Goal: Task Accomplishment & Management: Use online tool/utility

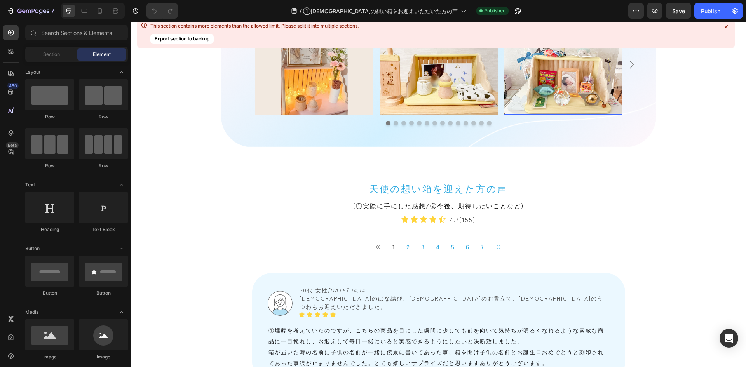
scroll to position [660, 0]
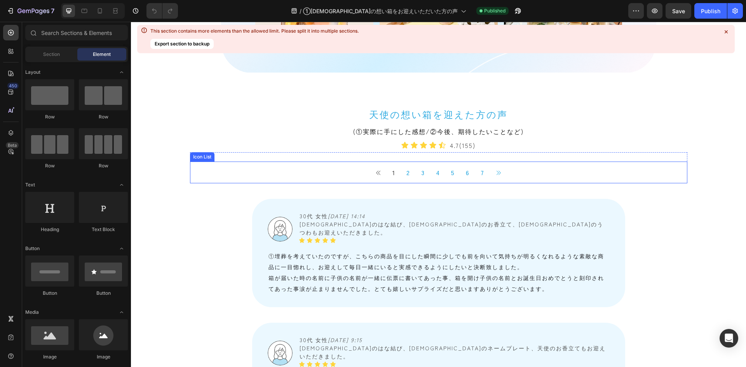
click at [348, 171] on div "Button 1 Button 2 Button 3 Button 4 Button 5 Button 6 Button 7 Button Button" at bounding box center [438, 173] width 497 height 22
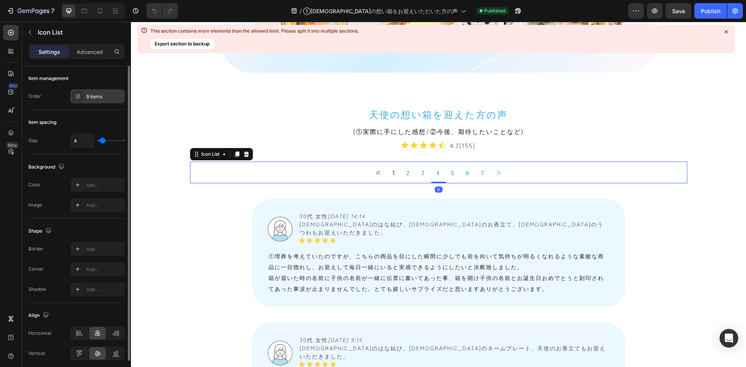
click at [93, 101] on div "9 items" at bounding box center [97, 96] width 54 height 14
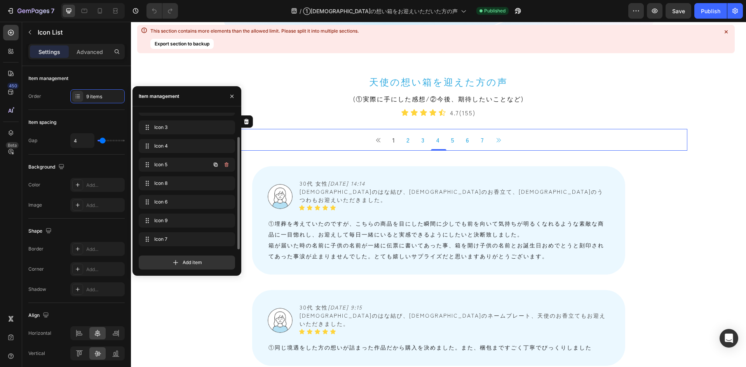
scroll to position [699, 0]
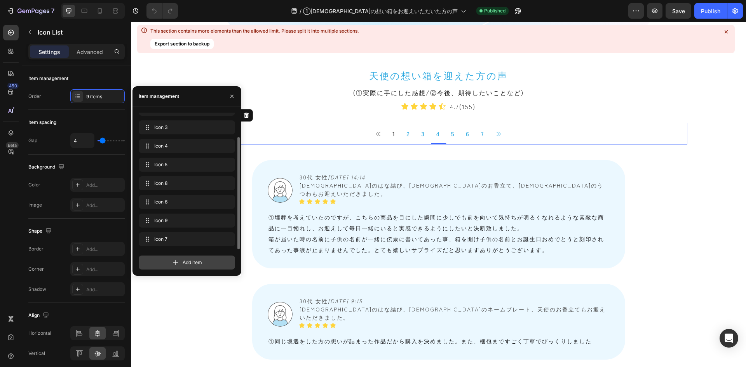
click at [173, 260] on icon at bounding box center [176, 263] width 8 height 8
drag, startPoint x: 145, startPoint y: 237, endPoint x: 148, endPoint y: 218, distance: 19.2
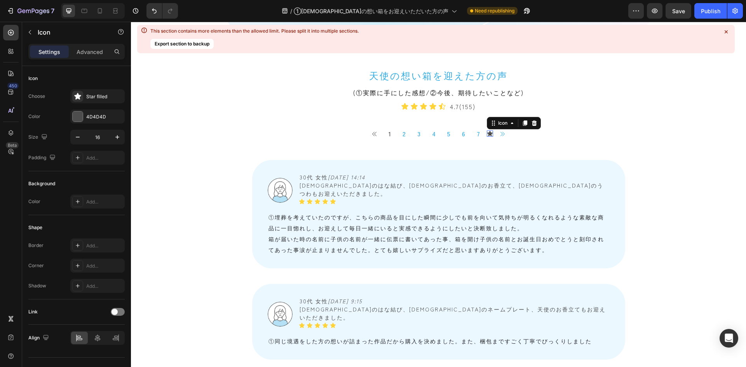
click at [487, 133] on icon at bounding box center [489, 133] width 5 height 5
click at [532, 123] on icon at bounding box center [534, 122] width 5 height 5
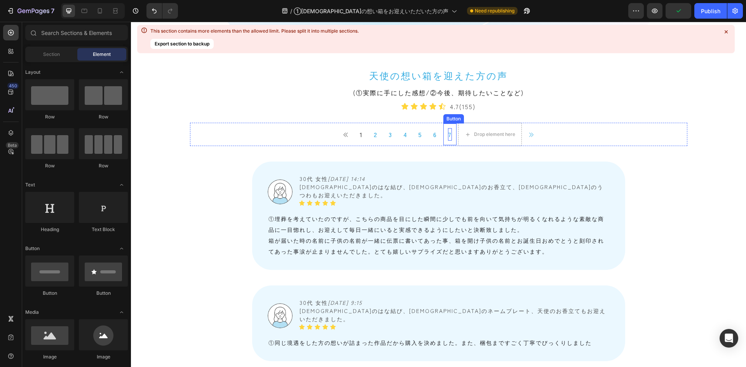
click at [448, 136] on p "7" at bounding box center [450, 134] width 4 height 12
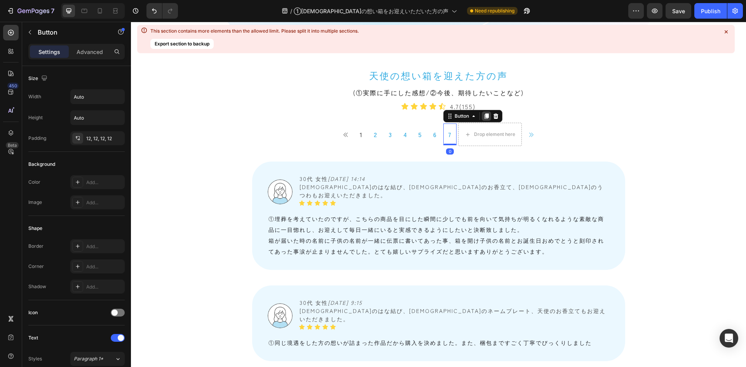
click at [484, 117] on icon at bounding box center [486, 115] width 4 height 5
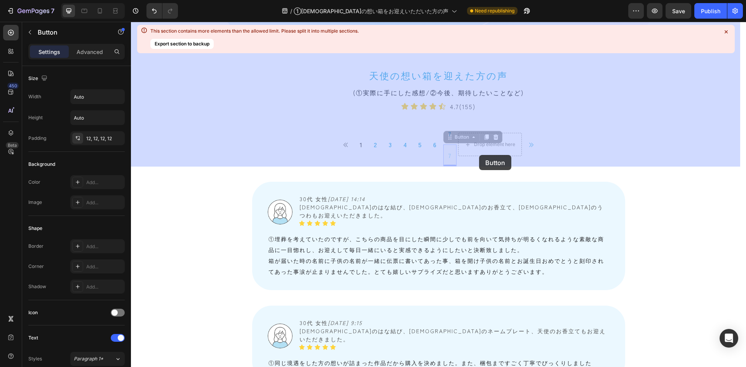
drag, startPoint x: 446, startPoint y: 139, endPoint x: 480, endPoint y: 148, distance: 35.7
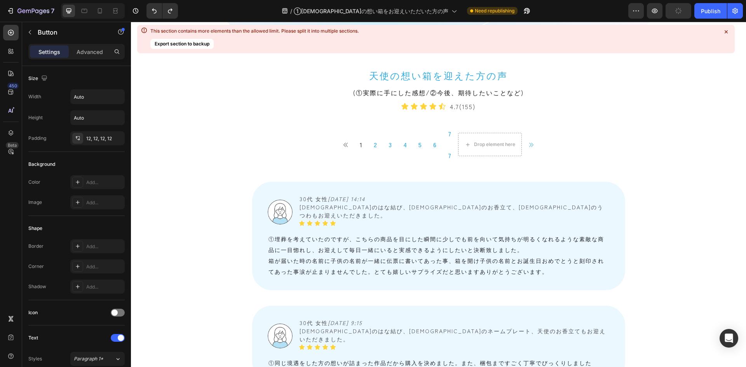
click at [443, 156] on link "7" at bounding box center [449, 155] width 13 height 22
click at [448, 157] on p "7" at bounding box center [450, 155] width 4 height 12
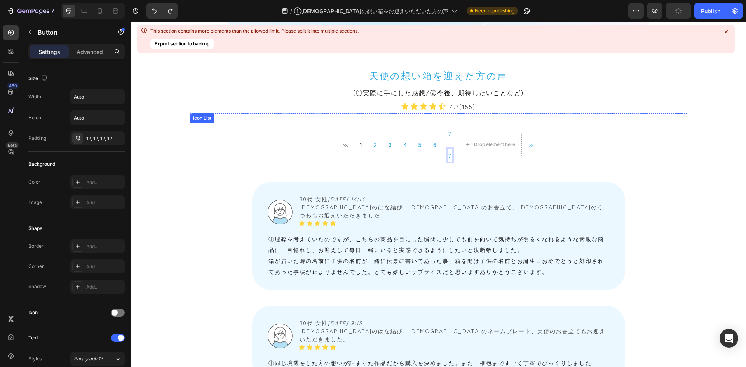
click at [428, 158] on div "Button 1 Button 2 Button 3 Button 4 Button 5 Button 6 Button 7 Button 7 Button …" at bounding box center [438, 144] width 497 height 43
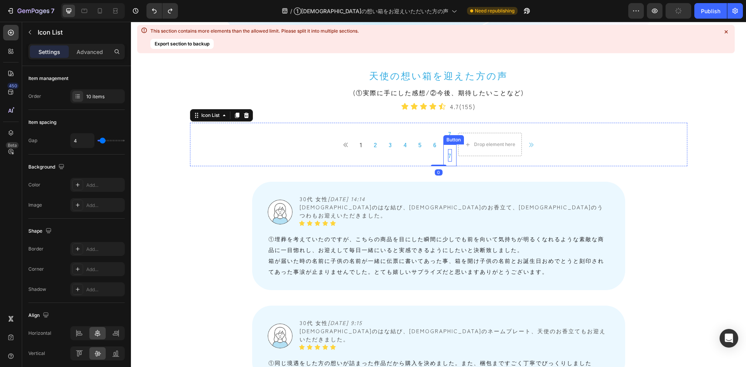
click at [445, 158] on link "7" at bounding box center [449, 155] width 13 height 22
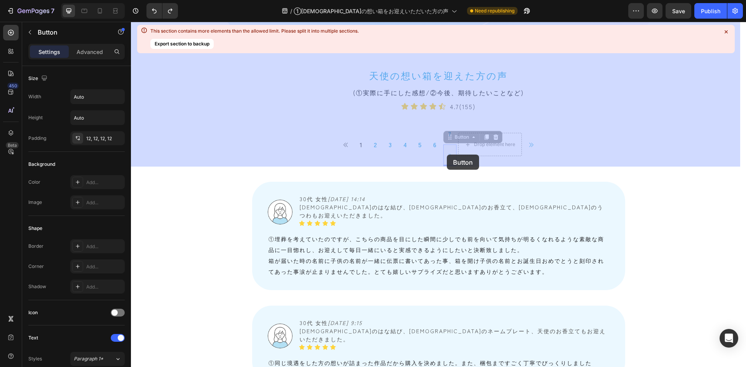
drag, startPoint x: 446, startPoint y: 140, endPoint x: 447, endPoint y: 155, distance: 14.8
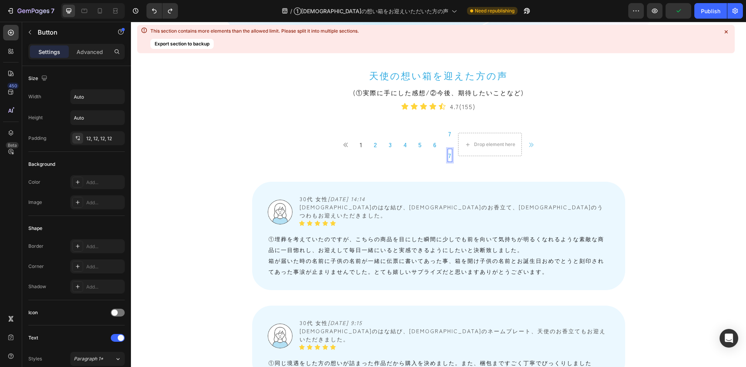
click at [448, 155] on p "7" at bounding box center [450, 155] width 4 height 12
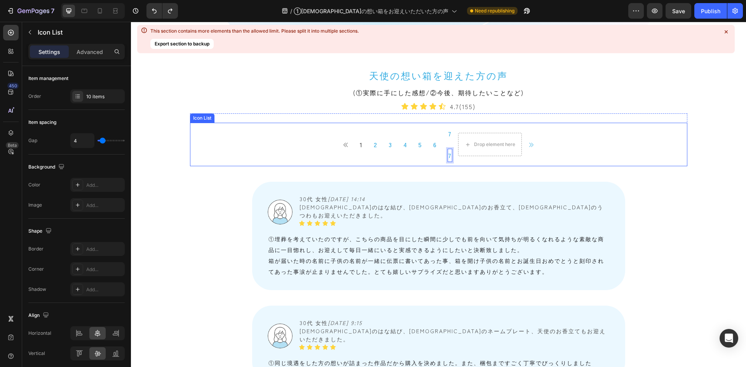
click at [420, 162] on div "Button 1 Button 2 Button 3 Button 4 Button 5 Button 6 Button 7 Button 7 Button …" at bounding box center [438, 144] width 497 height 43
click at [448, 158] on p "7" at bounding box center [450, 155] width 4 height 12
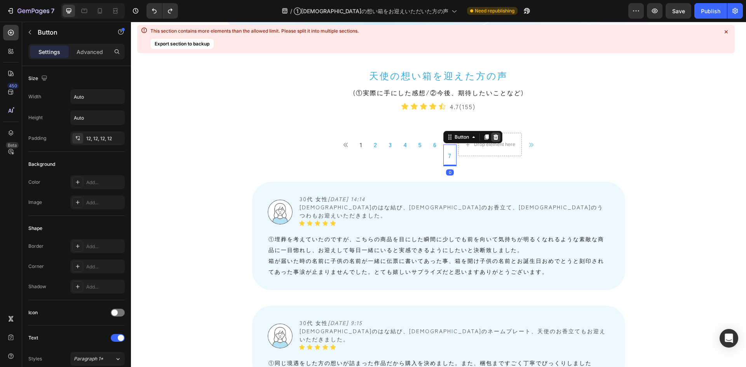
click at [493, 139] on icon at bounding box center [495, 136] width 5 height 5
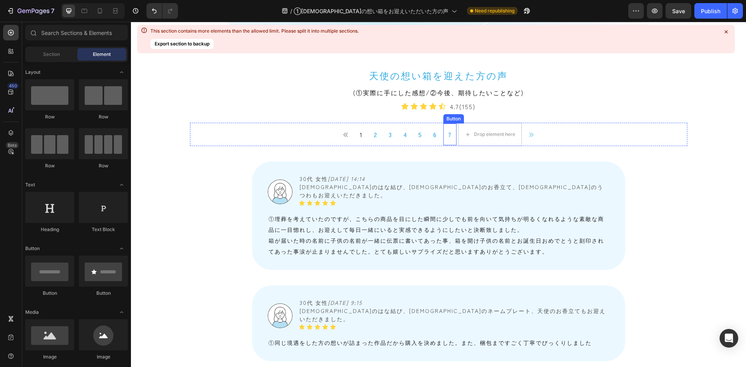
click at [449, 136] on link "7" at bounding box center [449, 134] width 13 height 22
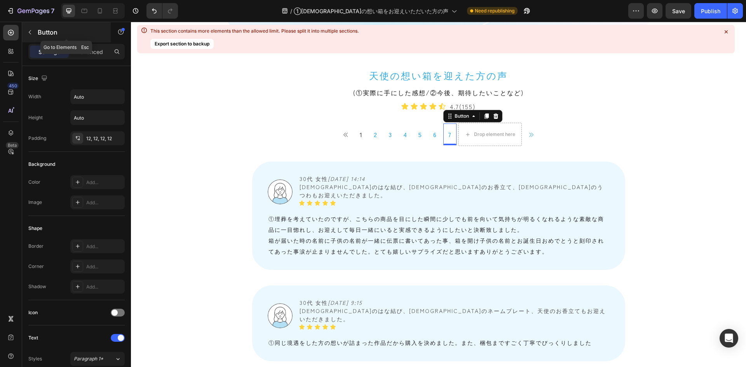
click at [31, 35] on icon "button" at bounding box center [30, 32] width 6 height 6
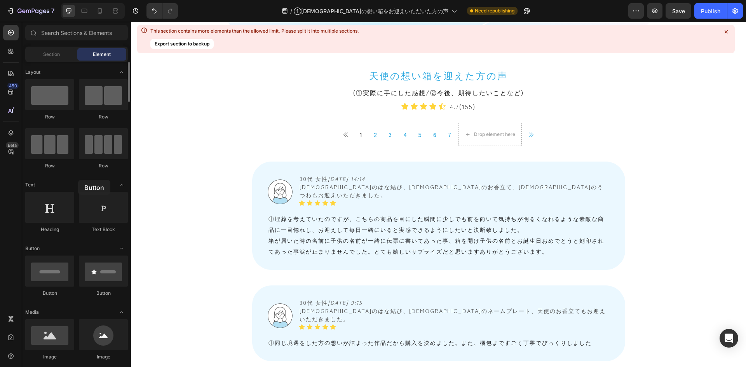
drag, startPoint x: 54, startPoint y: 269, endPoint x: 78, endPoint y: 180, distance: 92.2
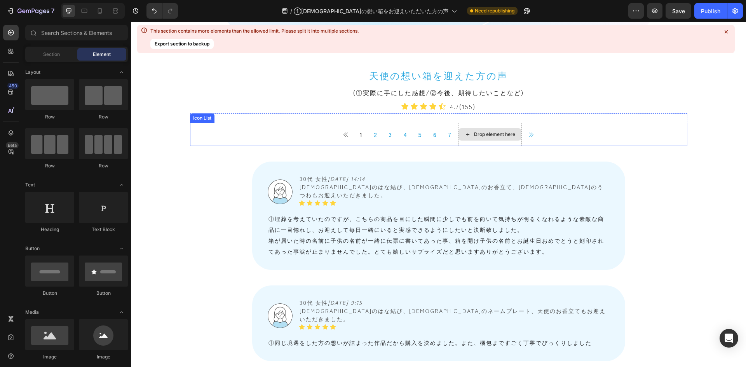
click at [475, 134] on div "Drop element here" at bounding box center [494, 134] width 41 height 6
click at [448, 131] on p "7" at bounding box center [450, 134] width 4 height 12
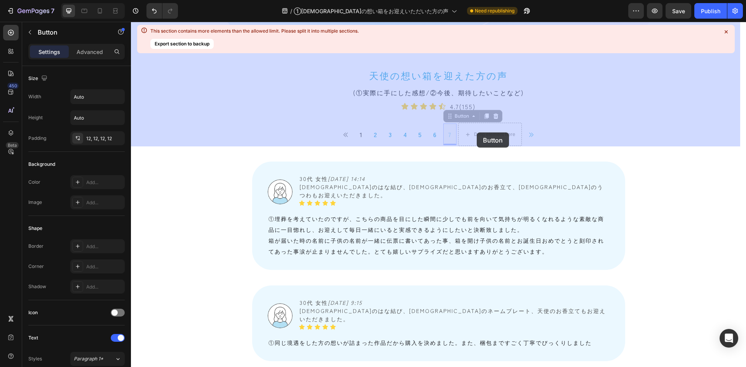
drag, startPoint x: 446, startPoint y: 117, endPoint x: 476, endPoint y: 132, distance: 33.9
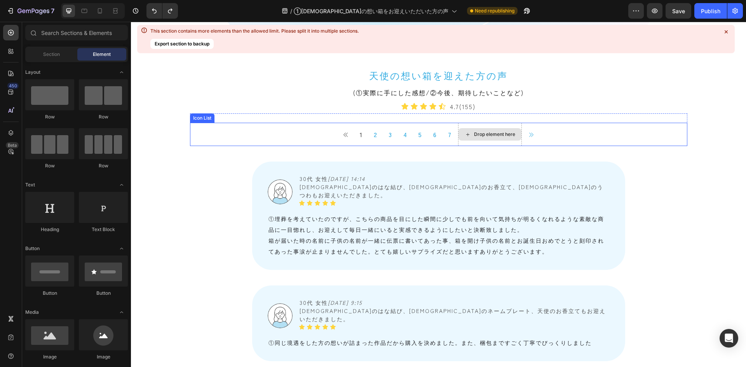
click at [475, 132] on div "Drop element here" at bounding box center [494, 134] width 41 height 6
click at [448, 133] on p "7" at bounding box center [450, 134] width 4 height 12
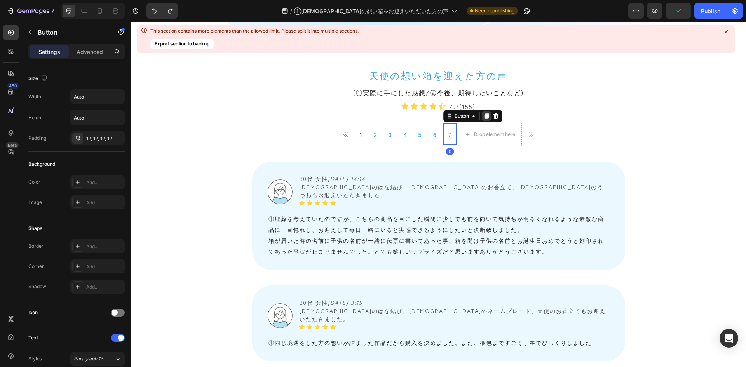
click at [484, 118] on icon at bounding box center [486, 115] width 4 height 5
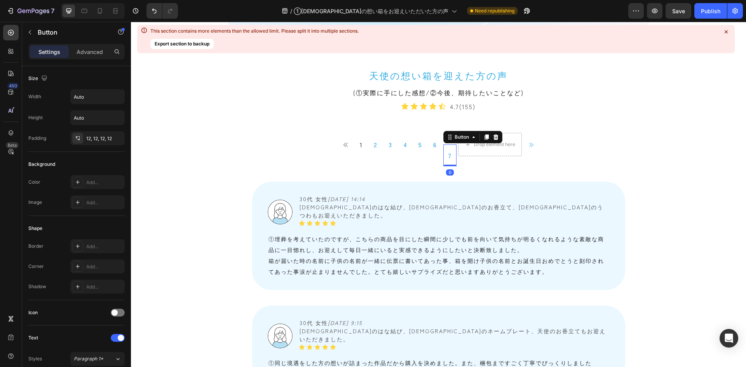
click at [473, 143] on div "Button" at bounding box center [472, 137] width 59 height 12
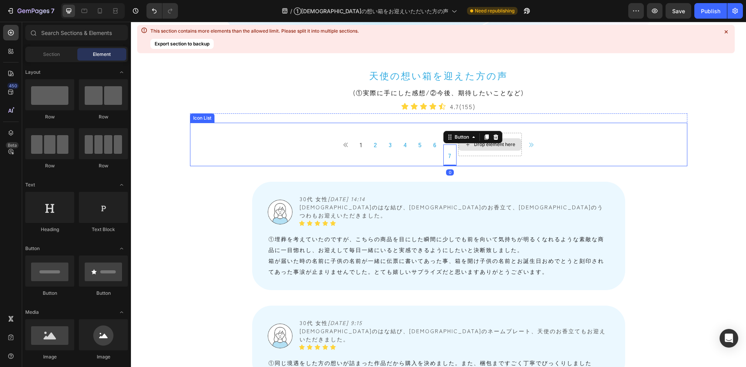
click at [474, 146] on div "Drop element here" at bounding box center [494, 144] width 41 height 6
click at [464, 146] on icon at bounding box center [467, 144] width 6 height 7
click at [464, 145] on icon at bounding box center [467, 144] width 6 height 7
click at [448, 151] on p "7" at bounding box center [450, 155] width 4 height 12
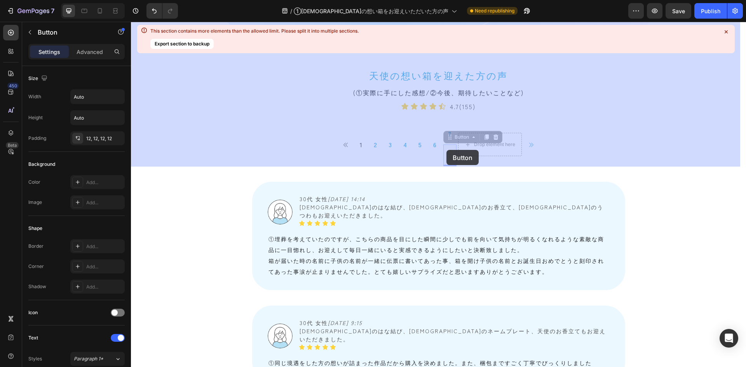
drag, startPoint x: 446, startPoint y: 140, endPoint x: 446, endPoint y: 150, distance: 10.1
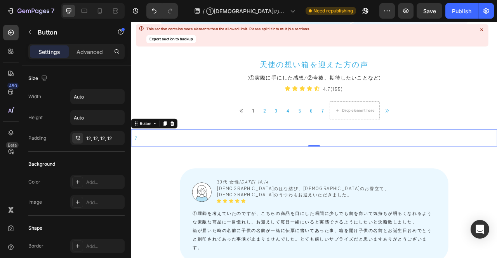
click at [141, 160] on link "7" at bounding box center [137, 170] width 13 height 22
click at [136, 163] on p "7" at bounding box center [138, 169] width 4 height 12
click at [143, 160] on div "7 Button 0" at bounding box center [364, 170] width 466 height 22
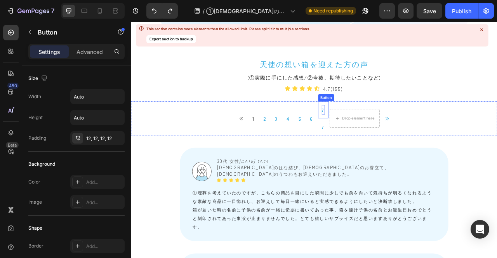
click at [374, 128] on p "7" at bounding box center [376, 134] width 4 height 12
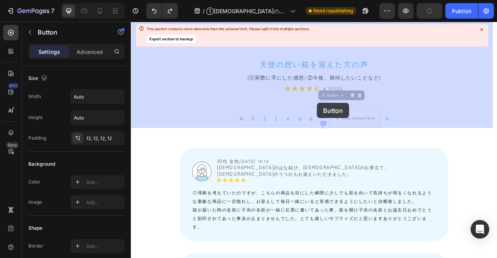
drag, startPoint x: 372, startPoint y: 109, endPoint x: 368, endPoint y: 125, distance: 16.4
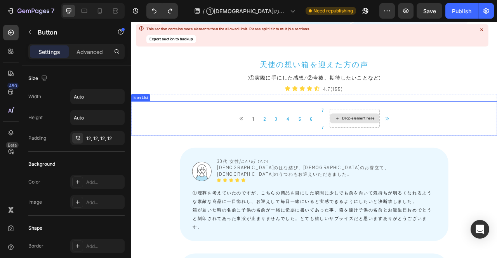
click at [392, 142] on icon at bounding box center [393, 145] width 6 height 7
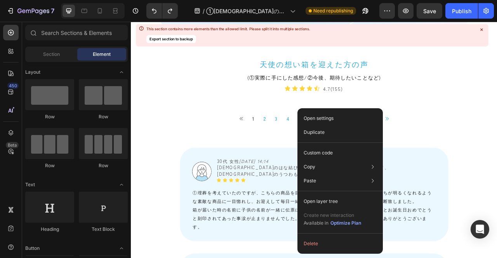
click at [348, 108] on div "Open settings Duplicate Custom code Copy Copy element Ctrl + C Copy style Copy …" at bounding box center [339, 181] width 85 height 146
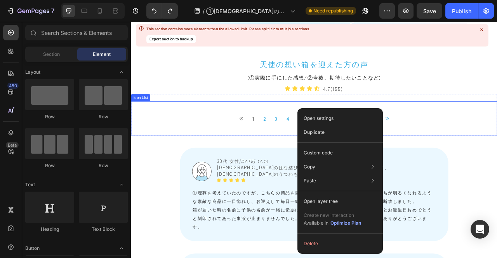
click at [410, 133] on div "Drop element here" at bounding box center [416, 144] width 64 height 23
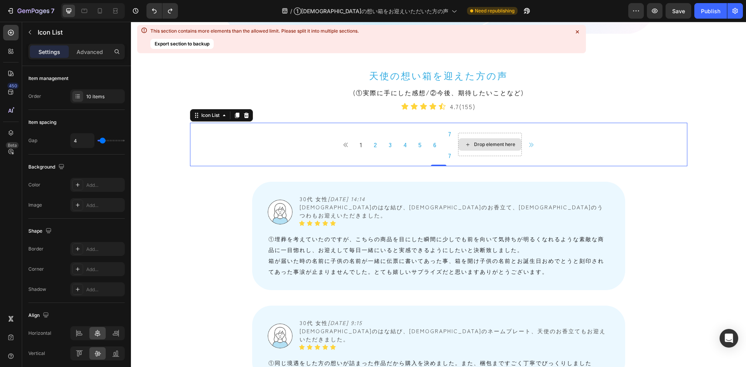
click at [499, 144] on div "Drop element here" at bounding box center [494, 144] width 41 height 6
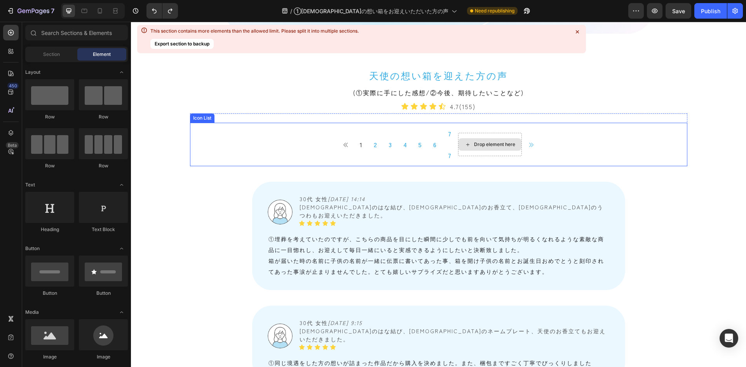
click at [465, 144] on icon at bounding box center [467, 144] width 6 height 7
click at [448, 154] on p "7" at bounding box center [450, 155] width 4 height 12
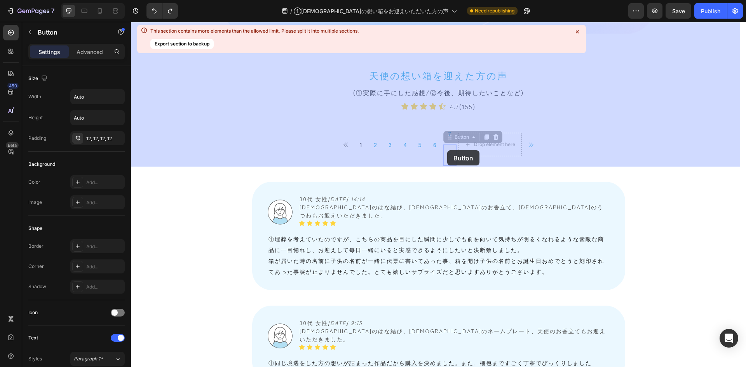
drag, startPoint x: 445, startPoint y: 141, endPoint x: 447, endPoint y: 150, distance: 9.5
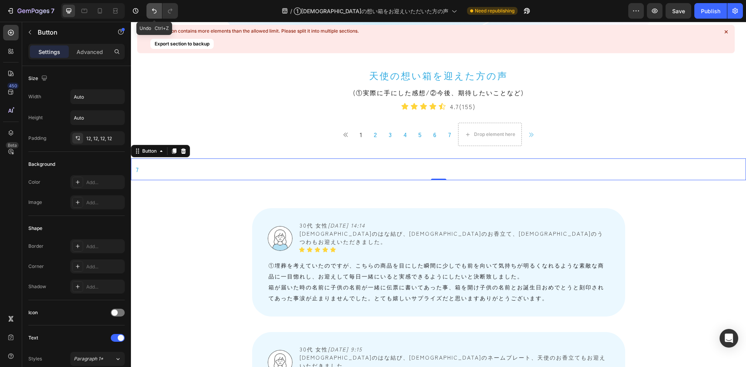
click at [150, 15] on button "Undo/Redo" at bounding box center [154, 11] width 16 height 16
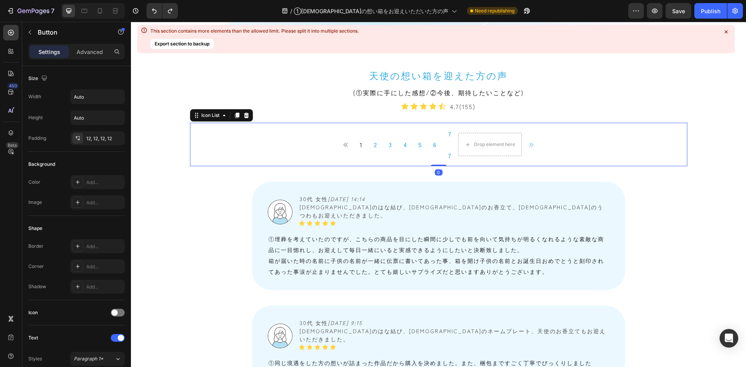
click at [323, 138] on div "Button 1 Button 2 Button 3 Button 4 Button 5 Button 6 Button 7 Button 7 Button …" at bounding box center [438, 144] width 497 height 43
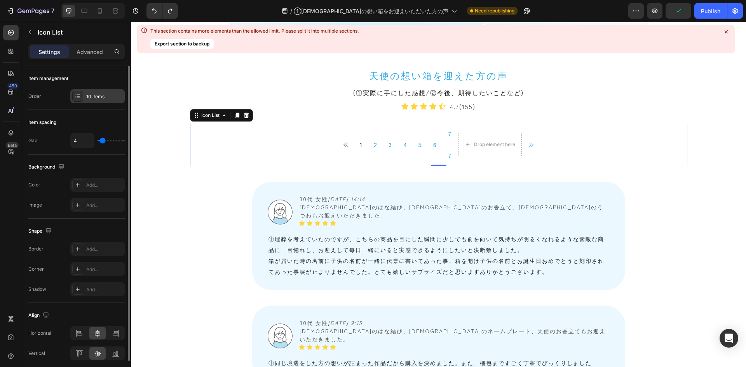
click at [88, 94] on div "10 items" at bounding box center [104, 96] width 36 height 7
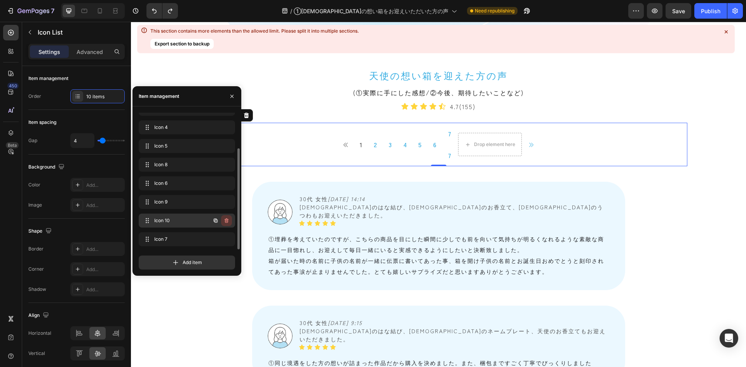
click at [226, 220] on icon "button" at bounding box center [226, 220] width 6 height 6
click at [226, 220] on div "Delete" at bounding box center [221, 220] width 14 height 7
click at [476, 153] on link "7" at bounding box center [482, 155] width 13 height 22
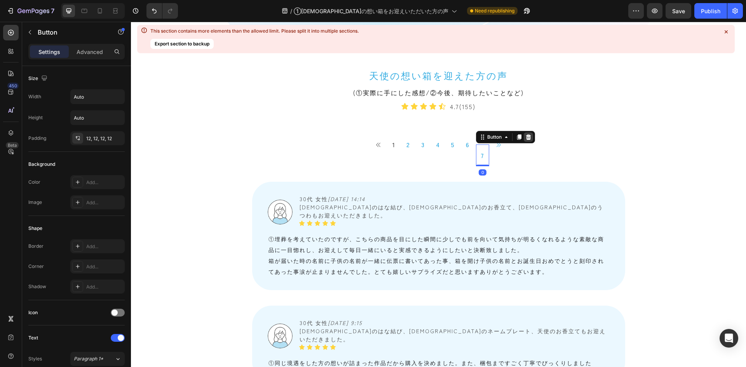
click at [525, 138] on icon at bounding box center [528, 137] width 6 height 6
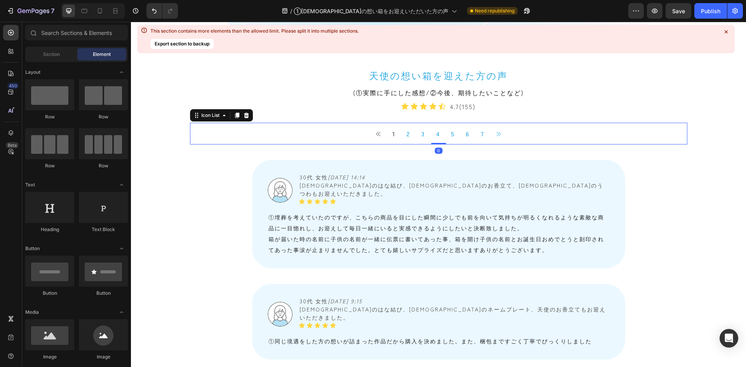
click at [526, 135] on div "Button 1 Button 2 Button 3 Button 4 Button 5 Button 6 Button 7 Button Button" at bounding box center [438, 134] width 497 height 22
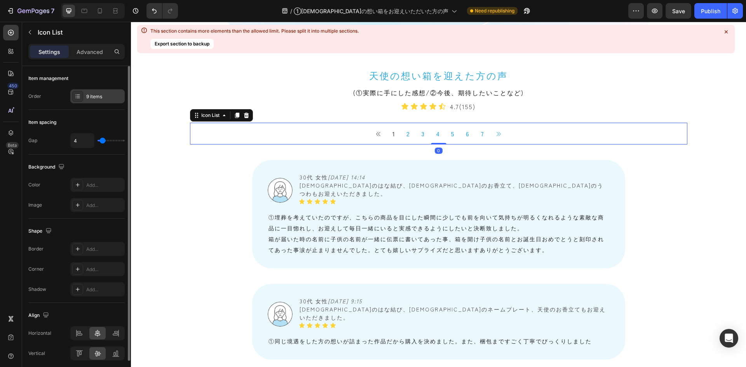
click at [78, 99] on div at bounding box center [77, 96] width 11 height 11
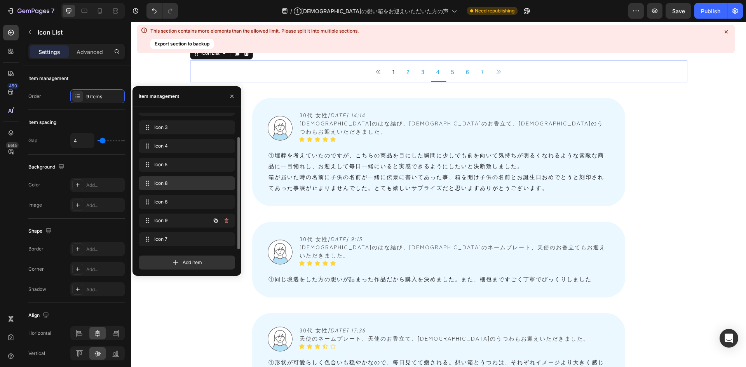
scroll to position [815, 0]
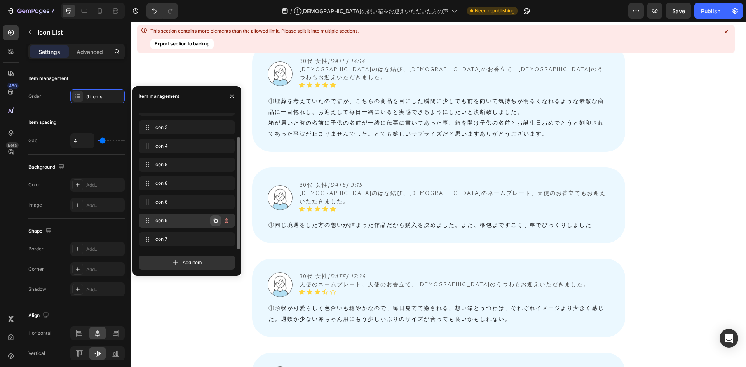
click at [213, 218] on icon "button" at bounding box center [215, 220] width 6 height 6
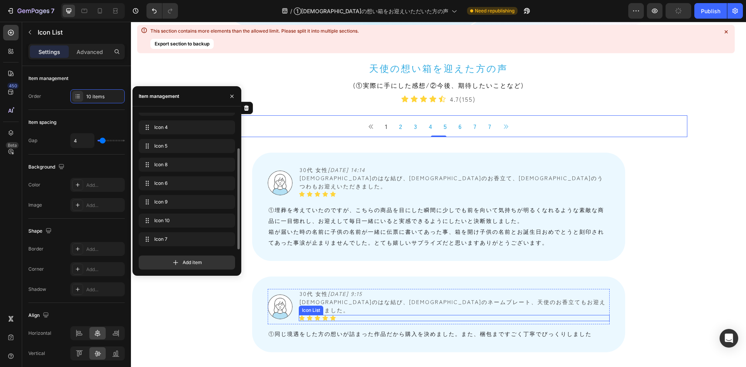
scroll to position [699, 0]
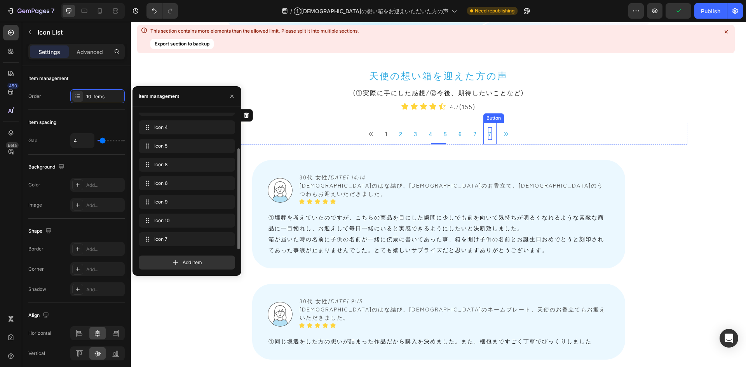
click at [488, 134] on p "7" at bounding box center [490, 133] width 4 height 12
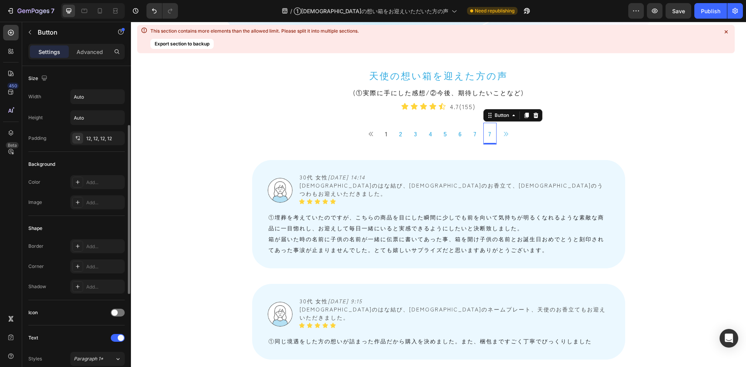
scroll to position [39, 0]
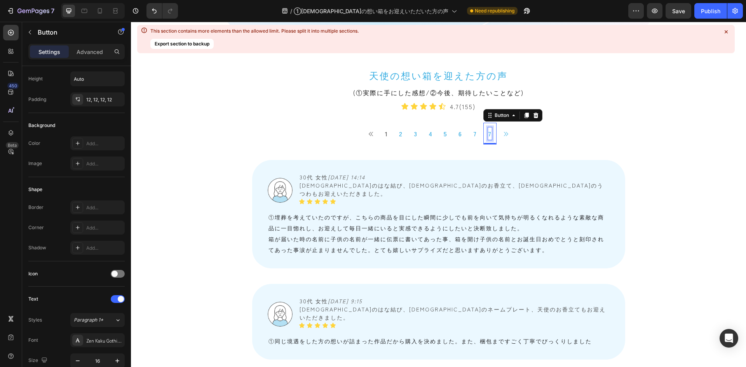
click at [488, 132] on p "7" at bounding box center [490, 133] width 4 height 12
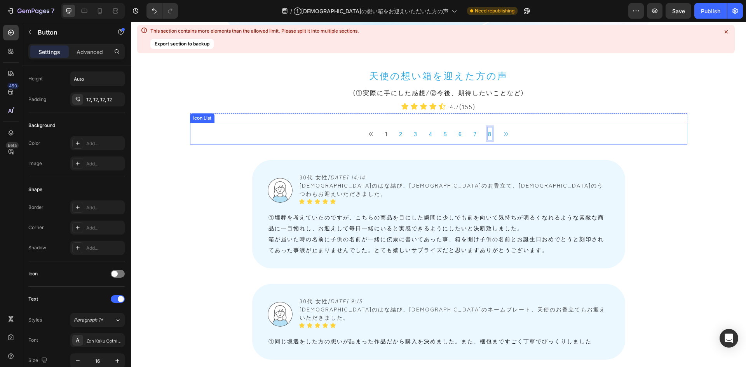
click at [526, 132] on div "Button 1 Button 2 Button 3 Button 4 Button 5 Button 6 Button 7 Button 8 Button …" at bounding box center [438, 134] width 497 height 22
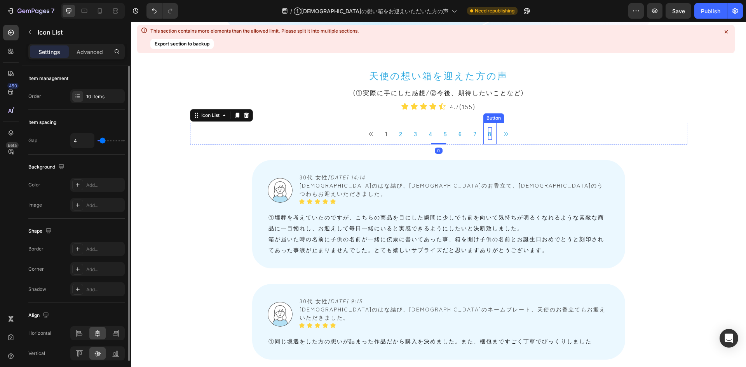
click at [488, 133] on link "8" at bounding box center [489, 134] width 13 height 22
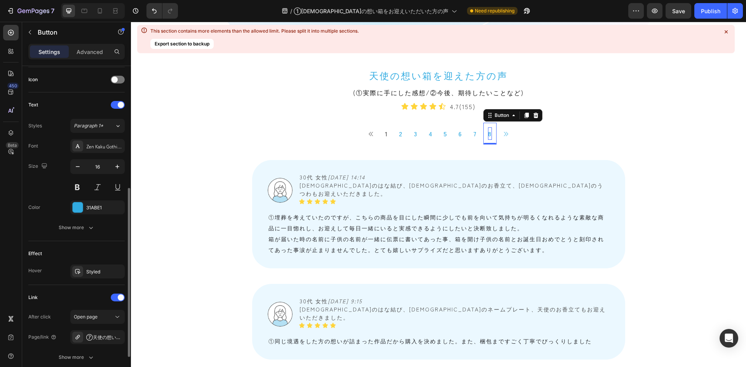
scroll to position [294, 0]
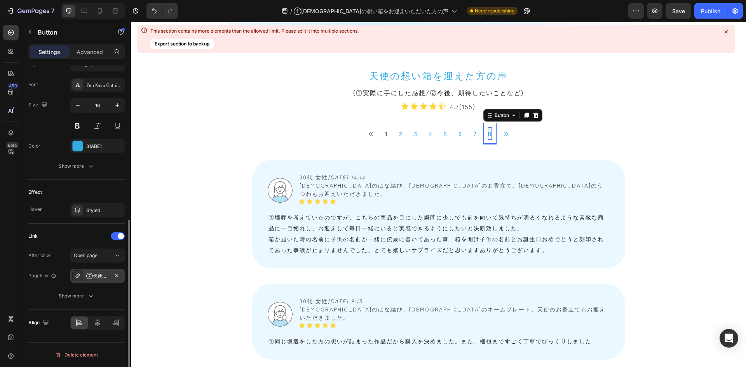
click at [94, 275] on div "⑦天使の想い箱をお迎えいただいた方の声" at bounding box center [97, 276] width 23 height 7
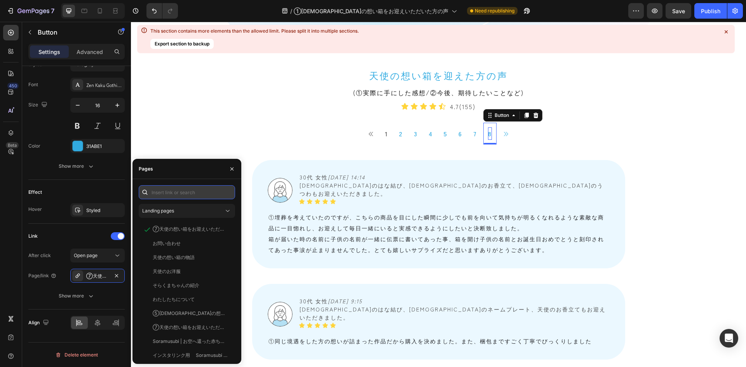
click at [185, 198] on input "text" at bounding box center [187, 192] width 96 height 14
type input "8"
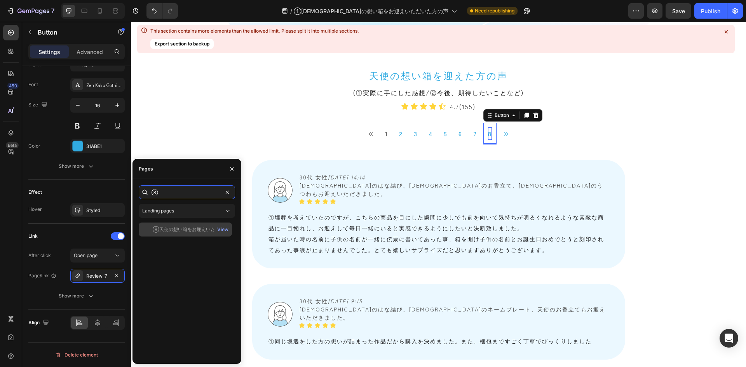
type input "⑧"
click at [182, 231] on div "⑧天使の想い箱をお迎えいただいた方の声" at bounding box center [190, 229] width 75 height 7
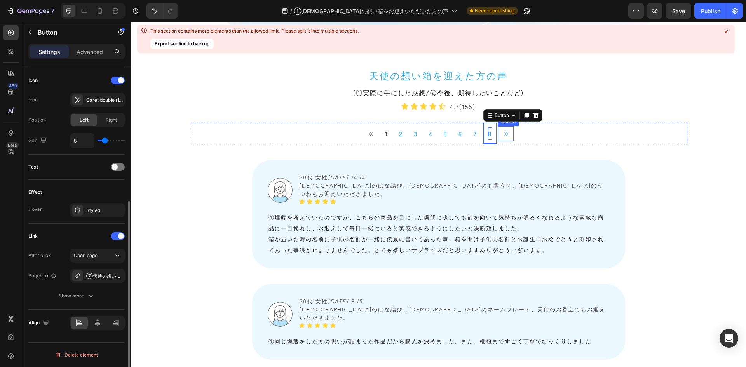
click at [502, 135] on icon at bounding box center [505, 134] width 6 height 6
click at [86, 279] on div "⑦天使の想い箱をお迎えいただいた方の声" at bounding box center [97, 276] width 23 height 7
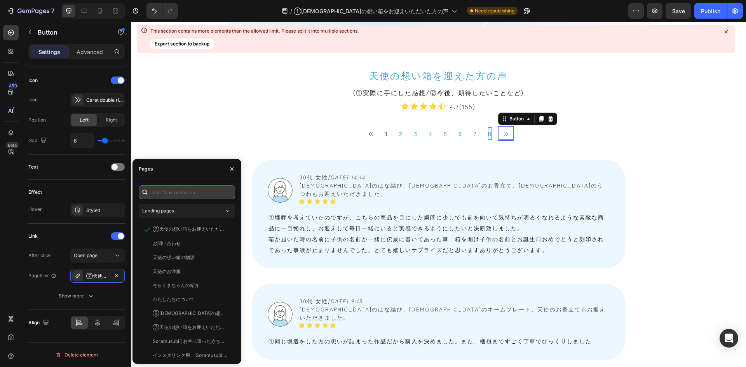
click at [190, 190] on input "text" at bounding box center [187, 192] width 96 height 14
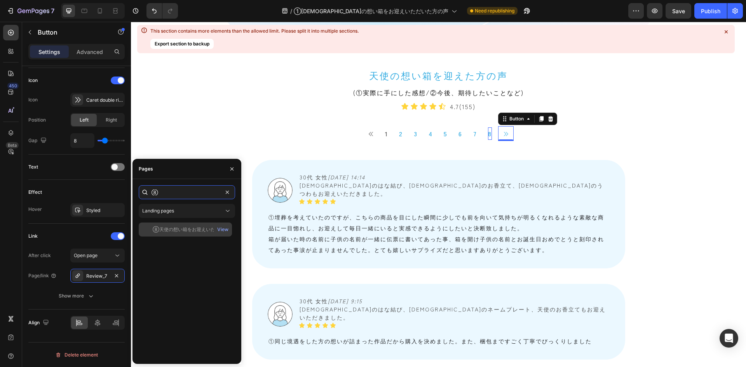
type input "⑧"
click at [187, 232] on div "⑧天使の想い箱をお迎えいただいた方の声" at bounding box center [190, 229] width 75 height 7
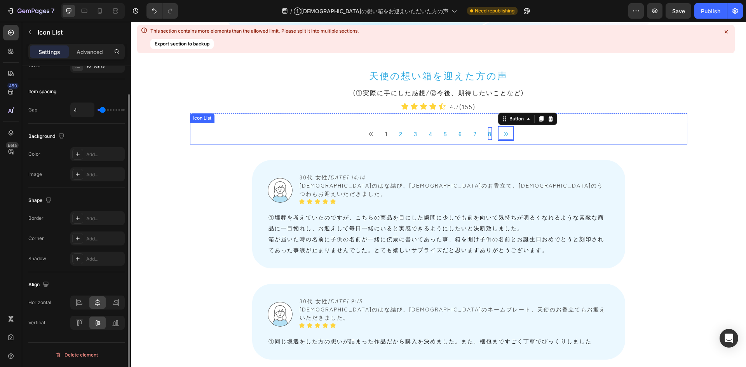
click at [324, 137] on div "Button 1 Button 2 Button 3 Button 4 Button 5 Button 6 Button 7 Button 8 Button …" at bounding box center [438, 134] width 497 height 22
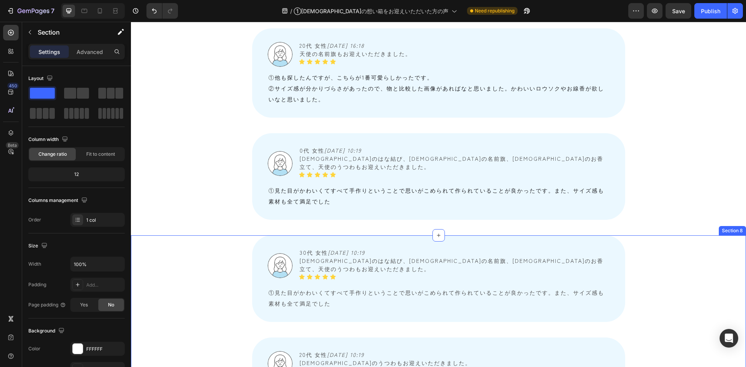
scroll to position [1131, 0]
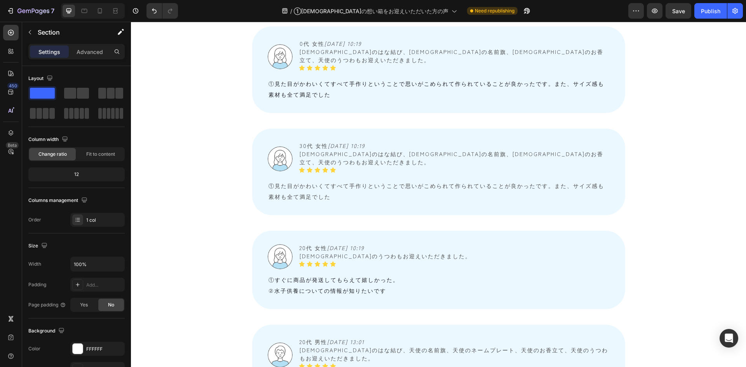
scroll to position [1247, 0]
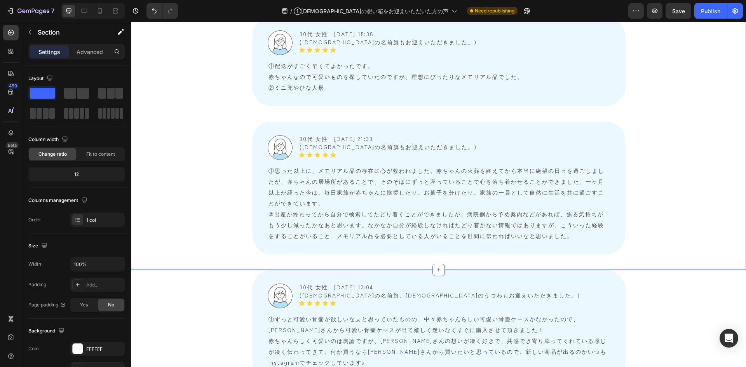
scroll to position [2218, 0]
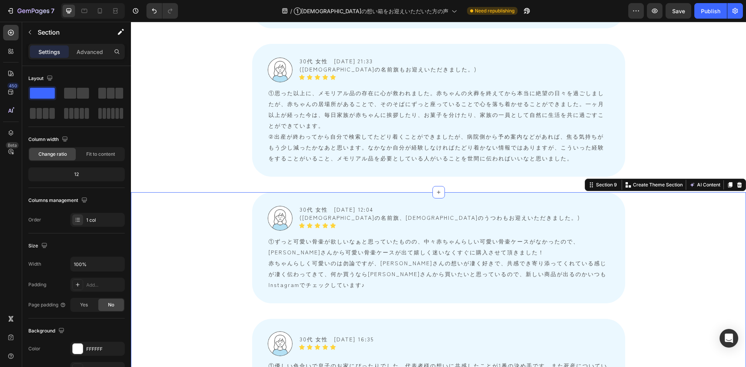
click at [737, 182] on icon at bounding box center [739, 184] width 5 height 5
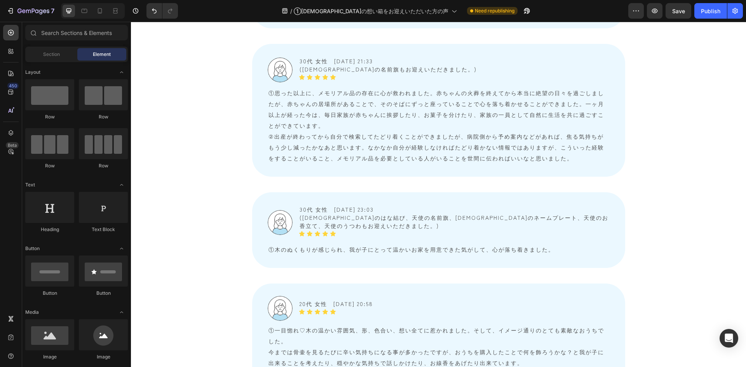
scroll to position [2257, 0]
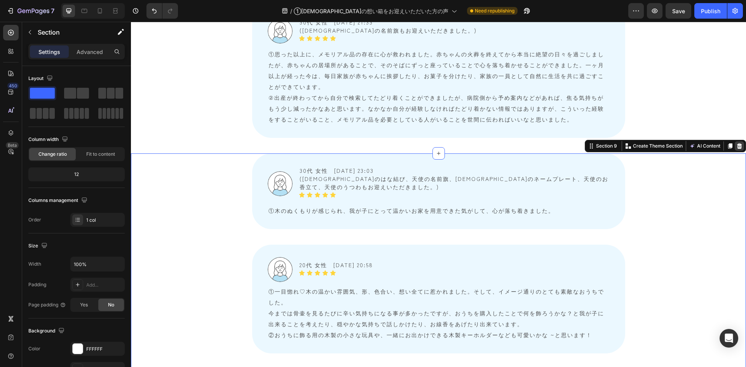
click at [737, 143] on icon at bounding box center [739, 145] width 5 height 5
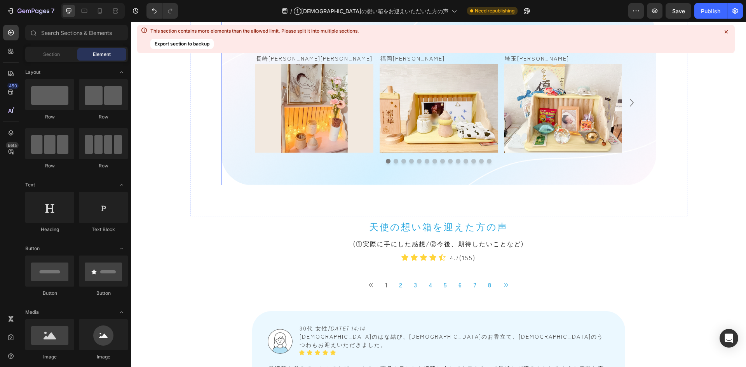
scroll to position [548, 0]
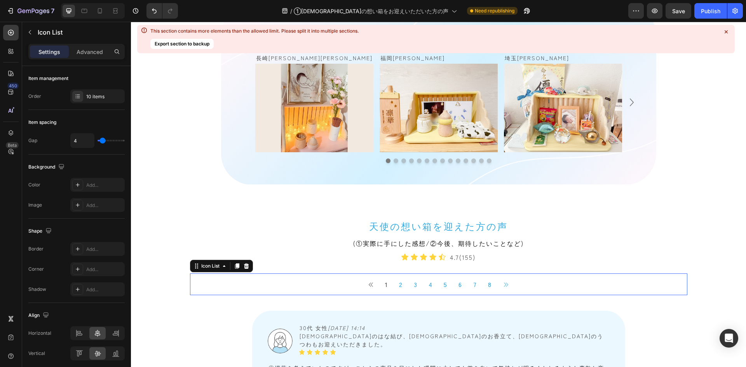
click at [303, 288] on div "Button 1 Button 2 Button 3 Button 4 Button 5 Button 6 Button 7 Button 8 Button …" at bounding box center [438, 284] width 497 height 22
click at [308, 271] on div "Button 1 Button 2 Button 3 Button 4 Button 5 Button 6 Button 7 Button 8 Button …" at bounding box center [438, 279] width 497 height 31
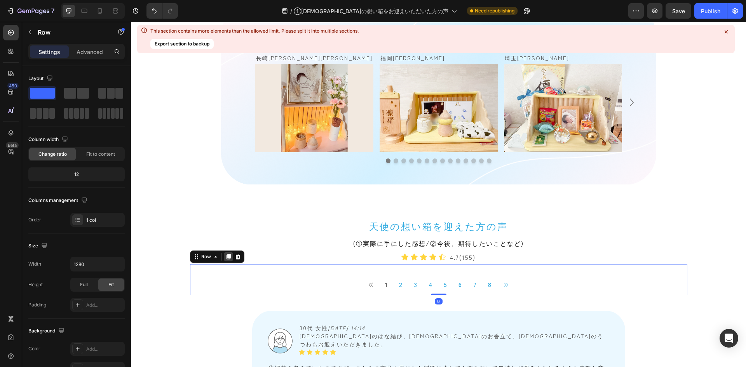
click at [224, 261] on div at bounding box center [228, 256] width 9 height 9
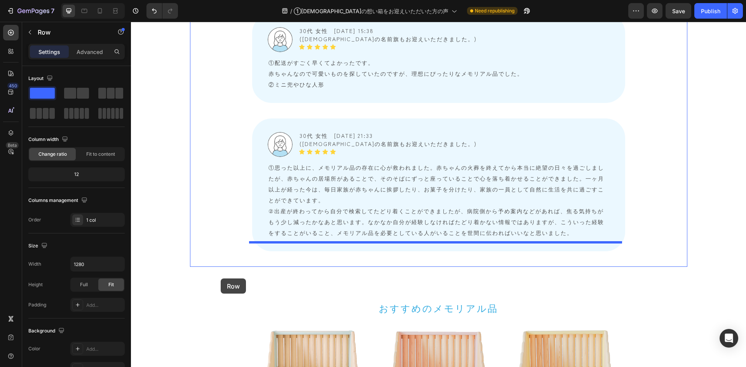
scroll to position [2179, 0]
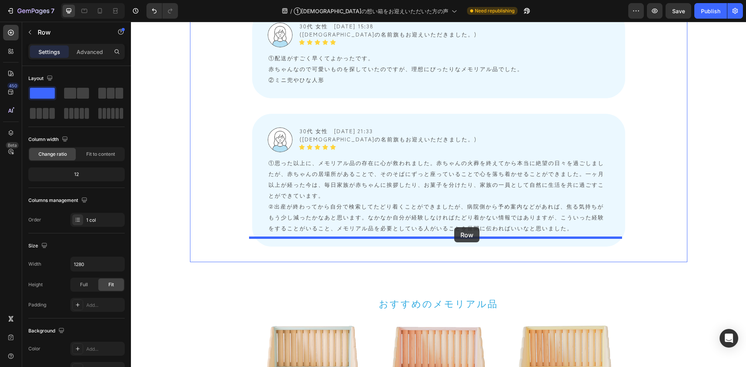
drag, startPoint x: 191, startPoint y: 288, endPoint x: 454, endPoint y: 227, distance: 269.8
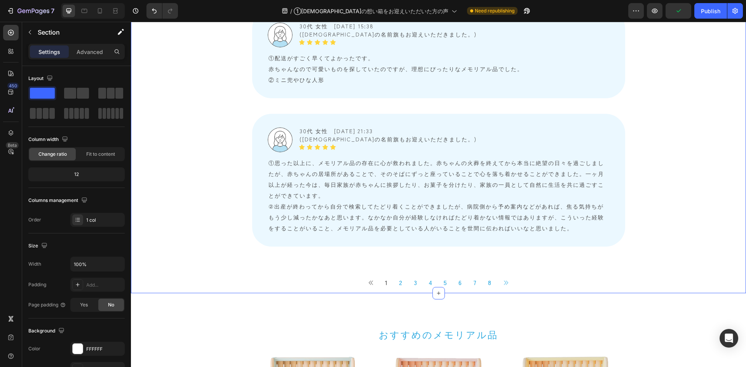
click at [714, 14] on div "Publish" at bounding box center [709, 11] width 19 height 8
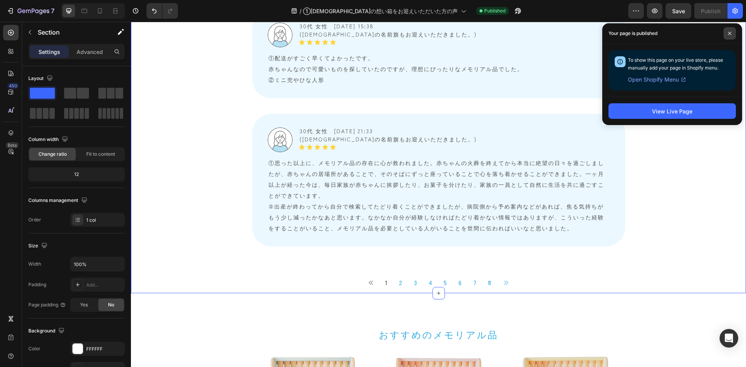
click at [727, 35] on icon at bounding box center [729, 33] width 4 height 4
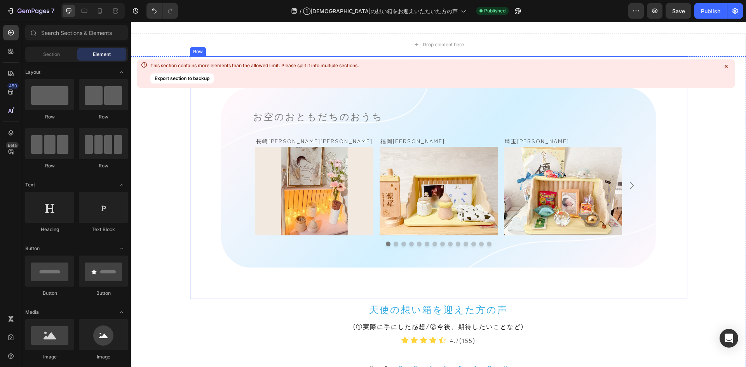
scroll to position [466, 0]
click at [728, 108] on div "お空のおともだちのおうち Heading 長崎県　澪桜ちゃん Text Block Image Row 福岡県　凛華ちゃん Text Block Image …" at bounding box center [438, 217] width 615 height 322
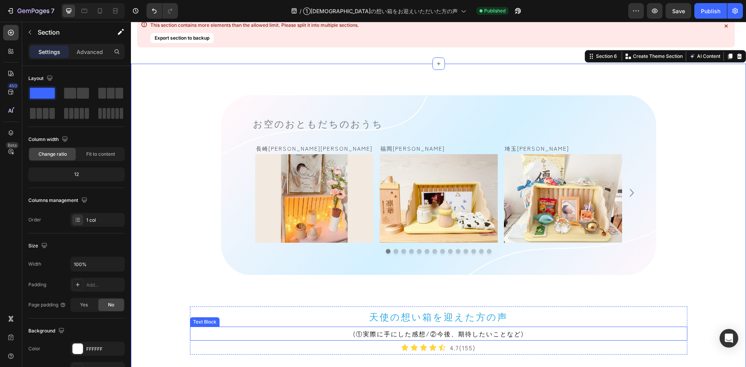
scroll to position [621, 0]
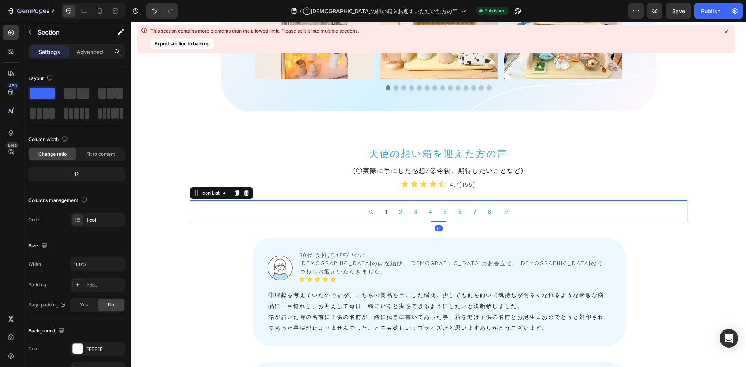
click at [192, 206] on div "Button 1 Button 2 Button 3 Button 4 Button 5 Button 6 Button 7 Button 8 Button …" at bounding box center [438, 211] width 497 height 22
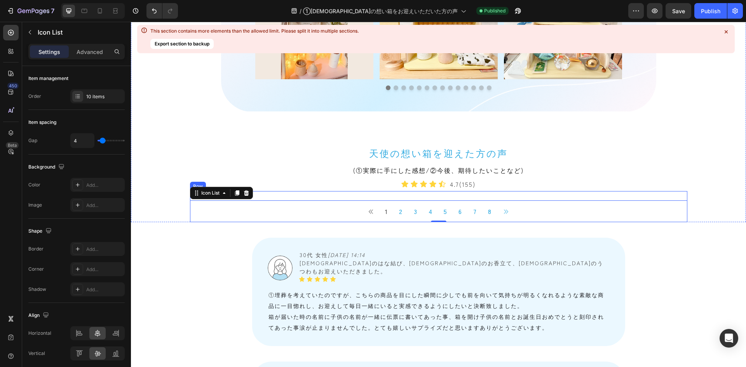
click at [270, 195] on div "Button 1 Button 2 Button 3 Button 4 Button 5 Button 6 Button 7 Button 8 Button …" at bounding box center [438, 206] width 497 height 31
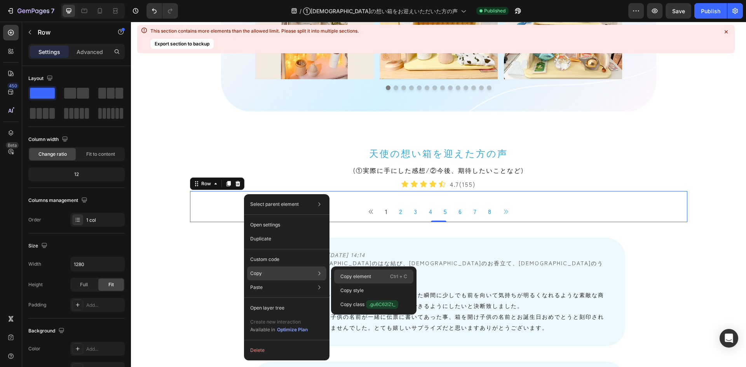
click at [353, 274] on p "Copy element" at bounding box center [355, 276] width 31 height 7
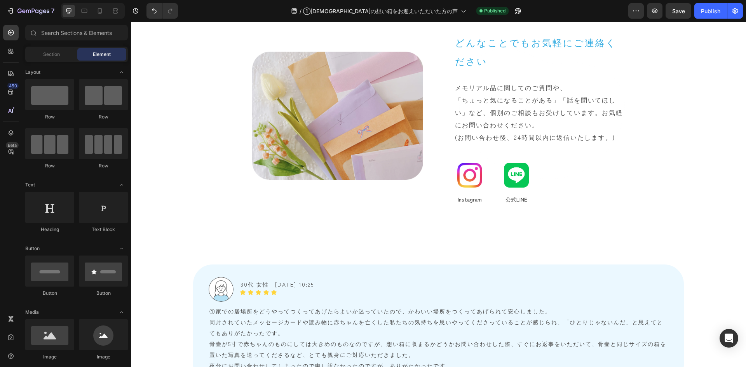
scroll to position [2740, 0]
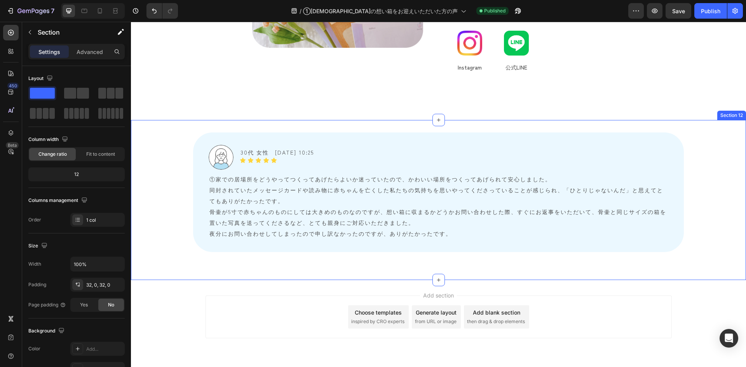
click at [179, 166] on div "Image 30代 女性　2025/06/10 10:25 Text Block Icon Icon Icon Icon Icon Icon List Row…" at bounding box center [438, 199] width 615 height 135
click at [737, 113] on icon at bounding box center [739, 112] width 5 height 5
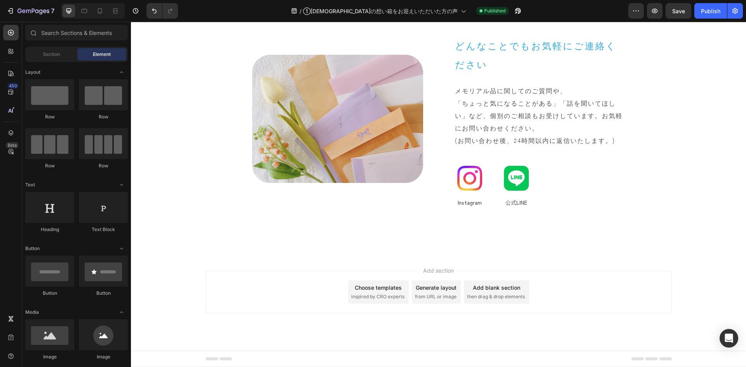
scroll to position [2605, 0]
click at [707, 14] on div "Publish" at bounding box center [709, 11] width 19 height 8
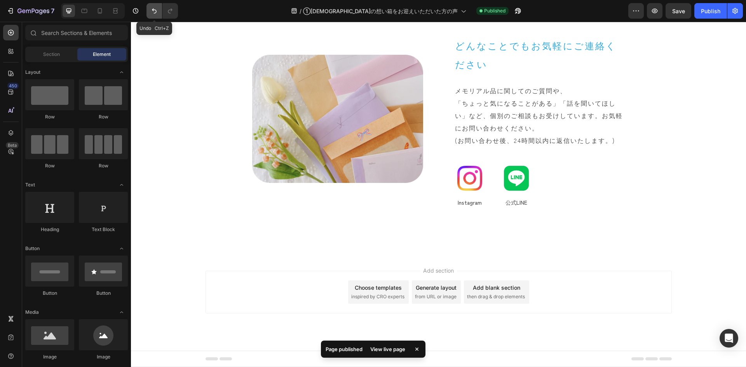
click at [151, 10] on icon "Undo/Redo" at bounding box center [154, 11] width 8 height 8
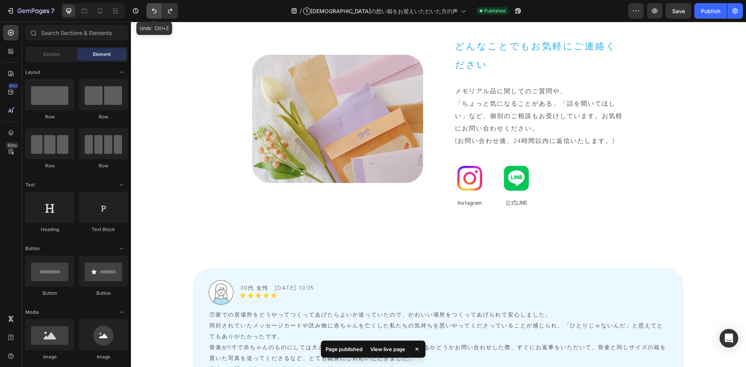
scroll to position [2740, 0]
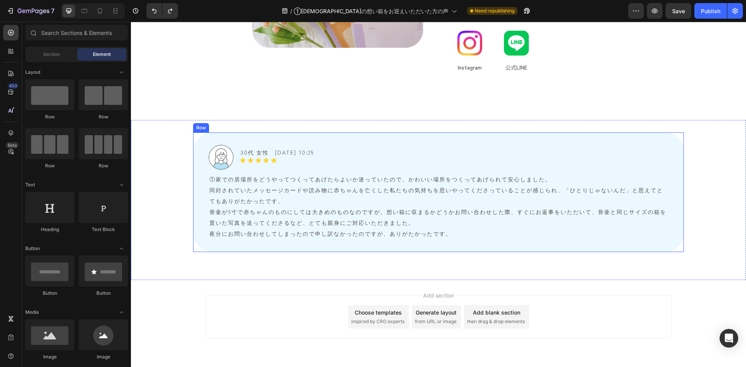
click at [204, 151] on div "Image 30代 女性　2025/06/10 10:25 Text Block Icon Icon Icon Icon Icon Icon List Row…" at bounding box center [438, 192] width 490 height 120
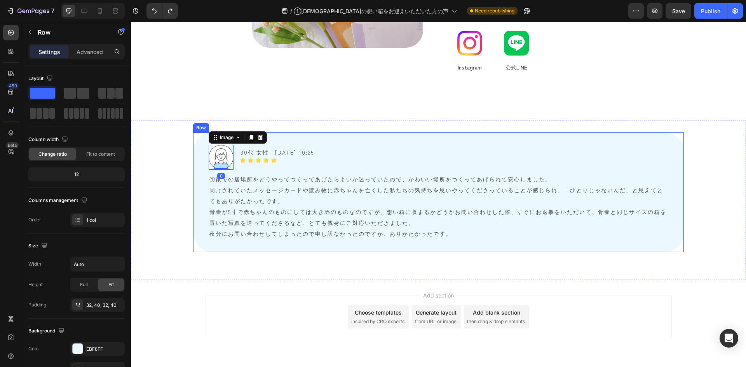
click at [198, 151] on div "Image 0 30代 女性　2025/06/10 10:25 Text Block Icon Icon Icon Icon Icon Icon List R…" at bounding box center [438, 192] width 490 height 120
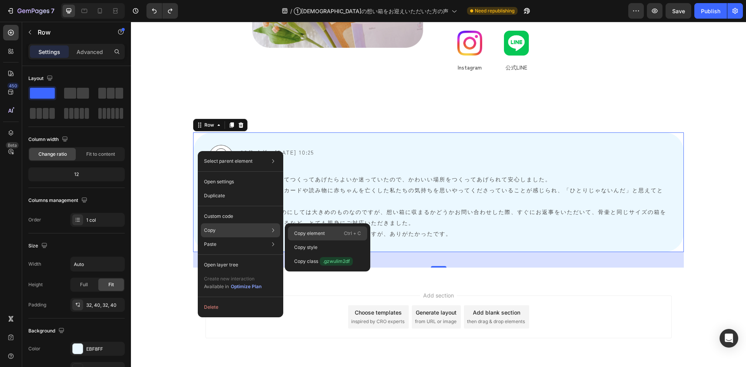
click at [300, 230] on p "Copy element" at bounding box center [309, 233] width 31 height 7
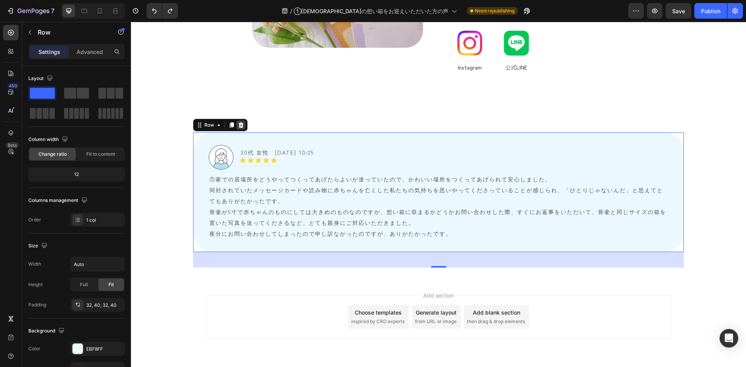
click at [238, 127] on icon at bounding box center [241, 125] width 6 height 6
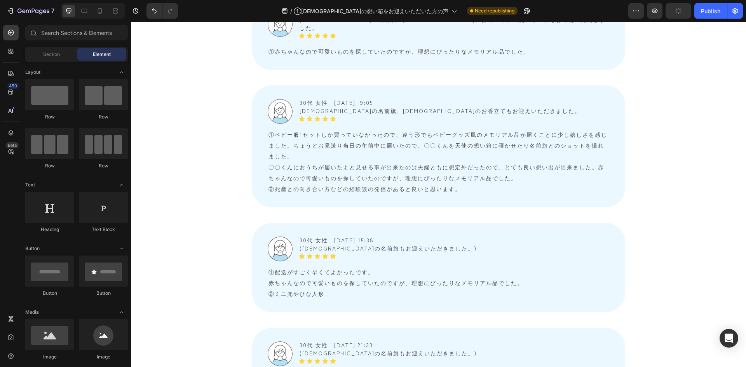
scroll to position [1915, 0]
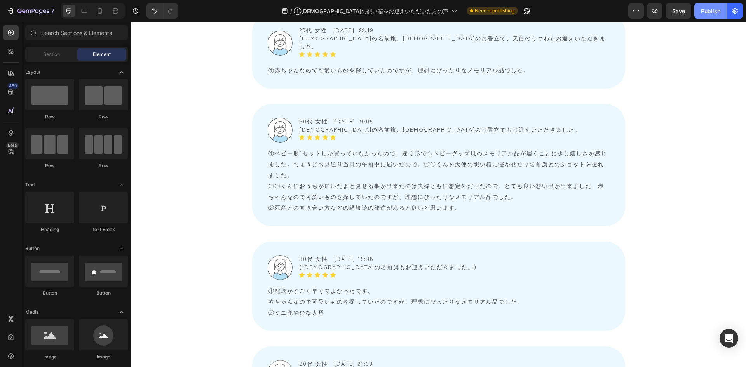
click at [702, 12] on div "Publish" at bounding box center [709, 11] width 19 height 8
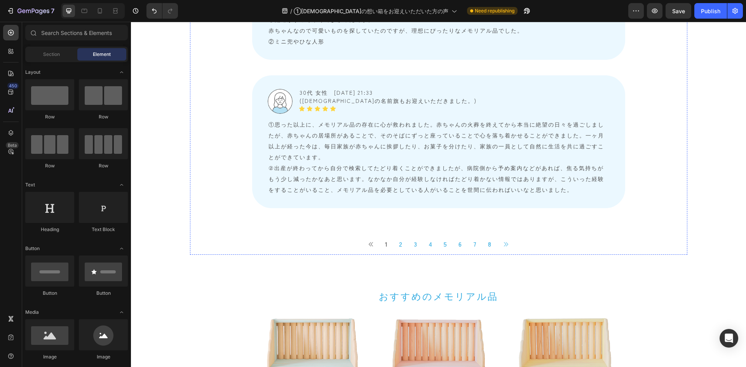
scroll to position [2187, 0]
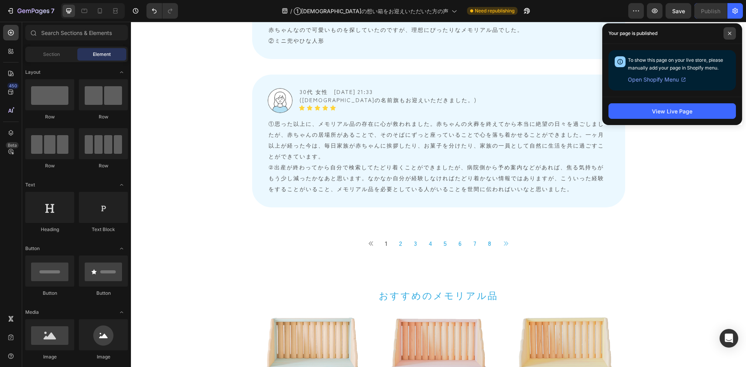
click at [727, 31] on span at bounding box center [729, 33] width 12 height 12
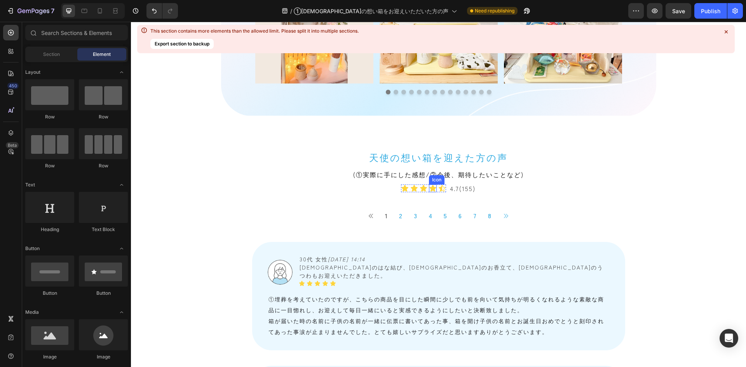
scroll to position [621, 0]
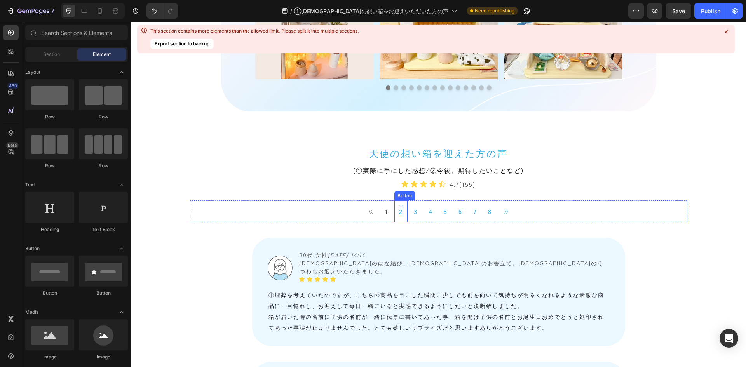
click at [399, 214] on p "2" at bounding box center [401, 211] width 4 height 12
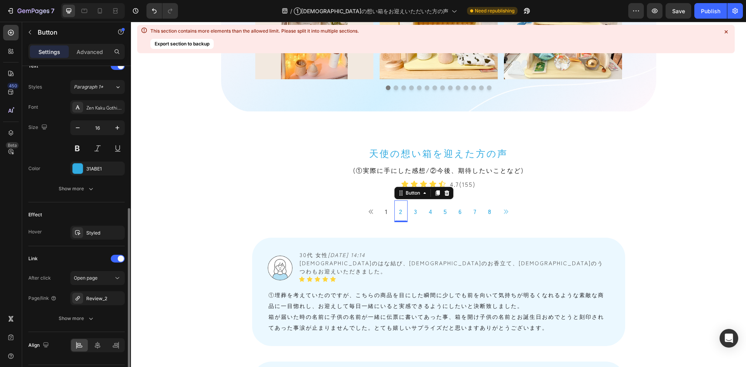
scroll to position [294, 0]
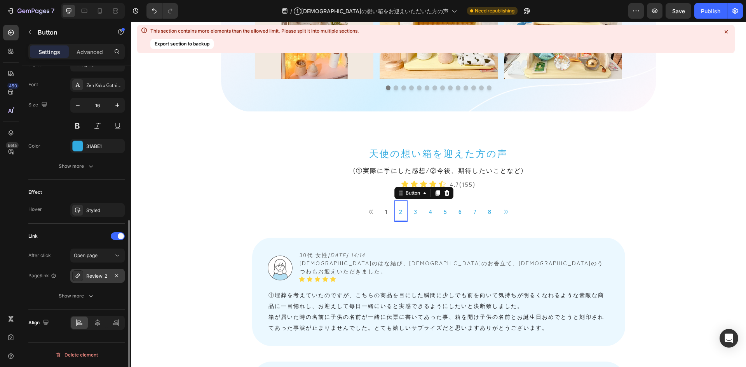
click at [88, 273] on div "Review_2" at bounding box center [97, 276] width 23 height 7
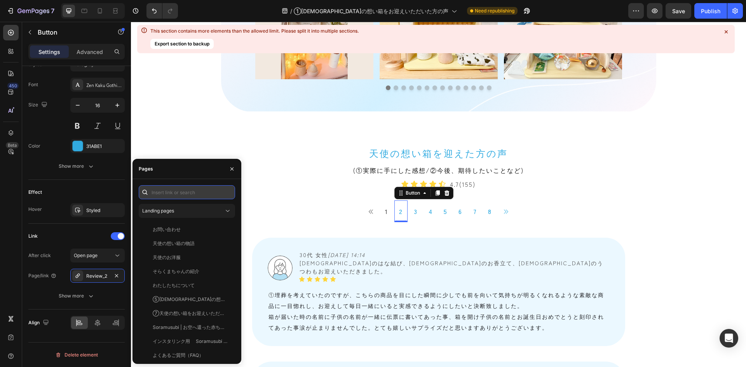
click at [186, 193] on input "text" at bounding box center [187, 192] width 96 height 14
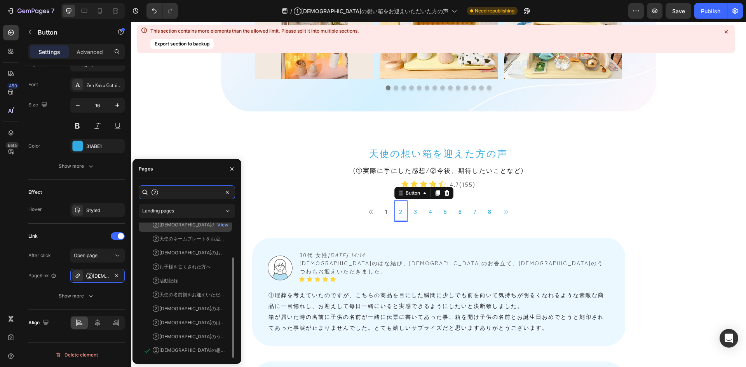
scroll to position [0, 0]
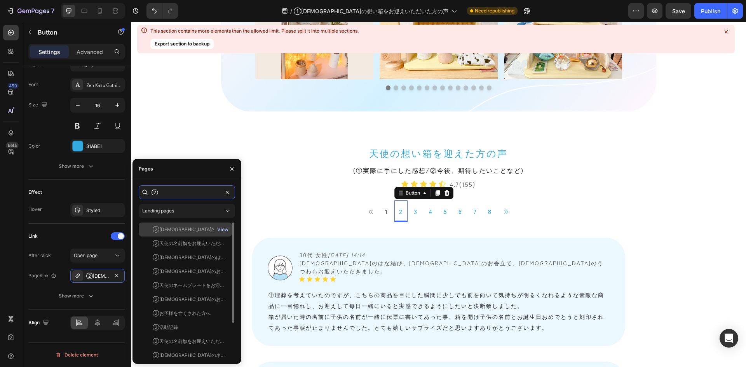
type input "②"
click at [222, 228] on div "View" at bounding box center [222, 229] width 11 height 7
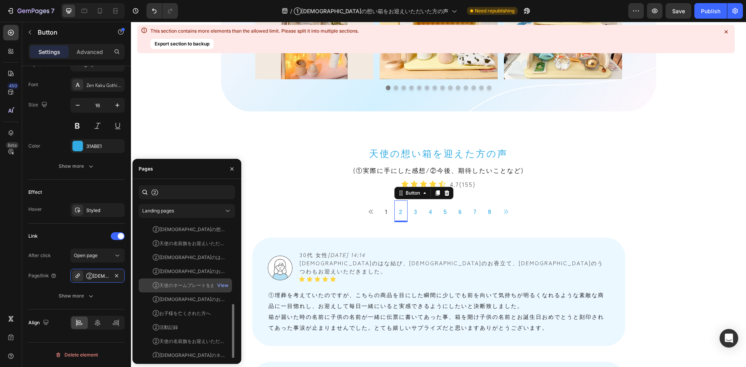
scroll to position [47, 0]
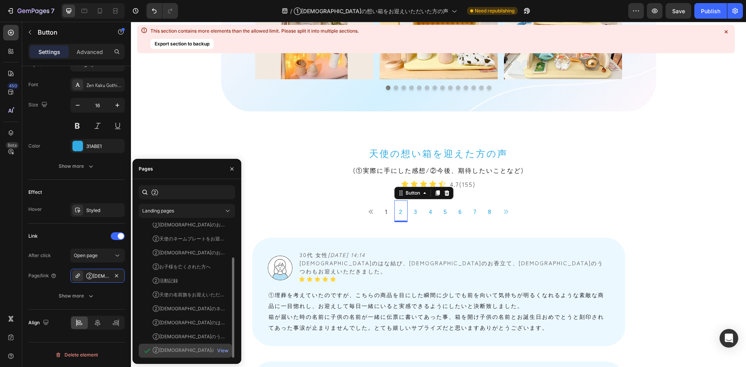
drag, startPoint x: 180, startPoint y: 350, endPoint x: 135, endPoint y: 292, distance: 73.4
click at [180, 350] on div "②[DEMOGRAPHIC_DATA]の想い箱をお迎えいただいた方の声" at bounding box center [190, 350] width 75 height 7
click at [414, 213] on p "3" at bounding box center [416, 211] width 4 height 12
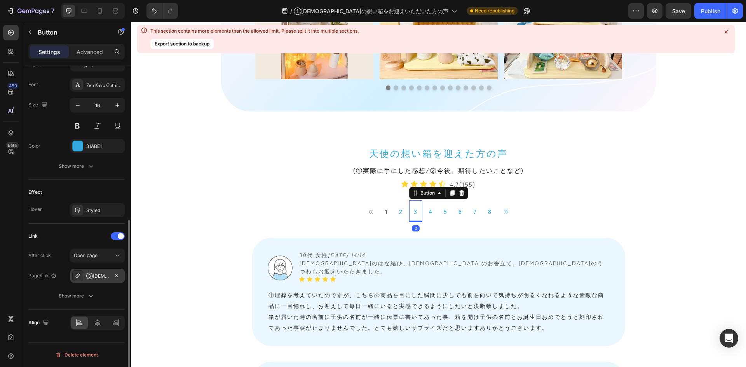
click at [99, 279] on div "③[DEMOGRAPHIC_DATA]の想い箱をお迎えいただいた方の声" at bounding box center [97, 276] width 23 height 7
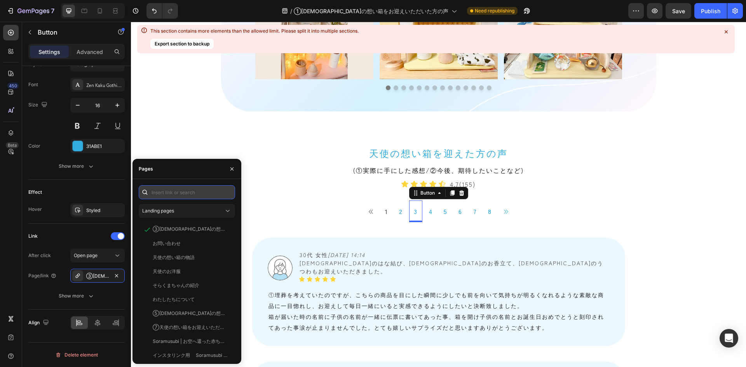
click at [186, 193] on input "text" at bounding box center [187, 192] width 96 height 14
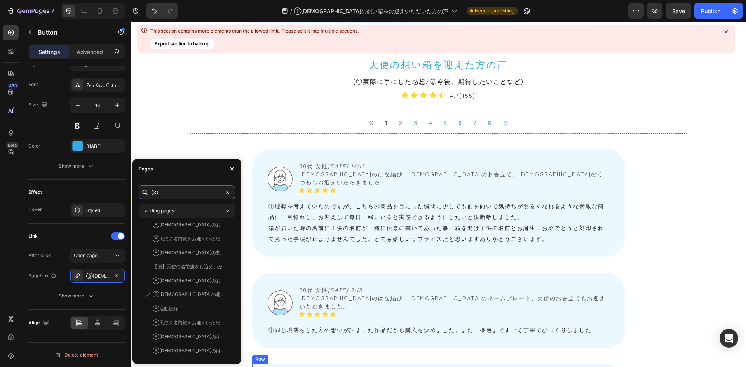
scroll to position [671, 0]
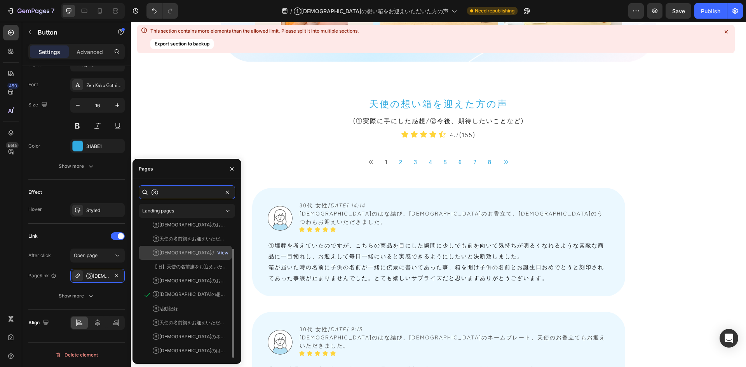
type input "③"
click at [224, 254] on div "View" at bounding box center [222, 252] width 11 height 7
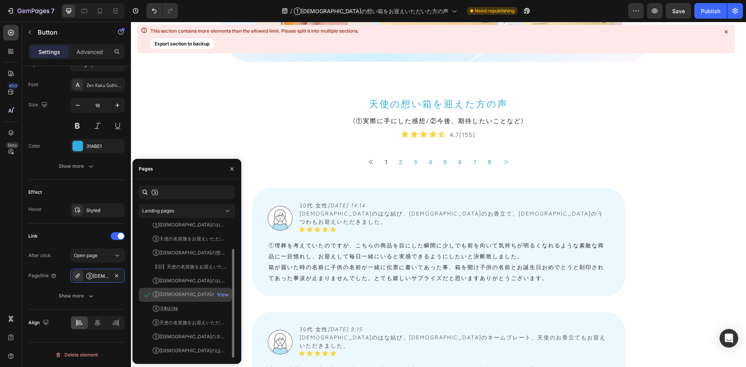
click at [182, 295] on div "③[DEMOGRAPHIC_DATA]の想い箱をお迎えいただいた方の声" at bounding box center [190, 294] width 75 height 7
click at [227, 295] on div "View" at bounding box center [222, 294] width 11 height 7
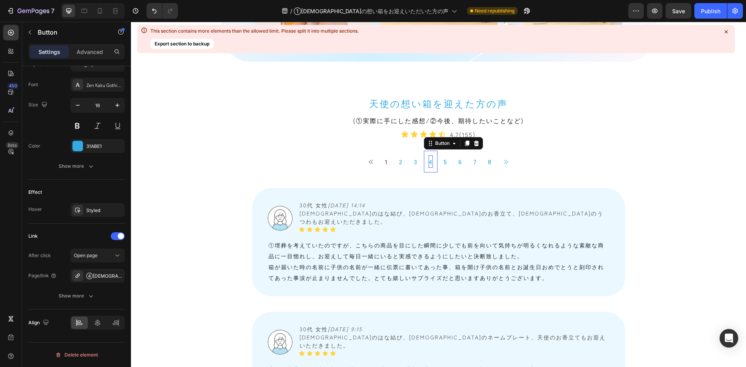
click at [428, 161] on p "4" at bounding box center [430, 161] width 4 height 12
click at [76, 276] on icon at bounding box center [78, 276] width 6 height 6
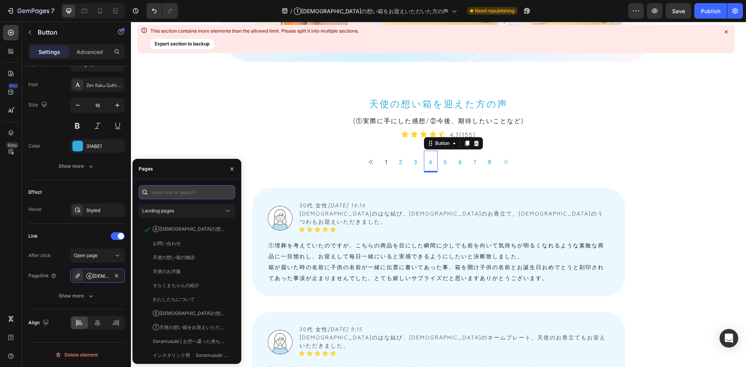
click at [178, 191] on input "text" at bounding box center [187, 192] width 96 height 14
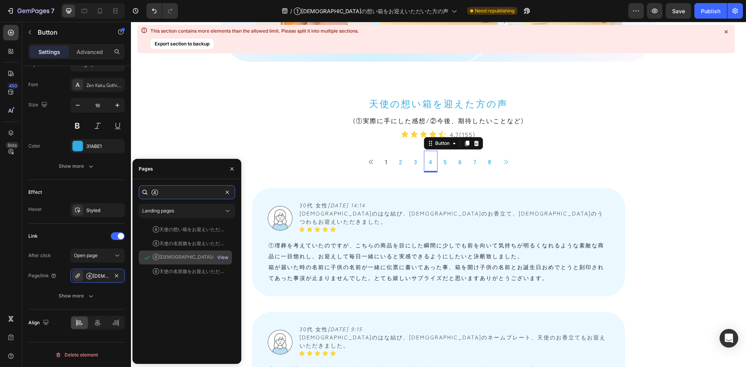
type input "④"
click at [226, 257] on div "View" at bounding box center [222, 257] width 11 height 7
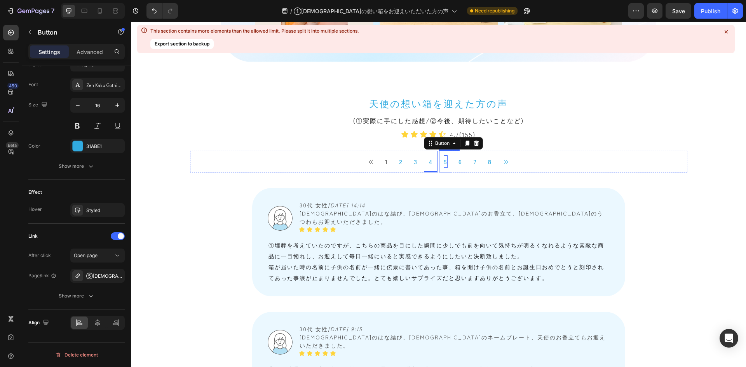
click at [443, 162] on p "5" at bounding box center [445, 161] width 4 height 12
click at [458, 164] on p "6" at bounding box center [460, 161] width 4 height 12
click at [468, 163] on link "7" at bounding box center [474, 162] width 13 height 22
click at [488, 163] on p "8" at bounding box center [490, 161] width 4 height 12
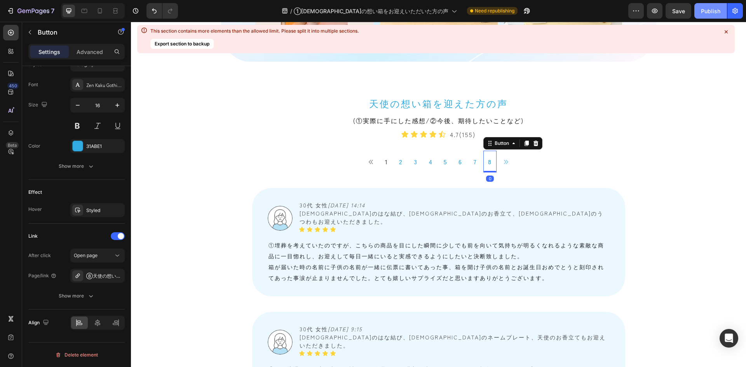
click at [713, 7] on div "Publish" at bounding box center [709, 11] width 19 height 8
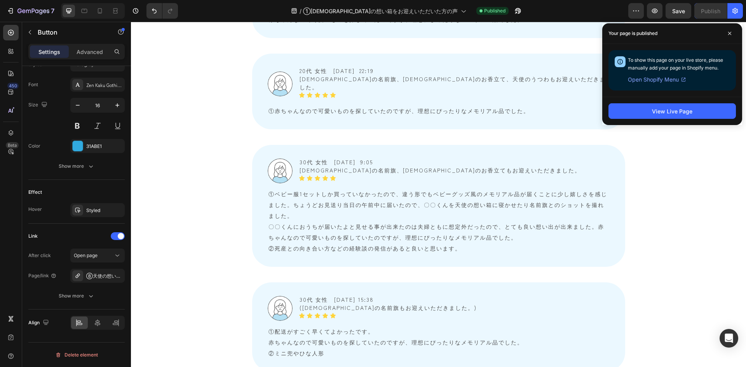
scroll to position [2108, 0]
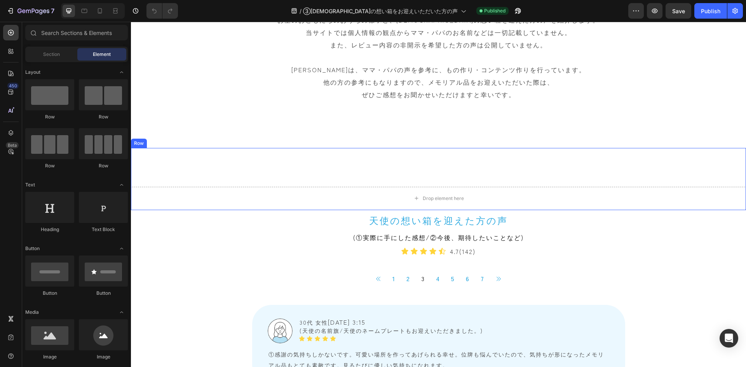
scroll to position [349, 0]
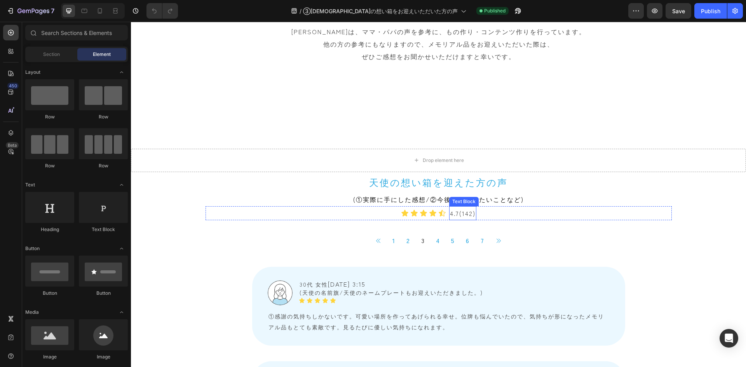
click at [469, 216] on p "4.7(142)" at bounding box center [463, 213] width 26 height 12
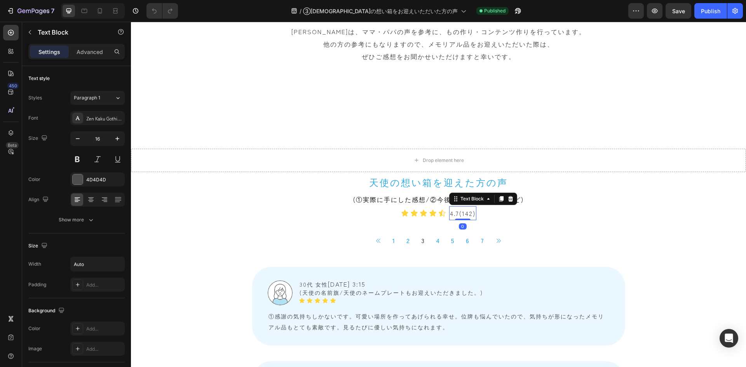
click at [468, 215] on p "4.7(142)" at bounding box center [463, 213] width 26 height 12
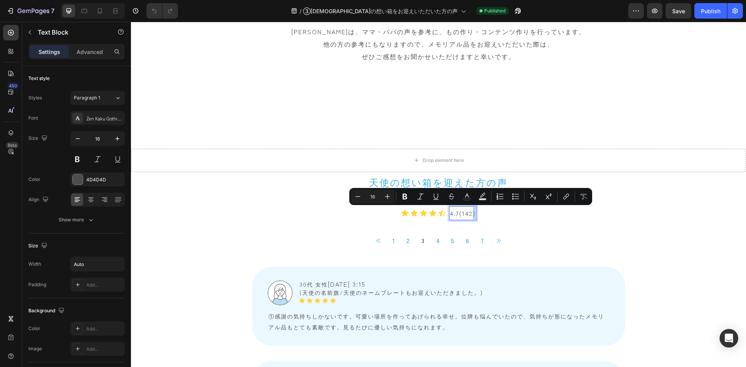
click at [468, 215] on p "4.7(142)" at bounding box center [463, 213] width 26 height 12
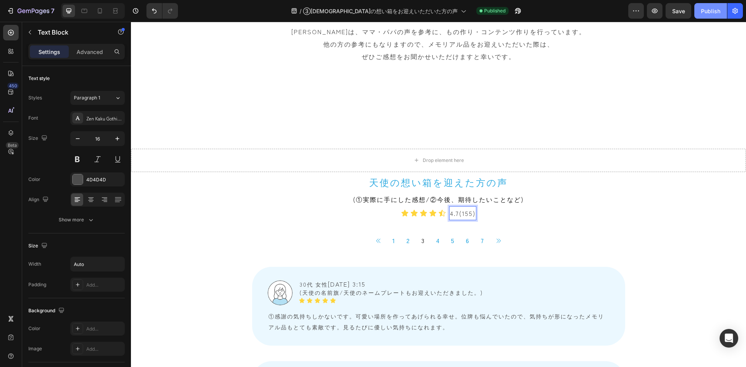
click at [700, 12] on div "Publish" at bounding box center [709, 11] width 19 height 8
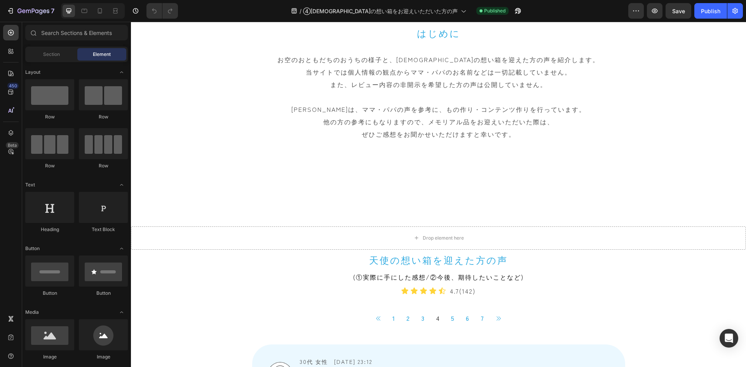
scroll to position [349, 0]
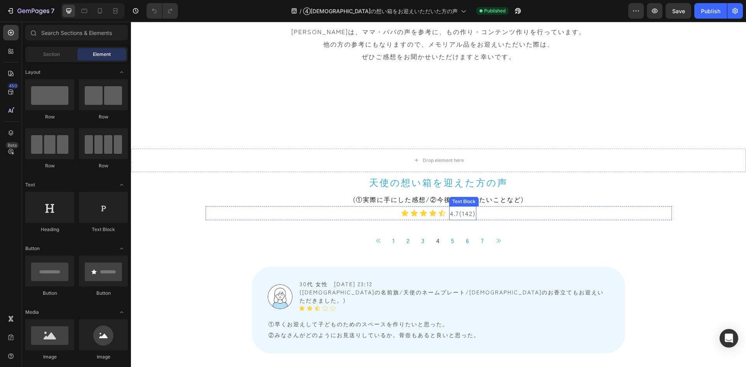
click at [468, 214] on p "4.7(142)" at bounding box center [463, 213] width 26 height 12
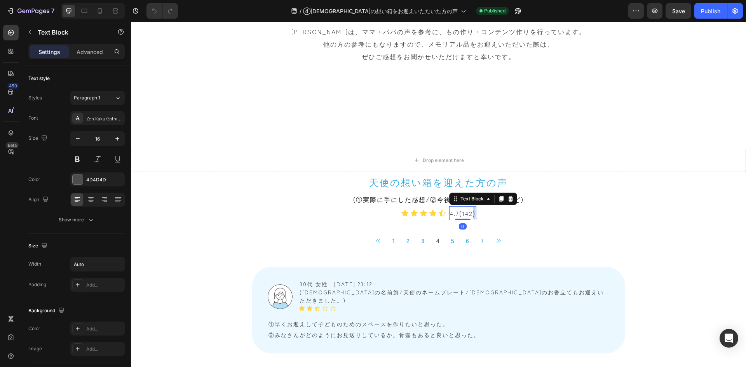
click at [468, 214] on p "4.7(142)" at bounding box center [463, 213] width 26 height 12
click at [704, 14] on div "Publish" at bounding box center [709, 11] width 19 height 8
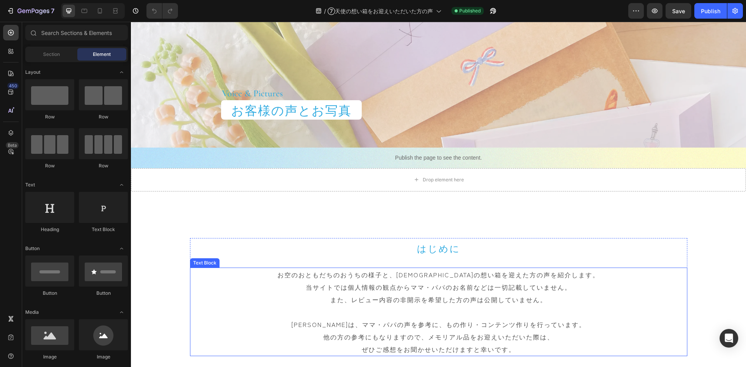
scroll to position [272, 0]
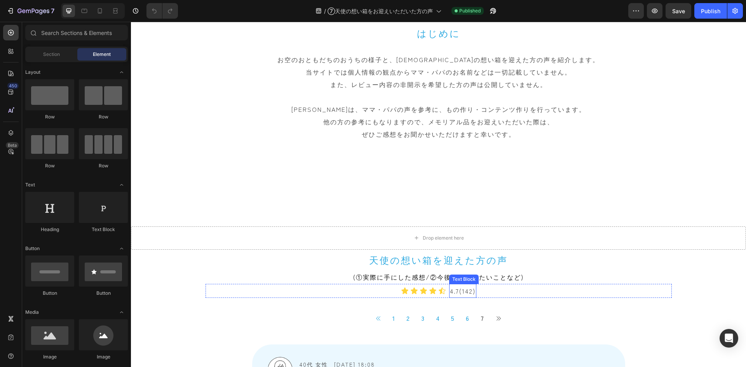
click at [468, 291] on p "4.7(142)" at bounding box center [463, 291] width 26 height 12
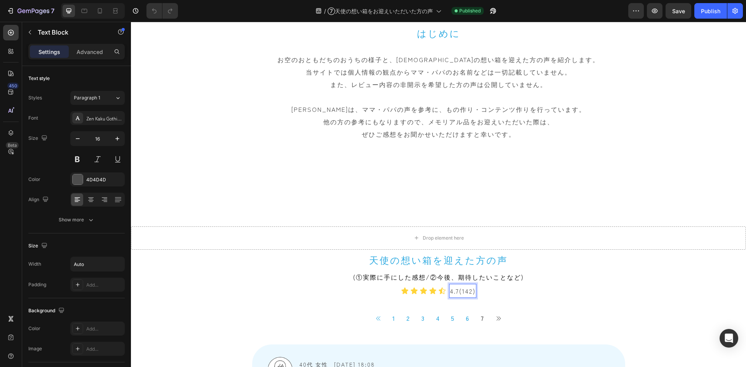
click at [468, 293] on p "4.7(142)" at bounding box center [463, 291] width 26 height 12
click at [706, 16] on button "Publish" at bounding box center [710, 11] width 33 height 16
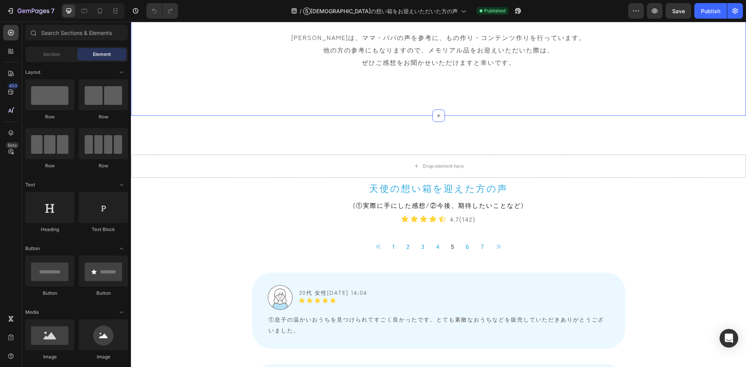
scroll to position [349, 0]
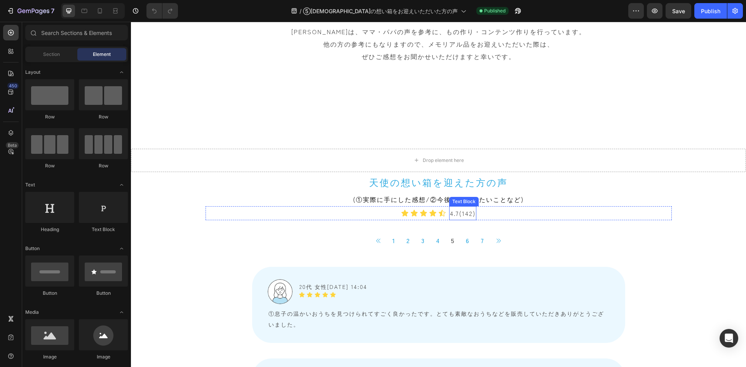
click at [465, 218] on p "4.7(142)" at bounding box center [463, 213] width 26 height 12
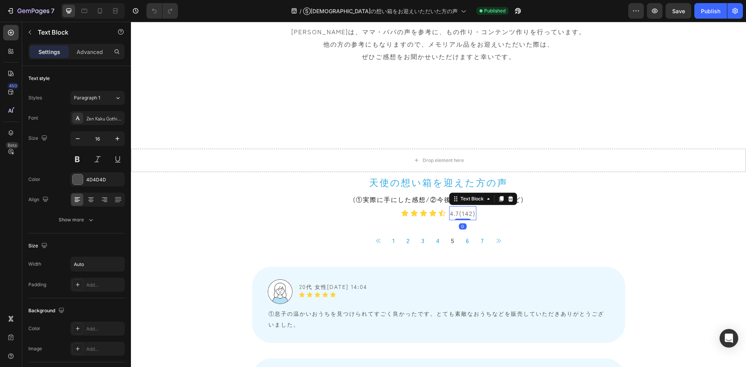
click at [464, 213] on p "4.7(142)" at bounding box center [463, 213] width 26 height 12
click at [468, 215] on p "4.7(142)" at bounding box center [463, 213] width 26 height 12
click at [708, 14] on div "Publish" at bounding box center [709, 11] width 19 height 8
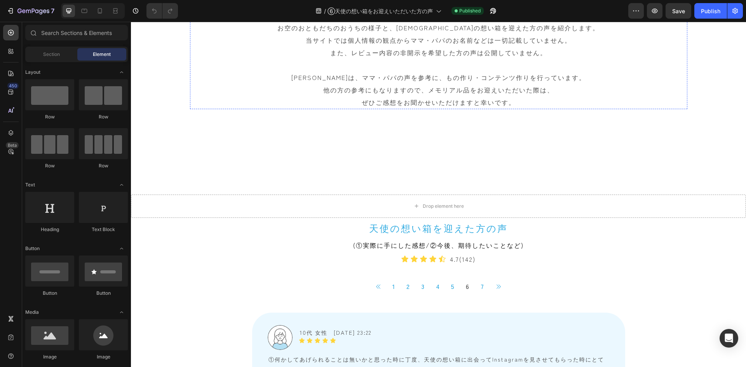
scroll to position [349, 0]
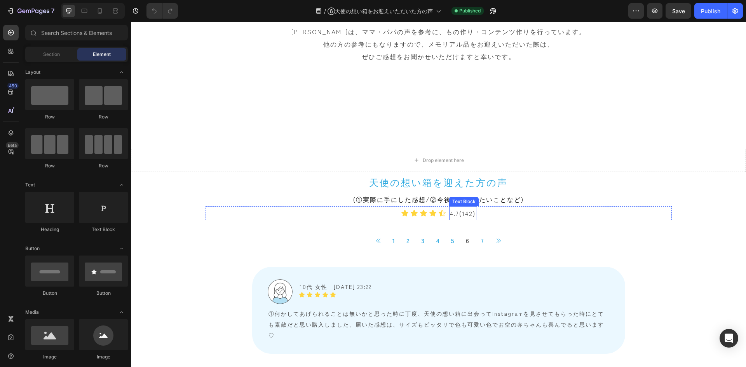
click at [467, 214] on p "4.7(142)" at bounding box center [463, 213] width 26 height 12
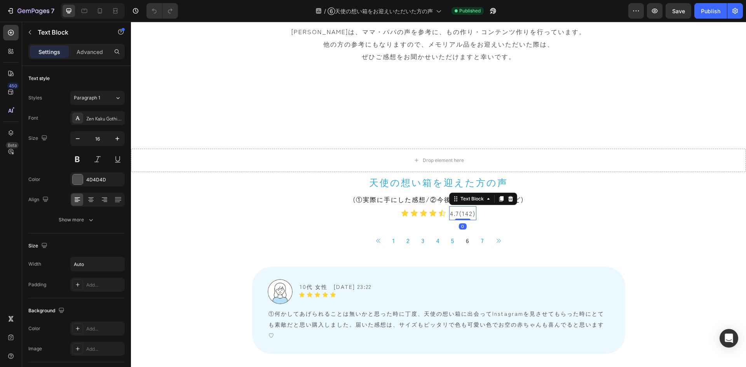
click at [468, 215] on p "4.7(142)" at bounding box center [463, 213] width 26 height 12
click at [708, 12] on div "Publish" at bounding box center [709, 11] width 19 height 8
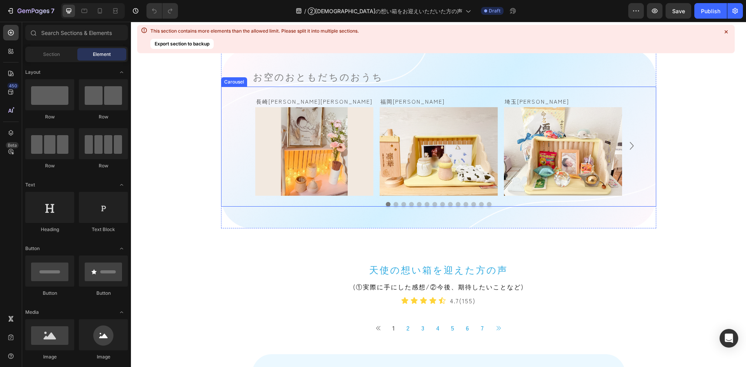
scroll to position [427, 0]
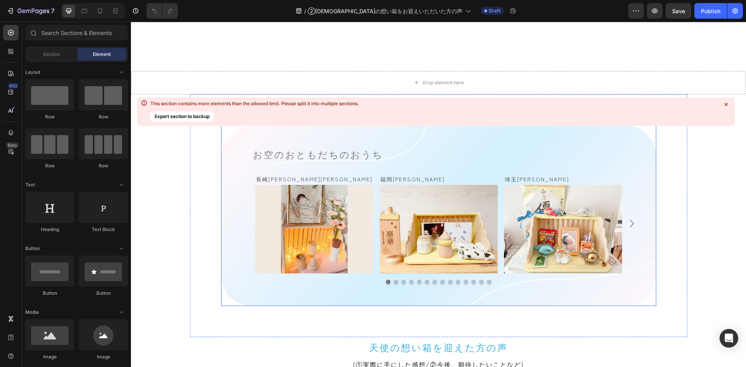
click at [724, 104] on icon at bounding box center [726, 105] width 8 height 8
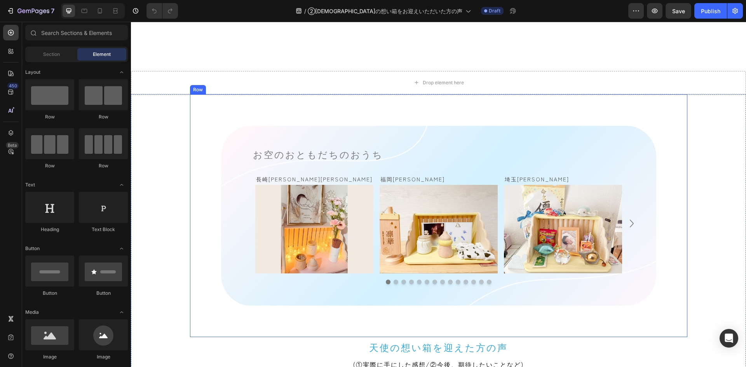
click at [193, 108] on div "お空のおともだちのおうち Heading 長崎県　澪桜ちゃん Text Block Image Row 福岡県　凛華ちゃん Text Block Image …" at bounding box center [438, 215] width 497 height 243
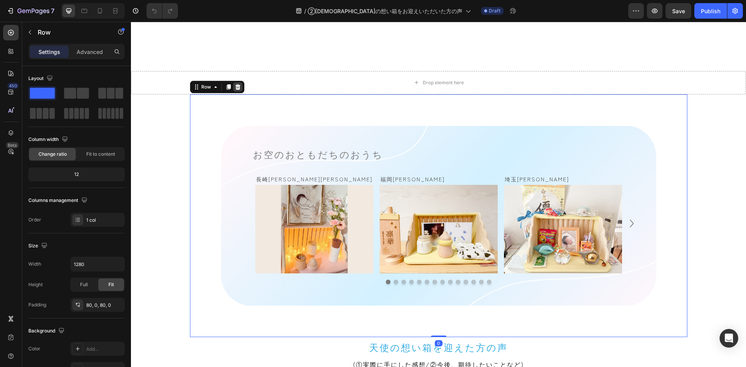
click at [235, 86] on icon at bounding box center [237, 86] width 5 height 5
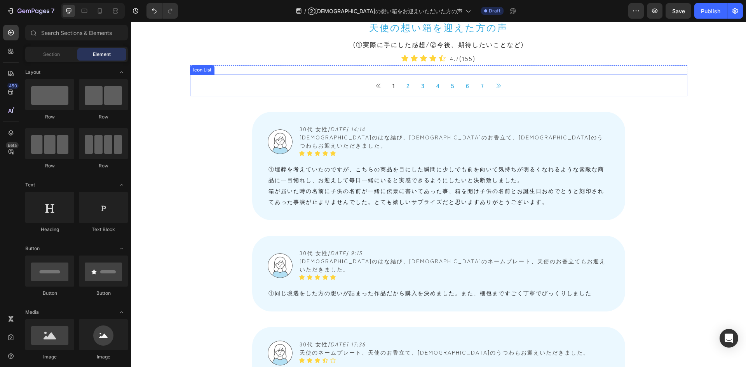
scroll to position [505, 0]
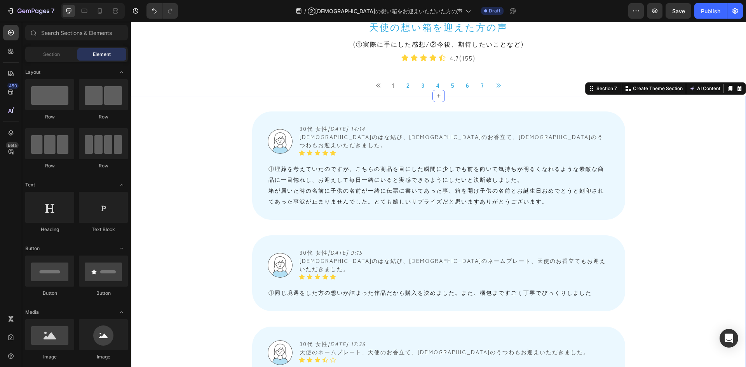
click at [173, 139] on div "Image 30代 女性　 2025/08/24 14:14 天使のはな結び、天使のお香立て、天使のうつわもお迎えいただきました。 Text Block Ic…" at bounding box center [438, 362] width 615 height 532
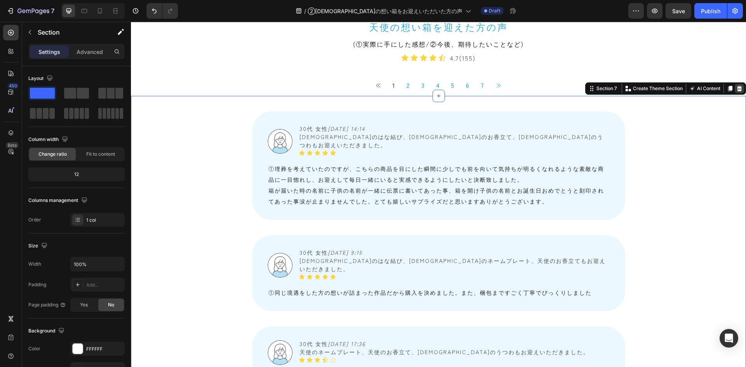
click at [737, 89] on icon at bounding box center [739, 88] width 5 height 5
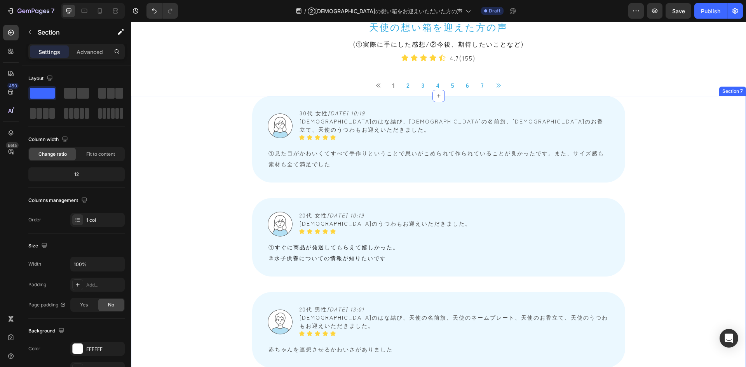
click at [736, 86] on icon at bounding box center [739, 88] width 6 height 6
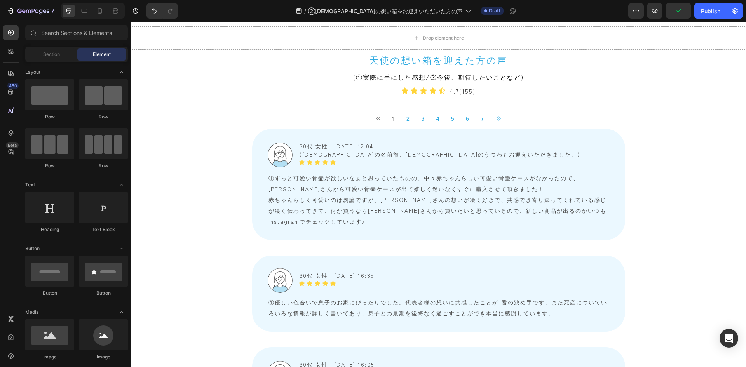
scroll to position [466, 0]
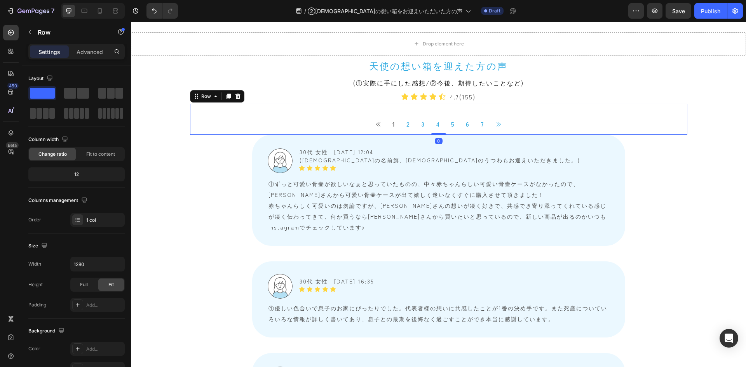
click at [217, 108] on div "Button 1 Button 2 Button 3 Button 4 Button 5 Button 6 Button 7 Button Button Ic…" at bounding box center [438, 119] width 497 height 31
click at [167, 108] on div "天使の想い箱を迎えた方の声 Heading (①実際に手にした感想/②今後、期待したいことなど) Text Block Icon Icon Icon Icon…" at bounding box center [438, 95] width 615 height 79
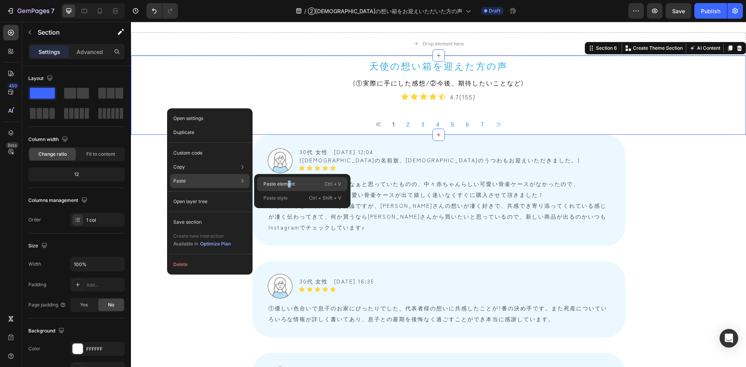
click at [289, 191] on div "Paste element Ctrl + V" at bounding box center [302, 198] width 90 height 14
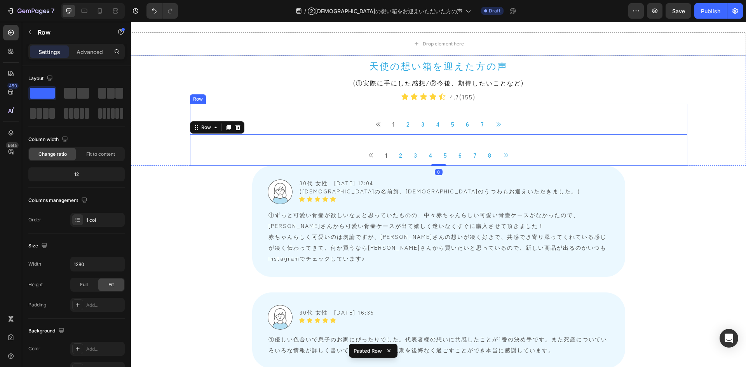
click at [271, 105] on div "Button 1 Button 2 Button 3 Button 4 Button 5 Button 6 Button 7 Button Button Ic…" at bounding box center [438, 119] width 497 height 31
click at [235, 96] on icon at bounding box center [237, 96] width 5 height 5
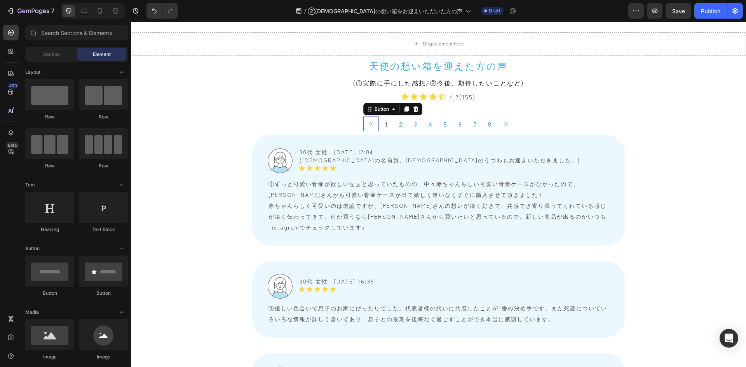
click at [369, 126] on icon at bounding box center [371, 124] width 6 height 6
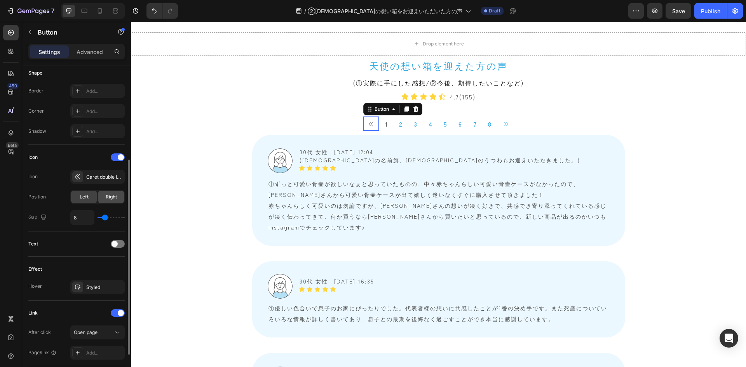
scroll to position [194, 0]
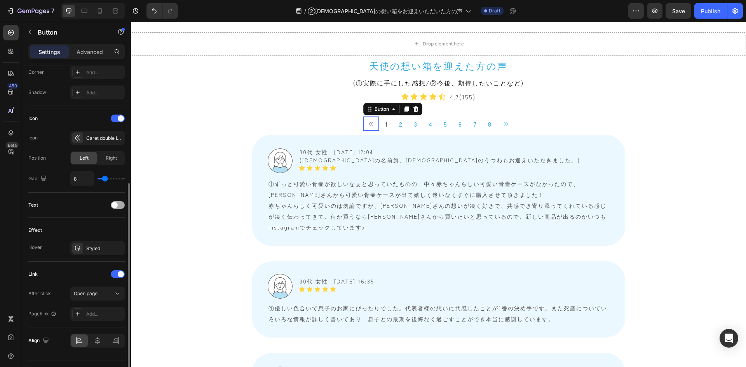
click at [112, 207] on span at bounding box center [114, 205] width 6 height 6
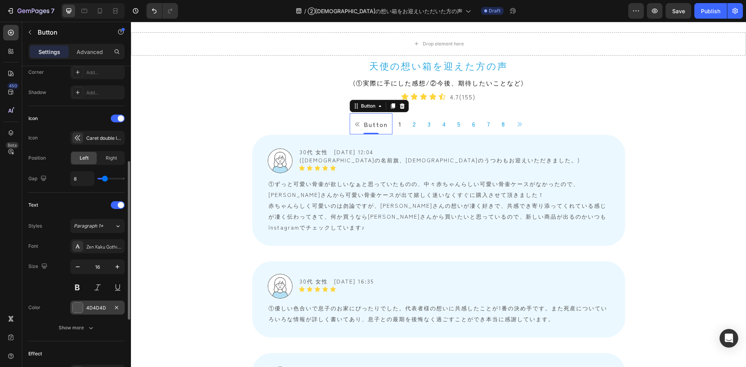
click at [98, 311] on div "4D4D4D" at bounding box center [97, 307] width 23 height 7
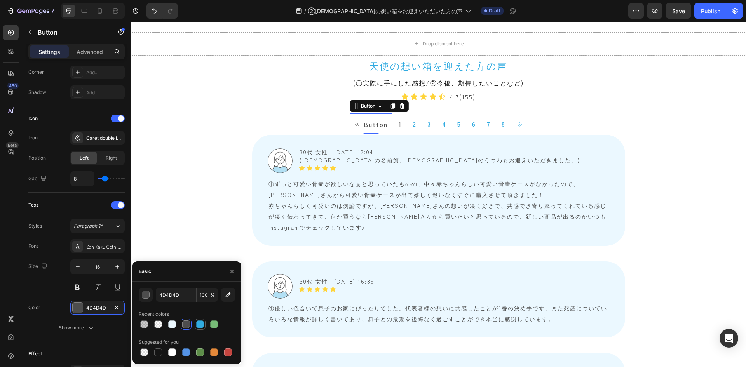
click at [202, 323] on div at bounding box center [200, 324] width 8 height 8
type input "31ABE1"
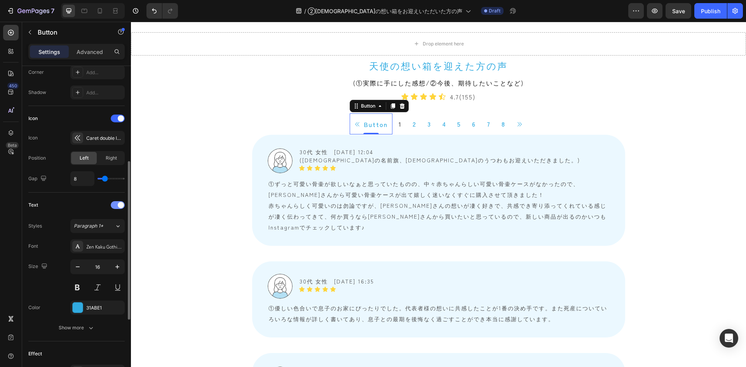
click at [114, 206] on div at bounding box center [118, 205] width 14 height 8
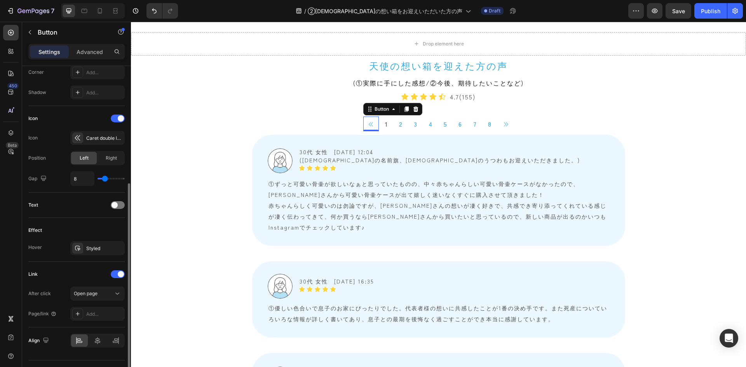
scroll to position [212, 0]
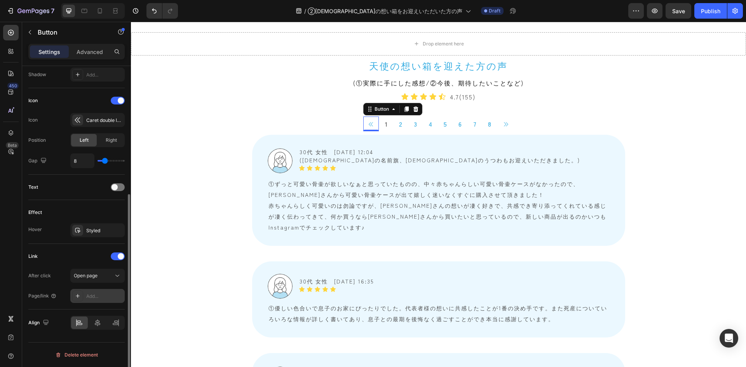
click at [101, 294] on div "Add..." at bounding box center [104, 296] width 36 height 7
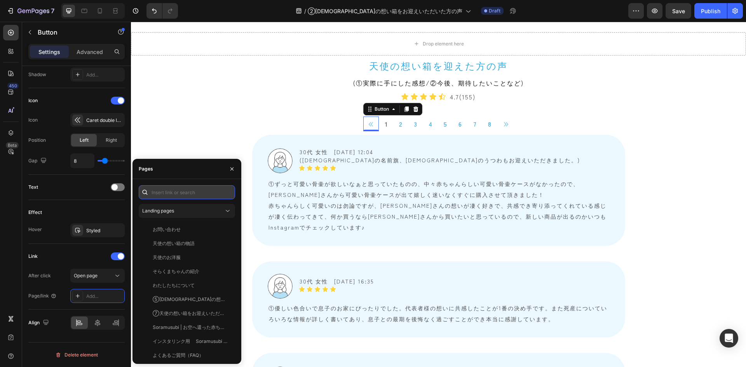
click at [174, 193] on input "text" at bounding box center [187, 192] width 96 height 14
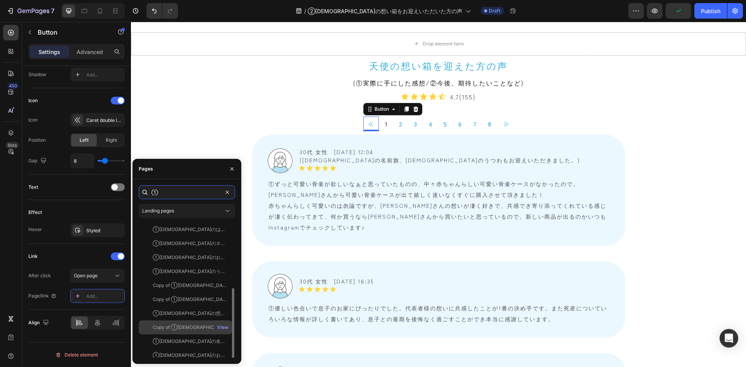
scroll to position [61, 0]
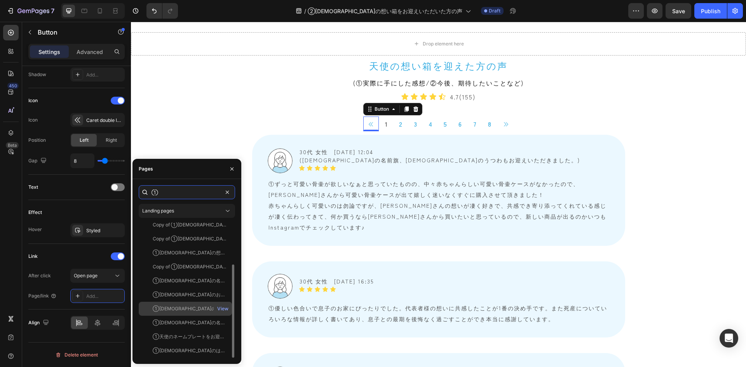
type input "①"
click at [184, 307] on div "①[DEMOGRAPHIC_DATA]の想い箱をお迎えいただいた方の声" at bounding box center [190, 308] width 75 height 7
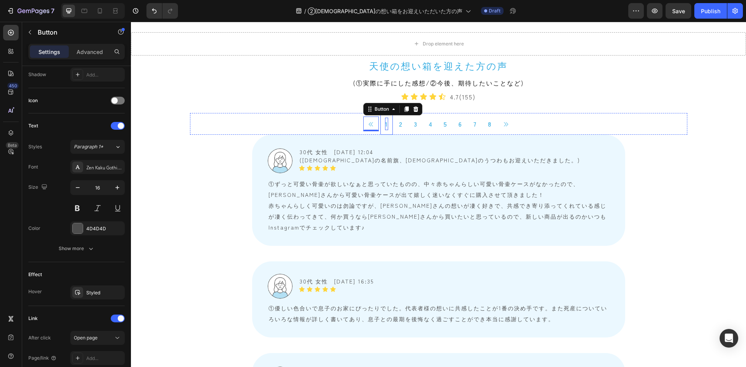
click at [385, 125] on p "1" at bounding box center [386, 124] width 3 height 12
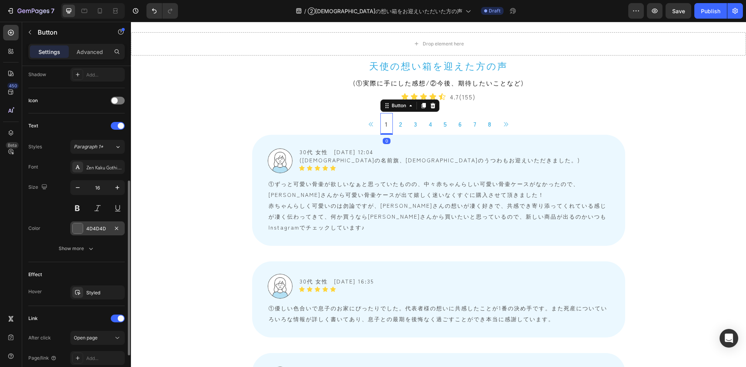
click at [99, 226] on div "4D4D4D" at bounding box center [97, 228] width 23 height 7
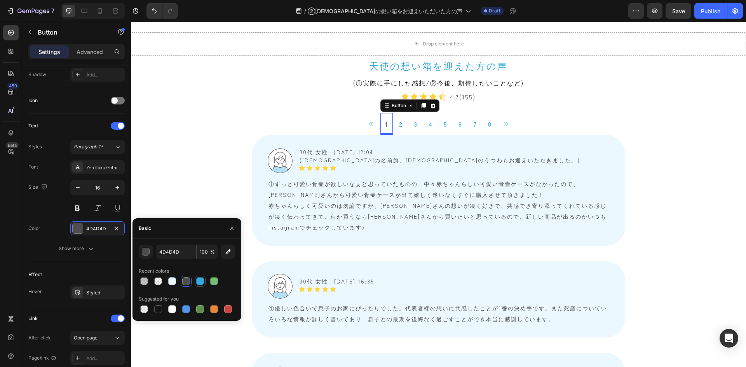
click at [199, 281] on div at bounding box center [200, 281] width 8 height 8
type input "31ABE1"
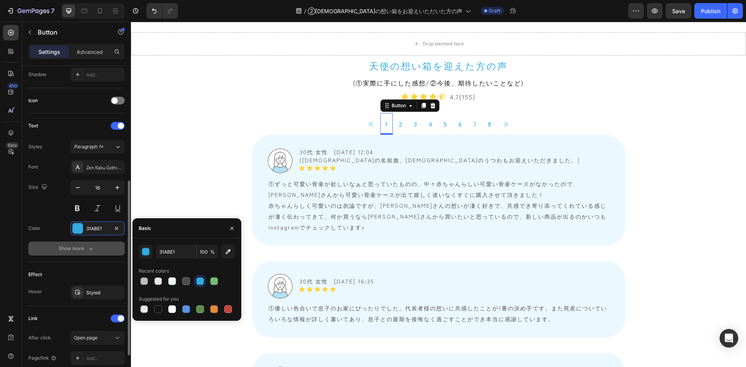
scroll to position [274, 0]
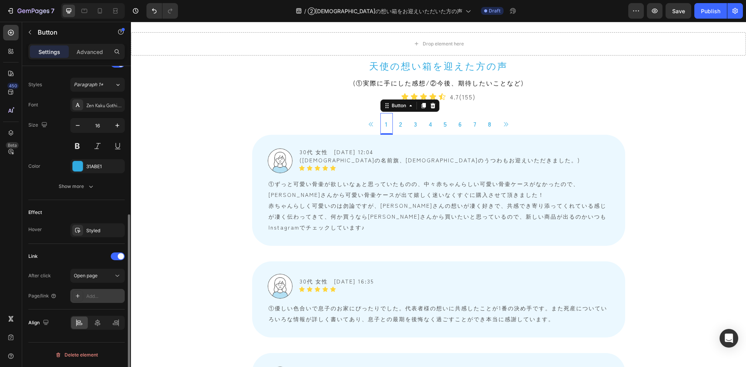
click at [94, 290] on div "Add..." at bounding box center [97, 296] width 54 height 14
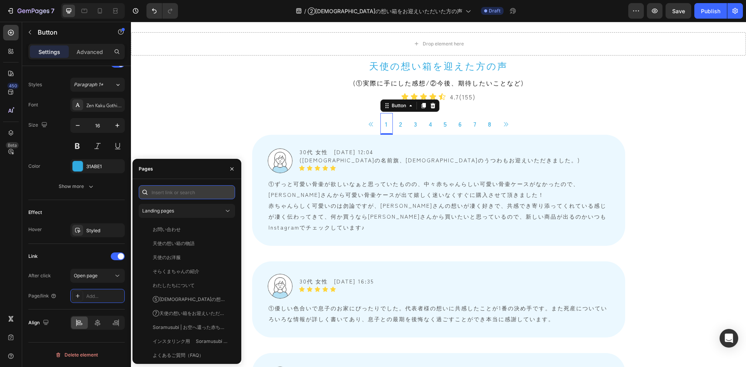
click at [180, 191] on input "text" at bounding box center [187, 192] width 96 height 14
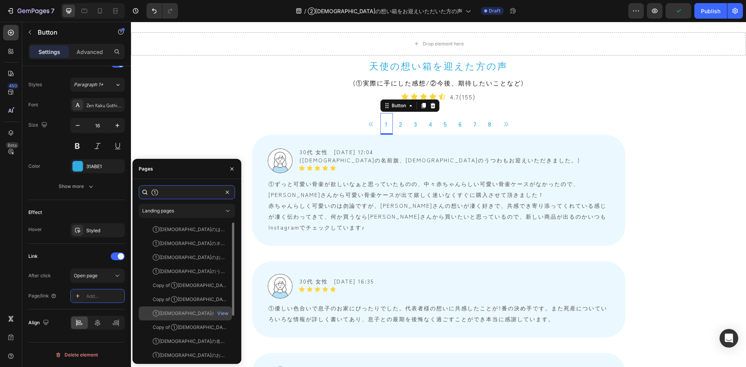
type input "①"
click at [192, 314] on div "①天使の想い箱をお迎えいただいたママ・パパの声" at bounding box center [190, 313] width 75 height 7
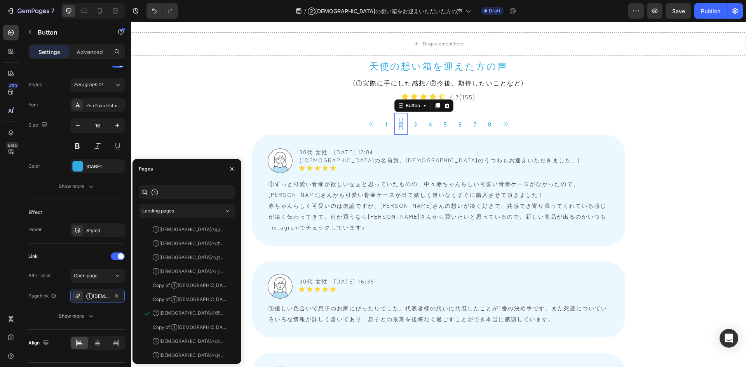
click at [399, 124] on p "2" at bounding box center [401, 124] width 4 height 12
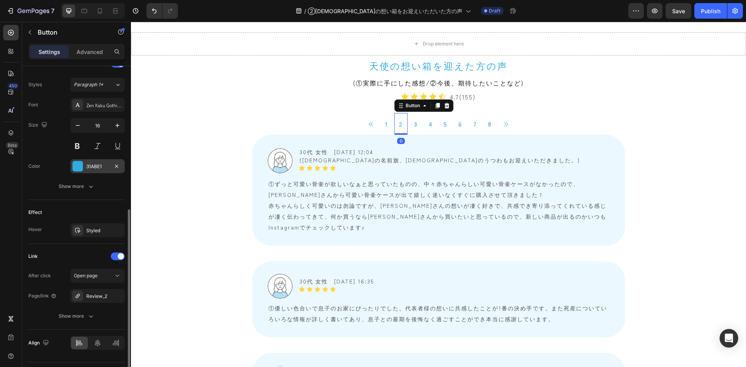
click at [96, 170] on div "31ABE1" at bounding box center [97, 166] width 23 height 7
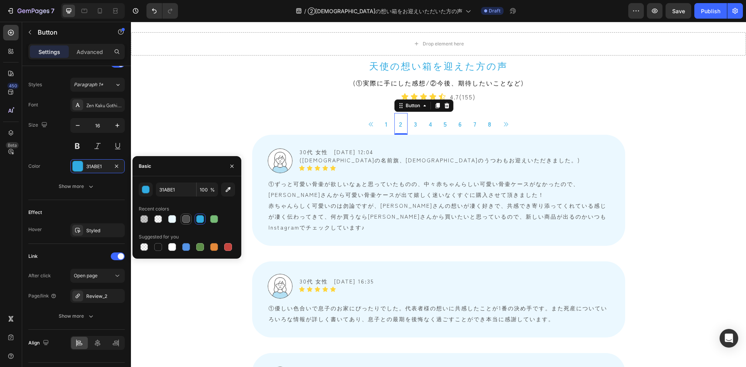
click at [186, 218] on div at bounding box center [186, 219] width 8 height 8
type input "4D4D4D"
click at [120, 255] on span at bounding box center [121, 256] width 6 height 6
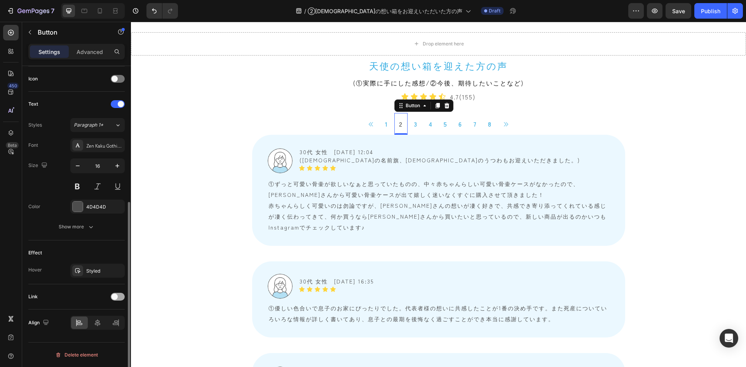
scroll to position [234, 0]
click at [414, 124] on p "3" at bounding box center [416, 124] width 4 height 12
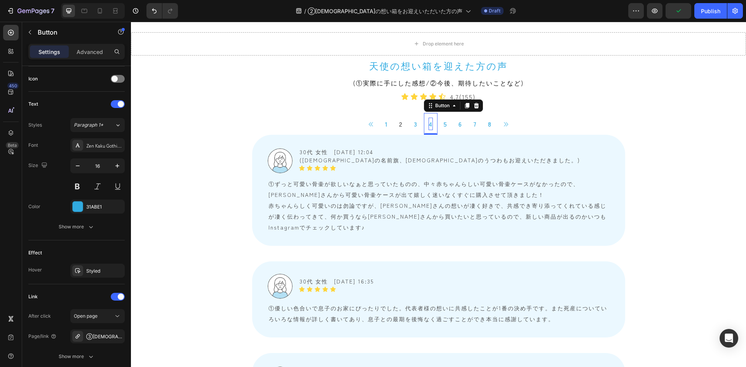
click at [428, 124] on p "4" at bounding box center [430, 124] width 4 height 12
click at [414, 123] on p "3" at bounding box center [416, 124] width 4 height 12
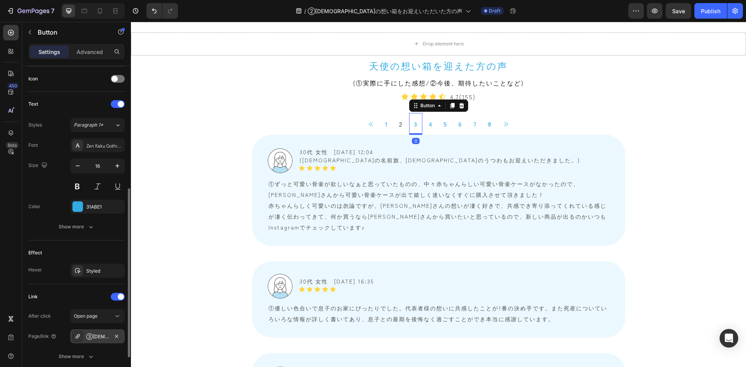
click at [99, 335] on div "③[DEMOGRAPHIC_DATA]の想い箱をお迎えいただいた方の声" at bounding box center [97, 336] width 23 height 7
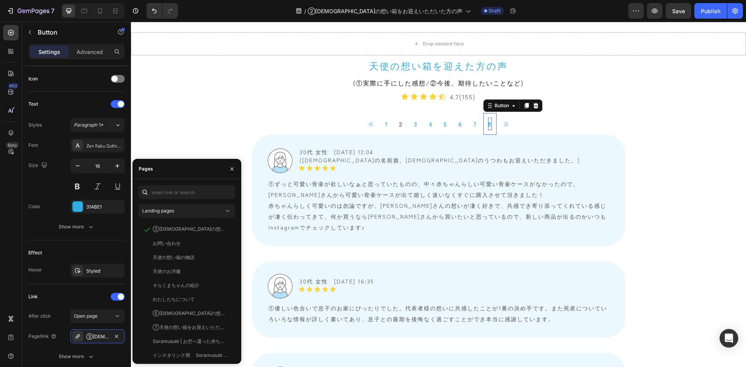
click at [488, 123] on p "8" at bounding box center [490, 124] width 4 height 12
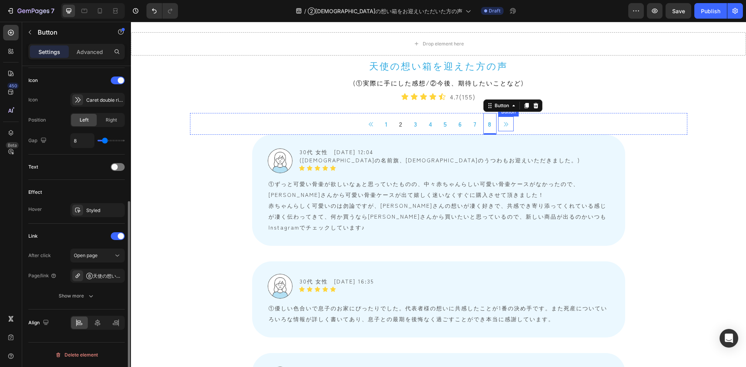
click at [504, 120] on link at bounding box center [506, 123] width 16 height 15
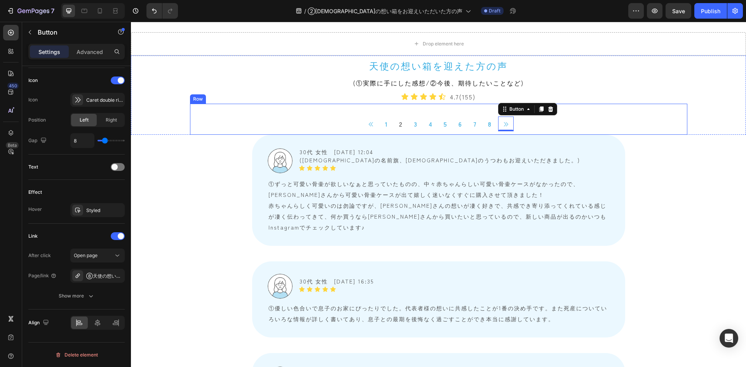
click at [331, 111] on div "Button 1 Button 2 Button 3 Button 4 Button 5 Button 6 Button 7 Button 8 Button …" at bounding box center [438, 119] width 497 height 31
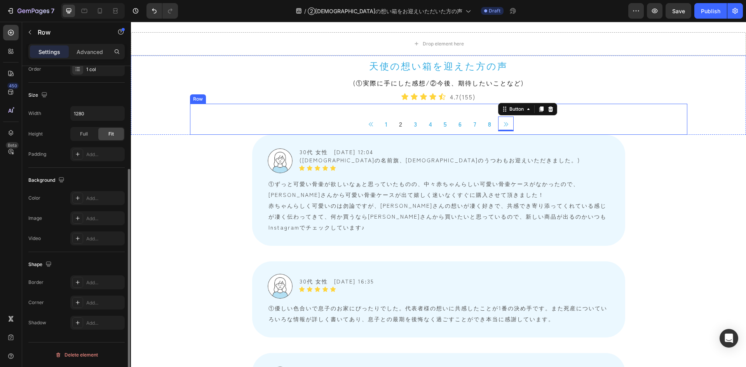
scroll to position [0, 0]
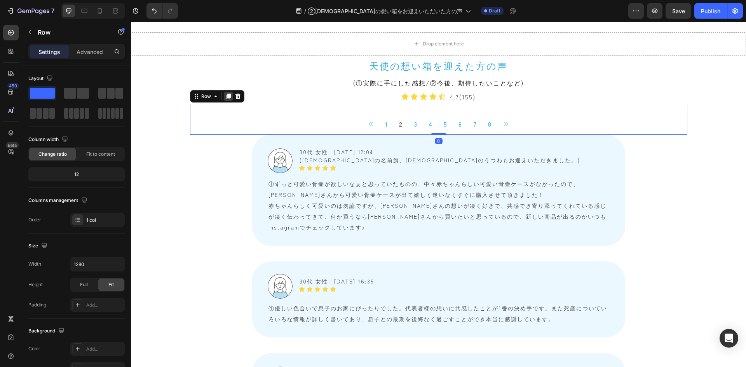
click at [226, 99] on icon at bounding box center [228, 96] width 4 height 5
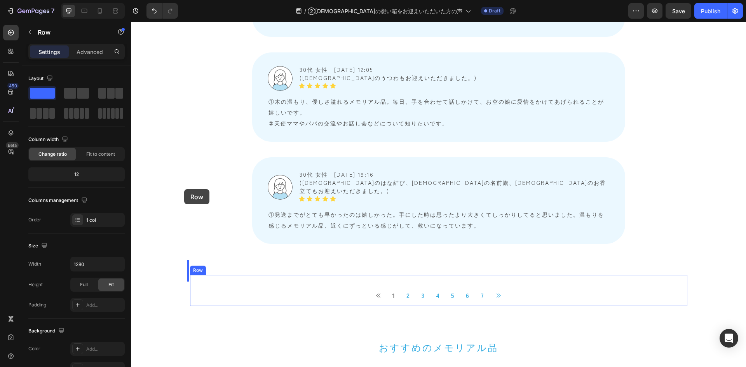
scroll to position [2602, 0]
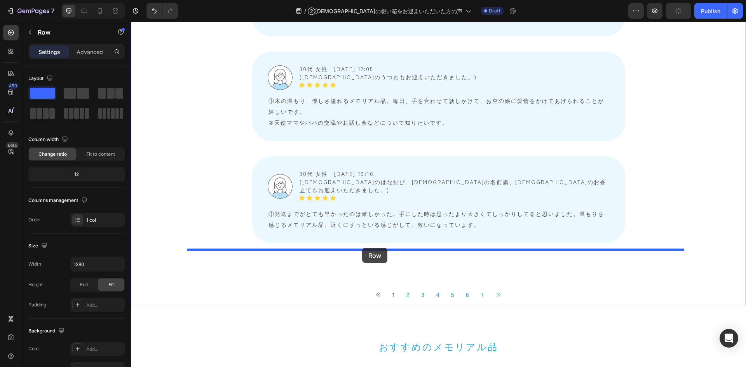
drag, startPoint x: 194, startPoint y: 127, endPoint x: 362, endPoint y: 248, distance: 207.0
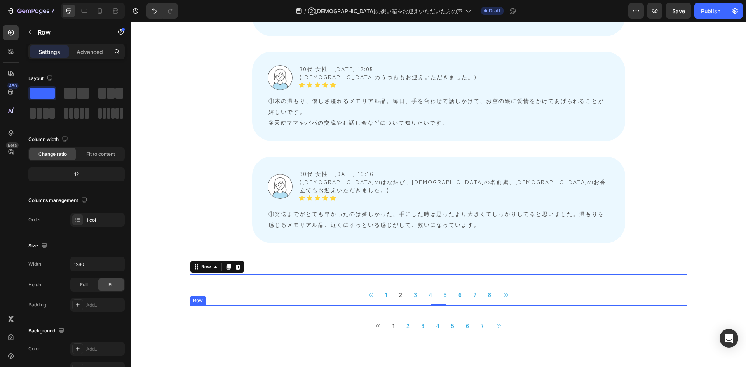
click at [308, 305] on div "Button 1 Button 2 Button 3 Button 4 Button 5 Button 6 Button 7 Button Button Ic…" at bounding box center [438, 320] width 497 height 31
click at [236, 295] on icon at bounding box center [238, 298] width 6 height 6
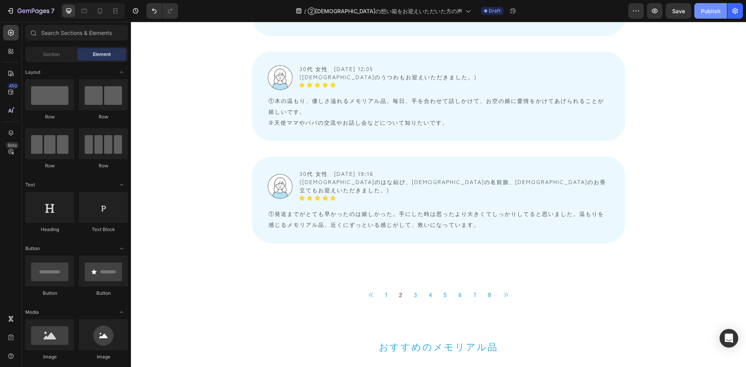
click at [705, 15] on button "Publish" at bounding box center [710, 11] width 33 height 16
click at [735, 13] on icon "button" at bounding box center [734, 11] width 5 height 6
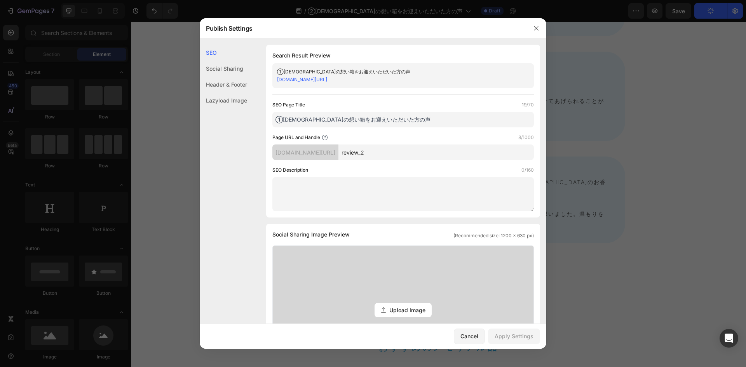
click at [282, 123] on input "①[DEMOGRAPHIC_DATA]の想い箱をお迎えいただいた方の声" at bounding box center [402, 120] width 261 height 16
type input "②[DEMOGRAPHIC_DATA]の想い箱をお迎えいただいた方の声"
click at [521, 339] on div "Apply Settings" at bounding box center [513, 336] width 39 height 8
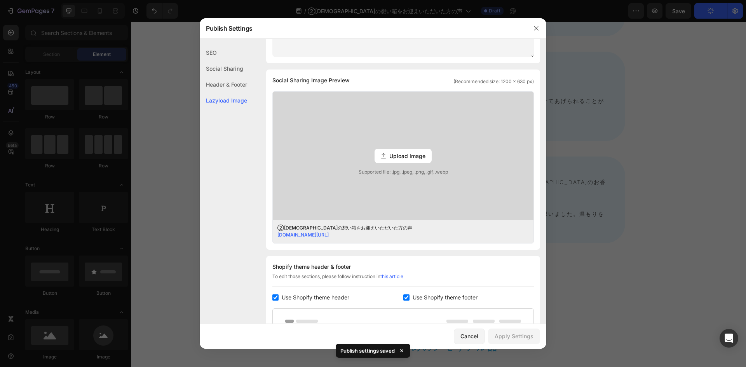
scroll to position [137, 0]
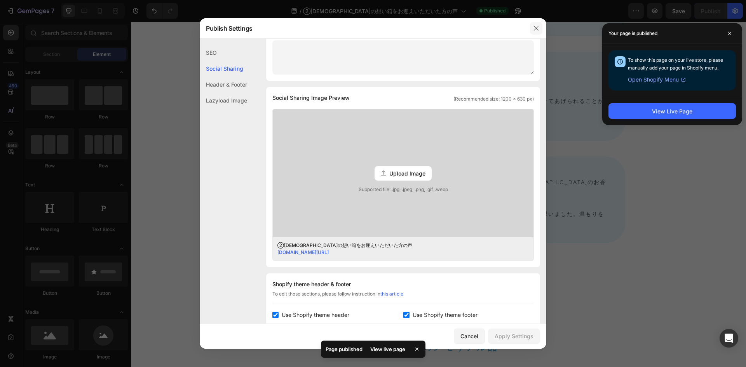
click at [537, 31] on button "button" at bounding box center [536, 28] width 12 height 12
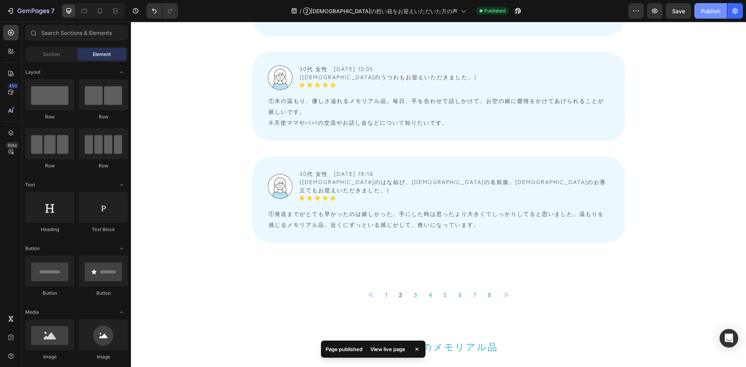
click at [709, 13] on div "Publish" at bounding box center [709, 11] width 19 height 8
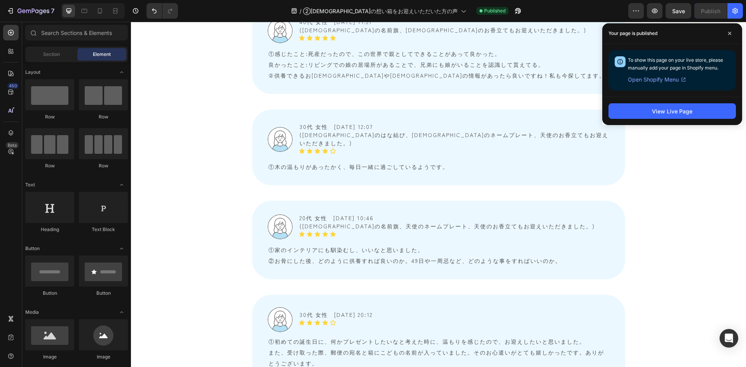
scroll to position [1281, 0]
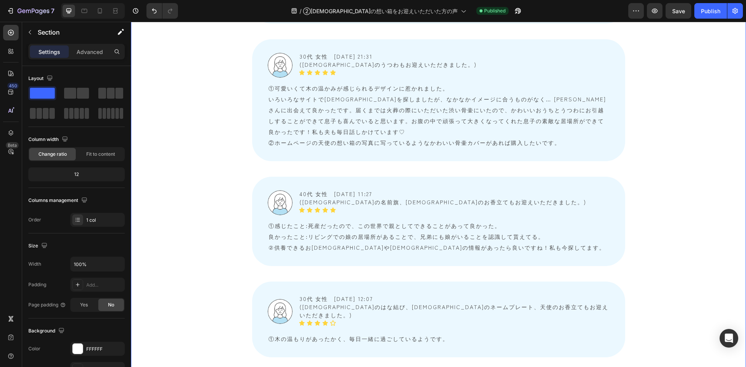
scroll to position [1126, 0]
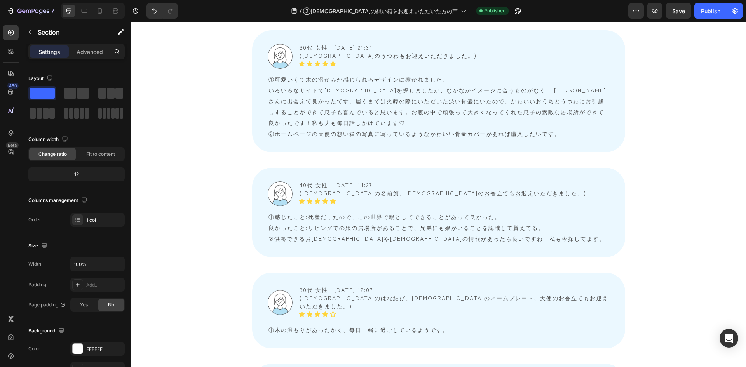
click at [173, 163] on div "Image 30代 女性　2025/07/04 12:04 (天使の名前旗、天使のうつわもお迎えいただきました。) Text Block Icon Icon …" at bounding box center [438, 75] width 615 height 1201
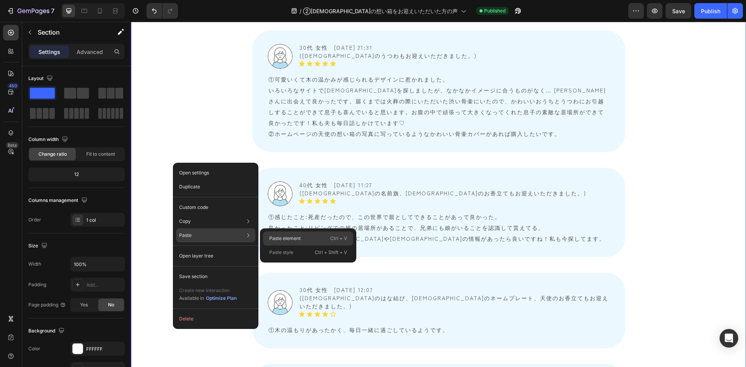
click at [271, 245] on div "Paste element Ctrl + V" at bounding box center [308, 252] width 90 height 14
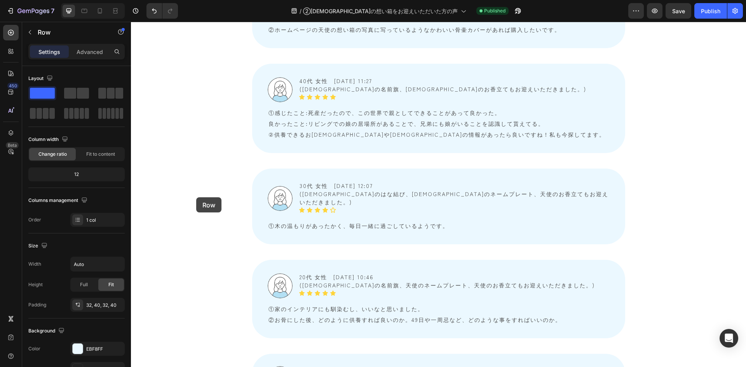
scroll to position [1229, 0]
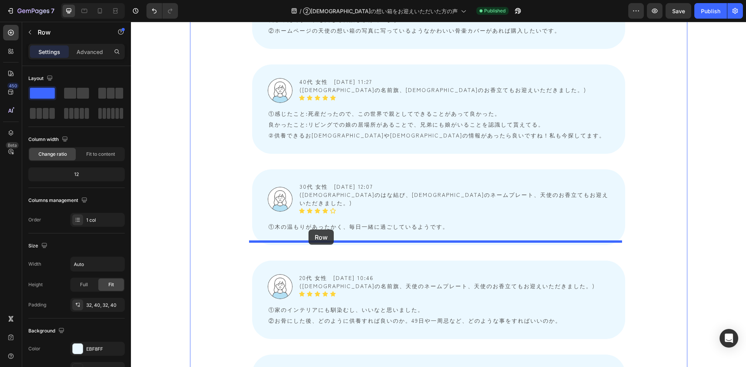
drag, startPoint x: 196, startPoint y: 197, endPoint x: 308, endPoint y: 229, distance: 116.4
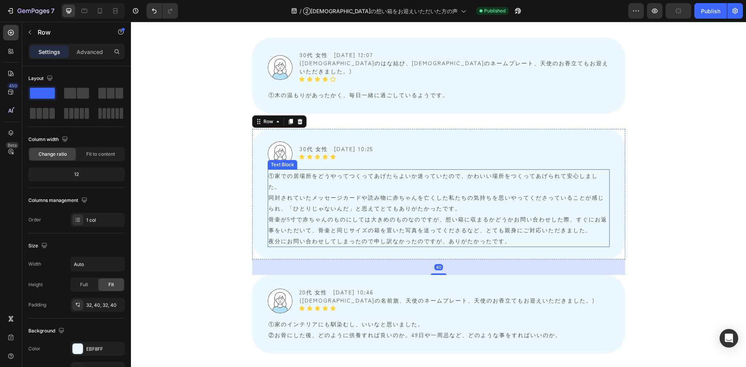
scroll to position [1385, 0]
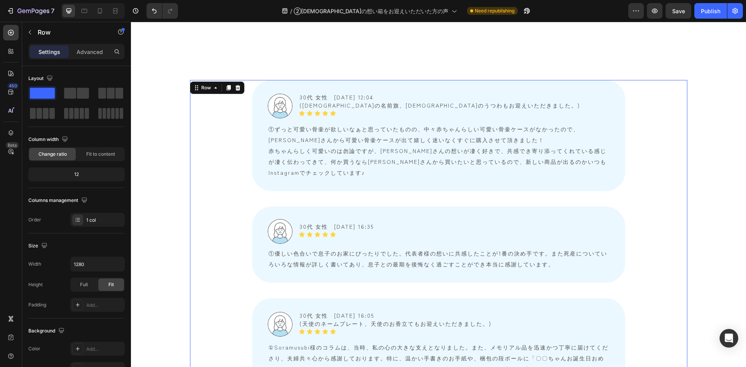
scroll to position [647, 0]
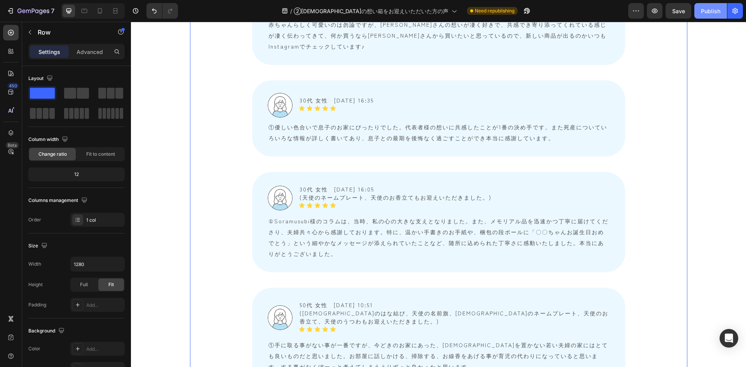
click at [702, 9] on div "Publish" at bounding box center [709, 11] width 19 height 8
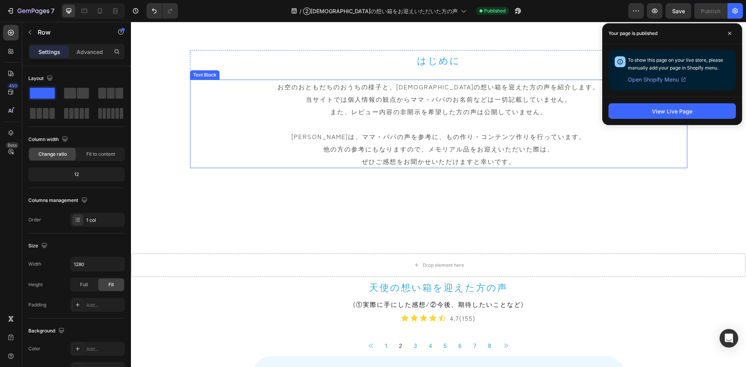
scroll to position [349, 0]
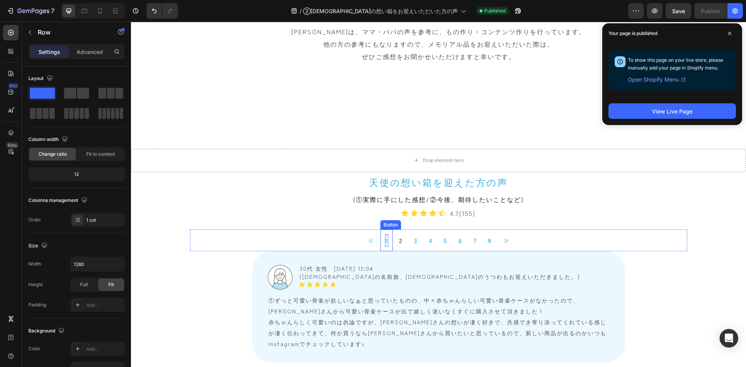
click at [386, 243] on p "1" at bounding box center [386, 240] width 3 height 12
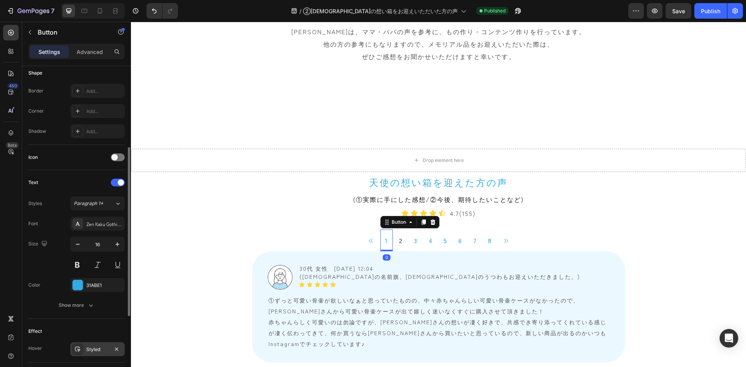
scroll to position [272, 0]
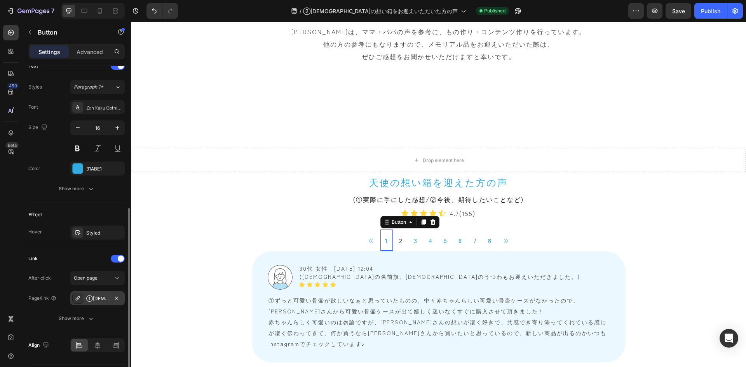
click at [96, 294] on div "①天使の想い箱をお迎えいただいたママ・パパの声" at bounding box center [97, 298] width 54 height 14
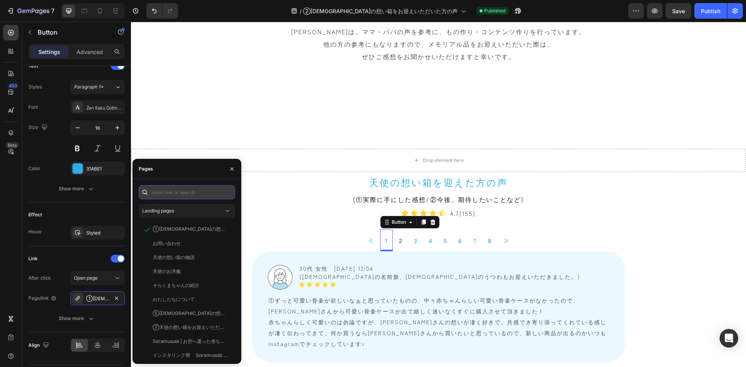
click at [181, 195] on input "text" at bounding box center [187, 192] width 96 height 14
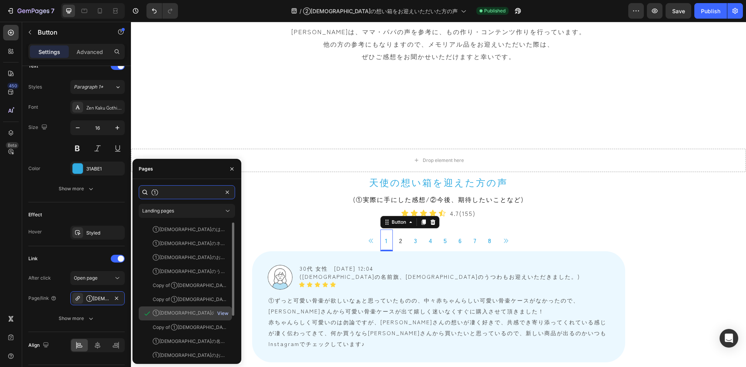
type input "①"
click at [223, 315] on div "View" at bounding box center [222, 313] width 11 height 7
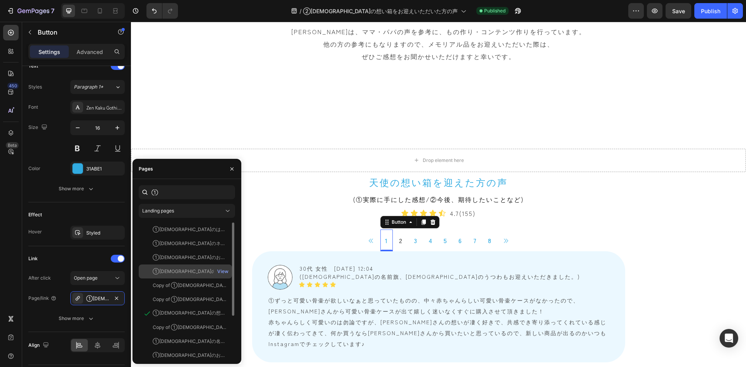
scroll to position [61, 0]
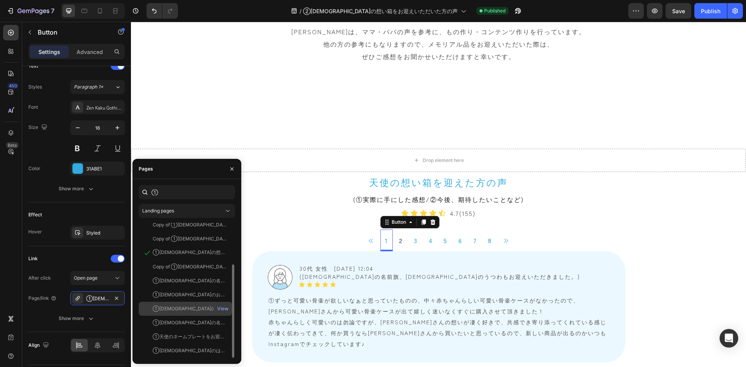
click at [192, 311] on div "①[DEMOGRAPHIC_DATA]の想い箱をお迎えいただいた方の声" at bounding box center [190, 308] width 75 height 7
click at [223, 309] on div "View" at bounding box center [222, 308] width 11 height 7
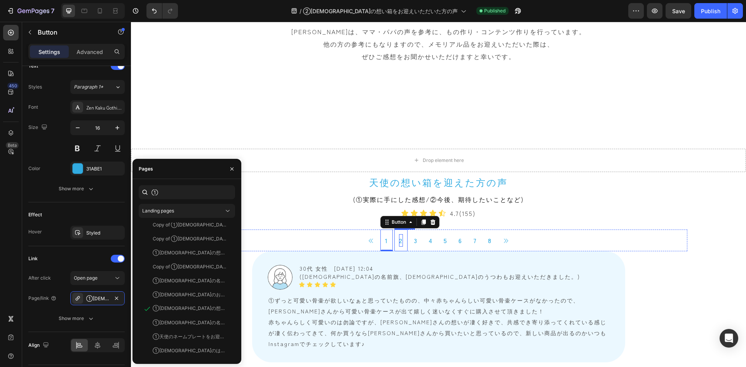
click at [400, 240] on p "2" at bounding box center [401, 240] width 4 height 12
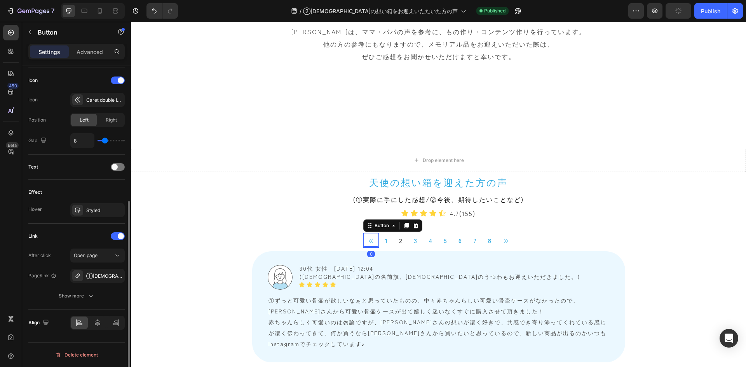
click at [368, 239] on icon at bounding box center [371, 241] width 6 height 6
click at [94, 278] on div "①[DEMOGRAPHIC_DATA]の想い箱をお迎えいただいた方の声" at bounding box center [97, 276] width 23 height 7
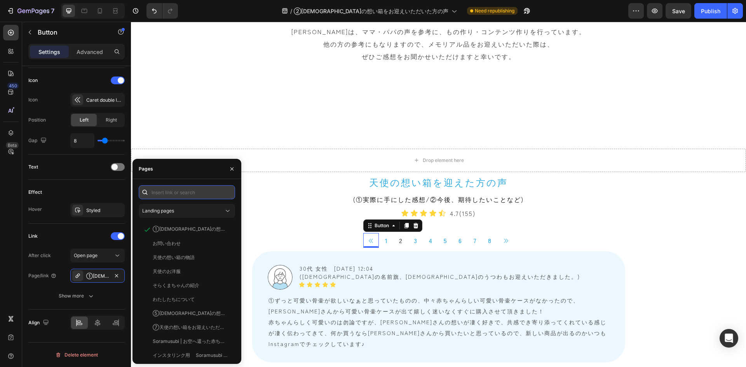
click at [196, 194] on input "text" at bounding box center [187, 192] width 96 height 14
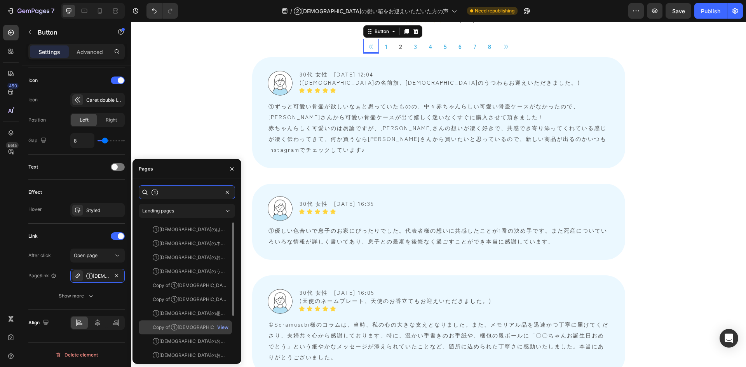
scroll to position [39, 0]
type input "①"
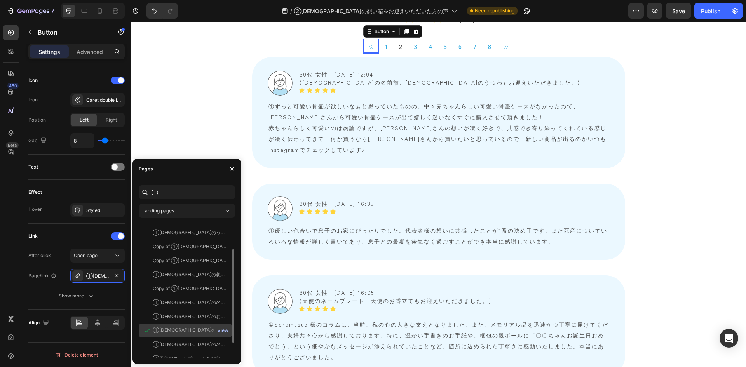
click at [224, 330] on div "View" at bounding box center [222, 330] width 11 height 7
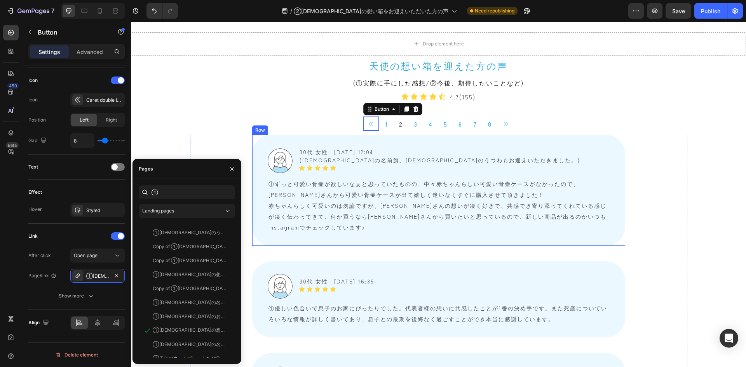
scroll to position [427, 0]
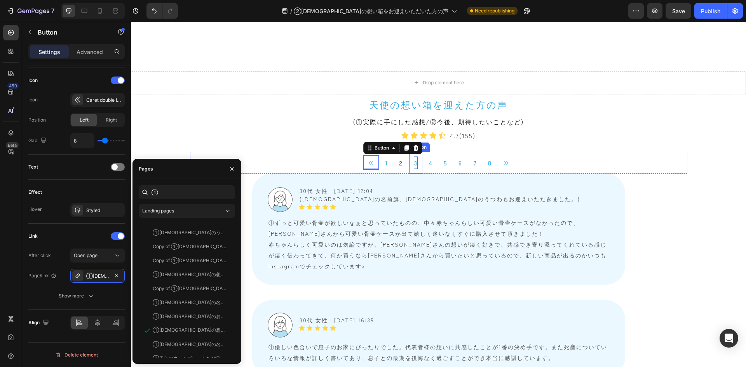
click at [415, 160] on p "3" at bounding box center [416, 162] width 4 height 12
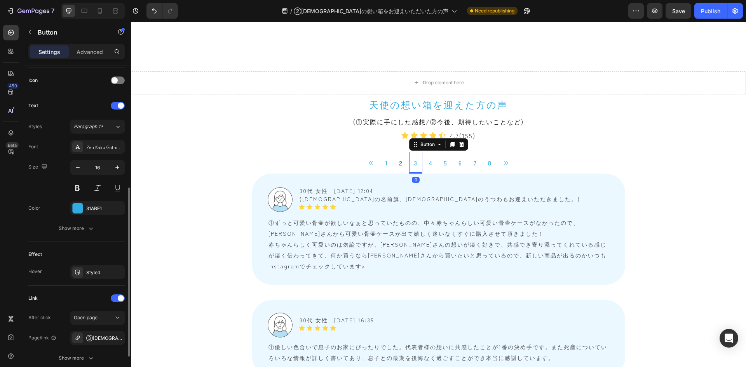
scroll to position [271, 0]
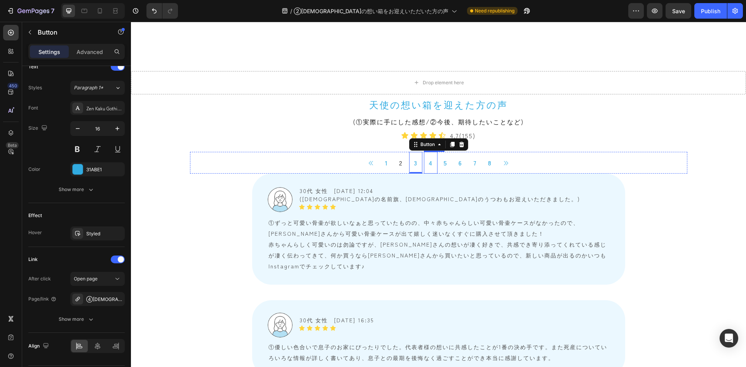
click at [425, 165] on link "4" at bounding box center [431, 163] width 14 height 22
click at [439, 164] on link "5" at bounding box center [445, 163] width 13 height 22
click at [454, 164] on link "6" at bounding box center [460, 163] width 13 height 22
click at [469, 163] on link "7" at bounding box center [474, 163] width 13 height 22
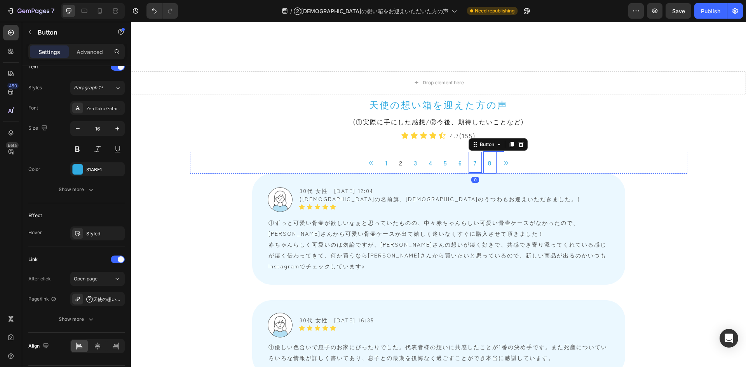
click at [488, 161] on link "8" at bounding box center [489, 163] width 13 height 22
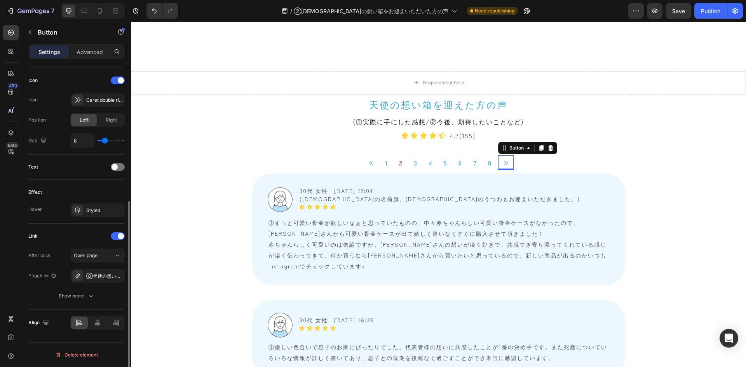
scroll to position [232, 0]
click at [502, 161] on icon at bounding box center [505, 163] width 6 height 6
click at [713, 17] on button "Publish" at bounding box center [710, 11] width 33 height 16
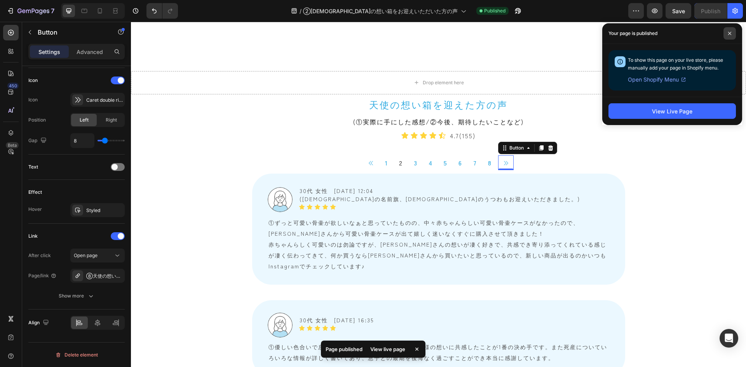
click at [732, 34] on span at bounding box center [729, 33] width 12 height 12
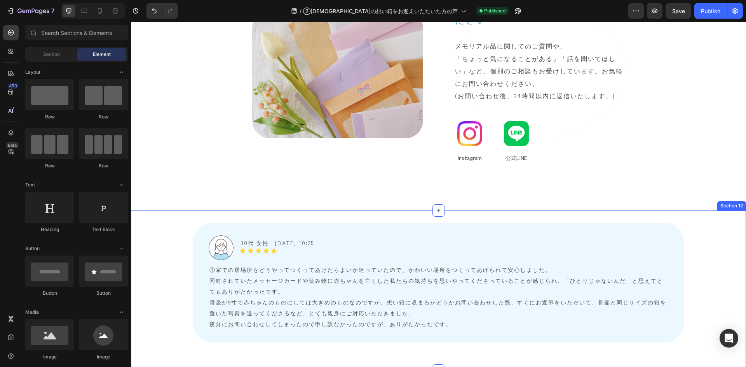
scroll to position [3348, 0]
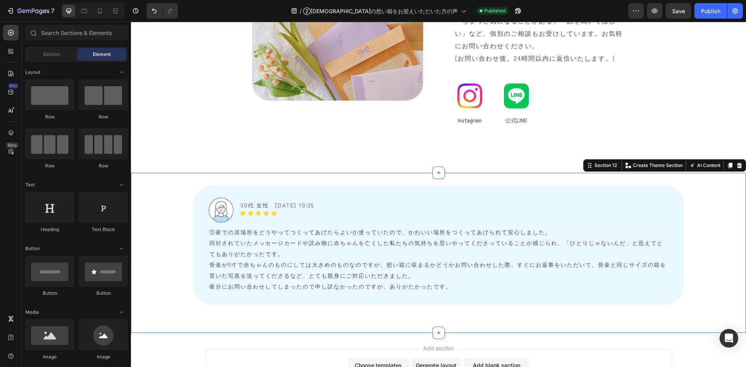
click at [171, 262] on div "Image 30代 女性　2025/06/10 10:25 Text Block Icon Icon Icon Icon Icon Icon List Row…" at bounding box center [438, 252] width 615 height 135
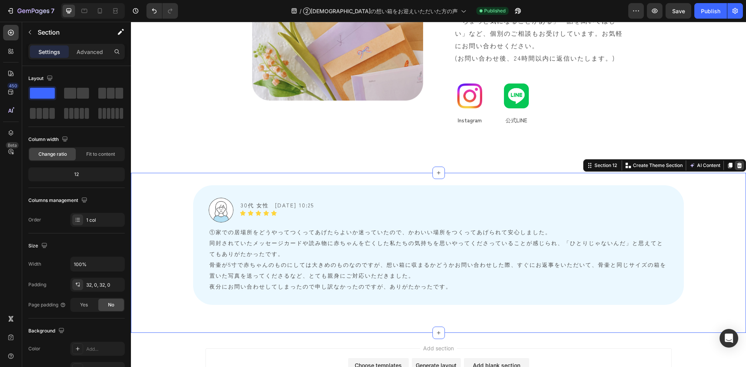
click at [737, 163] on icon at bounding box center [739, 165] width 5 height 5
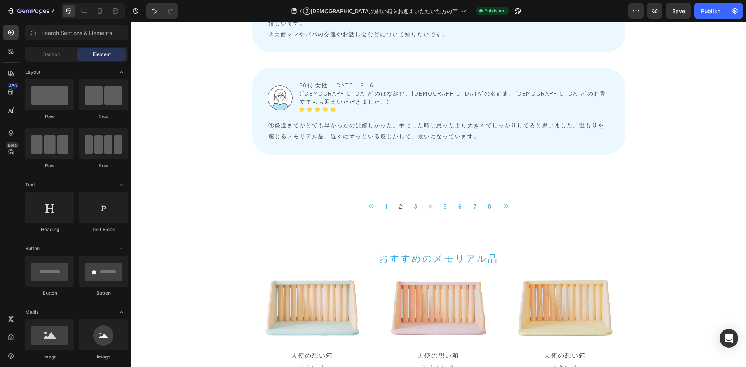
scroll to position [2800, 0]
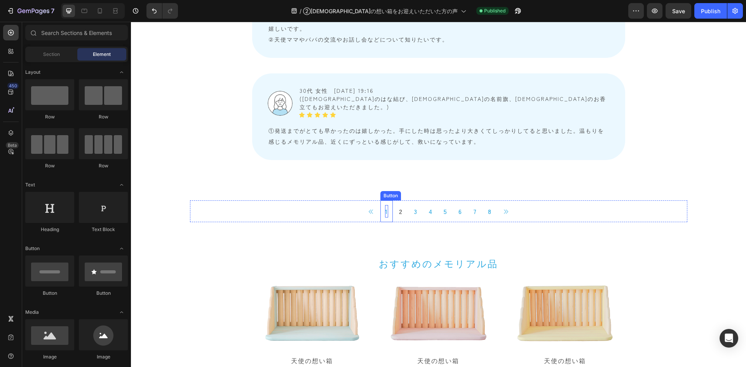
click at [385, 205] on p "1" at bounding box center [386, 211] width 3 height 12
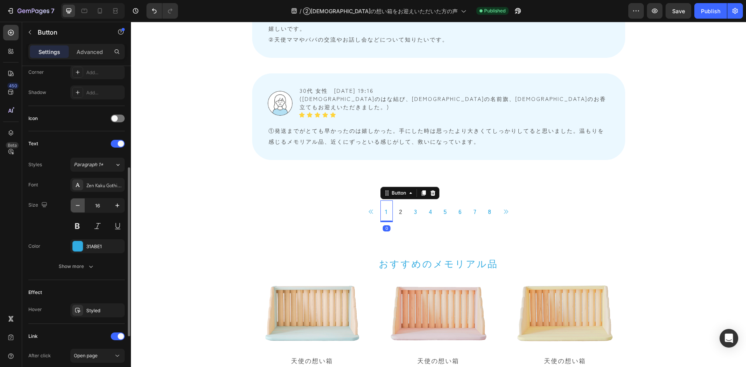
scroll to position [294, 0]
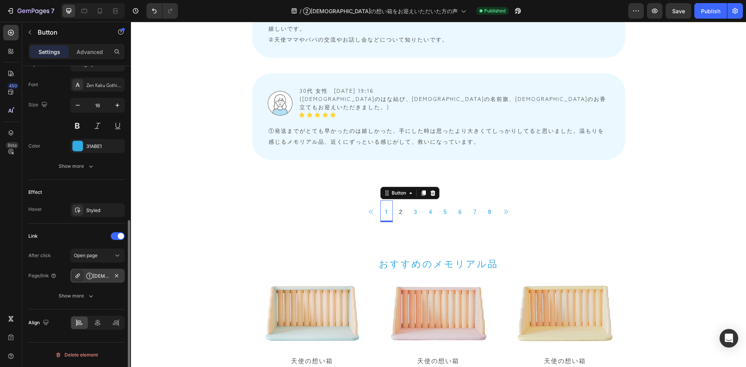
click at [95, 272] on div "①天使の想い箱をお迎えいただいたママ・パパの声" at bounding box center [97, 276] width 54 height 14
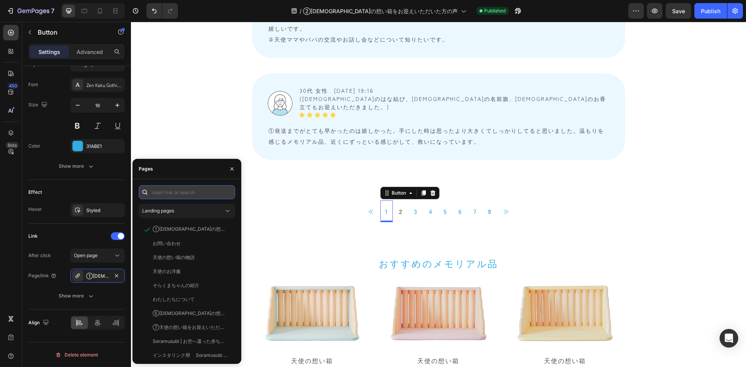
click at [184, 191] on input "text" at bounding box center [187, 192] width 96 height 14
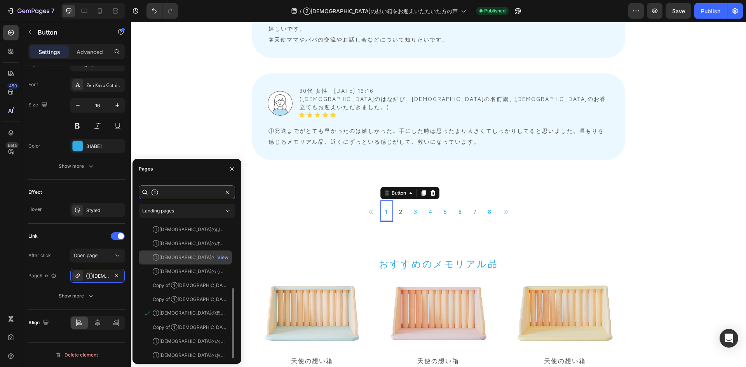
scroll to position [61, 0]
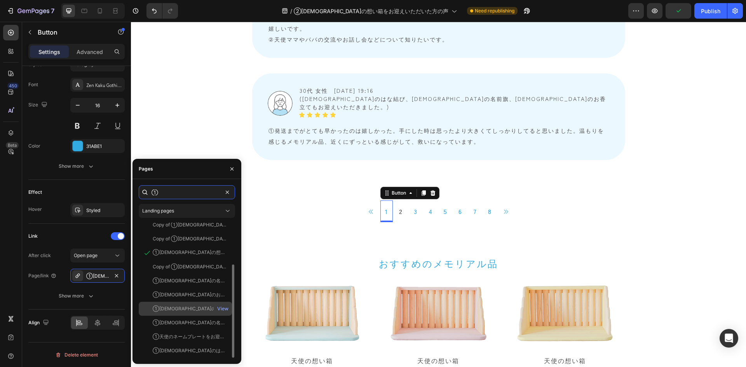
type input "①"
click at [212, 309] on div "①[DEMOGRAPHIC_DATA]の想い箱をお迎えいただいた方の声" at bounding box center [190, 308] width 75 height 7
click at [224, 308] on div "View" at bounding box center [222, 308] width 11 height 7
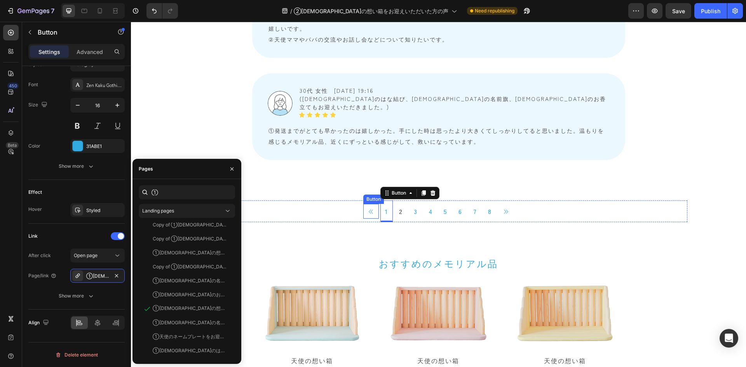
click at [368, 209] on icon at bounding box center [371, 212] width 6 height 6
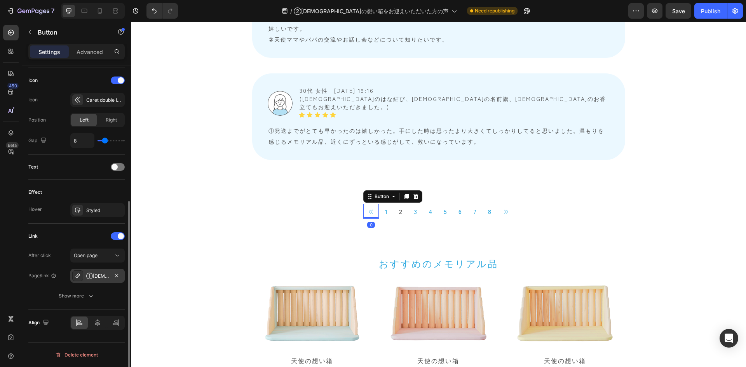
click at [87, 272] on div "①[DEMOGRAPHIC_DATA]の想い箱をお迎えいただいた方の声" at bounding box center [97, 276] width 54 height 14
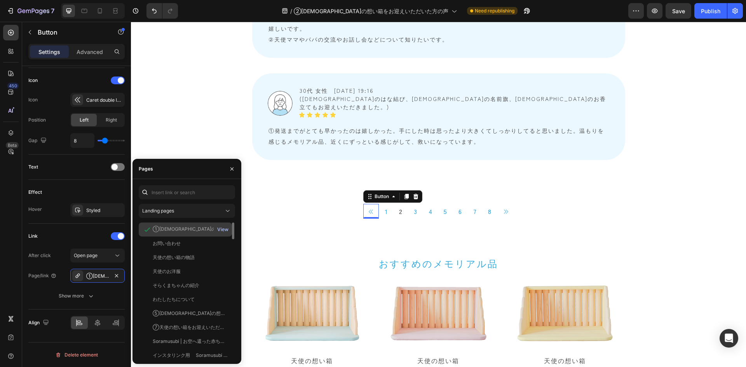
click at [223, 229] on div "View" at bounding box center [222, 229] width 11 height 7
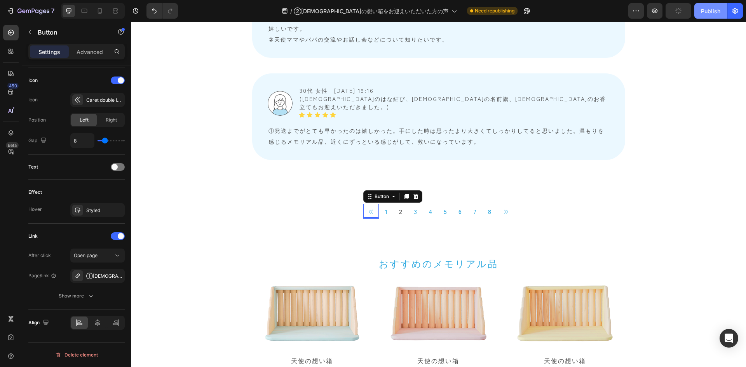
click at [712, 12] on div "Publish" at bounding box center [709, 11] width 19 height 8
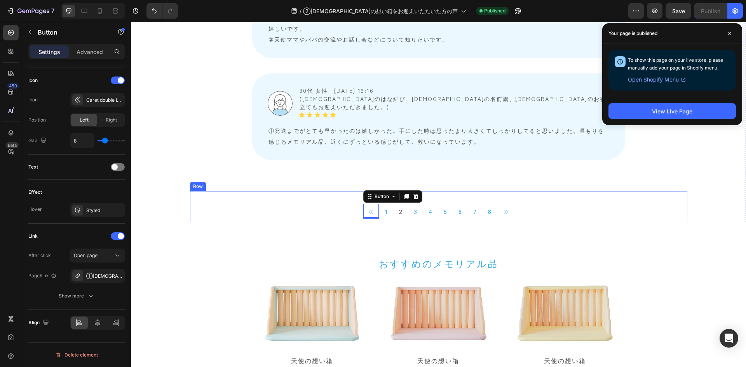
click at [296, 191] on div "Button 0 1 Button 2 Button 3 Button 4 Button 5 Button 6 Button 7 Button 8 Butto…" at bounding box center [438, 206] width 497 height 31
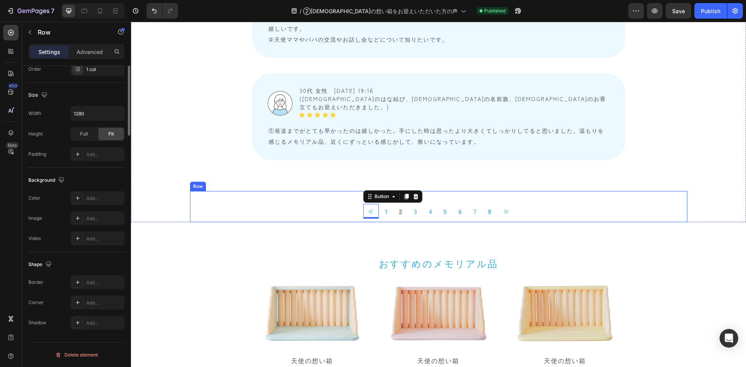
scroll to position [0, 0]
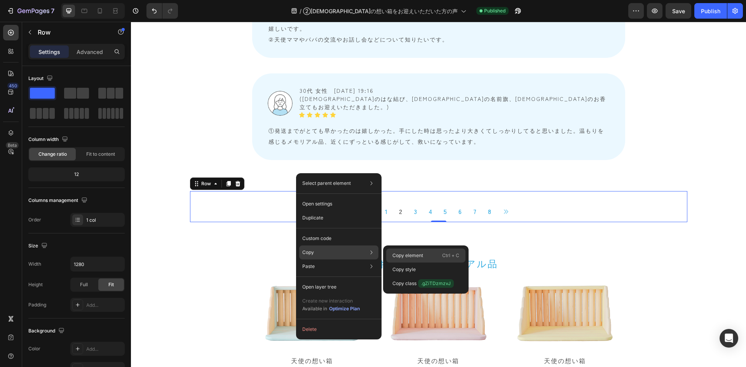
click at [404, 254] on p "Copy element" at bounding box center [407, 255] width 31 height 7
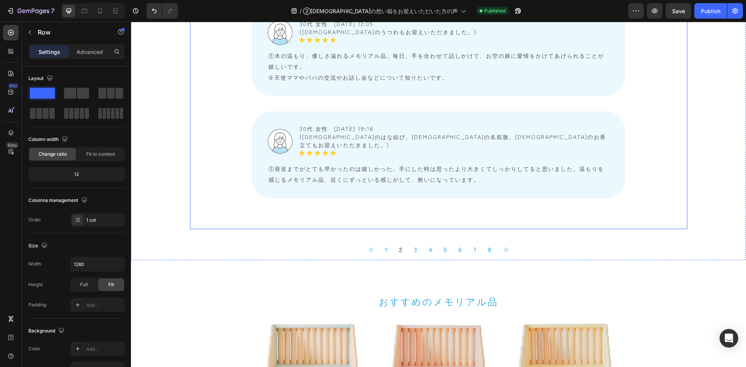
scroll to position [2761, 0]
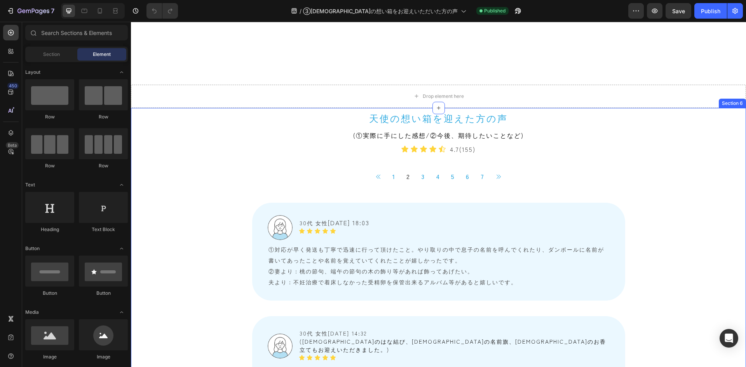
scroll to position [427, 0]
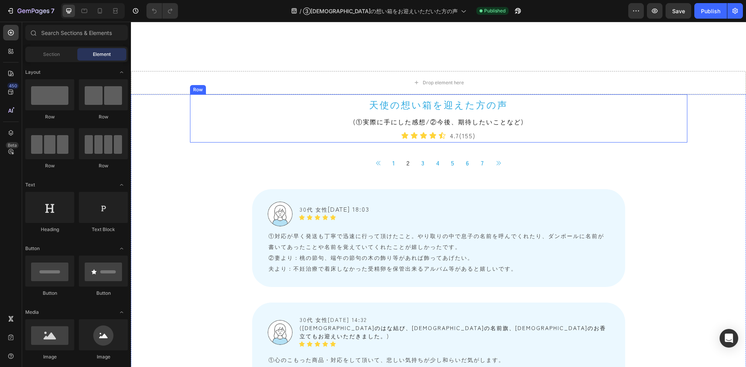
click at [195, 136] on div "天使の想い箱を迎えた方の声 Heading (①実際に手にした感想/②今後、期待したいことなど) Text Block Icon Icon Icon Icon…" at bounding box center [438, 118] width 497 height 48
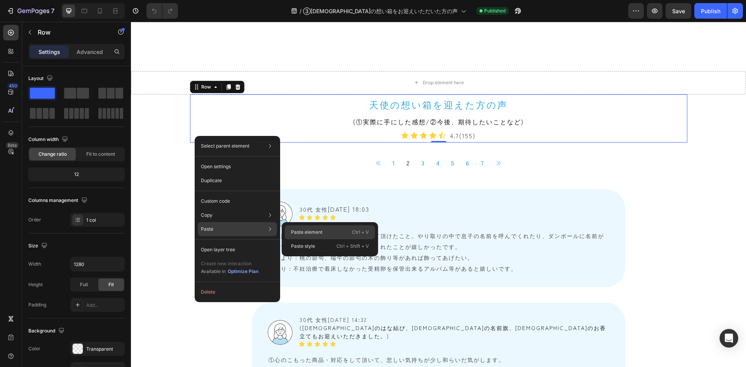
click at [297, 231] on p "Paste element" at bounding box center [306, 232] width 31 height 7
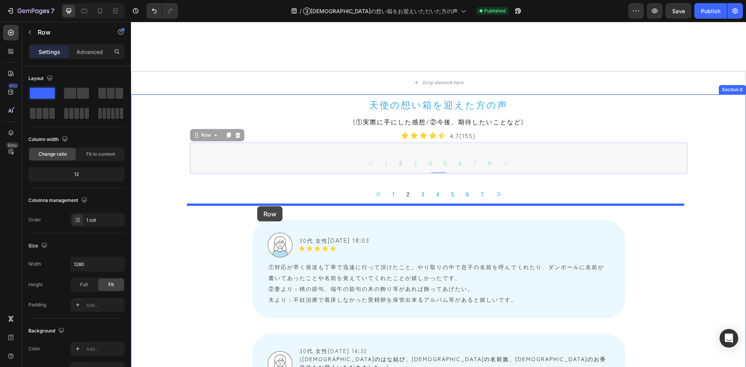
drag, startPoint x: 193, startPoint y: 136, endPoint x: 257, endPoint y: 206, distance: 94.8
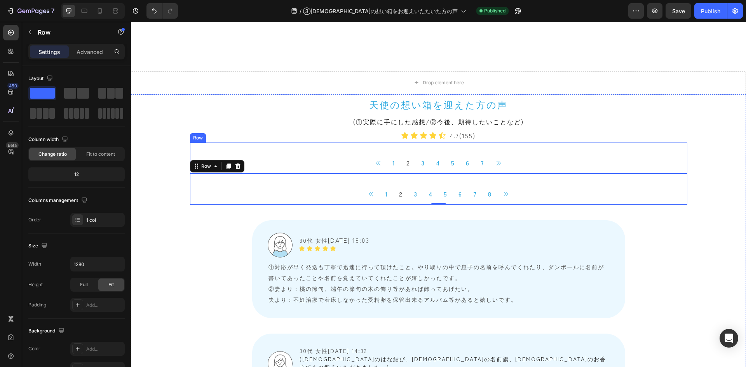
click at [247, 148] on div "Button 1 Button 2 Button 3 Button 4 Button 5 Button 6 Button 7 Button Button Ic…" at bounding box center [438, 158] width 497 height 31
click at [236, 137] on icon at bounding box center [237, 134] width 5 height 5
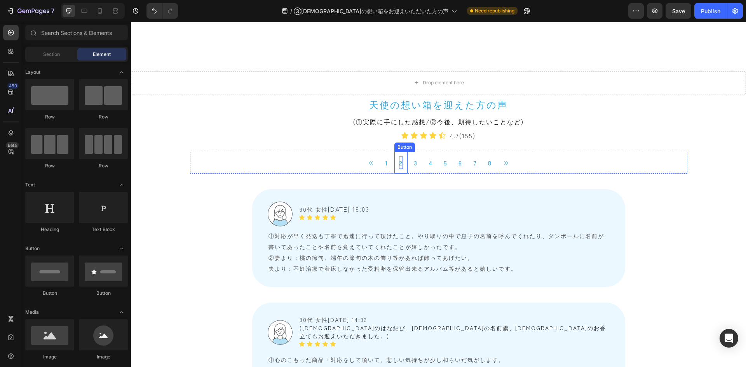
click at [399, 163] on p "2" at bounding box center [401, 162] width 4 height 12
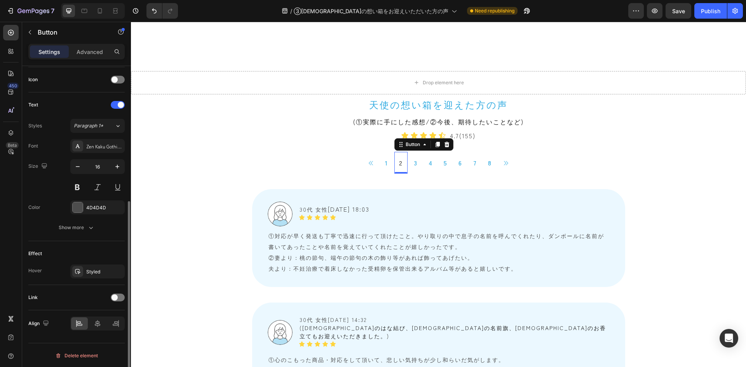
scroll to position [234, 0]
click at [116, 295] on span at bounding box center [114, 297] width 6 height 6
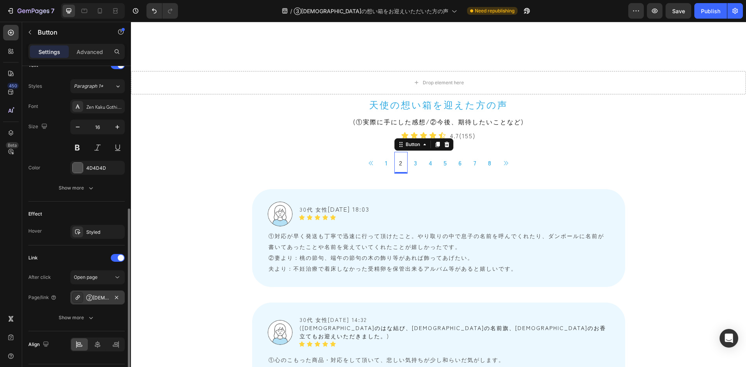
click at [98, 298] on div "②[DEMOGRAPHIC_DATA]の想い箱をお迎えいただいた方の声" at bounding box center [97, 297] width 23 height 7
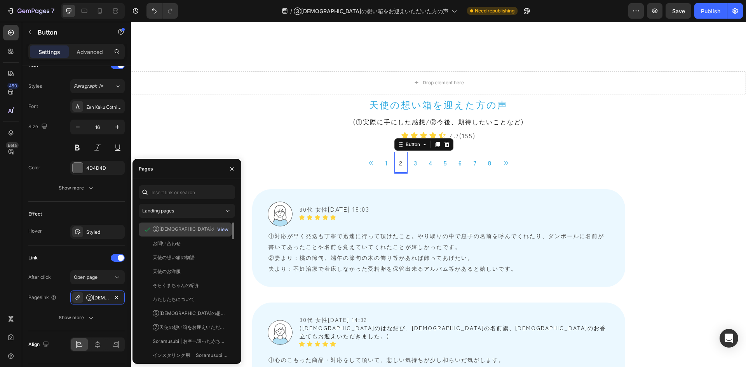
click at [226, 229] on div "View" at bounding box center [222, 229] width 11 height 7
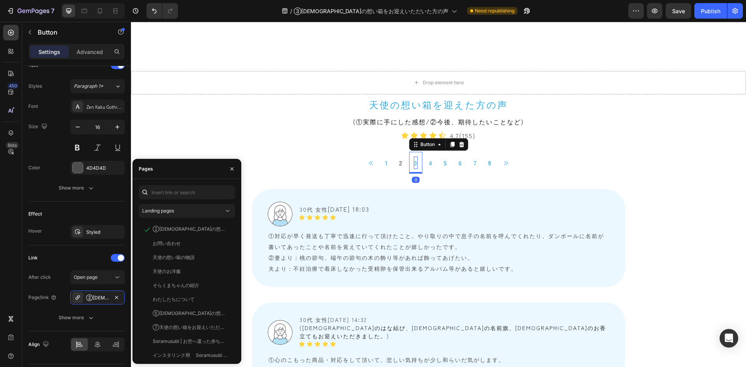
click at [414, 163] on p "3" at bounding box center [416, 162] width 4 height 12
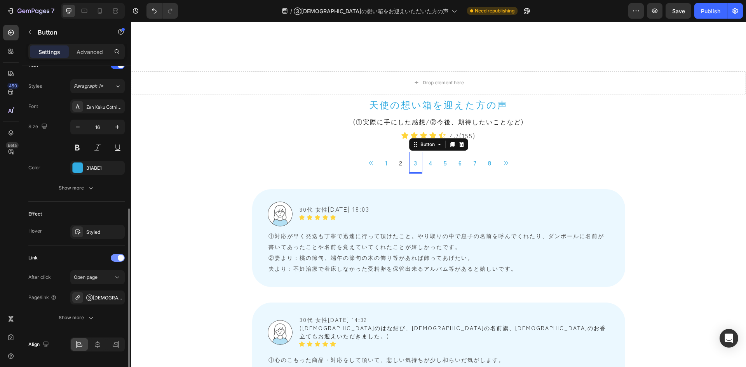
click at [118, 255] on span at bounding box center [121, 258] width 6 height 6
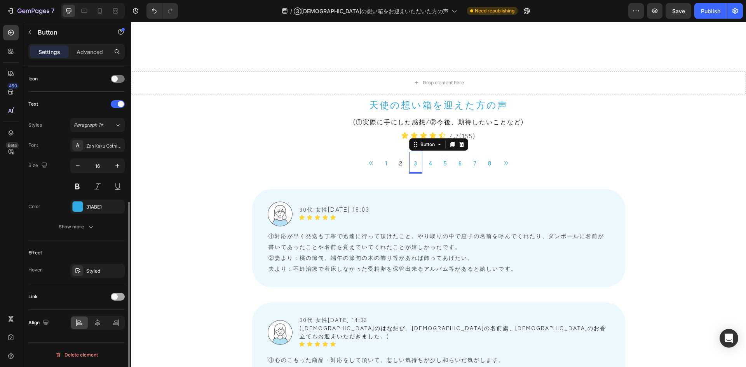
scroll to position [234, 0]
click at [101, 206] on div "31ABE1" at bounding box center [97, 206] width 23 height 7
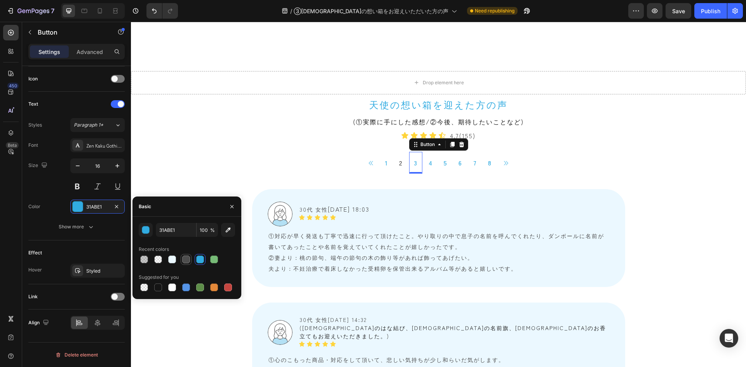
click at [186, 261] on div at bounding box center [186, 259] width 8 height 8
type input "4D4D4D"
click at [399, 162] on p "2" at bounding box center [401, 162] width 4 height 12
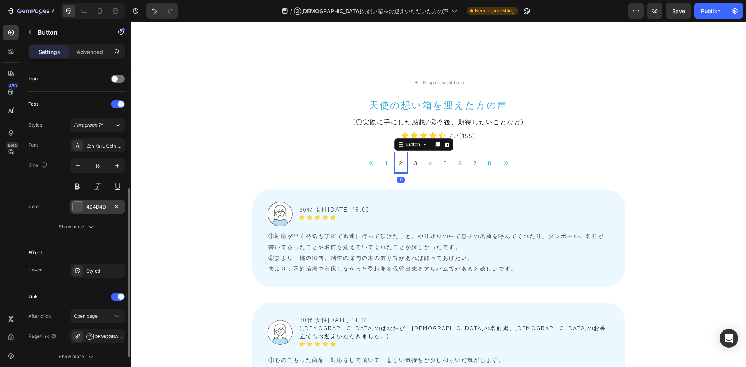
click at [101, 209] on div "4D4D4D" at bounding box center [97, 206] width 23 height 7
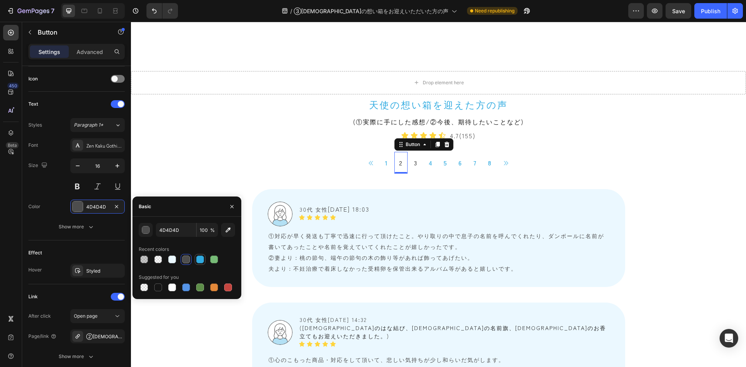
click at [199, 261] on div at bounding box center [200, 259] width 8 height 8
type input "31ABE1"
click at [217, 149] on div "Button 1 Button 2 Button 3 Button 4 Button 5 Button 6 Button 7 Button 8 Button …" at bounding box center [438, 158] width 497 height 31
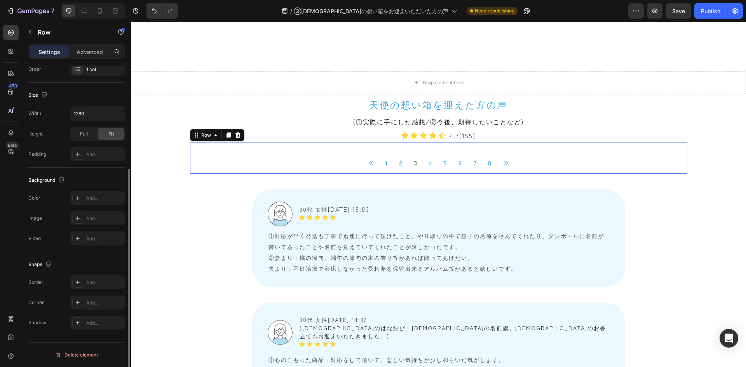
scroll to position [0, 0]
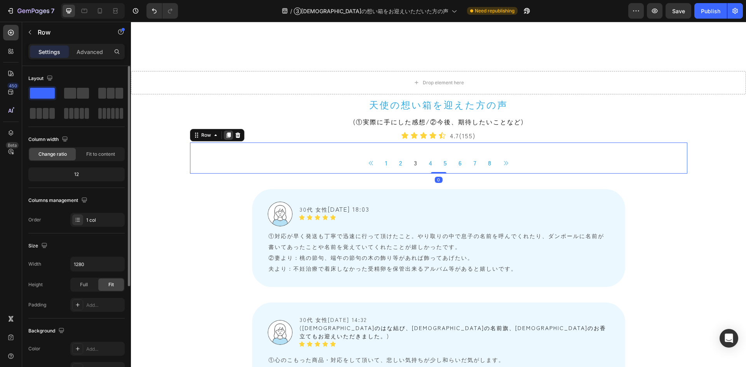
click at [226, 137] on icon at bounding box center [228, 134] width 4 height 5
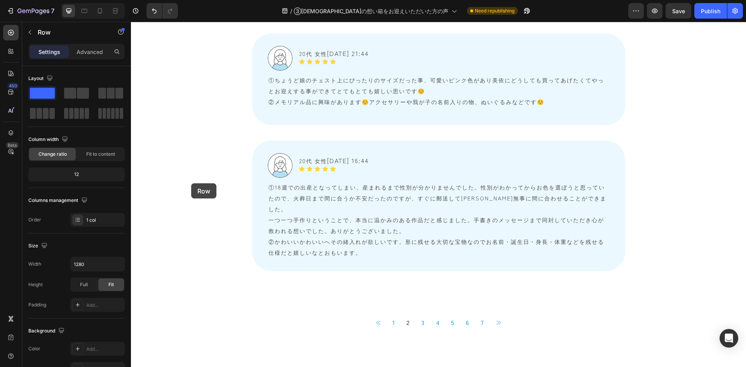
scroll to position [2563, 0]
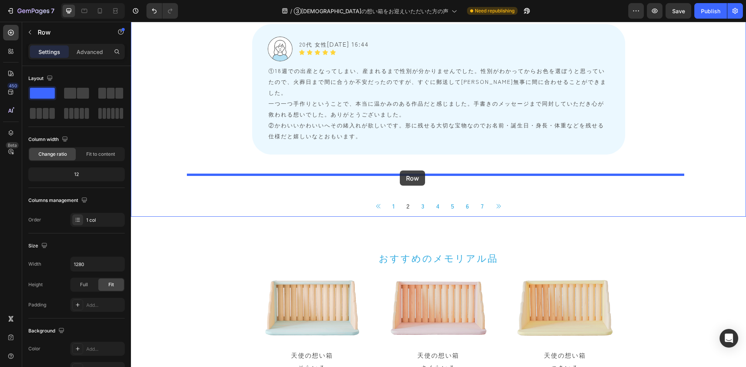
drag, startPoint x: 191, startPoint y: 165, endPoint x: 400, endPoint y: 170, distance: 208.6
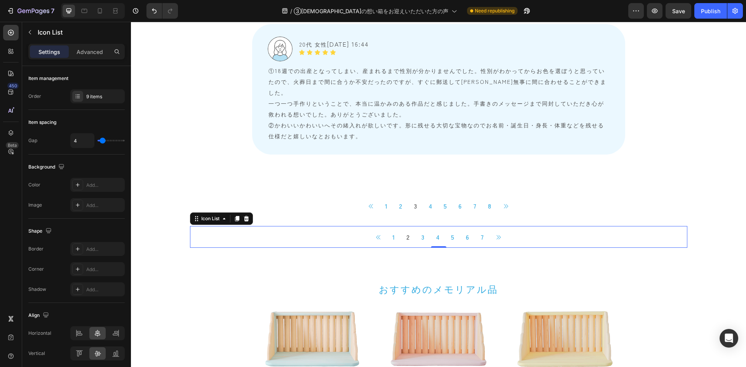
click at [281, 226] on div "Button 1 Button 2 Button 3 Button 4 Button 5 Button 6 Button 7 Button Button" at bounding box center [438, 237] width 497 height 22
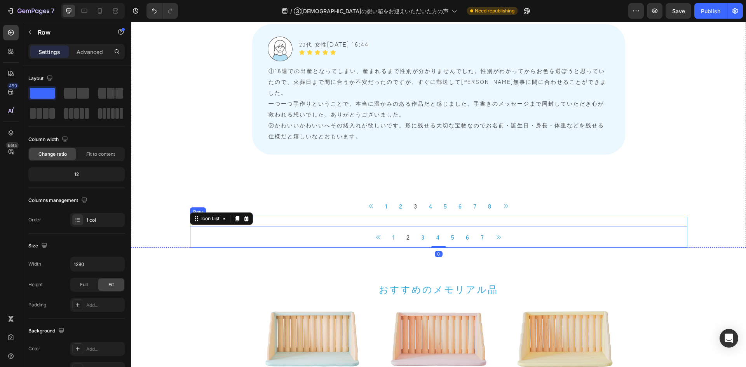
click at [284, 217] on div "Button 1 Button 2 Button 3 Button 4 Button 5 Button 6 Button 7 Button Button Ic…" at bounding box center [438, 232] width 497 height 31
click at [235, 207] on icon at bounding box center [237, 209] width 5 height 5
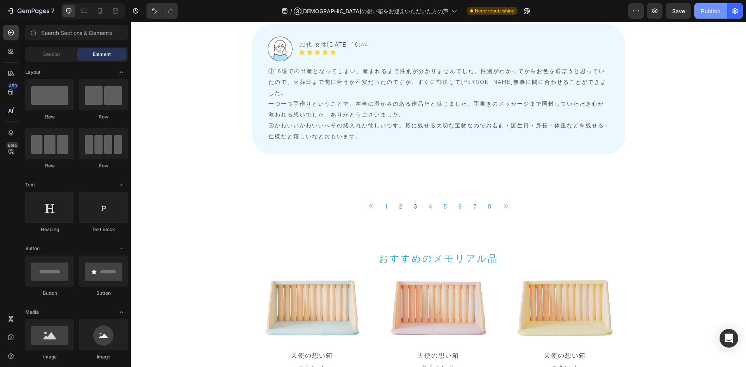
click at [709, 10] on div "Publish" at bounding box center [709, 11] width 19 height 8
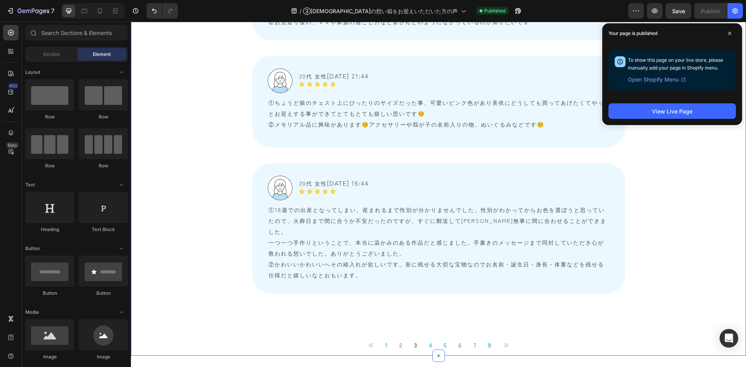
scroll to position [2407, 0]
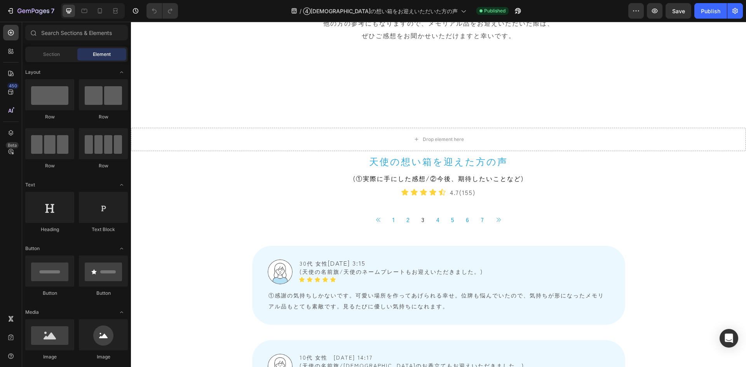
scroll to position [388, 0]
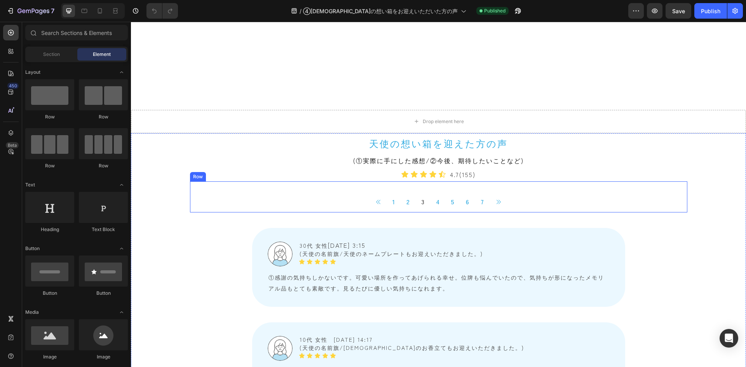
click at [238, 187] on div "Button 1 Button 2 Button 3 Button 4 Button 5 Button 6 Button 7 Button Button Ic…" at bounding box center [438, 196] width 497 height 31
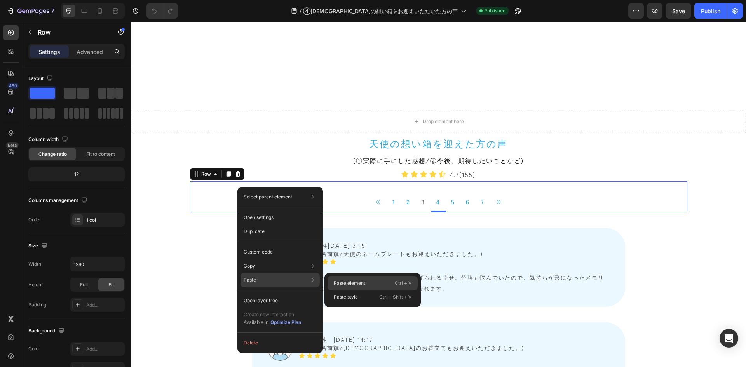
click at [343, 284] on p "Paste element" at bounding box center [349, 283] width 31 height 7
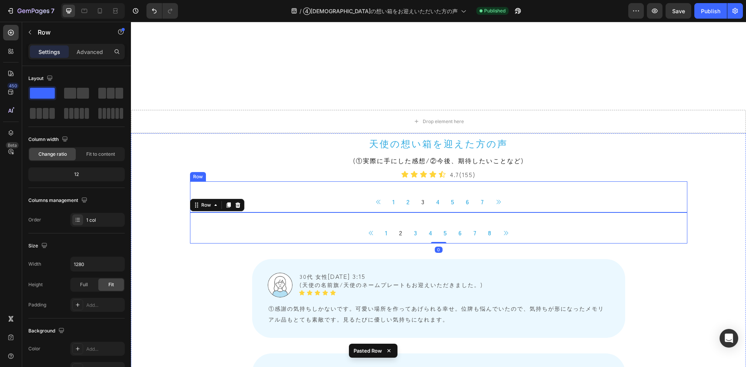
click at [277, 184] on div "Button 1 Button 2 Button 3 Button 4 Button 5 Button 6 Button 7 Button Button Ic…" at bounding box center [438, 196] width 497 height 31
click at [236, 172] on icon at bounding box center [238, 174] width 6 height 6
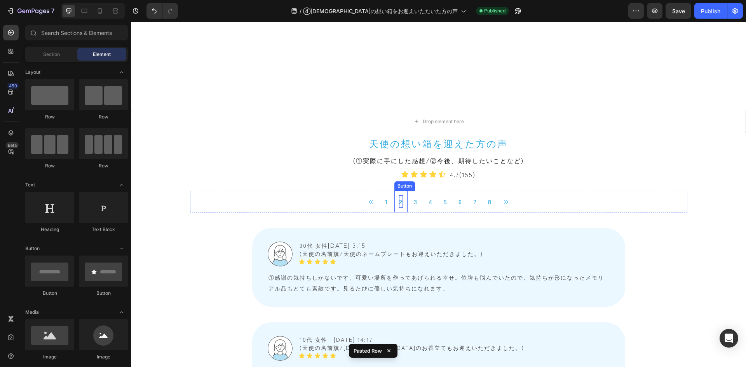
click at [399, 200] on p "2" at bounding box center [401, 201] width 4 height 12
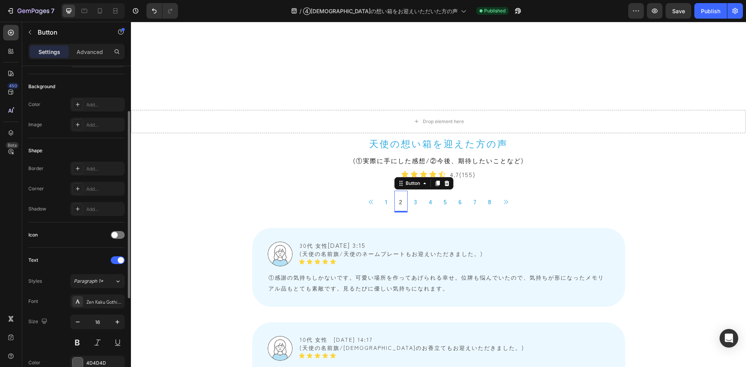
scroll to position [155, 0]
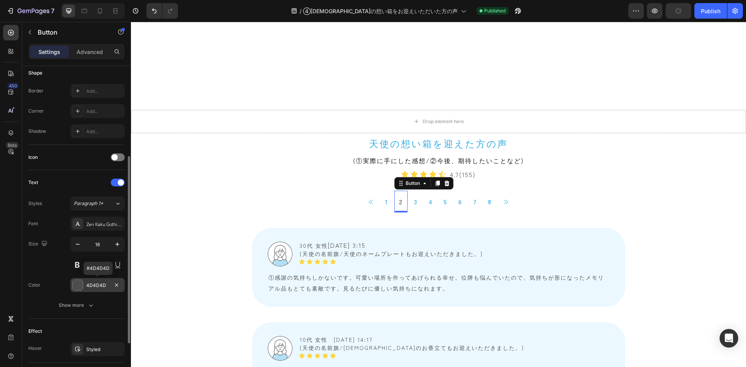
click at [92, 286] on div "4D4D4D" at bounding box center [97, 285] width 23 height 7
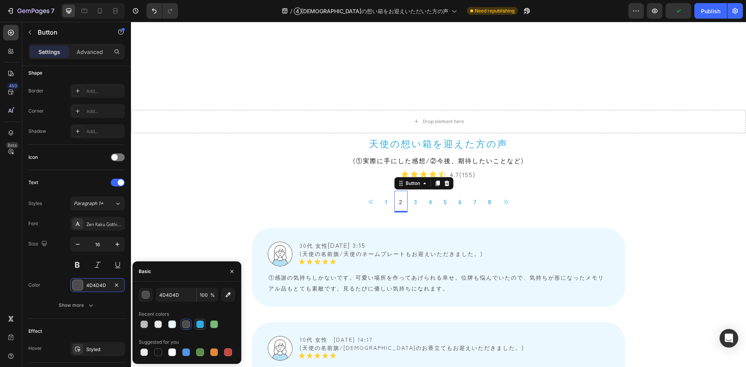
click at [202, 325] on div at bounding box center [200, 324] width 8 height 8
type input "31ABE1"
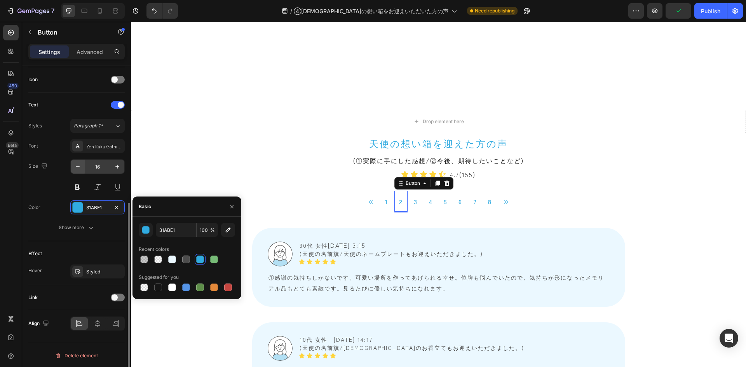
scroll to position [234, 0]
click at [119, 295] on div at bounding box center [118, 297] width 14 height 8
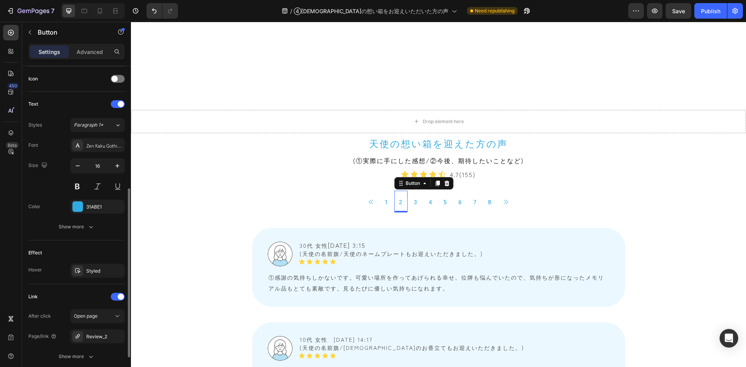
scroll to position [273, 0]
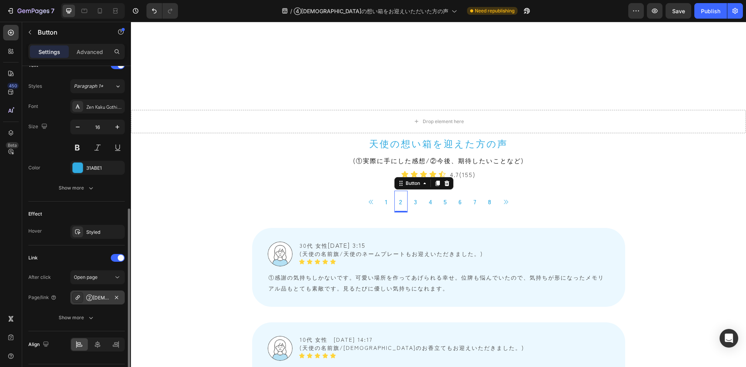
click at [89, 295] on div "②[DEMOGRAPHIC_DATA]の想い箱をお迎えいただいた方の声" at bounding box center [97, 297] width 23 height 7
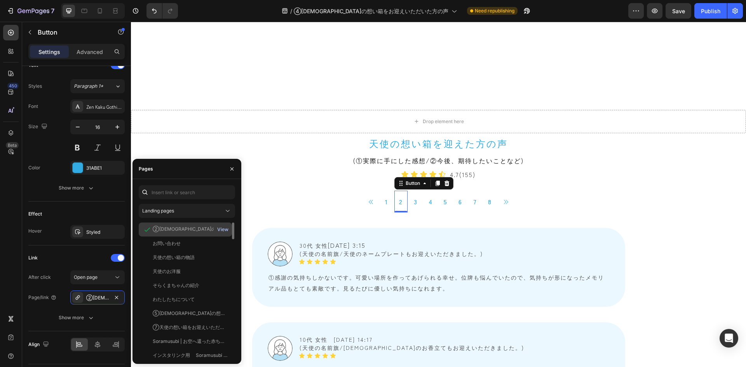
click at [225, 229] on div "View" at bounding box center [222, 229] width 11 height 7
click at [428, 204] on p "4" at bounding box center [430, 201] width 4 height 12
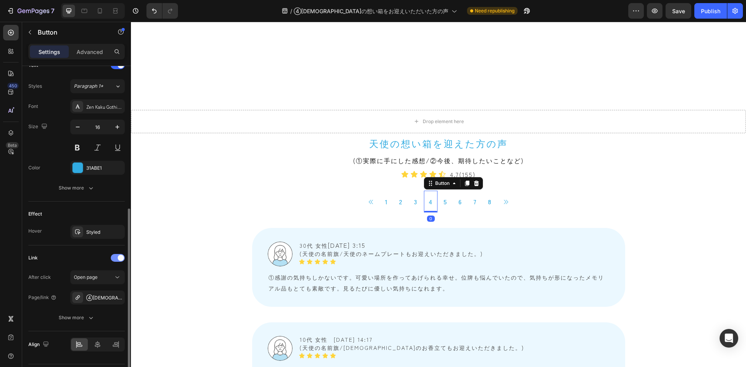
click at [119, 255] on span at bounding box center [121, 258] width 6 height 6
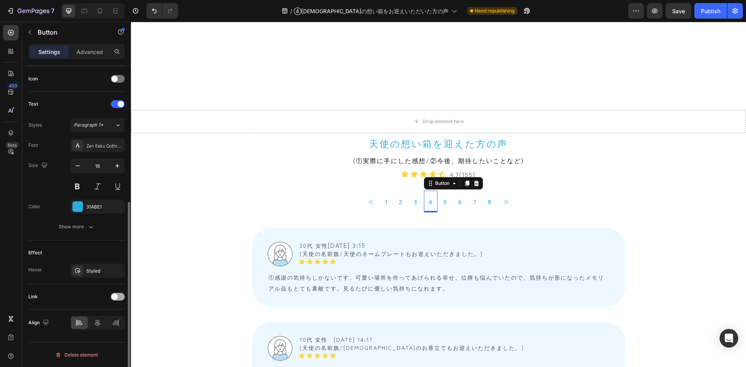
scroll to position [234, 0]
click at [100, 203] on div "31ABE1" at bounding box center [97, 206] width 23 height 7
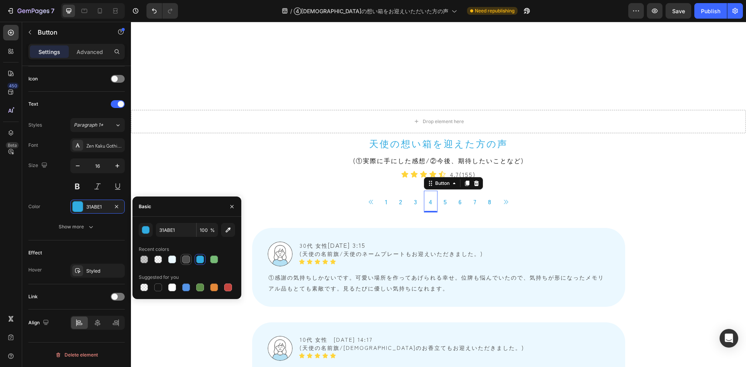
click at [185, 261] on div at bounding box center [186, 259] width 8 height 8
type input "4D4D4D"
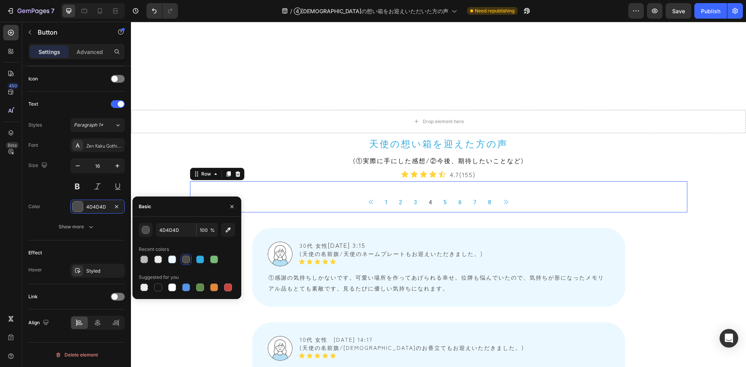
click at [304, 190] on div "Button 1 Button 2 Button 3 Button 4 Button 5 Button 6 Button 7 Button 8 Button …" at bounding box center [438, 196] width 497 height 31
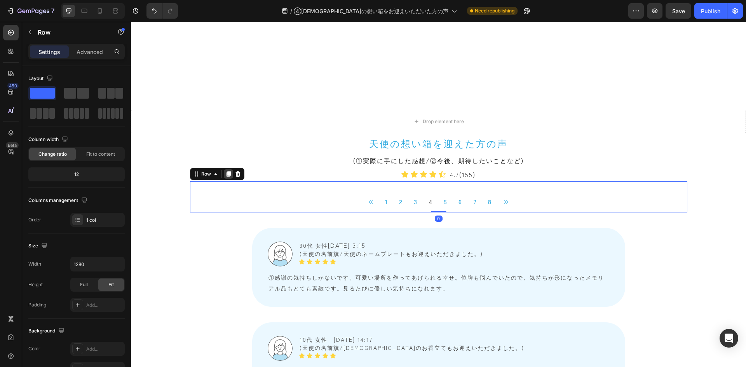
click at [226, 172] on icon at bounding box center [228, 173] width 4 height 5
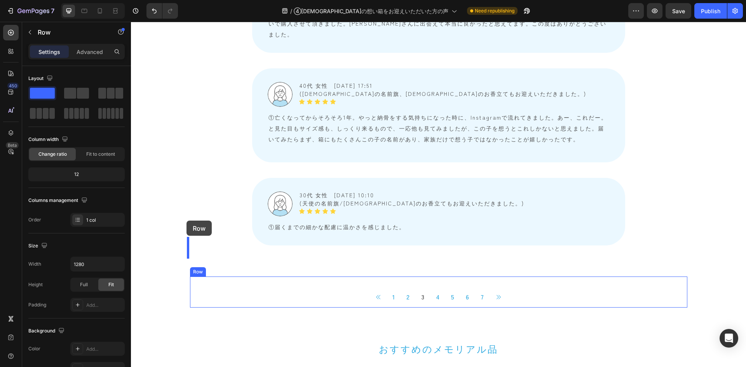
scroll to position [2718, 0]
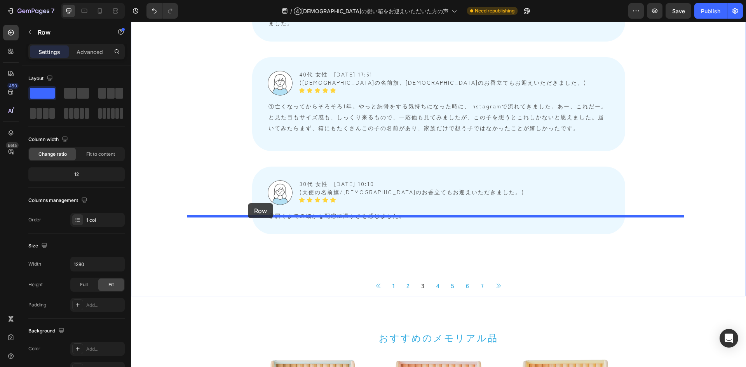
drag, startPoint x: 193, startPoint y: 204, endPoint x: 248, endPoint y: 203, distance: 54.4
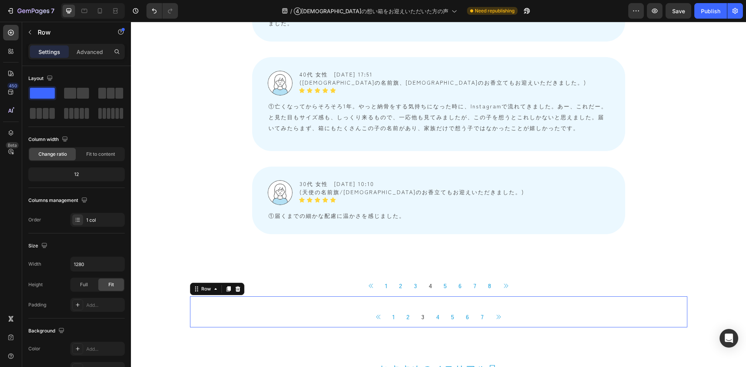
click at [232, 296] on div "Button 1 Button 2 Button 3 Button 4 Button 5 Button 6 Button 7 Button Button Ic…" at bounding box center [438, 311] width 497 height 31
click at [235, 286] on icon at bounding box center [237, 288] width 5 height 5
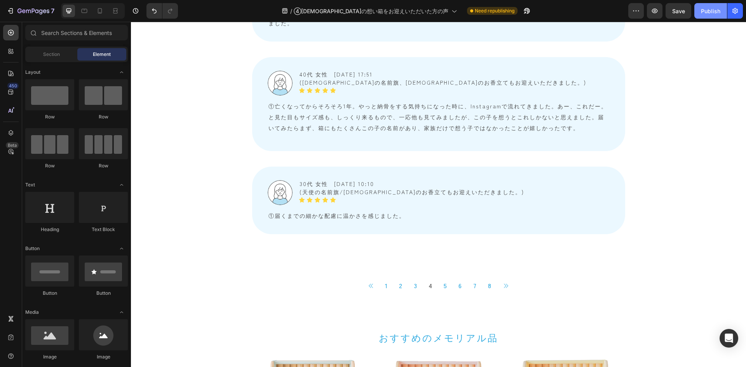
click at [712, 10] on div "Publish" at bounding box center [709, 11] width 19 height 8
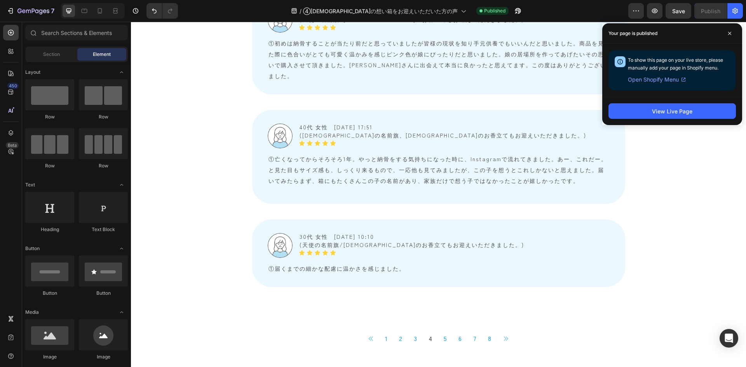
scroll to position [2757, 0]
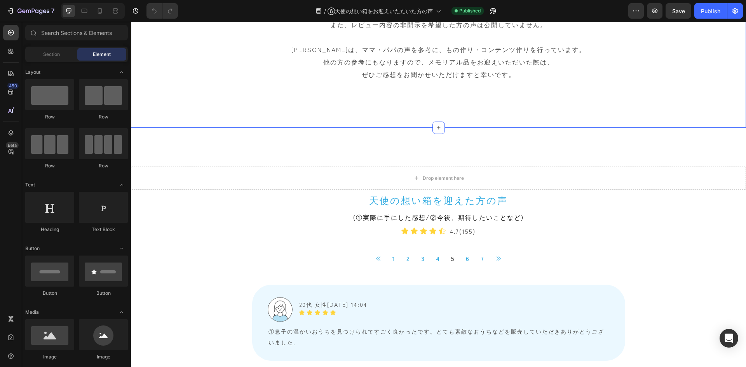
scroll to position [349, 0]
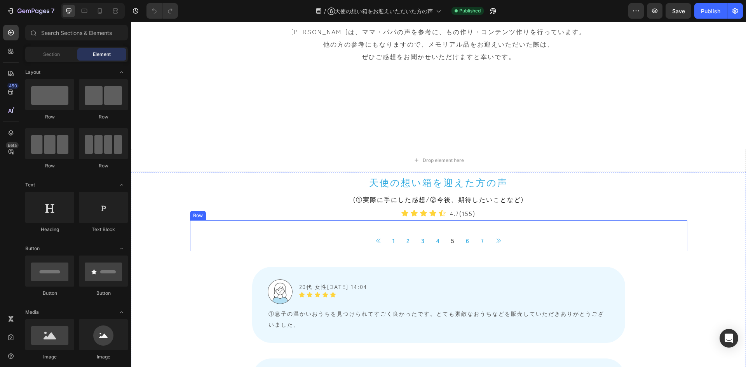
click at [238, 223] on div "Button 1 Button 2 Button 3 Button 4 Button 5 Button 6 Button 7 Button Button Ic…" at bounding box center [438, 235] width 497 height 31
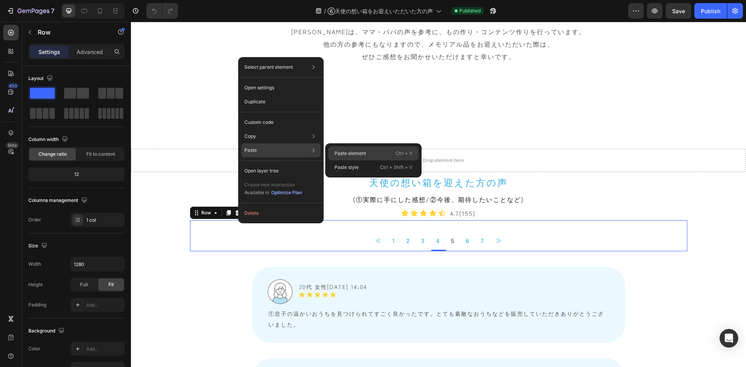
click at [348, 153] on p "Paste element" at bounding box center [349, 153] width 31 height 7
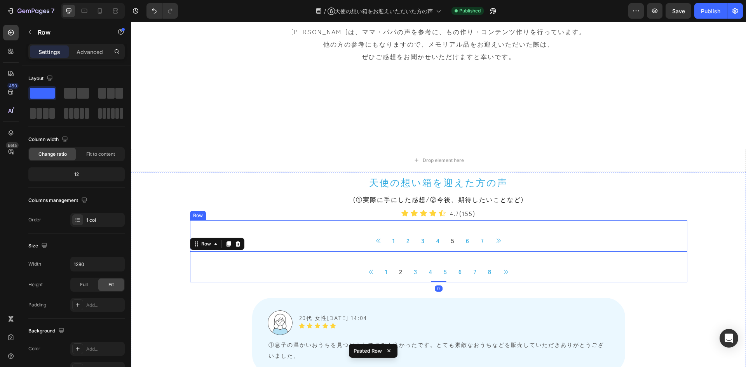
click at [257, 225] on div "Button 1 Button 2 Button 3 Button 4 Button 5 Button 6 Button 7 Button Button Ic…" at bounding box center [438, 235] width 497 height 31
click at [235, 214] on icon at bounding box center [237, 212] width 5 height 5
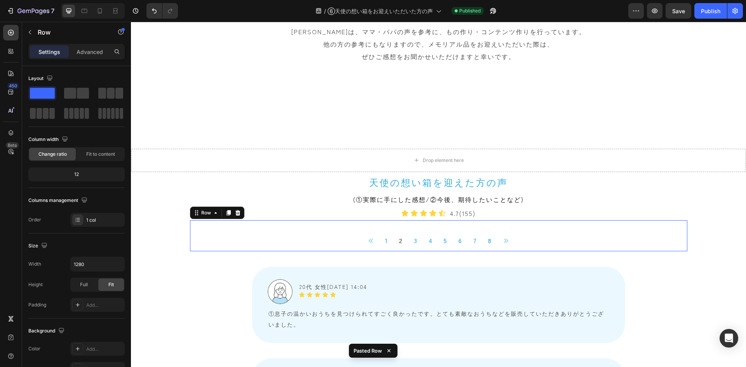
click at [235, 227] on div "Button 1 Button 2 Button 3 Button 4 Button 5 Button 6 Button 7 Button 8 Button …" at bounding box center [438, 235] width 497 height 31
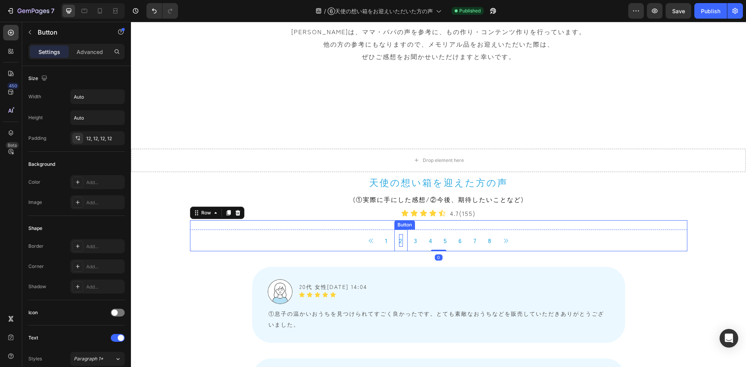
click at [399, 240] on p "2" at bounding box center [401, 240] width 4 height 12
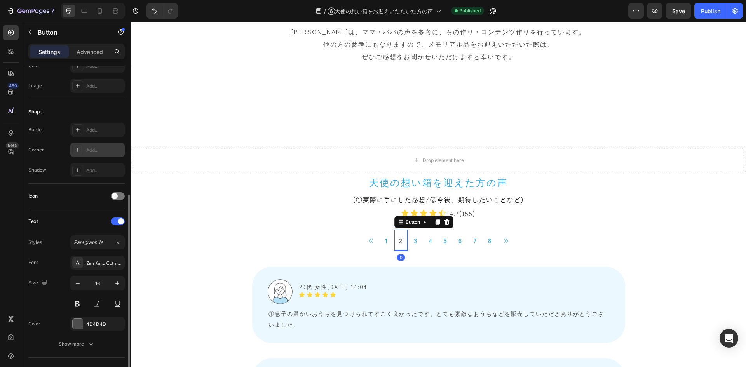
scroll to position [155, 0]
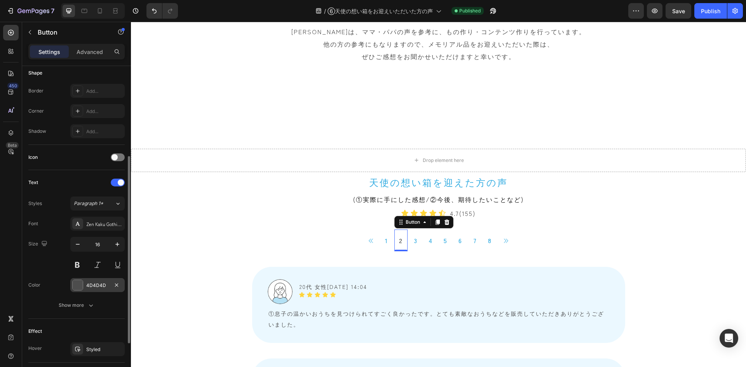
click at [96, 280] on div "4D4D4D" at bounding box center [97, 285] width 54 height 14
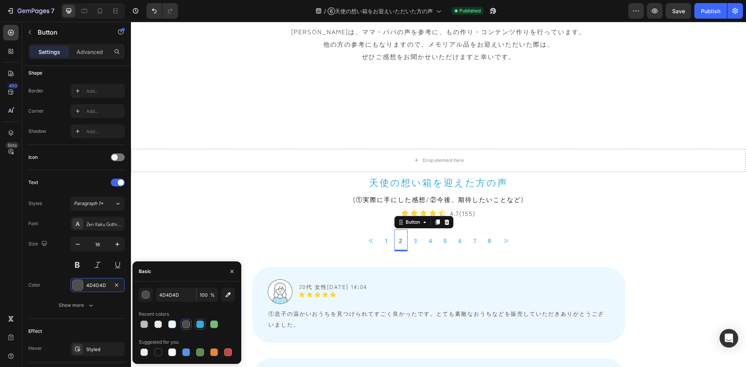
click at [198, 322] on div at bounding box center [200, 324] width 8 height 8
type input "31ABE1"
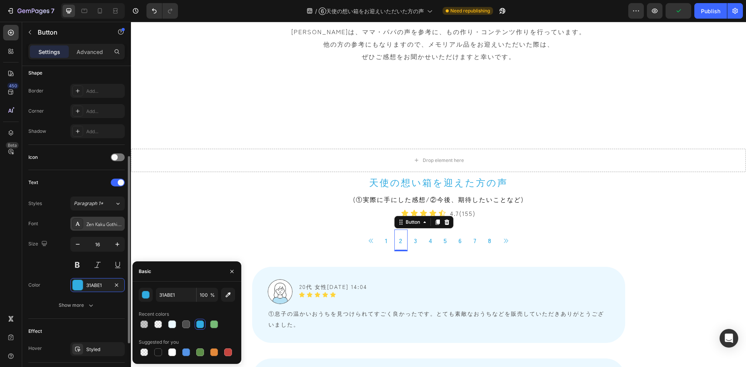
scroll to position [233, 0]
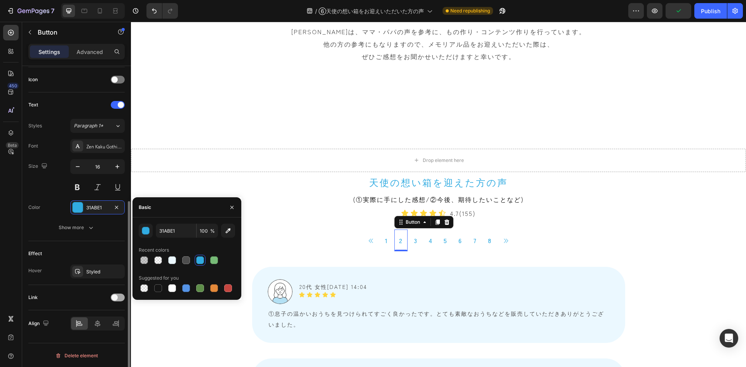
click at [113, 296] on span at bounding box center [114, 297] width 6 height 6
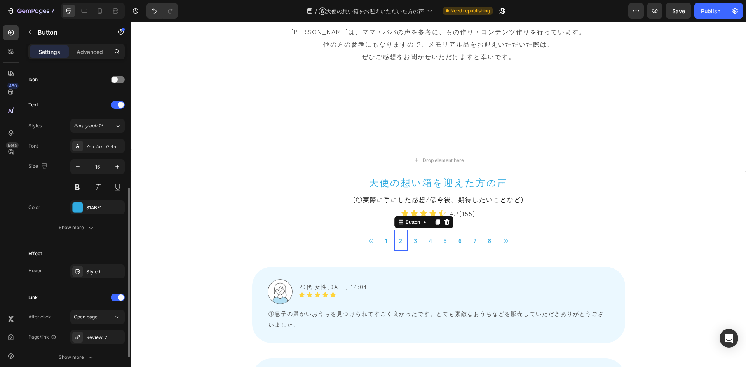
scroll to position [272, 0]
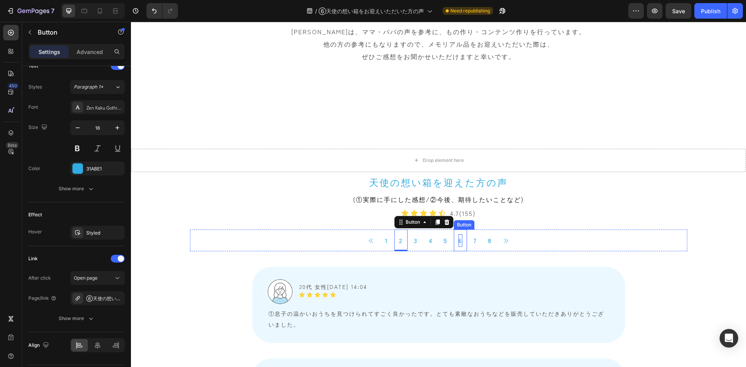
click at [458, 240] on p "6" at bounding box center [460, 240] width 4 height 12
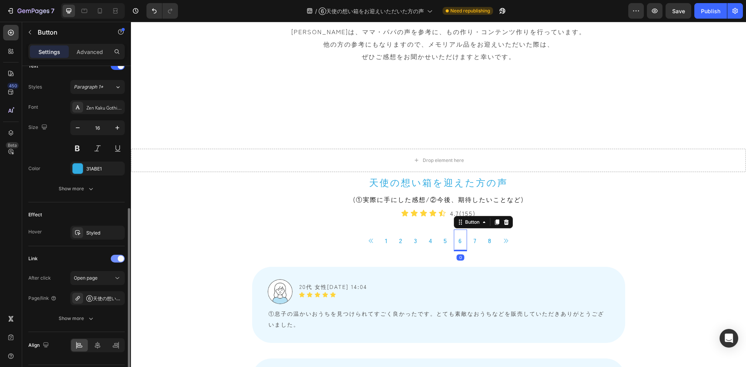
click at [118, 258] on span at bounding box center [121, 258] width 6 height 6
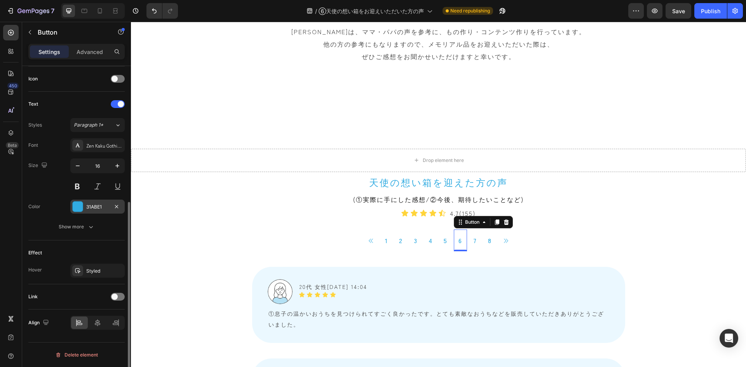
click at [86, 204] on div "31ABE1" at bounding box center [97, 207] width 54 height 14
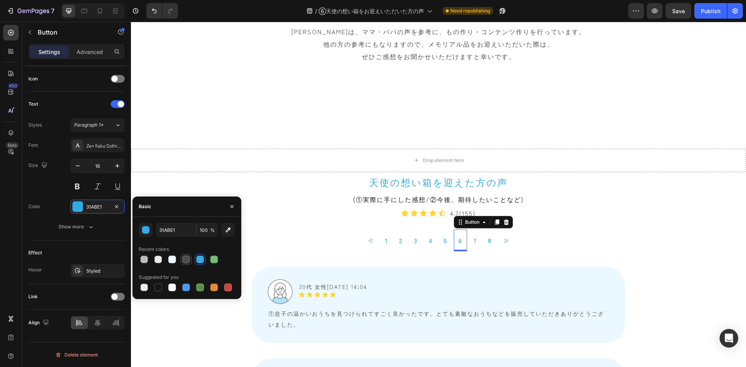
click at [187, 260] on div at bounding box center [186, 259] width 8 height 8
type input "4D4D4D"
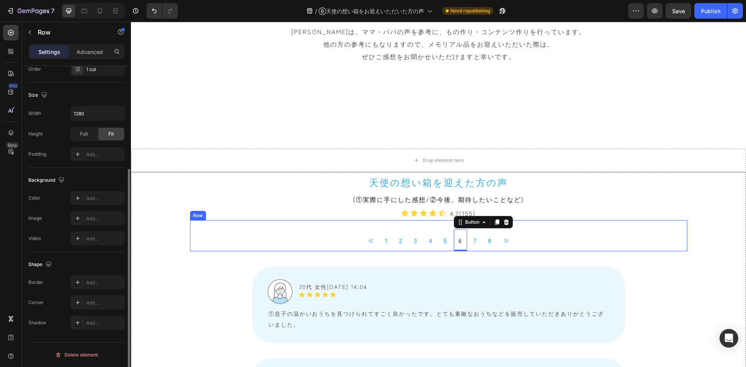
click at [332, 222] on div "Button 1 Button 2 Button 3 Button 4 Button 5 Button 6 Button 0 7 Button 8 Butto…" at bounding box center [438, 235] width 497 height 31
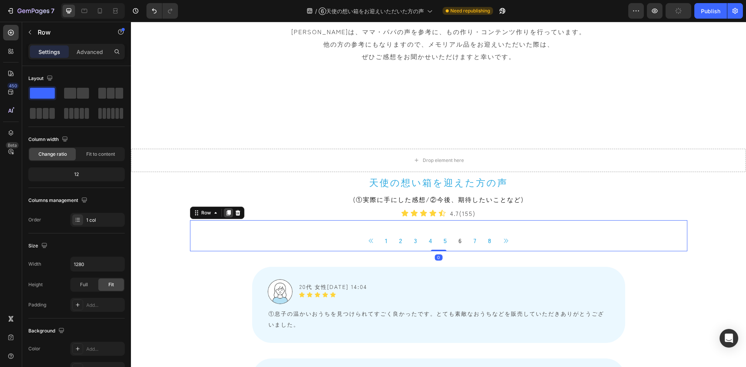
click at [226, 211] on icon at bounding box center [228, 212] width 4 height 5
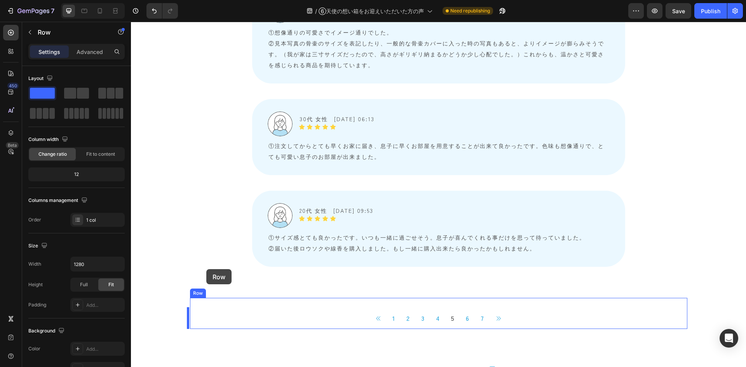
scroll to position [2369, 0]
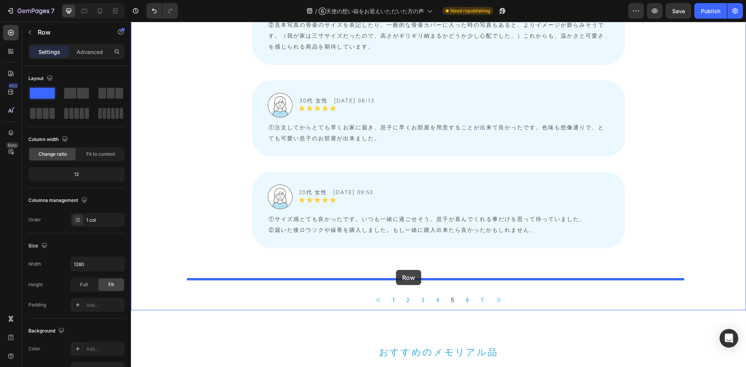
drag, startPoint x: 192, startPoint y: 245, endPoint x: 396, endPoint y: 270, distance: 205.3
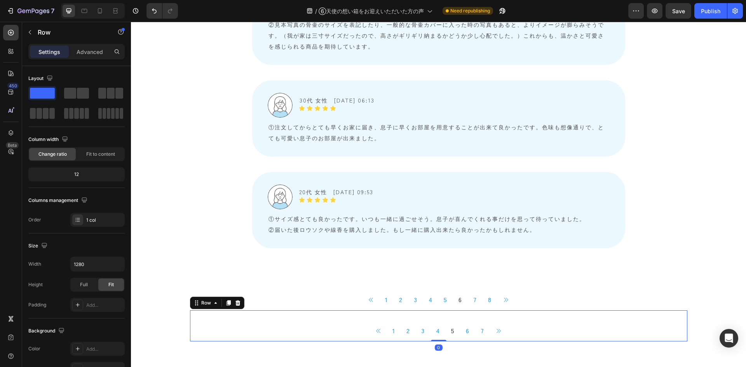
click at [335, 317] on div "Button 1 Button 2 Button 3 Button 4 Button 5 Button 6 Button 7 Button Button Ic…" at bounding box center [438, 325] width 497 height 31
click at [235, 302] on icon at bounding box center [237, 302] width 5 height 5
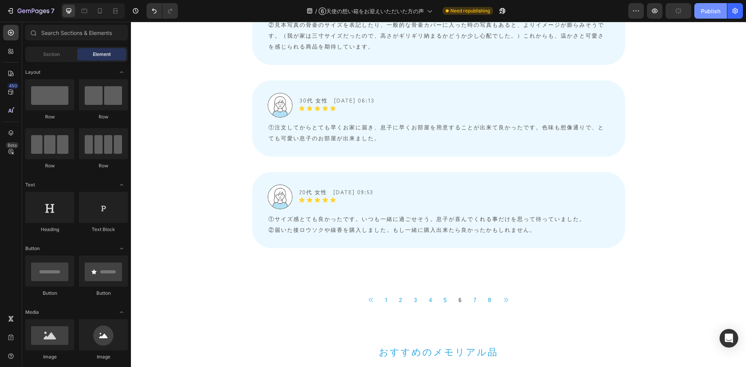
click at [714, 14] on div "Publish" at bounding box center [709, 11] width 19 height 8
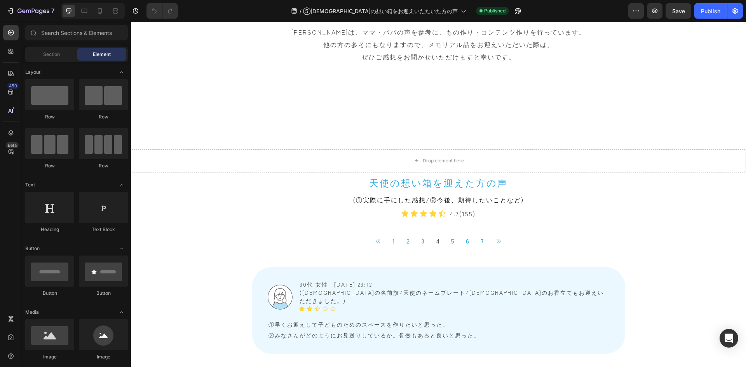
scroll to position [349, 0]
click at [262, 228] on div "Button 1 Button 2 Button 3 Button 4 Button 5 Button 6 Button 7 Button Button Ic…" at bounding box center [438, 235] width 497 height 31
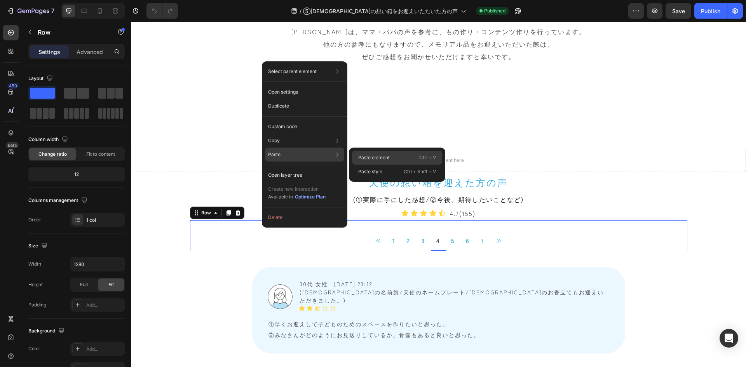
click at [365, 165] on div "Paste element Ctrl + V" at bounding box center [397, 172] width 90 height 14
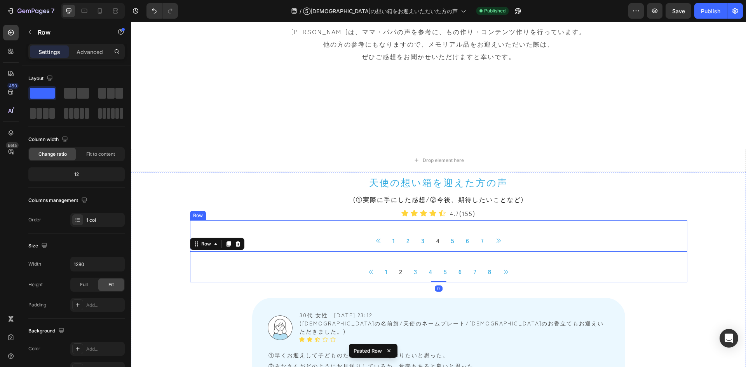
click at [269, 227] on div "Button 1 Button 2 Button 3 Button 4 Button 5 Button 6 Button 7 Button Button Ic…" at bounding box center [438, 235] width 497 height 31
click at [235, 214] on icon at bounding box center [237, 212] width 5 height 5
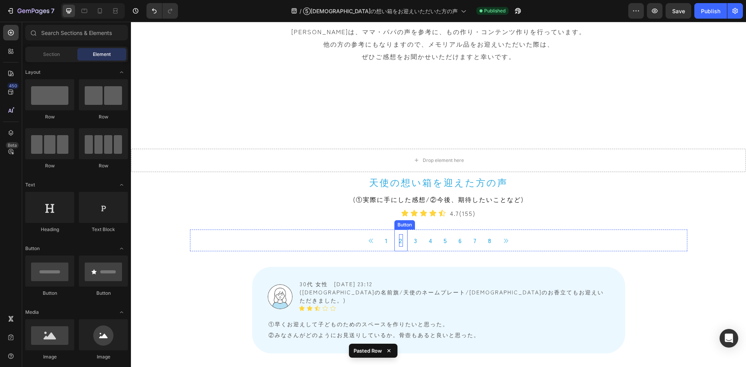
click at [399, 240] on p "2" at bounding box center [401, 240] width 4 height 12
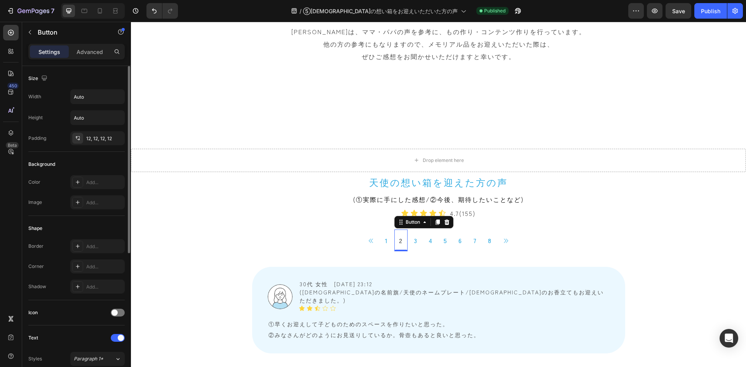
scroll to position [116, 0]
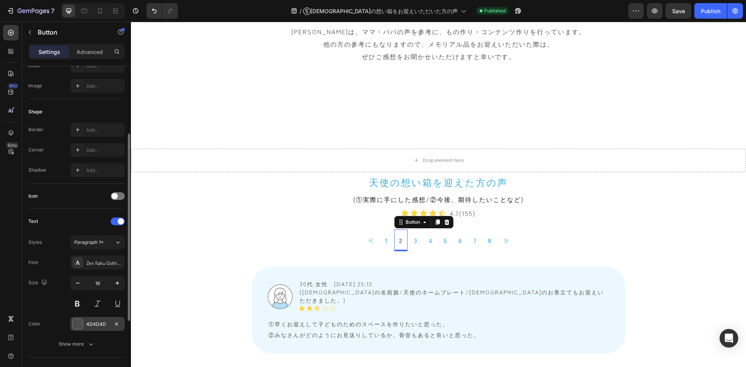
click at [84, 318] on div "4D4D4D" at bounding box center [97, 324] width 54 height 14
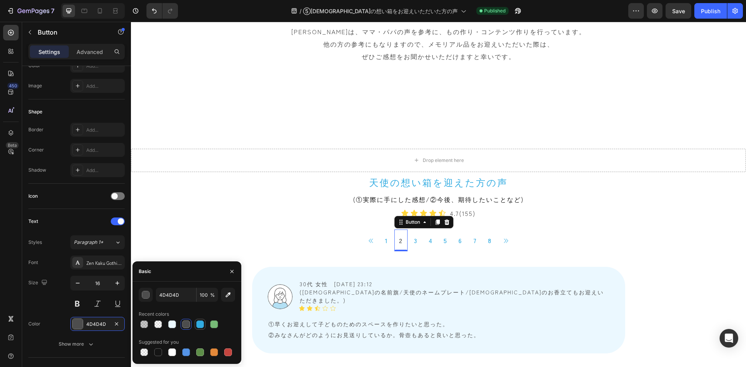
click at [201, 324] on div at bounding box center [200, 324] width 8 height 8
type input "31ABE1"
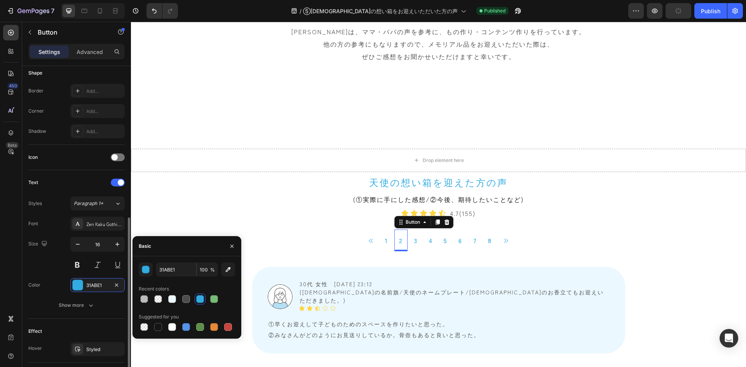
scroll to position [233, 0]
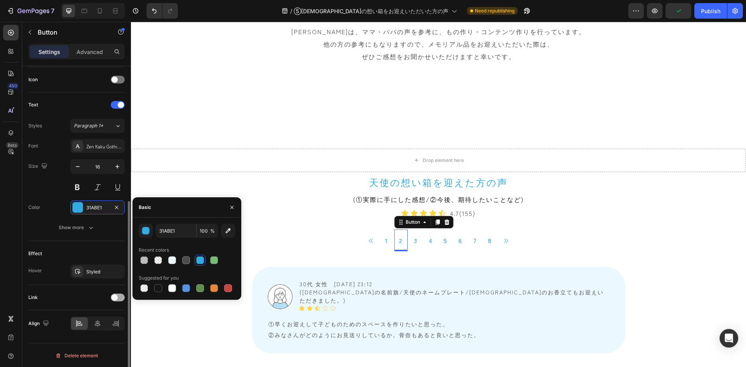
click at [116, 299] on span at bounding box center [114, 297] width 6 height 6
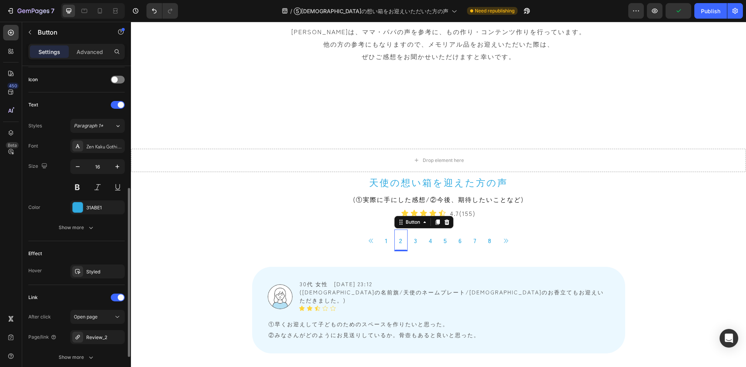
scroll to position [272, 0]
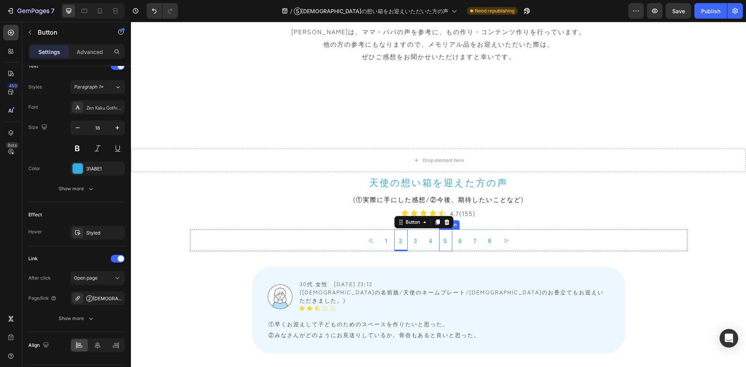
click at [439, 242] on link "5" at bounding box center [445, 240] width 13 height 22
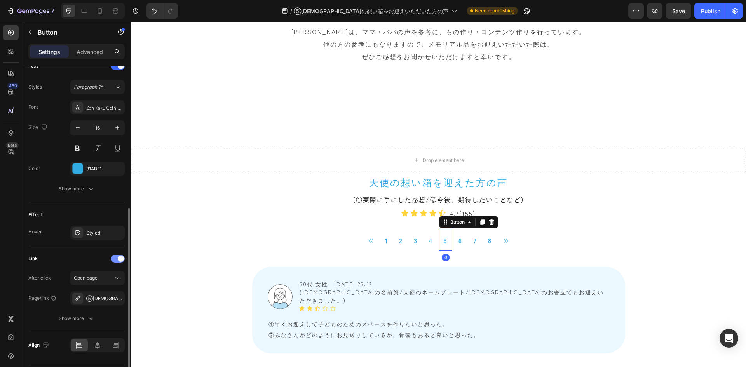
click at [115, 255] on div at bounding box center [118, 259] width 14 height 8
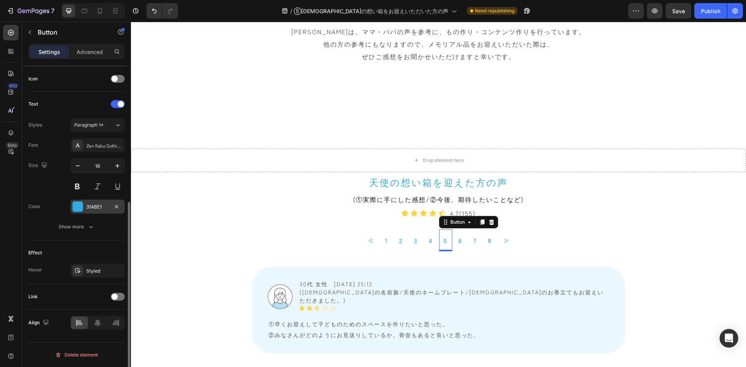
click at [92, 210] on div "31ABE1" at bounding box center [97, 207] width 54 height 14
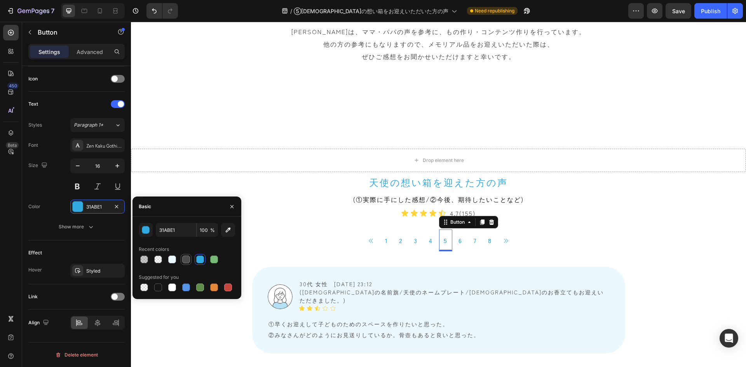
click at [185, 259] on div at bounding box center [186, 259] width 8 height 8
type input "4D4D4D"
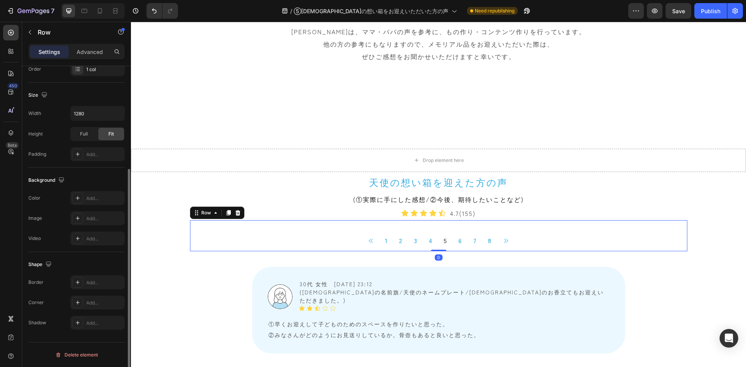
scroll to position [0, 0]
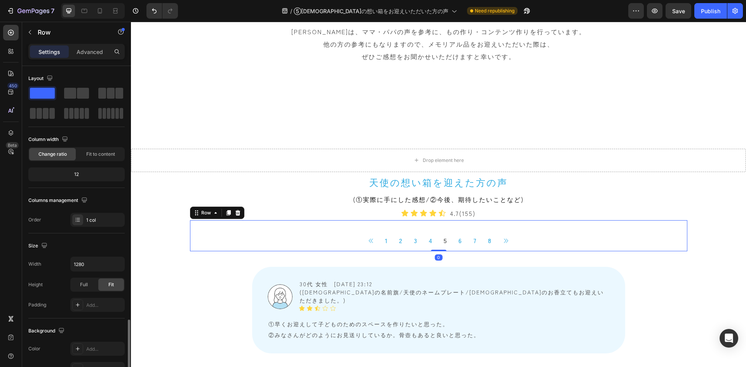
click at [310, 226] on div "Button 1 Button 2 Button 3 Button 4 Button 5 Button 6 Button 7 Button 8 Button …" at bounding box center [438, 235] width 497 height 31
click at [225, 212] on icon at bounding box center [228, 213] width 6 height 6
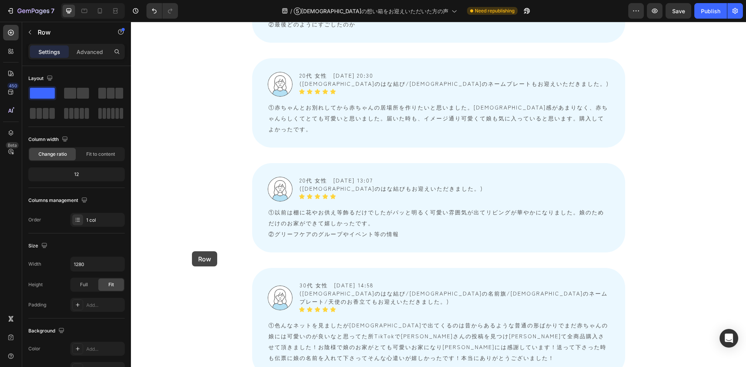
scroll to position [2563, 0]
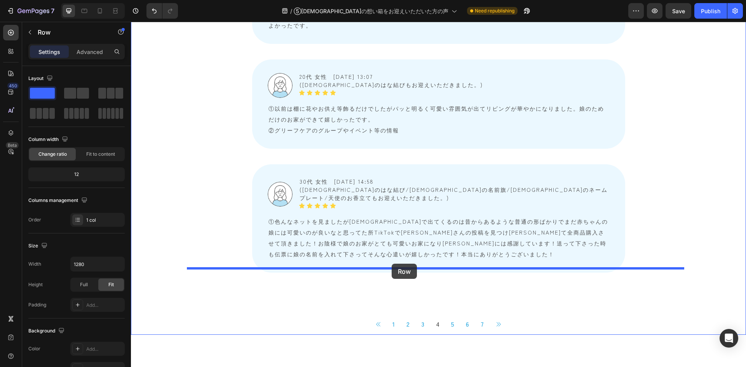
drag, startPoint x: 192, startPoint y: 246, endPoint x: 391, endPoint y: 264, distance: 200.3
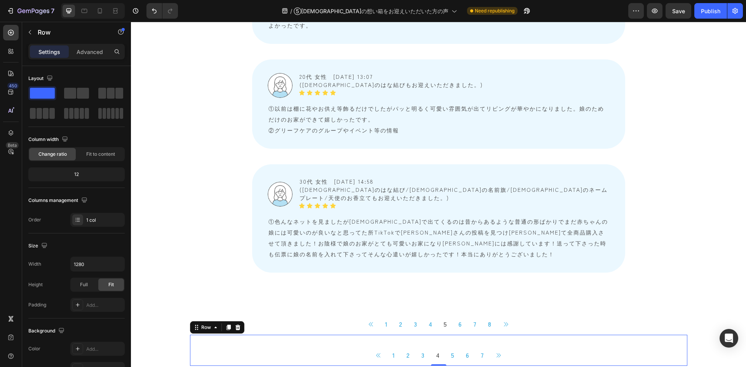
click at [280, 335] on div "Button 1 Button 2 Button 3 Button 4 Button 5 Button 6 Button 7 Button Button Ic…" at bounding box center [438, 350] width 497 height 31
click at [235, 325] on icon at bounding box center [237, 327] width 5 height 5
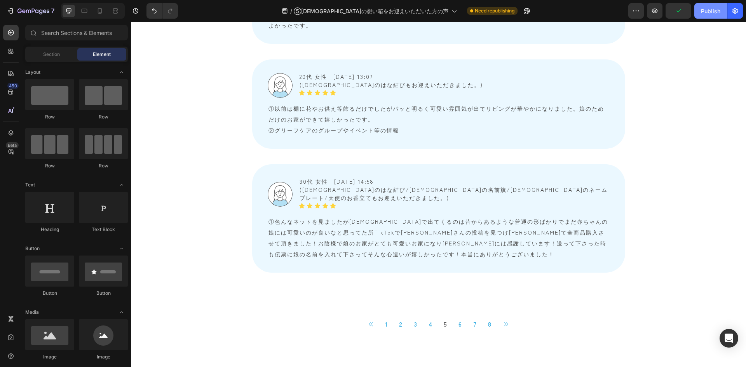
click at [705, 10] on div "Publish" at bounding box center [709, 11] width 19 height 8
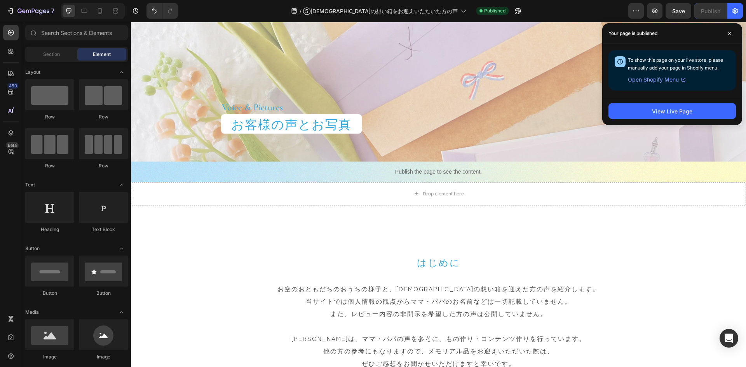
scroll to position [0, 0]
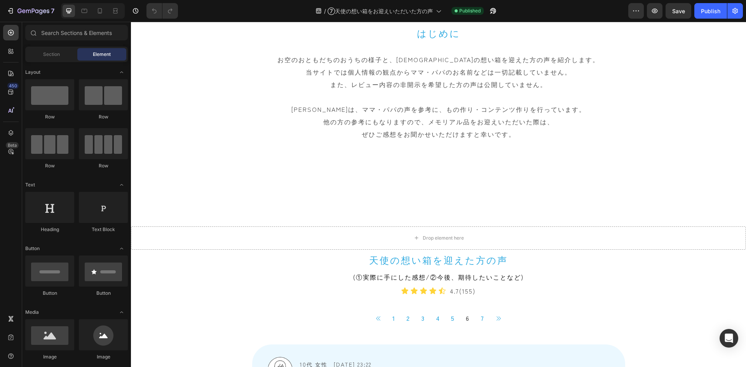
scroll to position [388, 0]
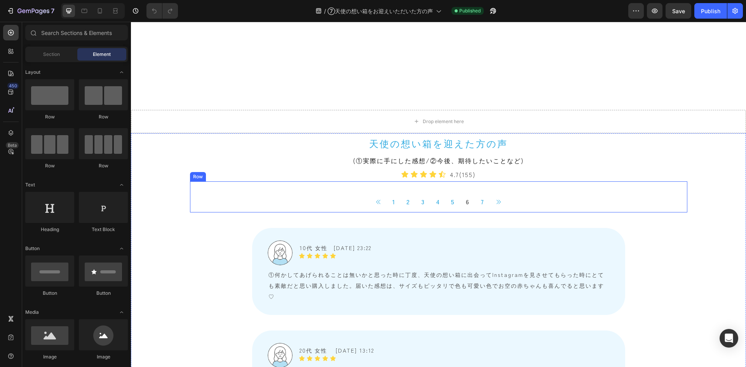
click at [265, 185] on div "Button 1 Button 2 Button 3 Button 4 Button 5 Button 6 Button 7 Button Button Ic…" at bounding box center [438, 196] width 497 height 31
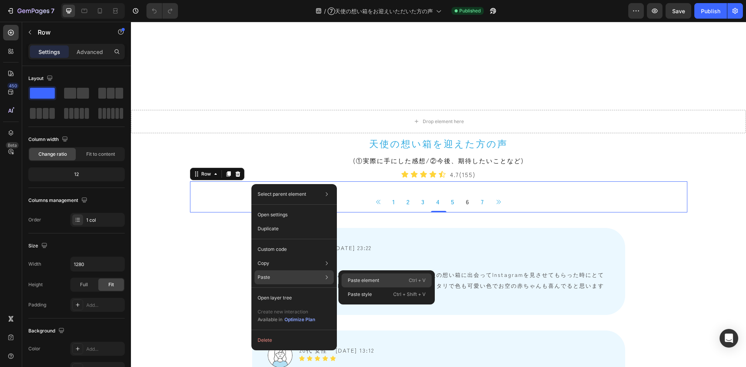
click at [355, 287] on div "Paste element Ctrl + V" at bounding box center [386, 294] width 90 height 14
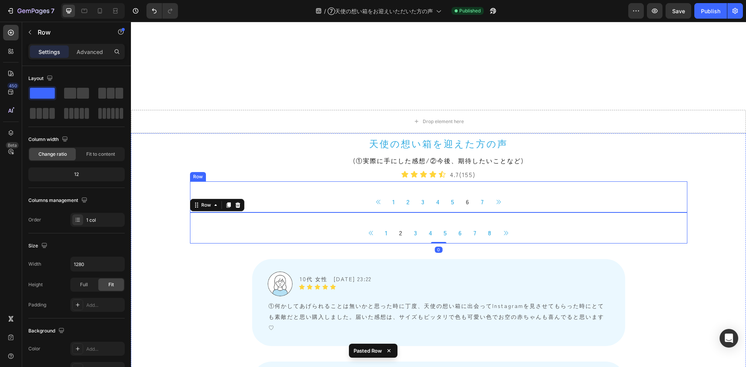
click at [287, 187] on div "Button 1 Button 2 Button 3 Button 4 Button 5 Button 6 Button 7 Button Button Ic…" at bounding box center [438, 196] width 497 height 31
click at [233, 169] on div at bounding box center [237, 173] width 9 height 9
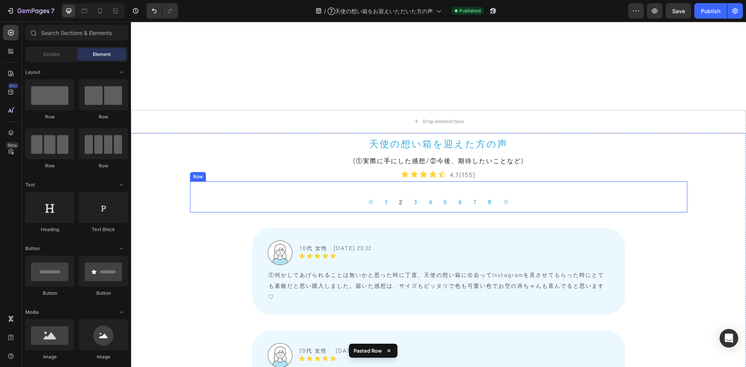
click at [271, 186] on div "Button 1 Button 2 Button 3 Button 4 Button 5 Button 6 Button 7 Button 8 Button …" at bounding box center [438, 196] width 497 height 31
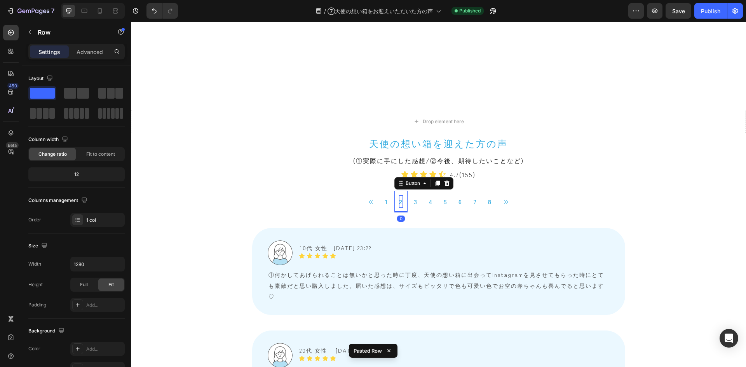
click at [399, 203] on p "2" at bounding box center [401, 201] width 4 height 12
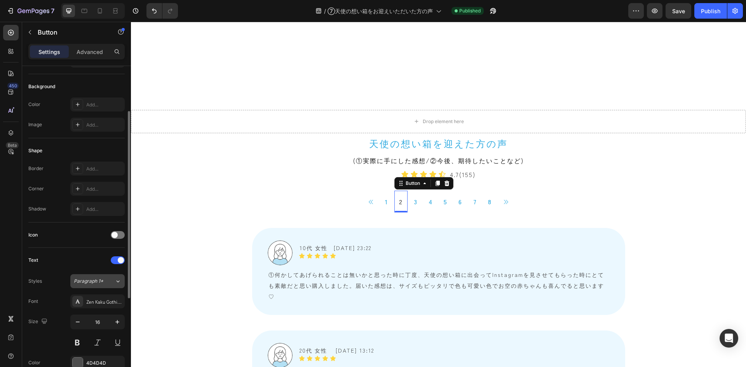
scroll to position [116, 0]
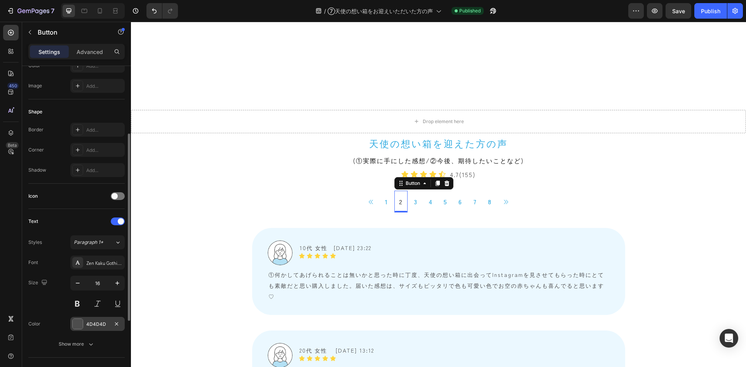
click at [99, 319] on div "4D4D4D" at bounding box center [97, 324] width 54 height 14
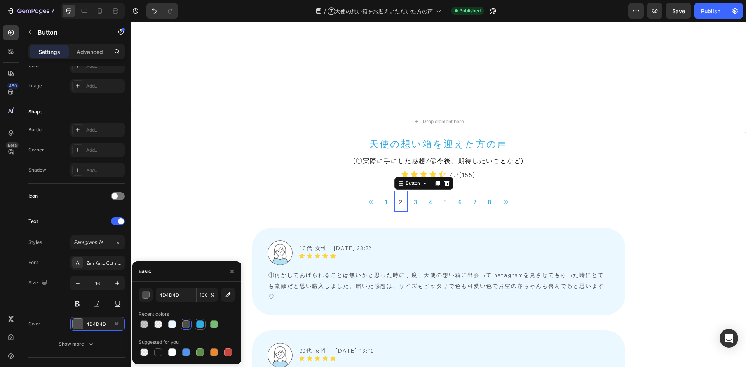
click at [199, 323] on div at bounding box center [200, 324] width 8 height 8
type input "31ABE1"
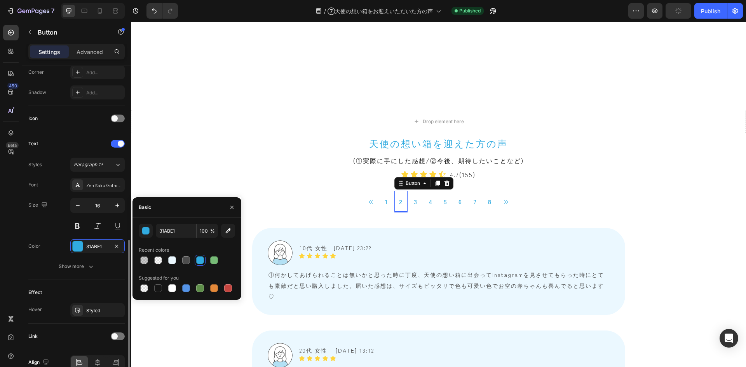
scroll to position [233, 0]
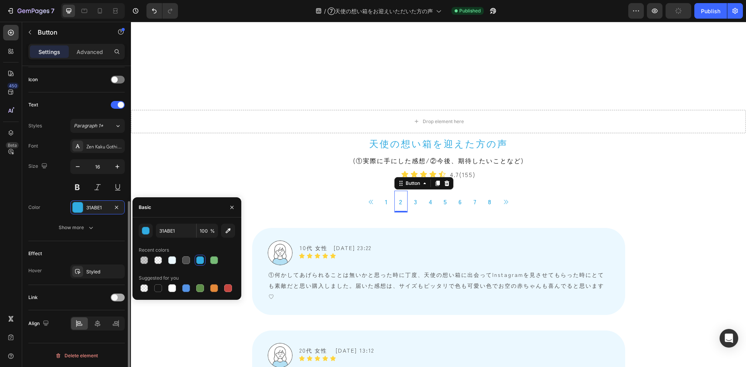
click at [113, 298] on span at bounding box center [114, 297] width 6 height 6
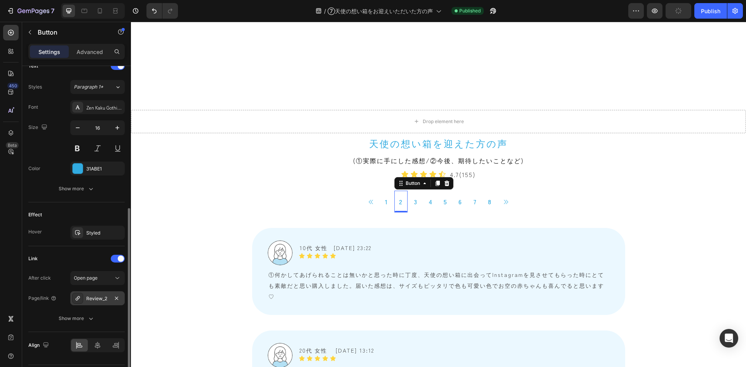
scroll to position [294, 0]
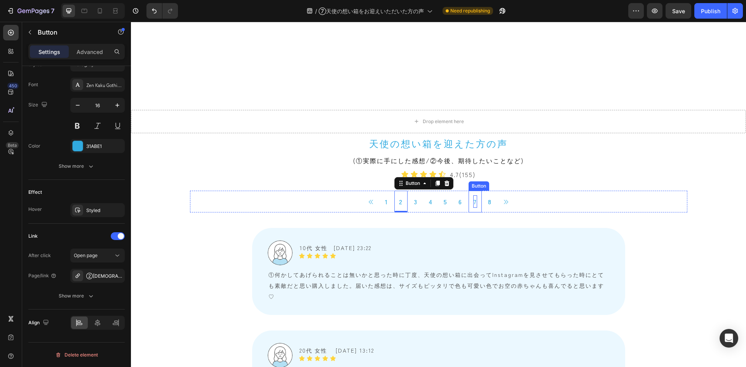
click at [473, 202] on p "7" at bounding box center [475, 201] width 4 height 12
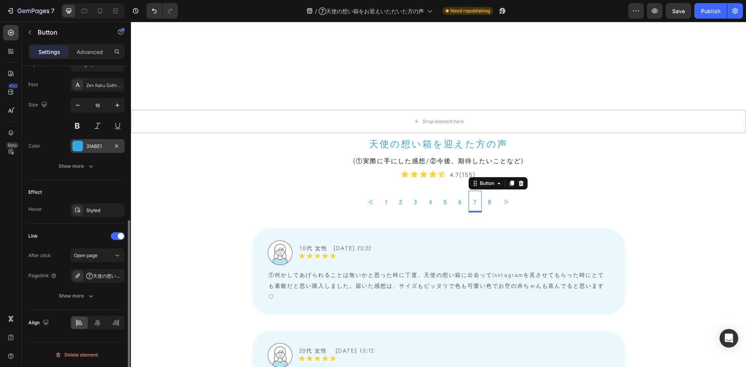
click at [91, 140] on div "31ABE1" at bounding box center [97, 146] width 54 height 14
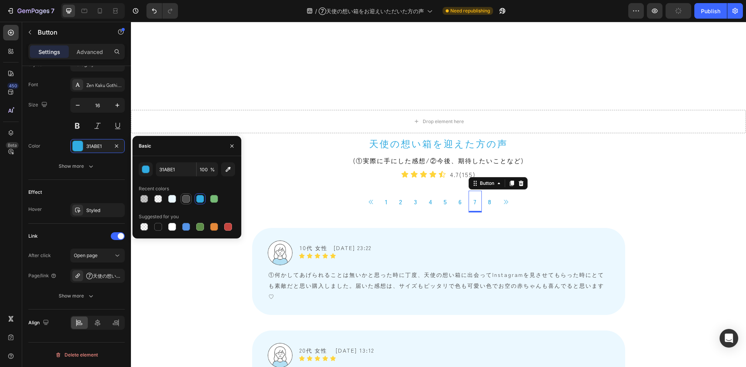
click at [185, 201] on div at bounding box center [186, 199] width 8 height 8
type input "4D4D4D"
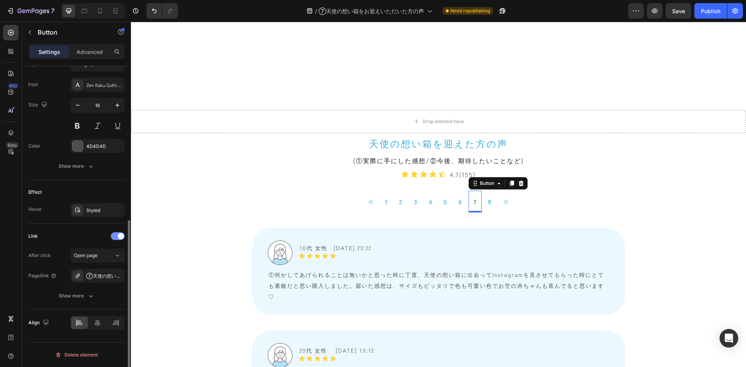
click at [116, 239] on div at bounding box center [118, 236] width 14 height 8
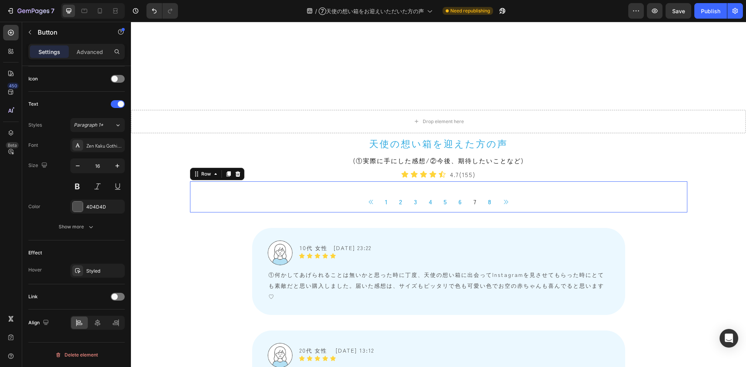
click at [279, 187] on div "Button 1 Button 2 Button 3 Button 4 Button 5 Button 6 Button 7 Button 8 Button …" at bounding box center [438, 196] width 497 height 31
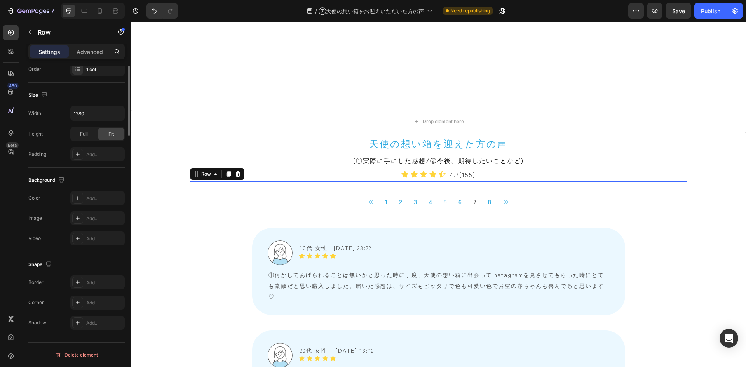
scroll to position [0, 0]
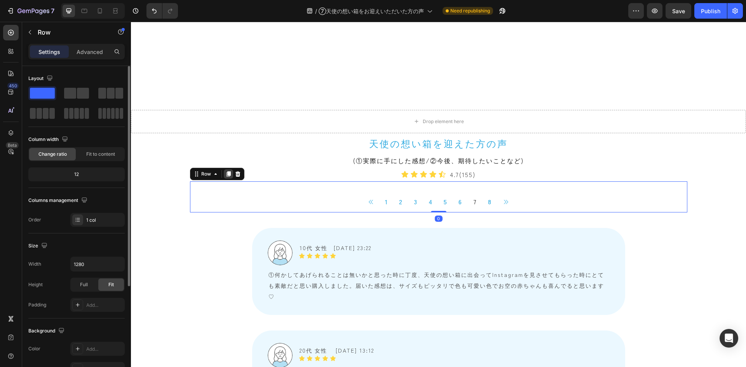
click at [226, 175] on icon at bounding box center [228, 173] width 4 height 5
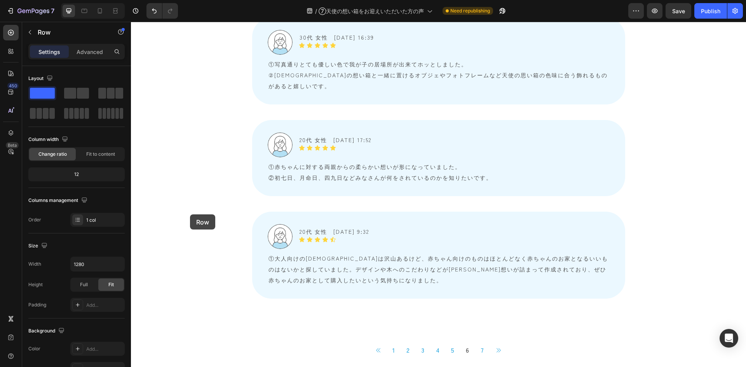
scroll to position [2407, 0]
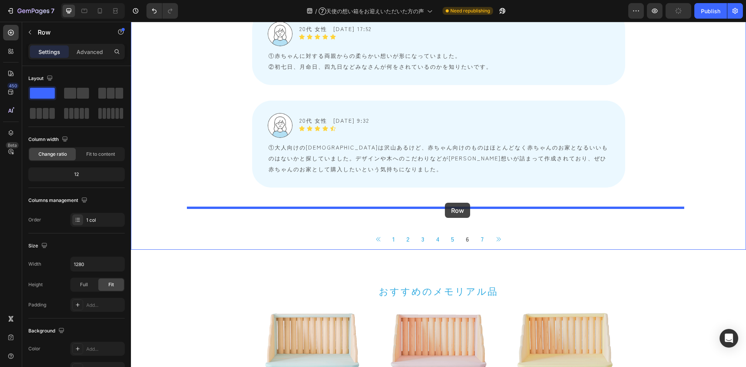
drag, startPoint x: 191, startPoint y: 205, endPoint x: 445, endPoint y: 203, distance: 253.2
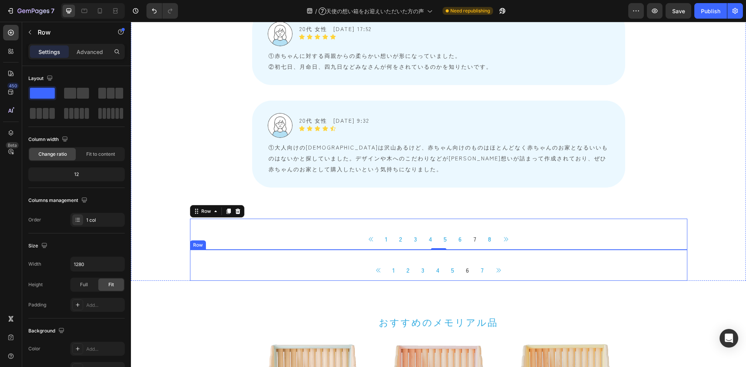
click at [298, 250] on div "Button 1 Button 2 Button 3 Button 4 Button 5 Button 6 Button 7 Button Button Ic…" at bounding box center [438, 265] width 497 height 31
click at [236, 239] on icon at bounding box center [238, 242] width 6 height 6
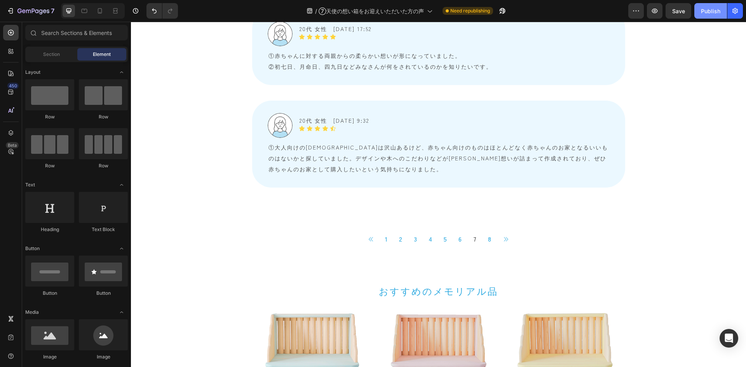
click at [711, 11] on div "Publish" at bounding box center [709, 11] width 19 height 8
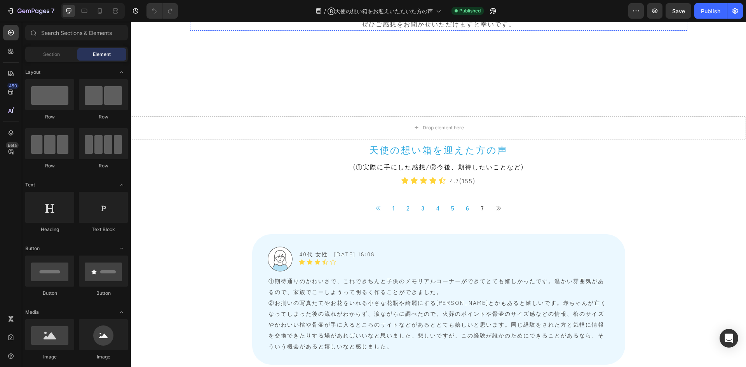
scroll to position [388, 0]
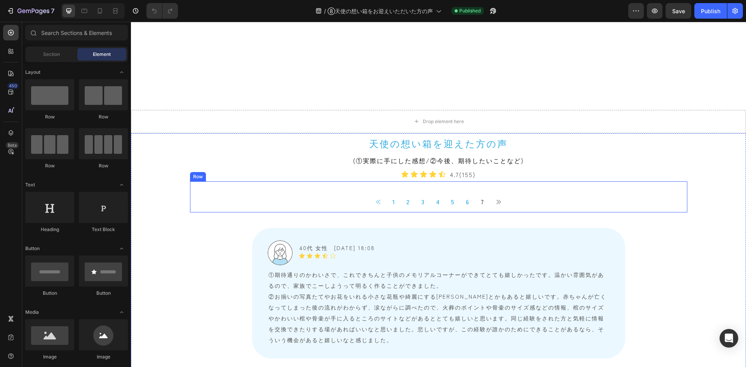
click at [303, 185] on div "Button 1 Button 2 Button 3 Button 4 Button 5 Button 6 Button 7 Button Button Ic…" at bounding box center [438, 196] width 497 height 31
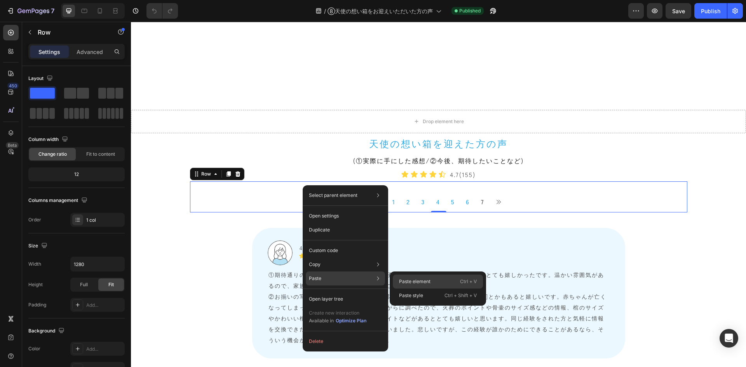
click at [403, 281] on p "Paste element" at bounding box center [414, 281] width 31 height 7
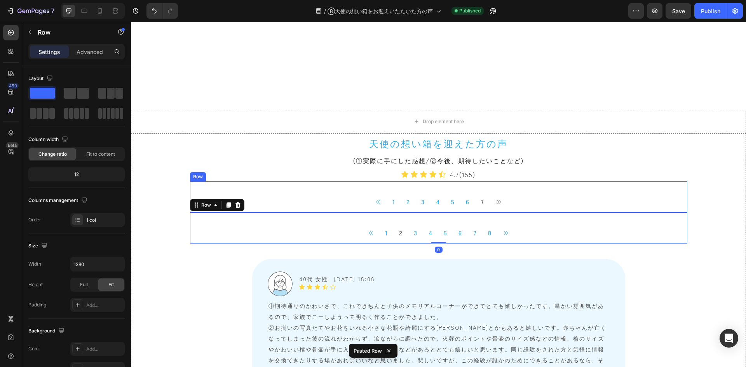
click at [275, 188] on div "Button 1 Button 2 Button 3 Button 4 Button 5 Button 6 Button 7 Button Button Ic…" at bounding box center [438, 196] width 497 height 31
click at [236, 173] on icon at bounding box center [237, 173] width 5 height 5
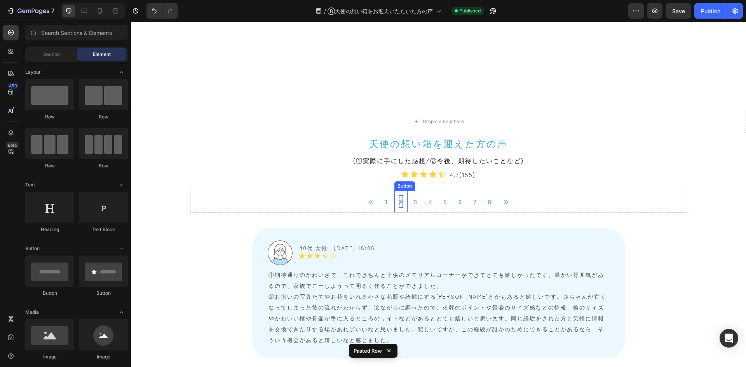
click at [399, 203] on p "2" at bounding box center [401, 201] width 4 height 12
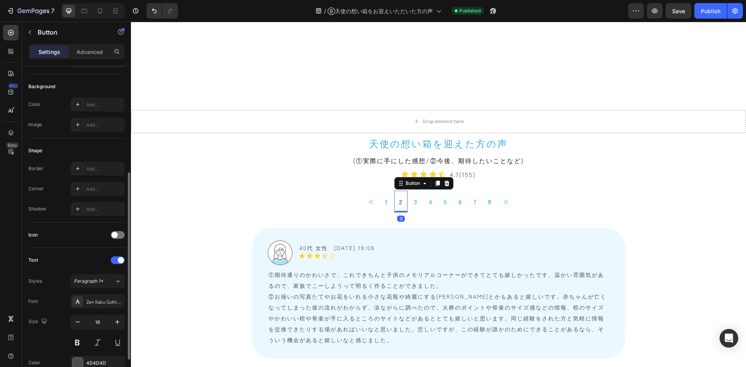
scroll to position [116, 0]
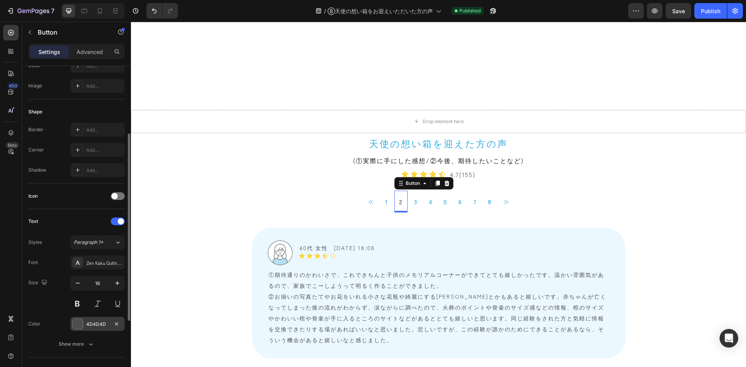
click at [103, 321] on div "4D4D4D" at bounding box center [97, 324] width 23 height 7
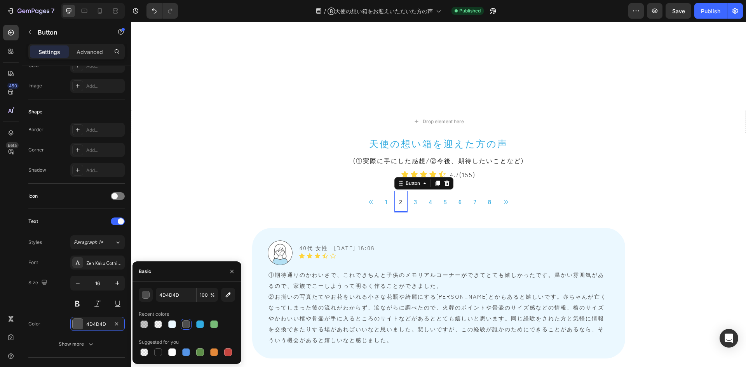
drag, startPoint x: 200, startPoint y: 326, endPoint x: 190, endPoint y: 323, distance: 10.5
click at [200, 326] on div at bounding box center [200, 324] width 8 height 8
type input "31ABE1"
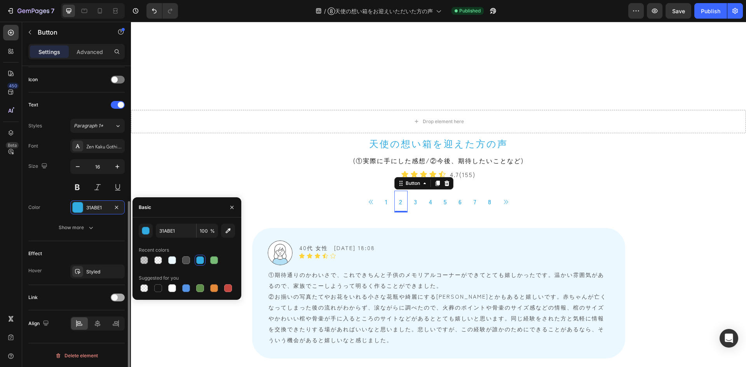
click at [115, 298] on span at bounding box center [114, 297] width 6 height 6
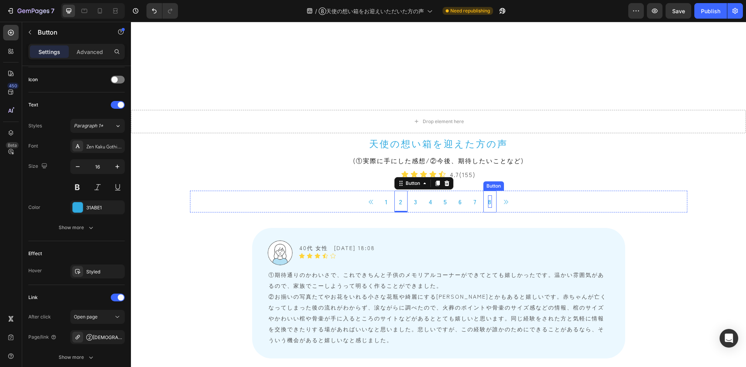
click at [488, 202] on p "8" at bounding box center [490, 201] width 4 height 12
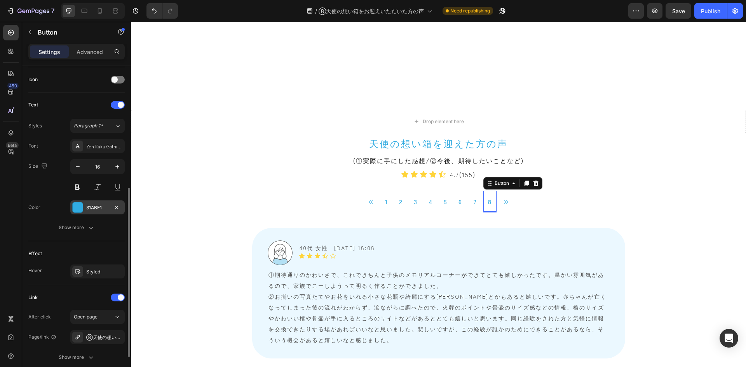
click at [103, 205] on div "31ABE1" at bounding box center [97, 207] width 23 height 7
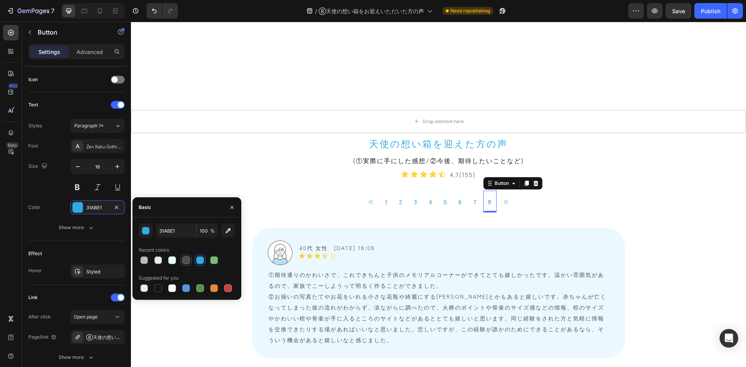
click at [184, 259] on div at bounding box center [186, 260] width 8 height 8
type input "4D4D4D"
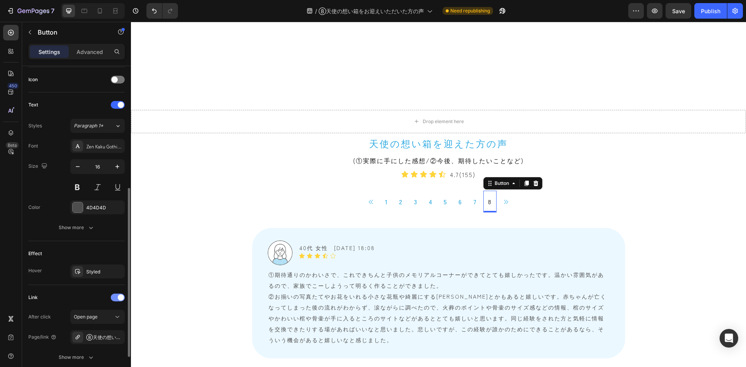
click at [117, 298] on div at bounding box center [118, 298] width 14 height 8
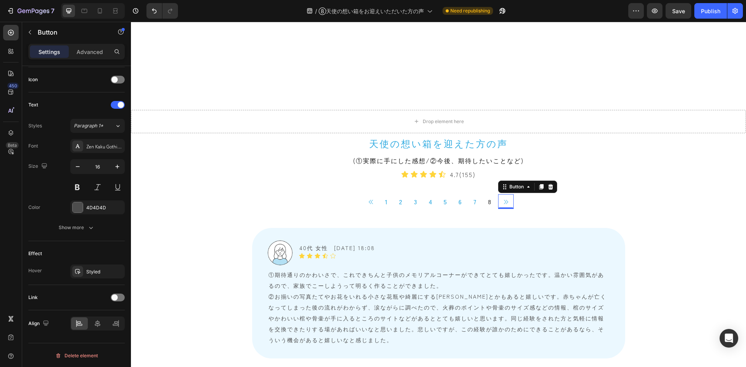
click at [502, 201] on icon at bounding box center [505, 202] width 6 height 6
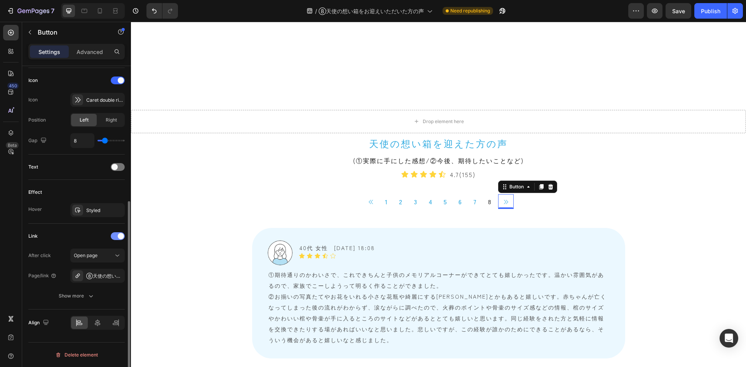
click at [119, 235] on span at bounding box center [121, 236] width 6 height 6
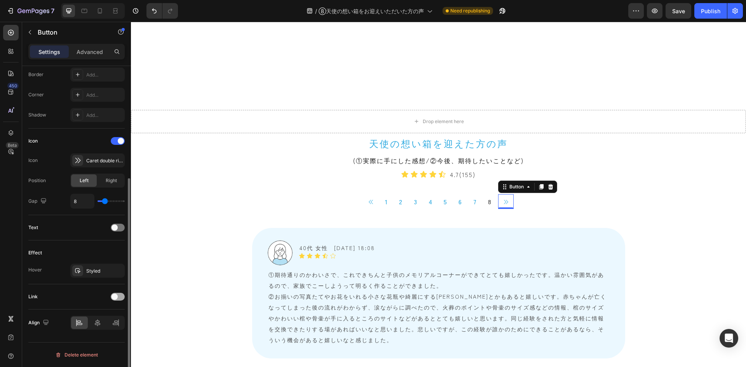
scroll to position [172, 0]
click at [118, 228] on div at bounding box center [118, 228] width 14 height 8
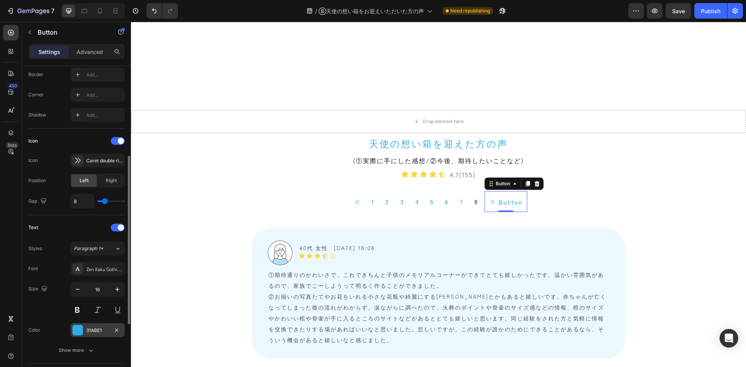
click at [96, 326] on div "31ABE1" at bounding box center [97, 330] width 54 height 14
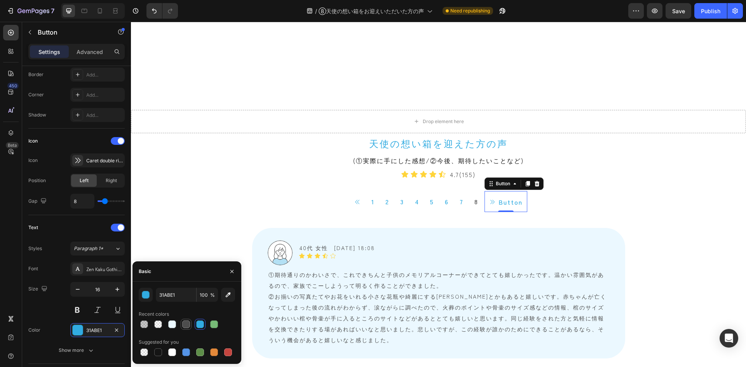
click at [184, 325] on div at bounding box center [186, 324] width 8 height 8
type input "4D4D4D"
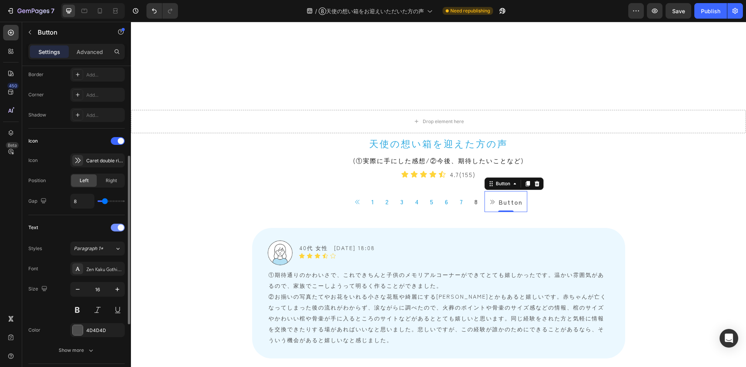
click at [116, 228] on div at bounding box center [118, 228] width 14 height 8
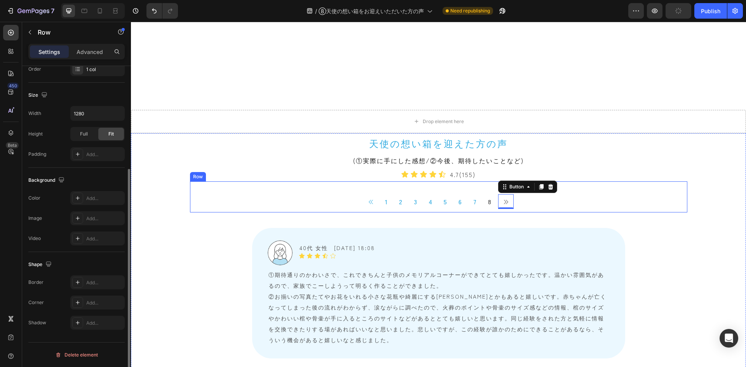
click at [271, 185] on div "Button 1 Button 2 Button 3 Button 4 Button 5 Button 6 Button 7 Button 8 Button …" at bounding box center [438, 196] width 497 height 31
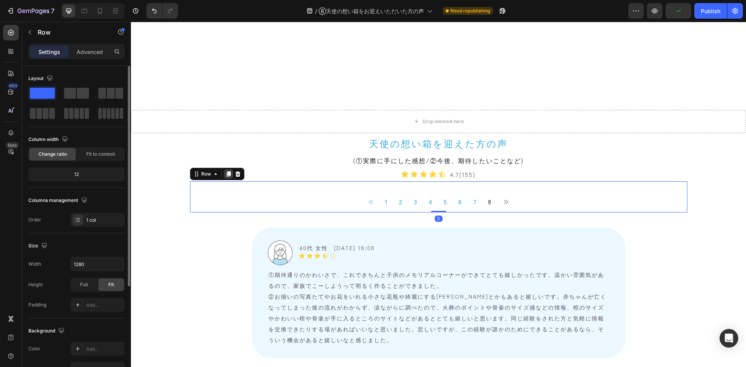
click at [226, 175] on icon at bounding box center [228, 173] width 4 height 5
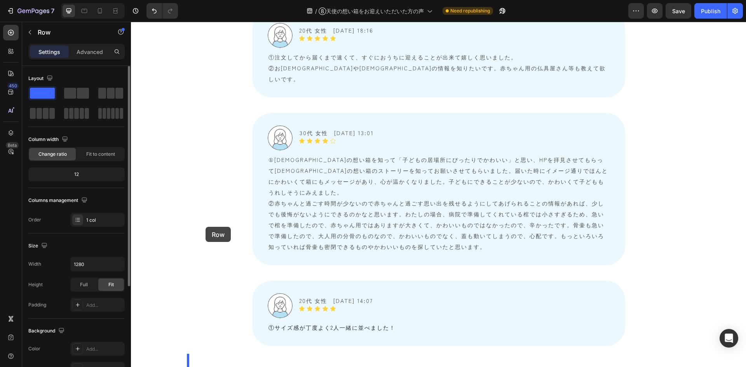
scroll to position [2446, 0]
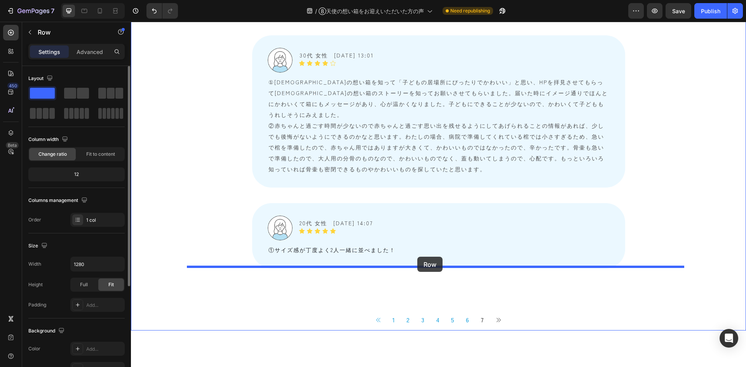
drag, startPoint x: 192, startPoint y: 205, endPoint x: 417, endPoint y: 257, distance: 231.0
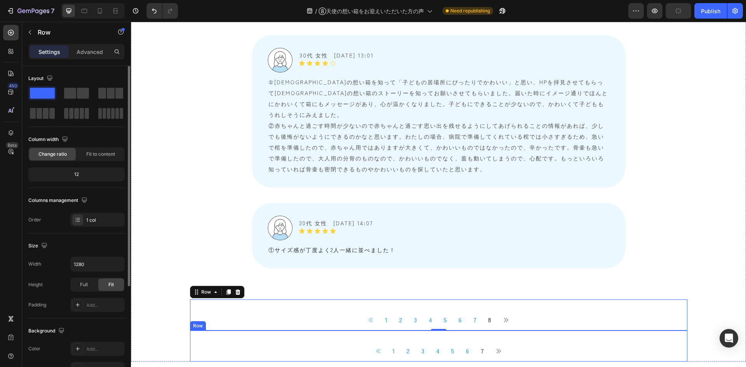
click at [305, 330] on div "Button 1 Button 2 Button 3 Button 4 Button 5 Button 6 Button 7 Button Button Ic…" at bounding box center [438, 345] width 497 height 31
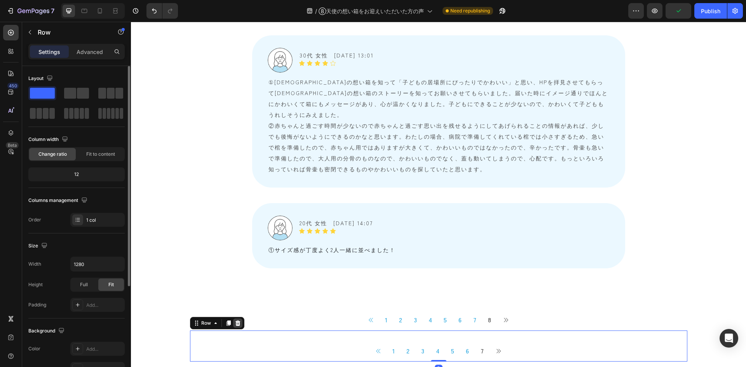
click at [235, 320] on icon at bounding box center [238, 323] width 6 height 6
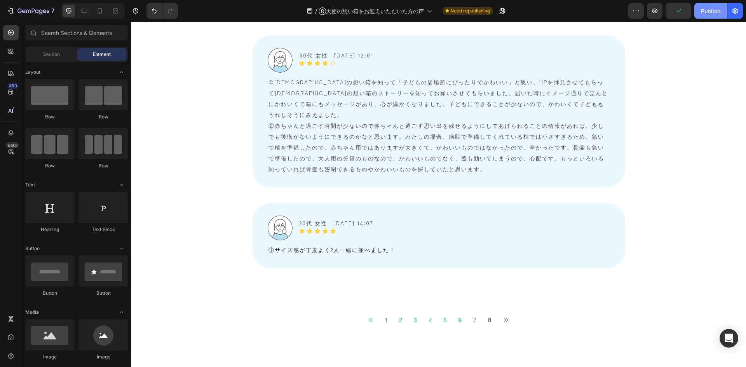
click at [706, 7] on div "Publish" at bounding box center [709, 11] width 19 height 8
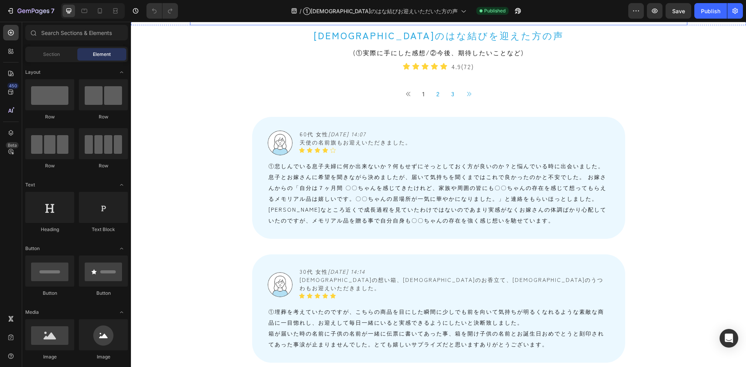
scroll to position [699, 0]
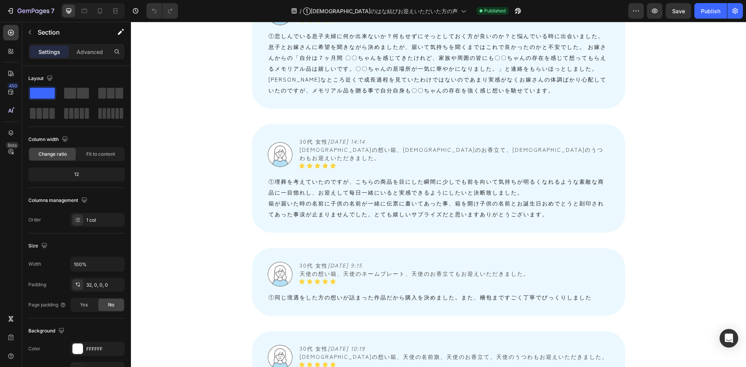
scroll to position [624, 0]
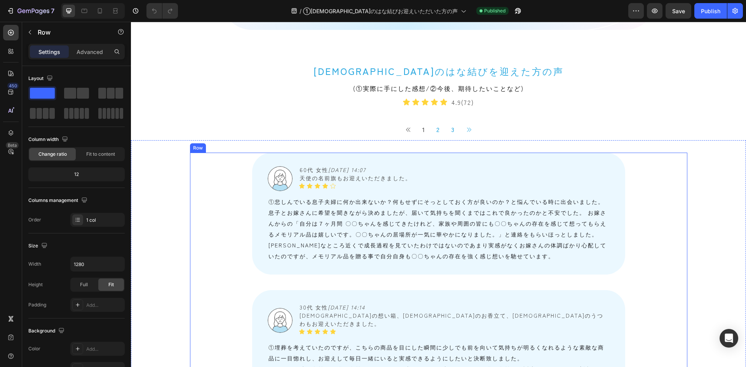
click at [226, 148] on icon at bounding box center [228, 145] width 4 height 5
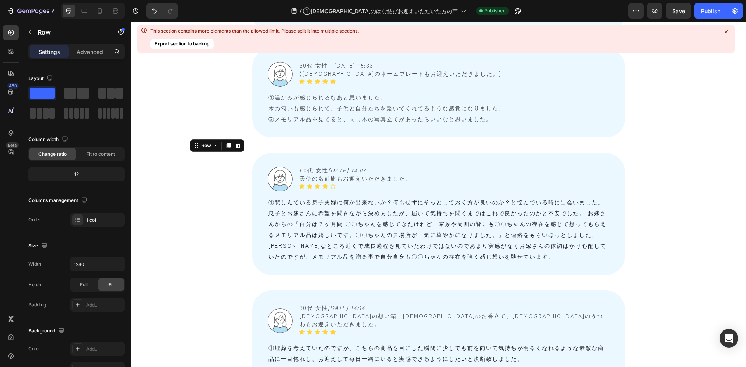
scroll to position [2249, 0]
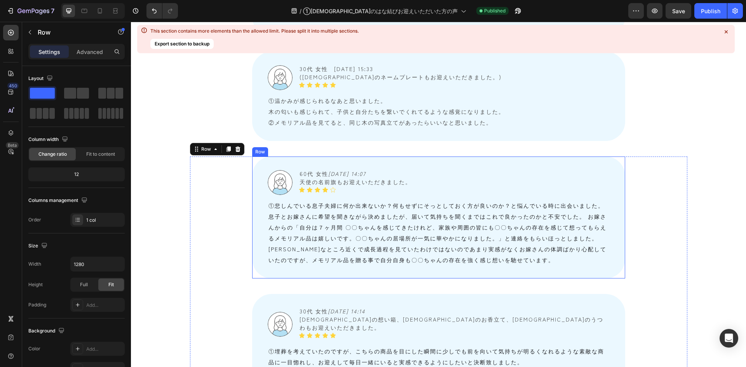
click at [261, 156] on div "Image 60代 女性　 2025/08/26 14:07 天使の名前旗もお迎えいただきました。 Text Block Icon Icon Icon Ico…" at bounding box center [438, 217] width 373 height 122
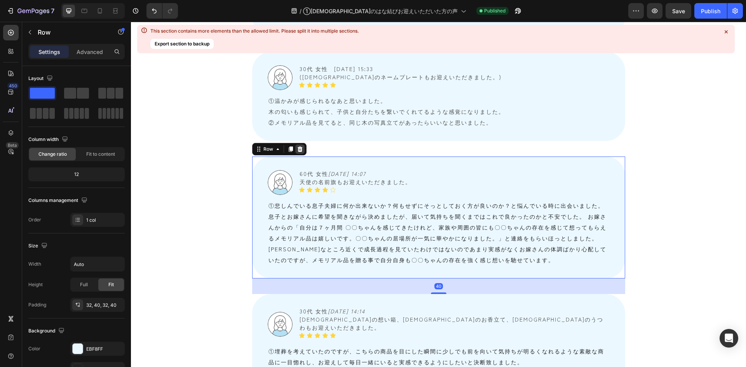
click at [299, 146] on icon at bounding box center [300, 149] width 6 height 6
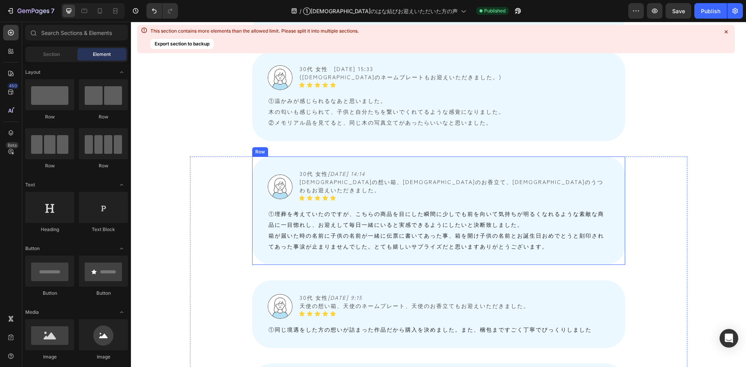
click at [259, 156] on div "Image 30代 女性　 2025/08/24 14:14 天使の想い箱、天使のお香立て、天使のうつわもお迎えいただきました。 Text Block Ico…" at bounding box center [438, 210] width 373 height 108
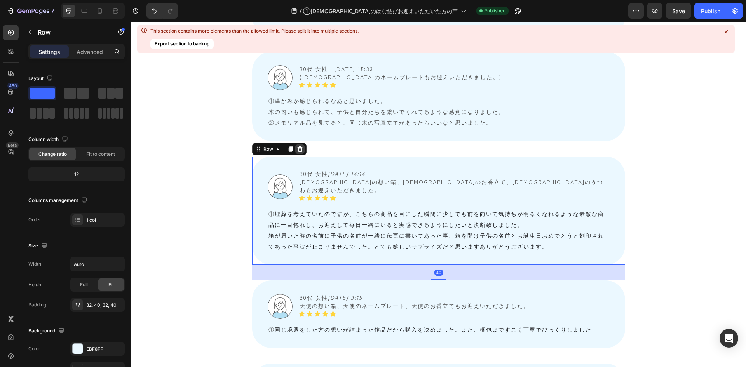
click at [300, 144] on div at bounding box center [299, 148] width 9 height 9
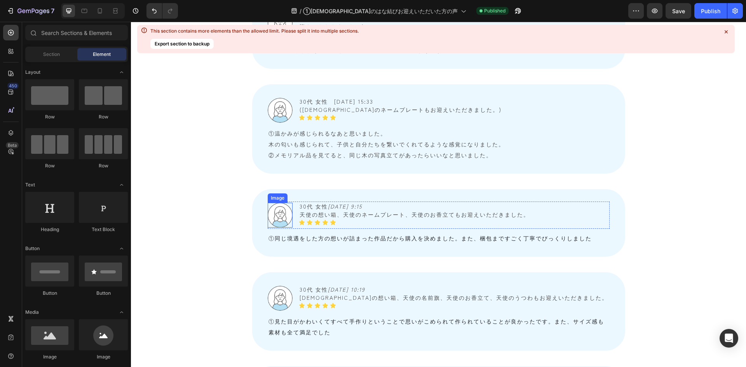
scroll to position [2132, 0]
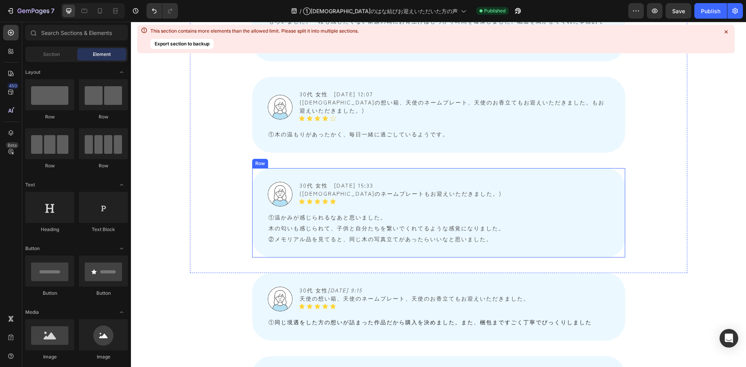
click at [259, 168] on div "Image 30代 女性　2025/06/02 15:33 (天使のネームプレートもお迎えいただきました。) Text Block Icon Icon Ico…" at bounding box center [438, 212] width 373 height 89
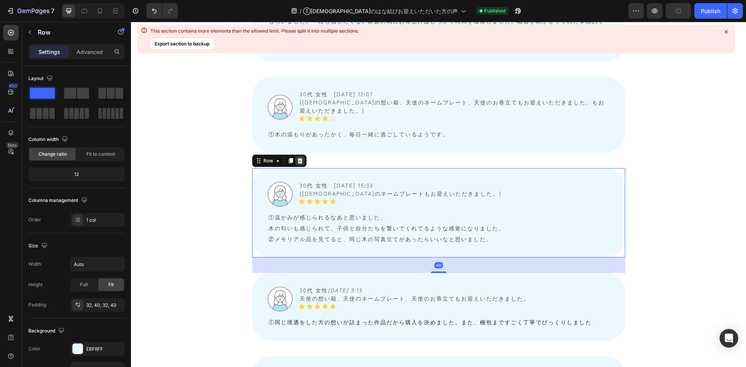
click at [297, 158] on icon at bounding box center [299, 160] width 5 height 5
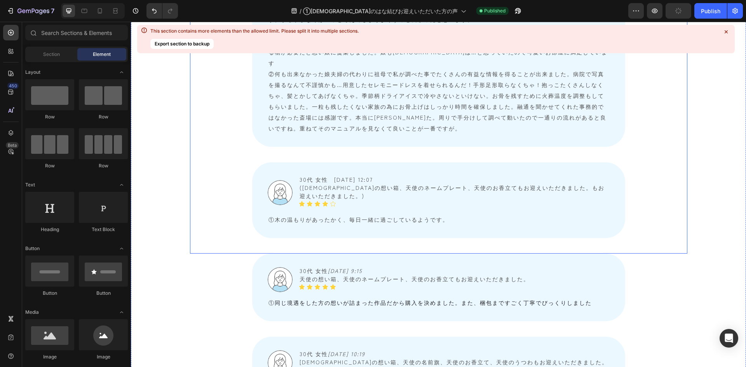
scroll to position [2016, 0]
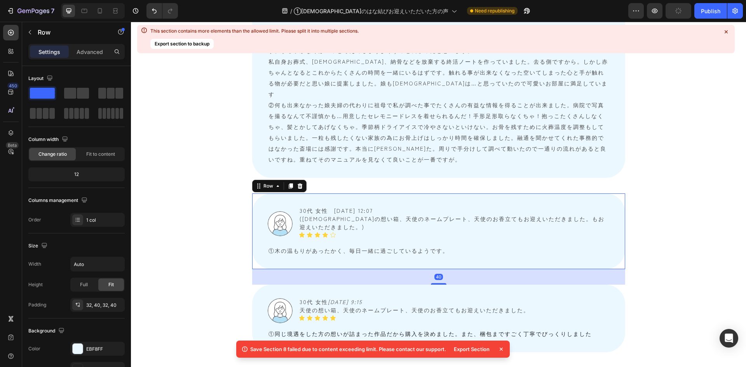
click at [259, 193] on div "Image 30代 女性　2025/06/10 12:07 (天使の想い箱、天使のネームプレート、天使のお香立てもお迎えいただきました。もお迎えいただきました…" at bounding box center [438, 231] width 373 height 76
click at [297, 183] on icon at bounding box center [299, 185] width 5 height 5
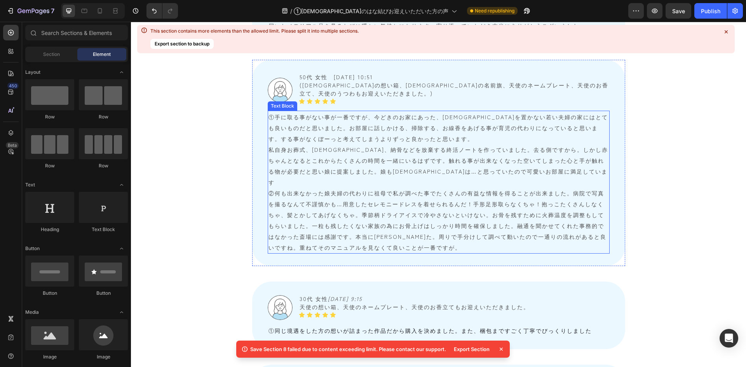
scroll to position [1899, 0]
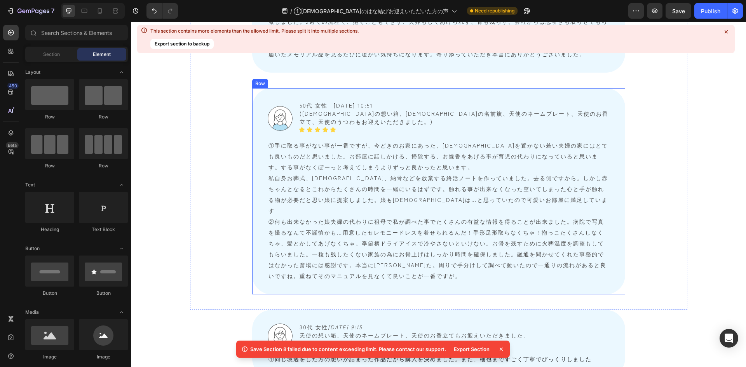
click at [260, 130] on div "Image 50代 女性　2025/06/23 10:51 (天使の想い箱、天使の名前旗、天使のネームプレート、天使のお香立て、天使のうつわもお迎えいただきま…" at bounding box center [438, 191] width 373 height 206
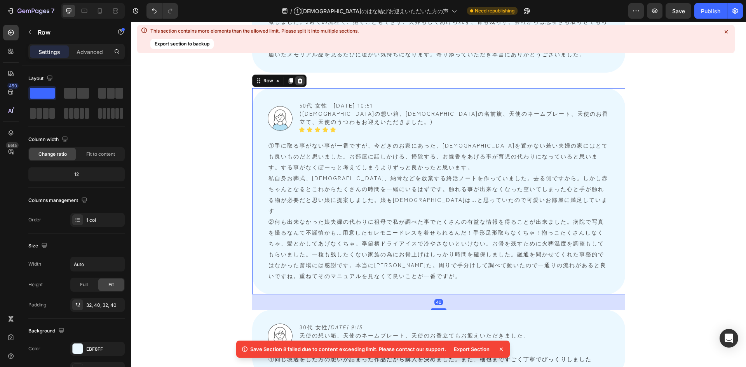
click at [297, 78] on icon at bounding box center [299, 80] width 5 height 5
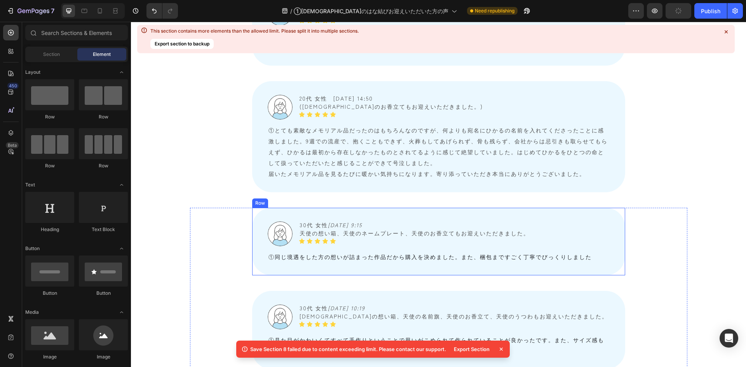
scroll to position [1744, 0]
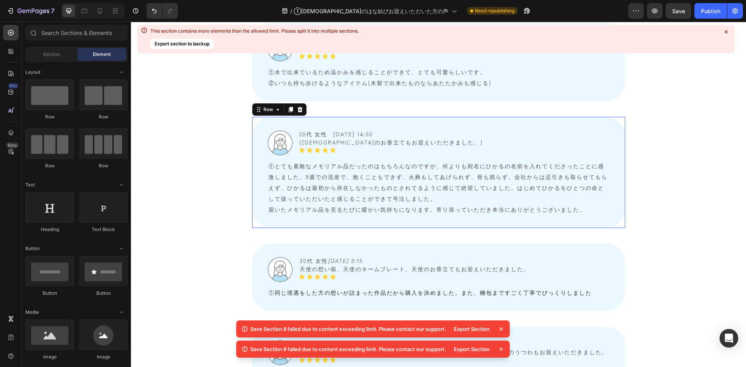
click at [256, 142] on div "Image 20代 女性　2025/06/23 14:50 (天使のお香立てもお迎えいただきました。) Text Block Icon Icon Icon I…" at bounding box center [438, 172] width 373 height 111
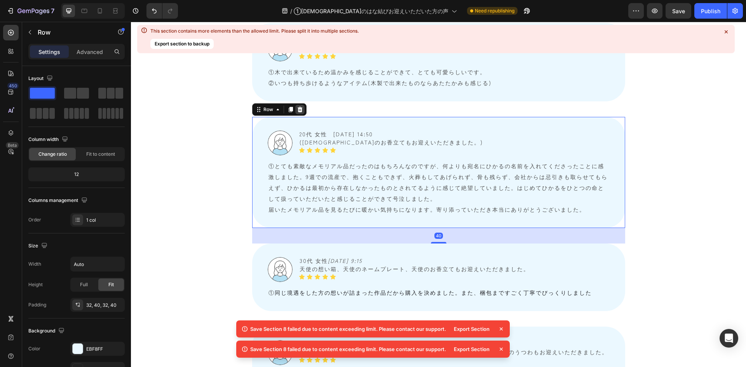
click at [300, 105] on div at bounding box center [299, 109] width 9 height 9
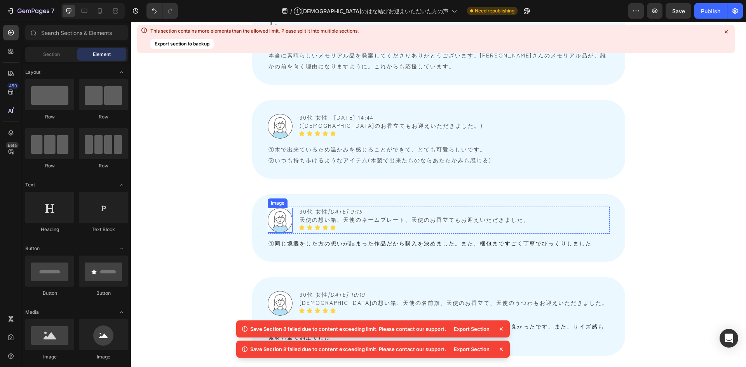
scroll to position [1666, 0]
click at [255, 109] on div "Image 30代 女性　2025/07/09 14:44 (天使のお香立てもお迎えいただきました。) Text Block Icon Icon Icon I…" at bounding box center [438, 140] width 373 height 78
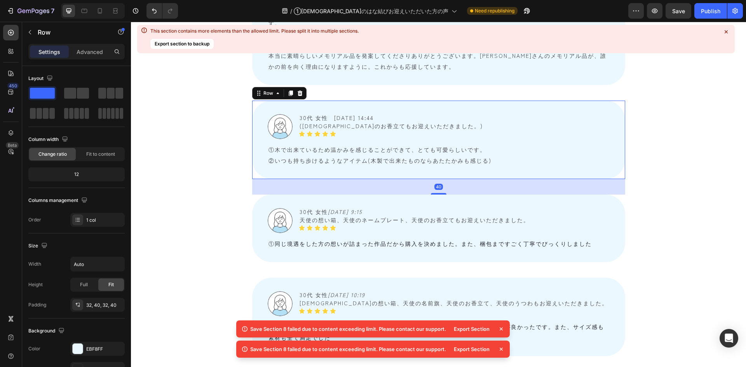
click at [301, 87] on div "Row" at bounding box center [279, 93] width 54 height 12
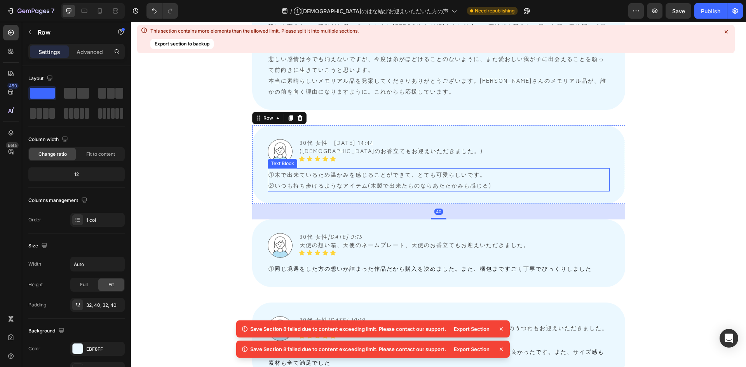
scroll to position [1627, 0]
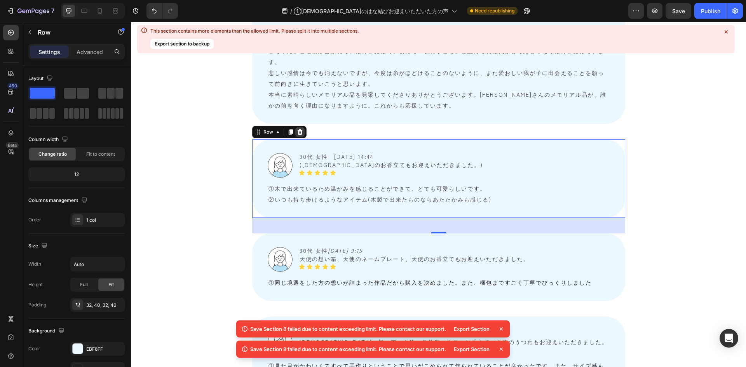
click at [297, 129] on icon at bounding box center [300, 132] width 6 height 6
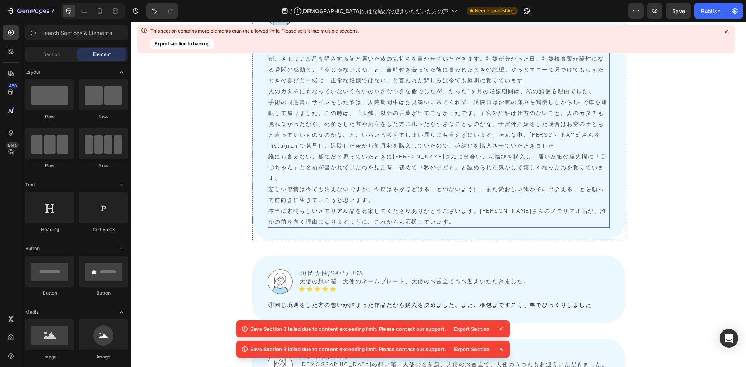
scroll to position [1511, 0]
click at [252, 123] on div "Image 20代 女性　2025/07/23 21:16 Text Block Icon Icon Icon Icon Icon Icon List Row…" at bounding box center [438, 115] width 373 height 250
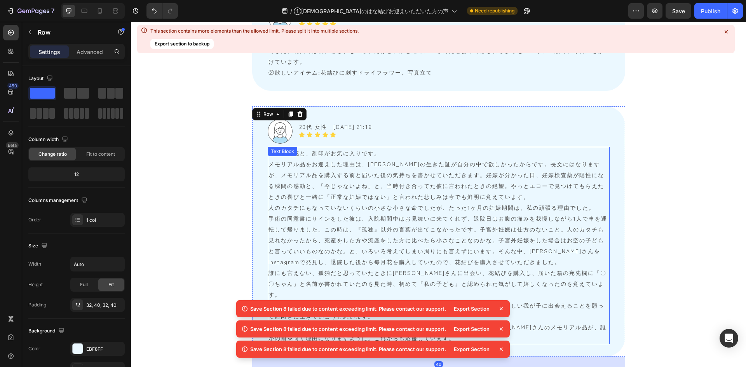
scroll to position [1394, 0]
click at [298, 111] on icon at bounding box center [300, 114] width 6 height 6
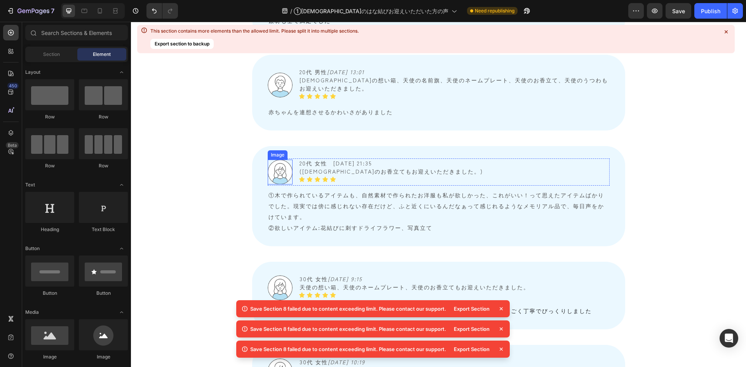
scroll to position [1239, 0]
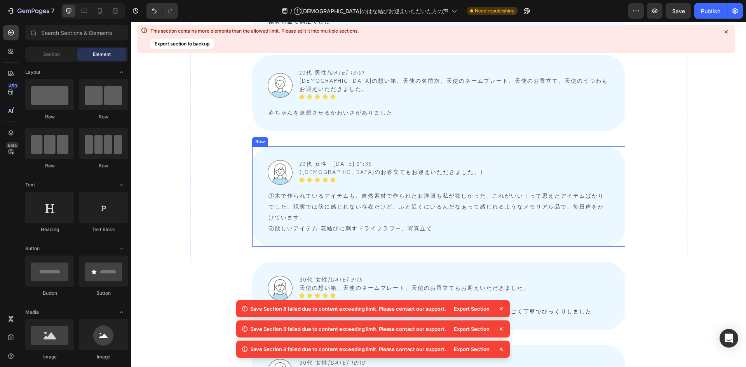
click at [258, 162] on div "Image 20代 女性　2025/07/23 21:35 (天使のお香立てもお迎えいただきました。) Text Block Icon Icon Icon I…" at bounding box center [438, 196] width 373 height 100
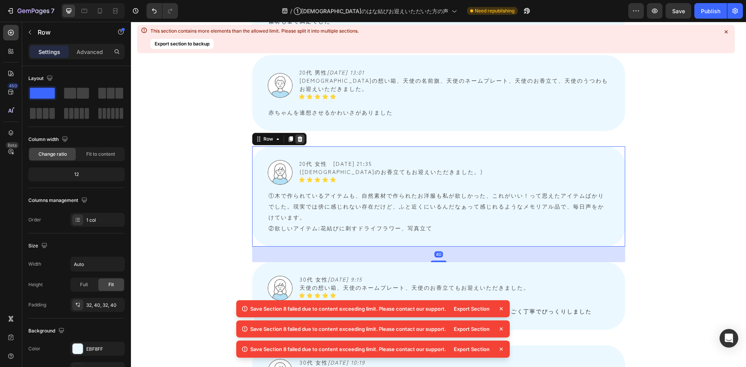
click at [297, 136] on icon at bounding box center [300, 139] width 6 height 6
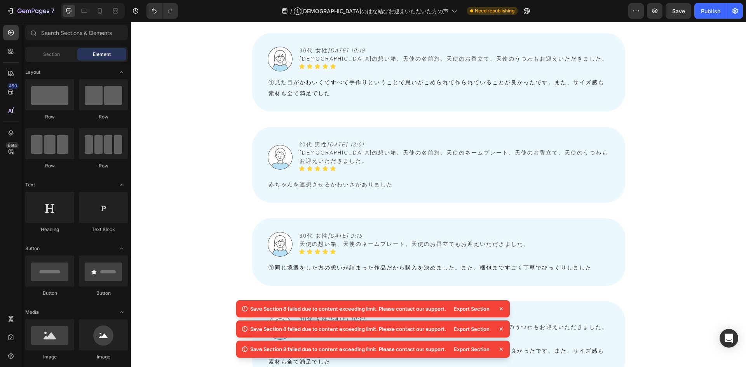
scroll to position [1161, 0]
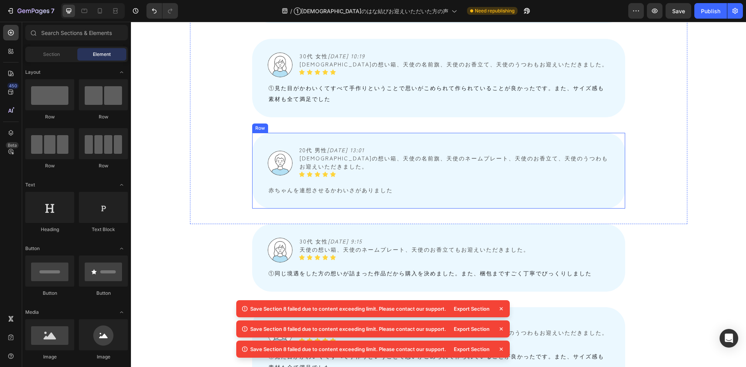
click at [259, 144] on div "Image 20代 男性　 2025/08/02 13:01 天使の想い箱、天使の名前旗、天使のネームプレート、天使のお香立て、天使のうつわもお迎えいただきま…" at bounding box center [438, 171] width 373 height 76
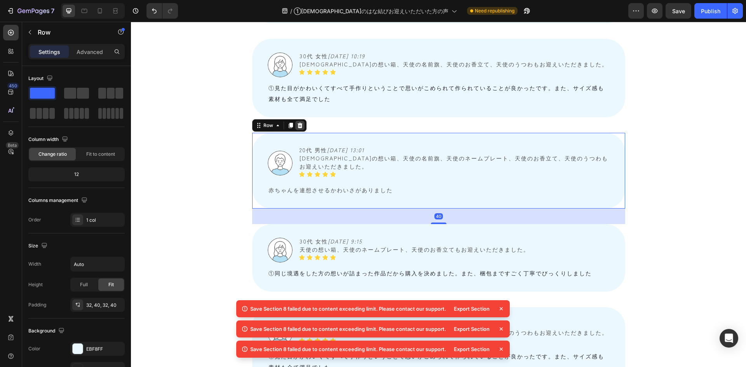
click at [297, 123] on icon at bounding box center [299, 125] width 5 height 5
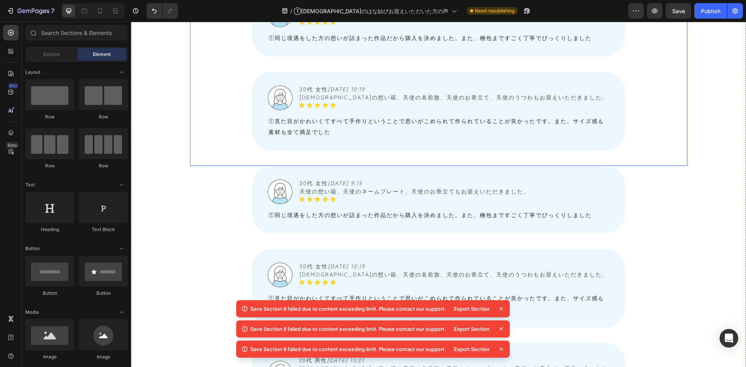
scroll to position [1084, 0]
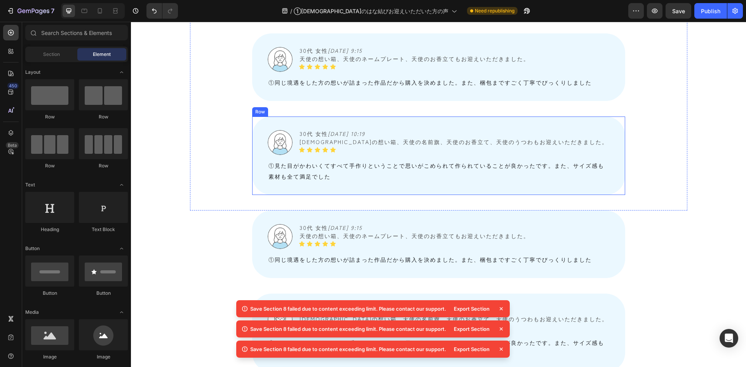
click at [261, 134] on div "Image 30代 女性　 2025/08/04 10:19 天使の想い箱、天使の名前旗、天使のお香立て、天使のうつわもお迎えいただきました。 Text Bl…" at bounding box center [438, 155] width 373 height 78
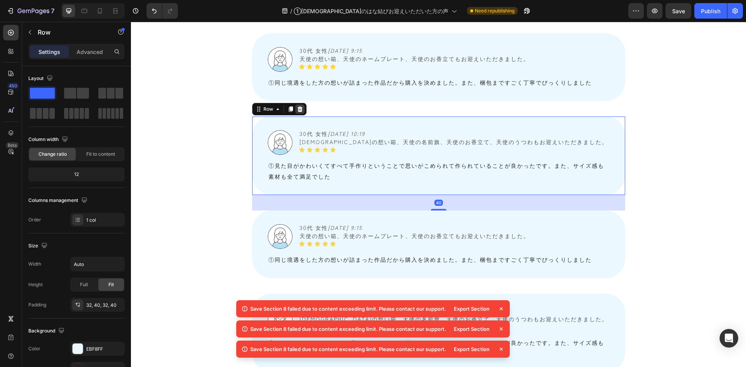
click at [298, 106] on icon at bounding box center [299, 108] width 5 height 5
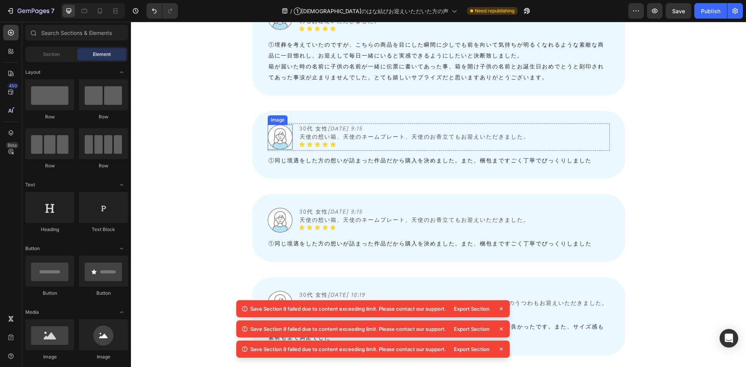
scroll to position [967, 0]
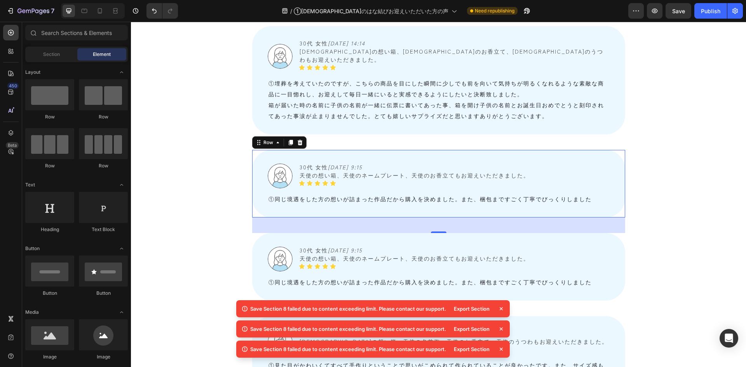
click at [260, 151] on div "Image 30代 女性　 2025/08/23 9:15 天使の想い箱、天使のネームプレート、天使のお香立てもお迎えいただきました。 Text Block …" at bounding box center [438, 184] width 373 height 68
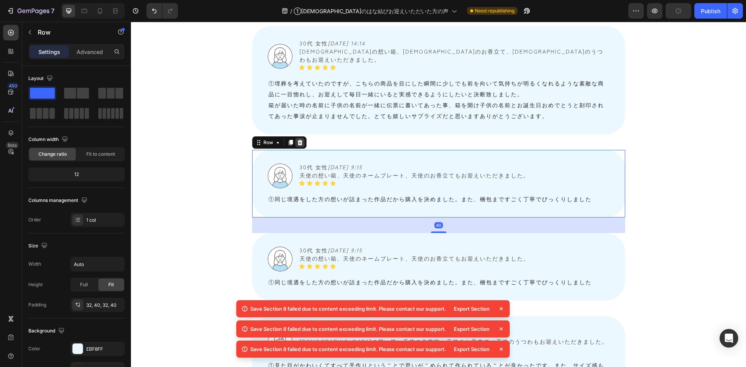
click at [297, 139] on icon at bounding box center [300, 142] width 6 height 6
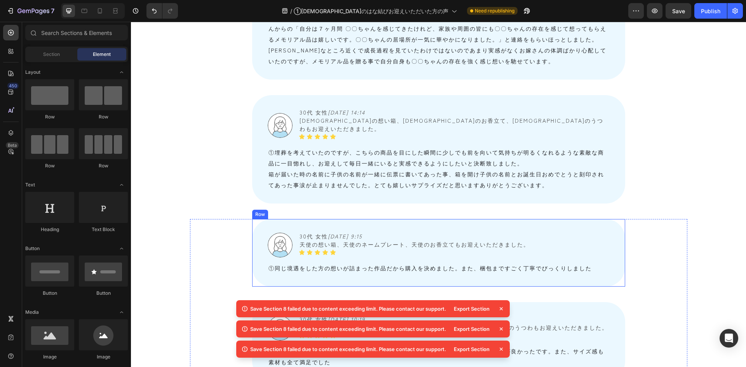
scroll to position [890, 0]
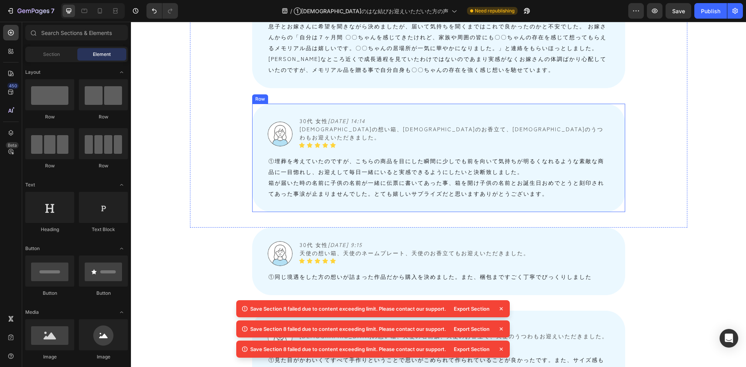
click at [258, 123] on div "Image 30代 女性　 2025/08/24 14:14 天使の想い箱、天使のお香立て、天使のうつわもお迎えいただきました。 Text Block Ico…" at bounding box center [438, 158] width 373 height 108
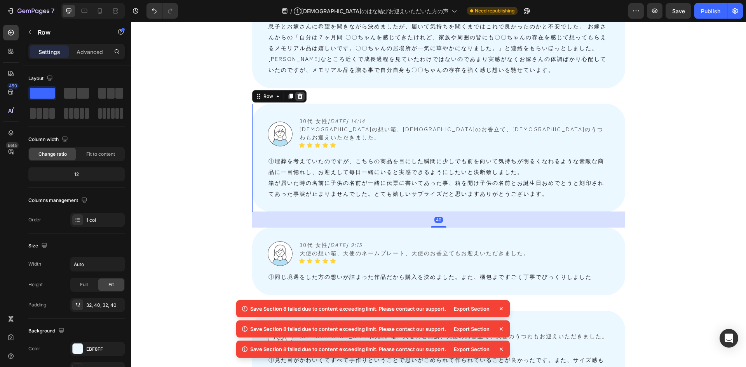
click at [297, 97] on icon at bounding box center [299, 96] width 5 height 5
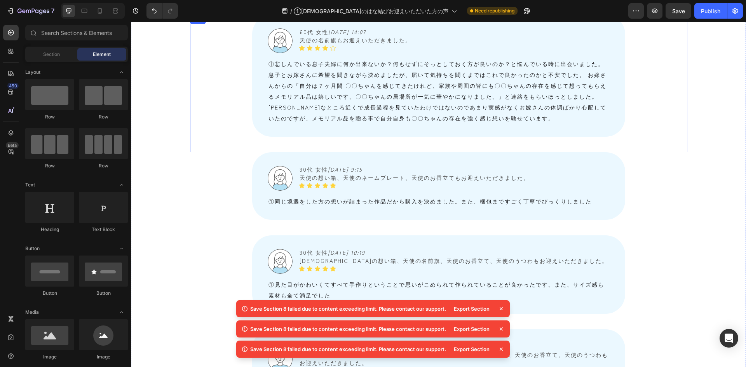
scroll to position [734, 0]
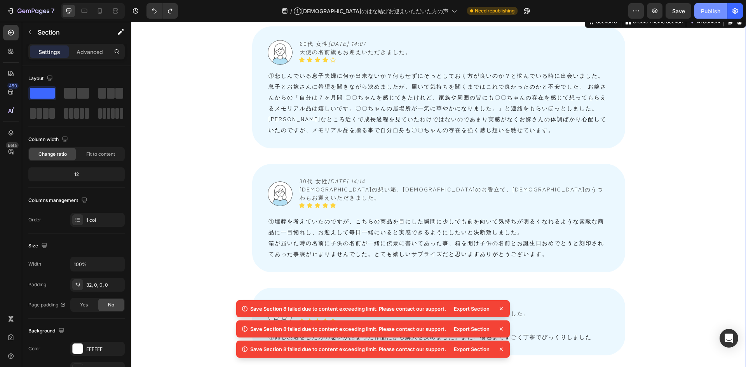
click at [709, 7] on div "Publish" at bounding box center [709, 11] width 19 height 8
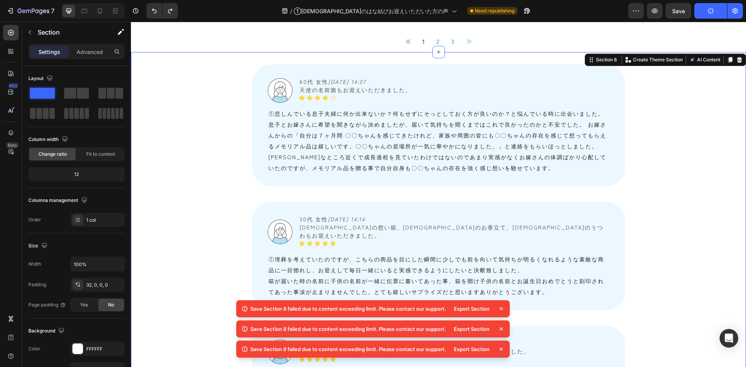
scroll to position [695, 0]
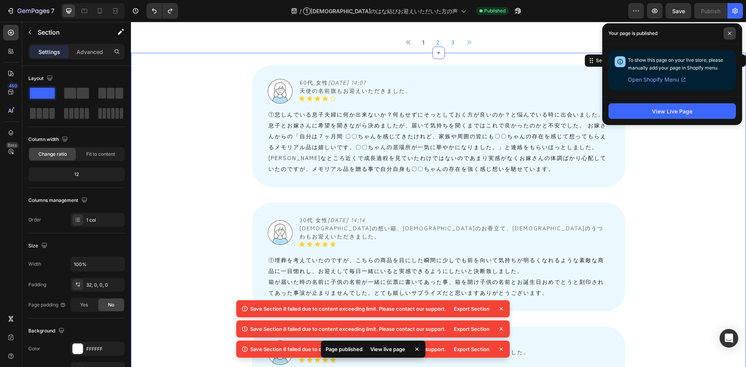
click at [729, 34] on icon at bounding box center [729, 33] width 4 height 4
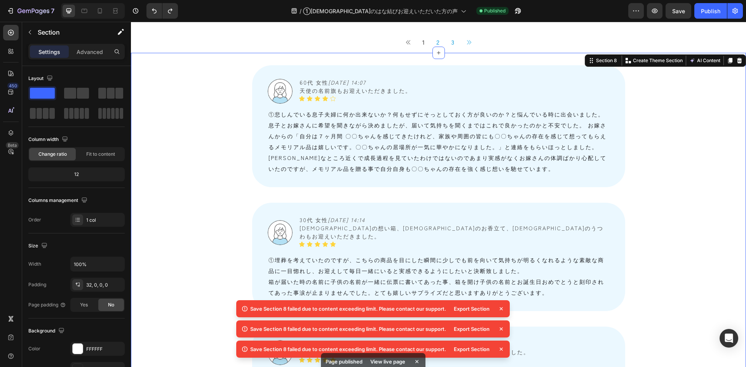
click at [728, 59] on icon at bounding box center [730, 60] width 4 height 5
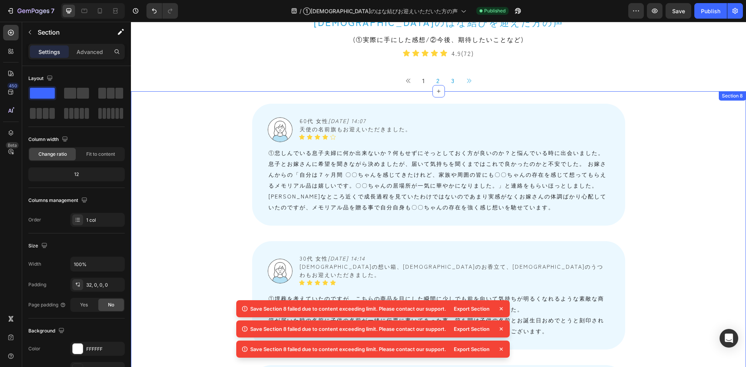
scroll to position [685, 0]
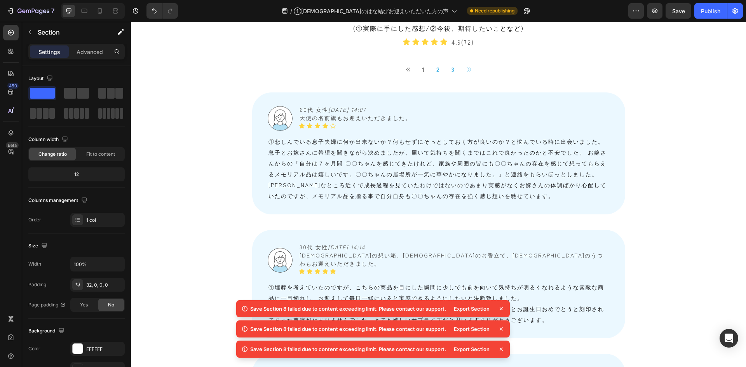
click at [196, 49] on div "天使のはな結びを迎えた方の声 Heading (①実際に手にした感想/②今後、期待したいことなど) Text Block Icon Icon Icon Ico…" at bounding box center [438, 25] width 497 height 48
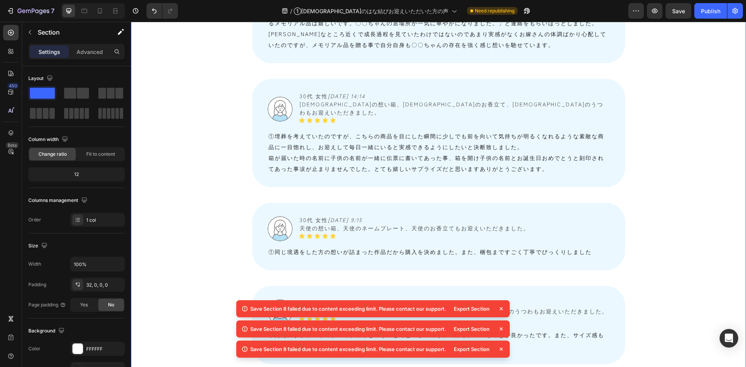
scroll to position [918, 0]
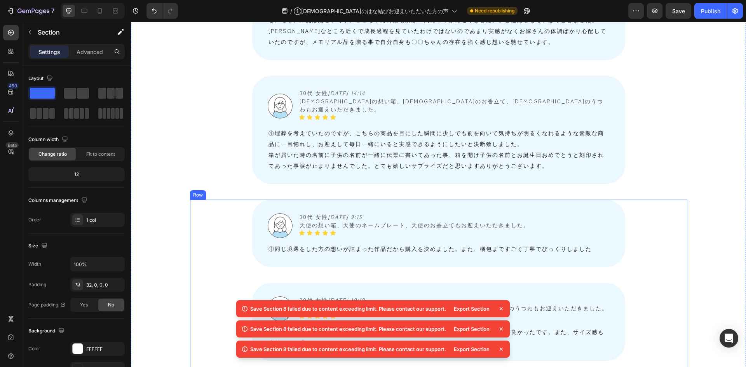
click at [236, 189] on icon at bounding box center [237, 191] width 5 height 5
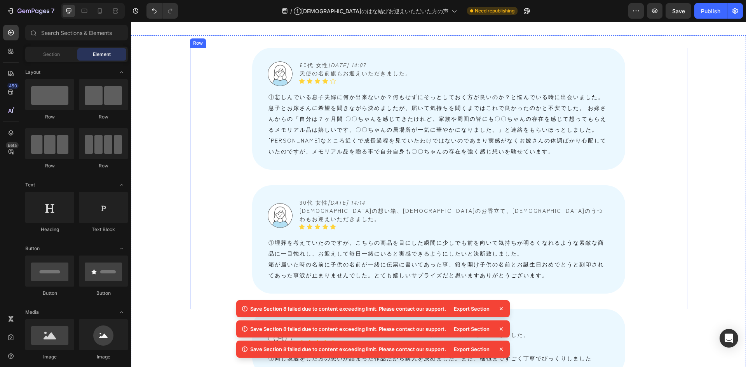
scroll to position [1034, 0]
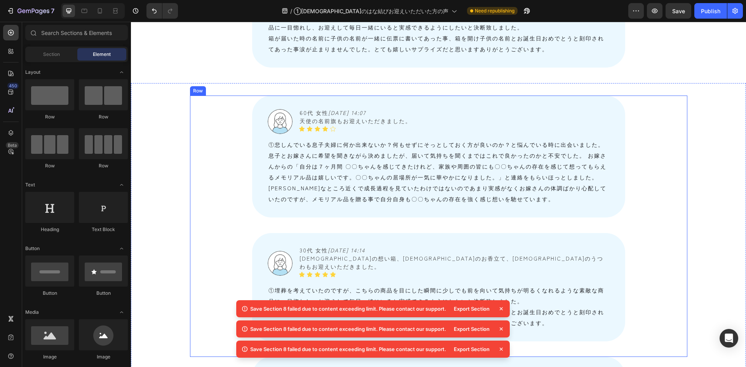
click at [212, 151] on div "Image 60代 女性　 2025/08/26 14:07 天使の名前旗もお迎えいただきました。 Text Block Icon Icon Icon Ico…" at bounding box center [438, 226] width 497 height 261
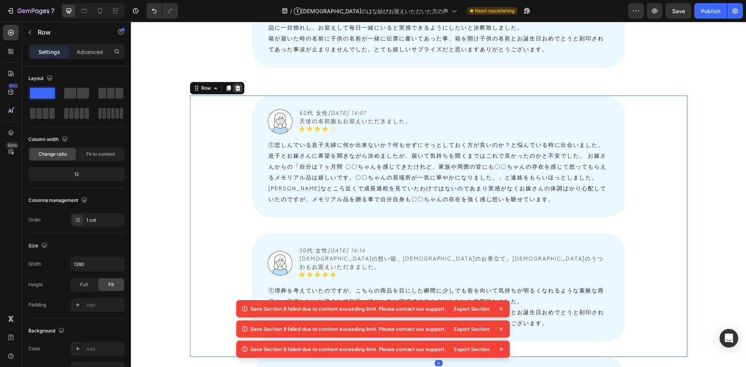
click at [236, 83] on div at bounding box center [237, 87] width 9 height 9
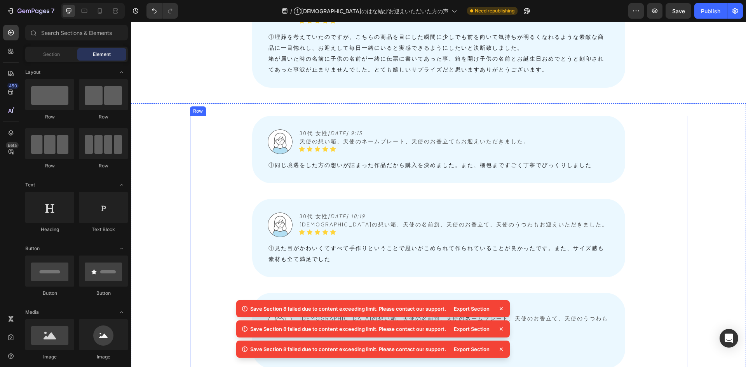
scroll to position [995, 0]
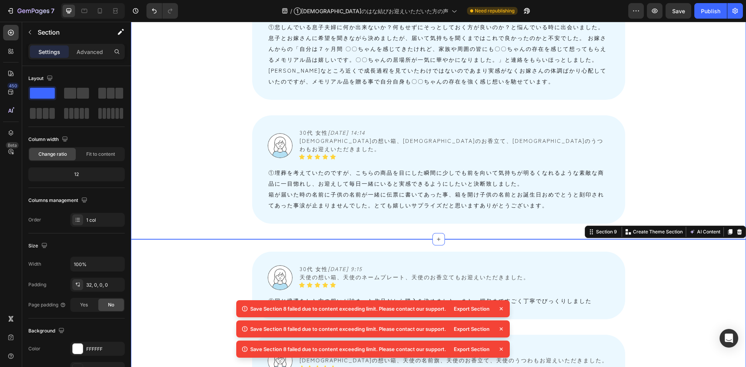
scroll to position [879, 0]
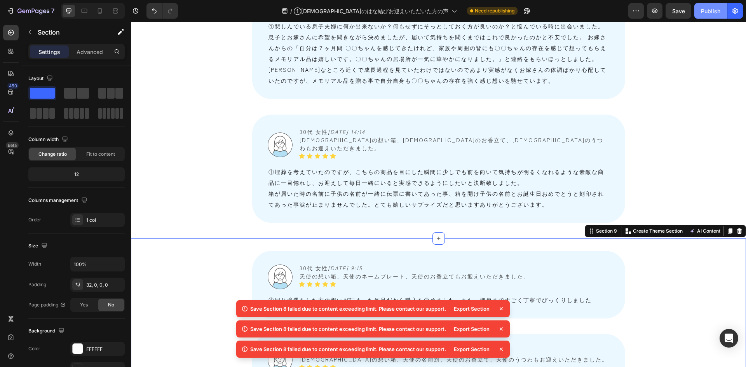
click at [710, 12] on div "Publish" at bounding box center [709, 11] width 19 height 8
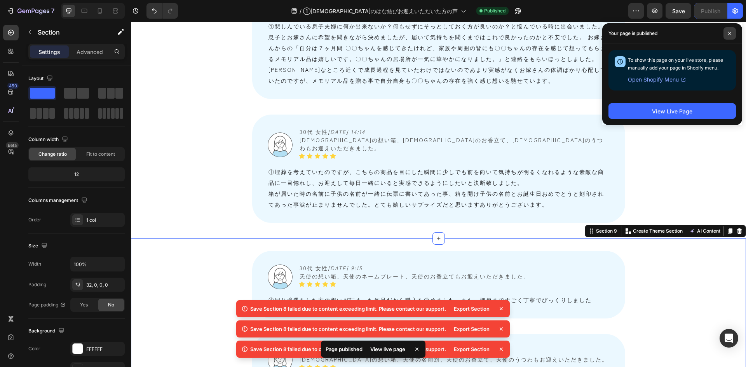
click at [727, 35] on span at bounding box center [729, 33] width 12 height 12
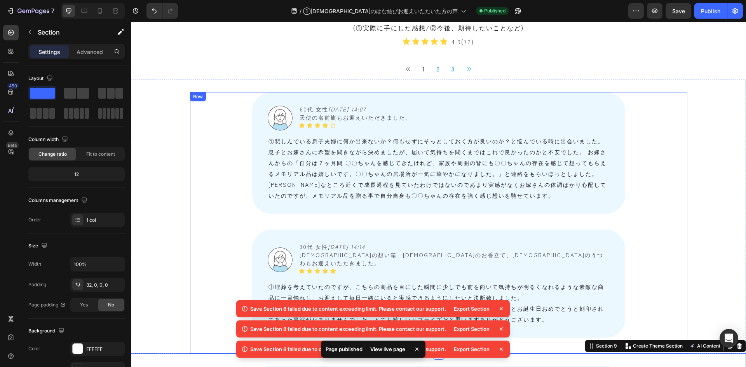
scroll to position [762, 0]
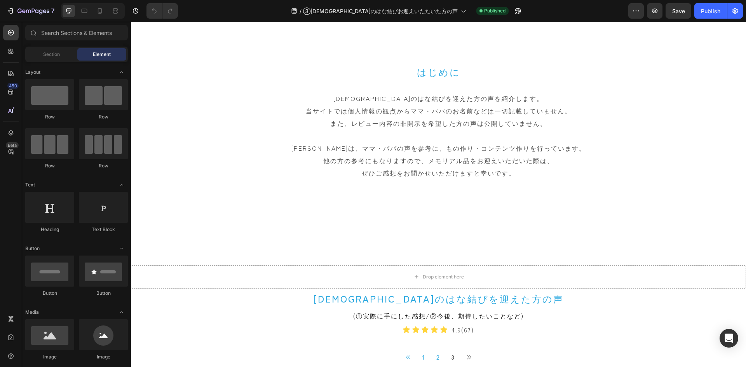
scroll to position [311, 0]
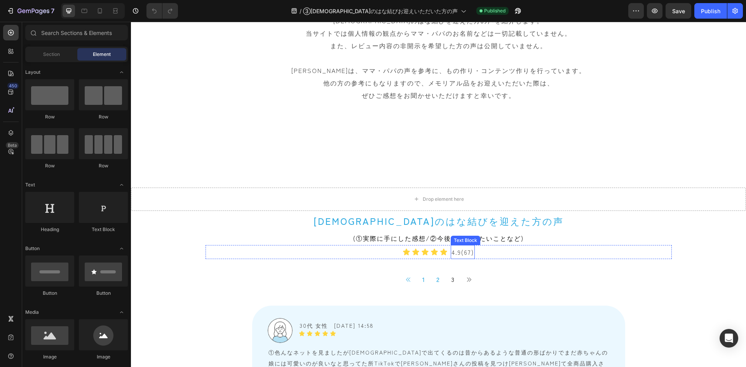
click at [463, 254] on p "4.9(67)" at bounding box center [462, 252] width 23 height 12
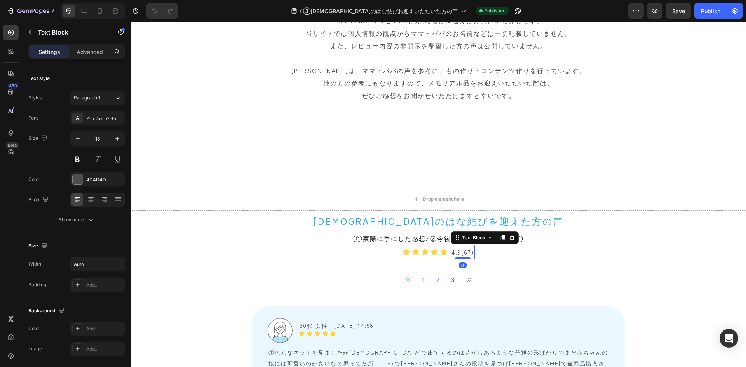
click at [466, 254] on p "4.9(67)" at bounding box center [462, 252] width 23 height 12
click at [719, 13] on div "Publish" at bounding box center [709, 11] width 19 height 8
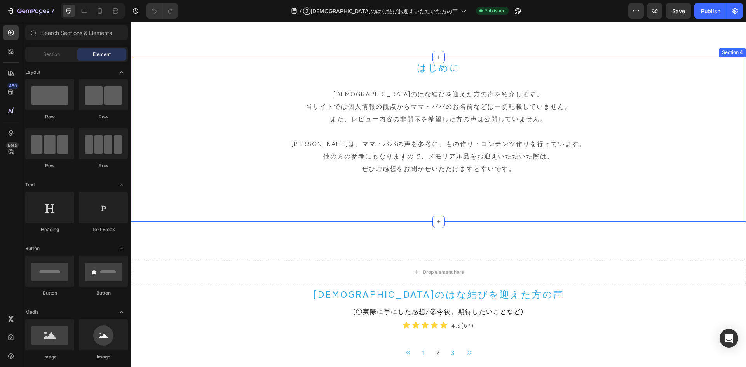
scroll to position [349, 0]
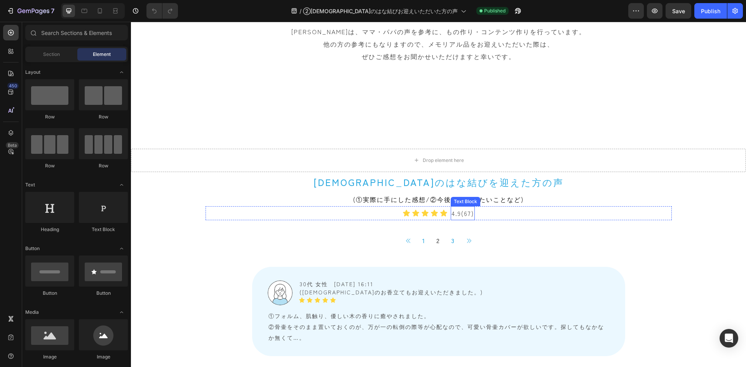
click at [467, 213] on p "4.9(67)" at bounding box center [462, 213] width 23 height 12
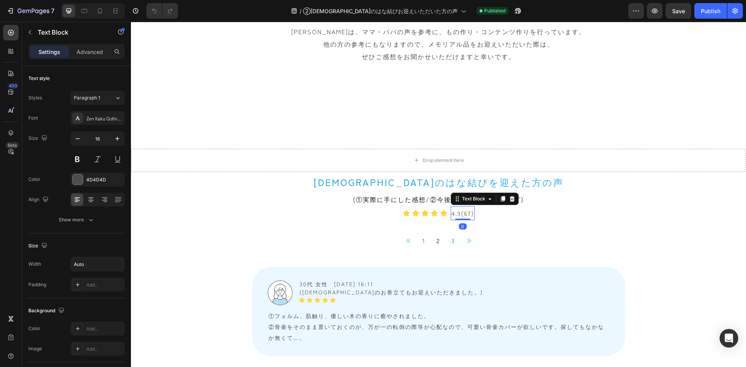
click at [466, 215] on p "4.9(67)" at bounding box center [462, 213] width 23 height 12
click at [707, 12] on div "Publish" at bounding box center [709, 11] width 19 height 8
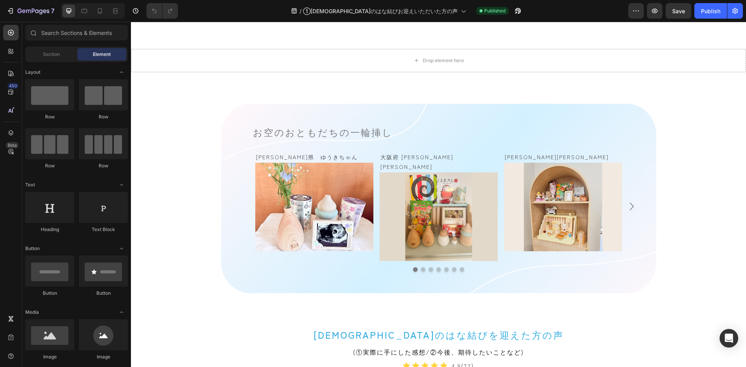
scroll to position [544, 0]
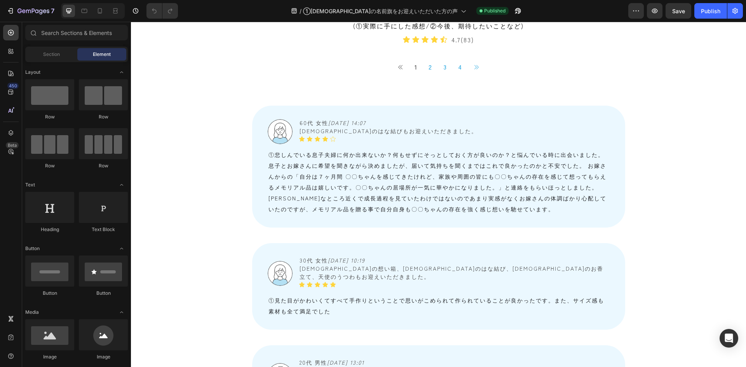
scroll to position [699, 0]
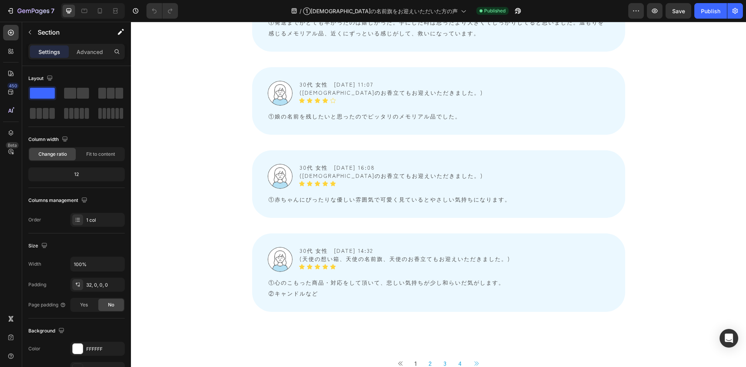
scroll to position [3456, 0]
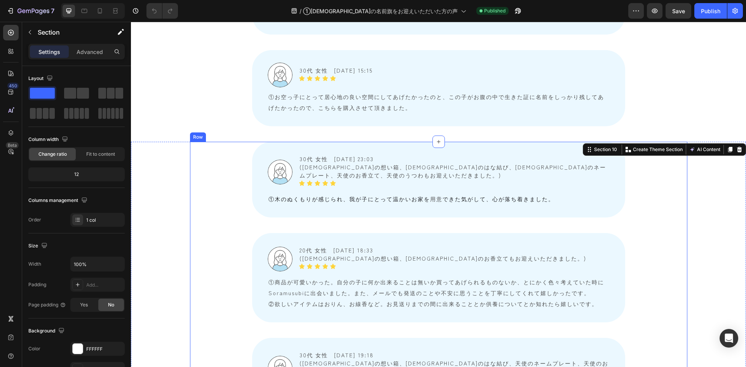
scroll to position [2563, 0]
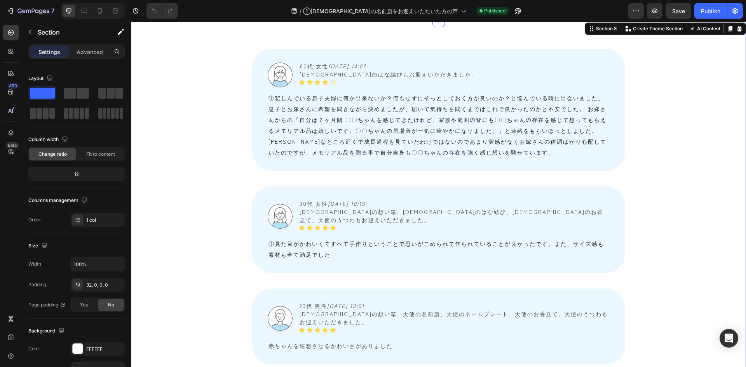
scroll to position [718, 0]
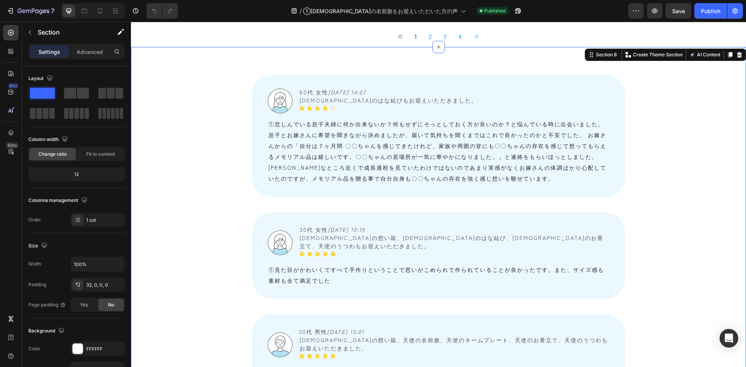
click at [465, 15] on p "4.7(83)" at bounding box center [462, 9] width 23 height 12
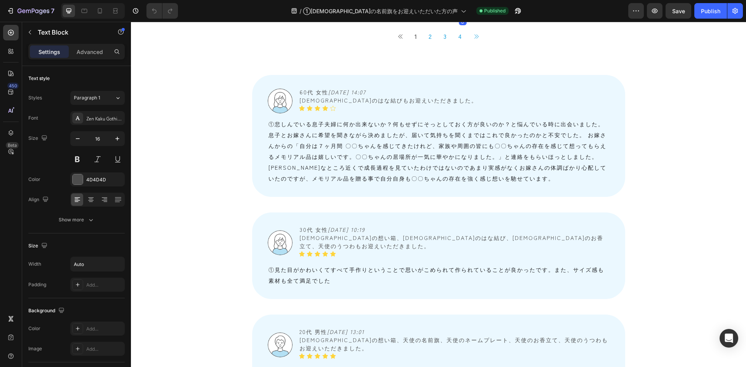
click at [467, 15] on p "4.7(83)" at bounding box center [462, 9] width 23 height 12
click at [705, 13] on div "Publish" at bounding box center [709, 11] width 19 height 8
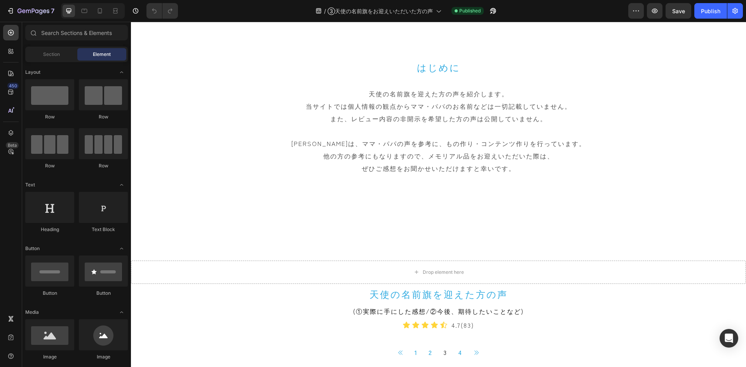
scroll to position [311, 0]
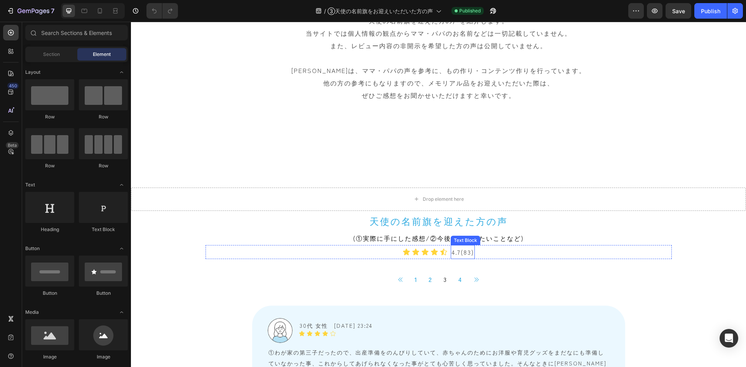
click at [462, 255] on p "4.7(83)" at bounding box center [462, 252] width 23 height 12
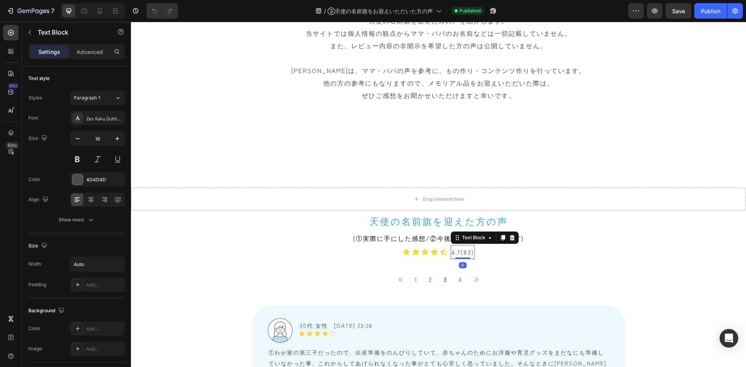
click at [466, 254] on p "4.7(83)" at bounding box center [462, 252] width 23 height 12
click at [711, 15] on div "Publish" at bounding box center [709, 11] width 19 height 8
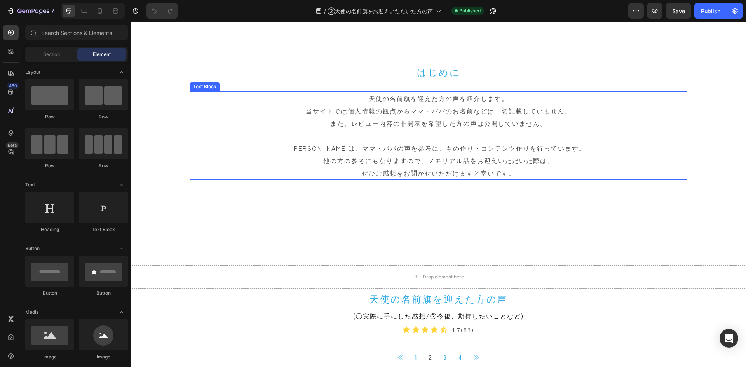
scroll to position [427, 0]
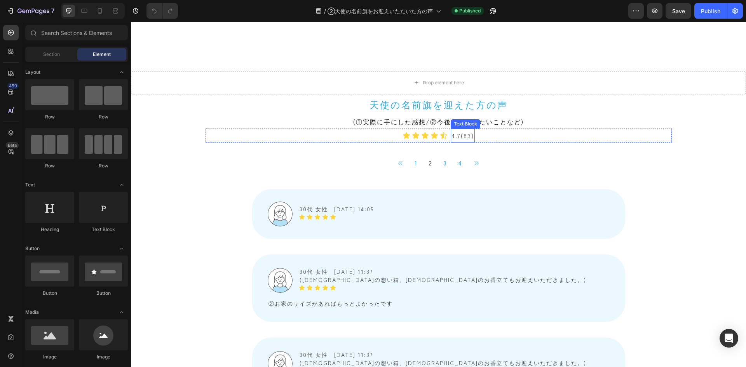
click at [467, 138] on p "4.7(83)" at bounding box center [462, 135] width 23 height 12
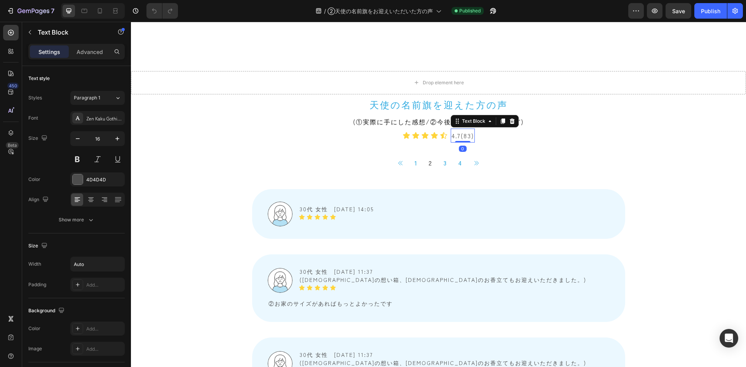
click at [464, 136] on p "4.7(83)" at bounding box center [462, 135] width 23 height 12
click at [468, 136] on p "4.7(83)" at bounding box center [462, 135] width 23 height 12
click at [700, 9] on div "Publish" at bounding box center [709, 11] width 19 height 8
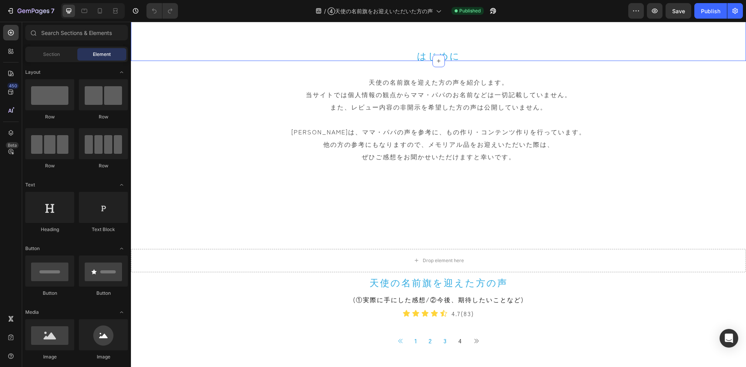
scroll to position [272, 0]
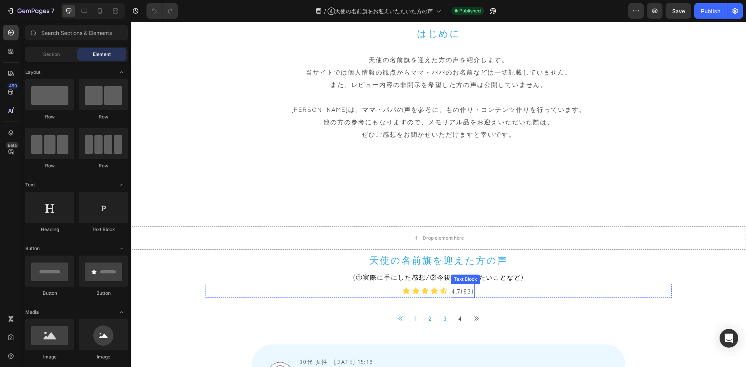
click at [467, 293] on p "4.7(83)" at bounding box center [462, 291] width 23 height 12
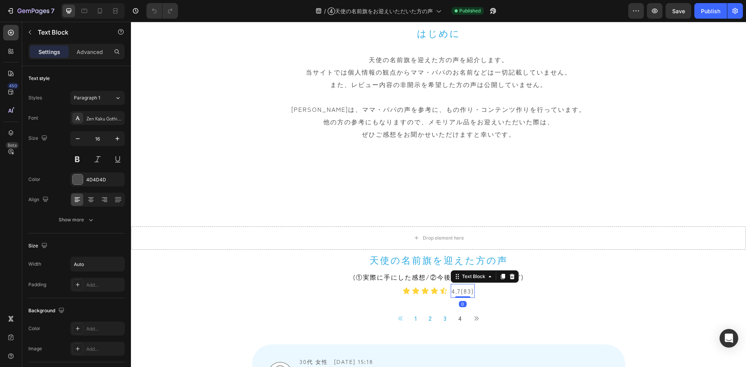
click at [466, 292] on p "4.7(83)" at bounding box center [462, 291] width 23 height 12
click at [706, 9] on div "Publish" at bounding box center [709, 11] width 19 height 8
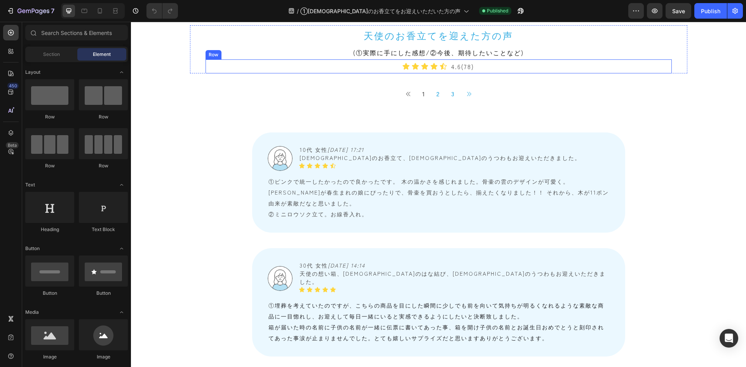
scroll to position [699, 0]
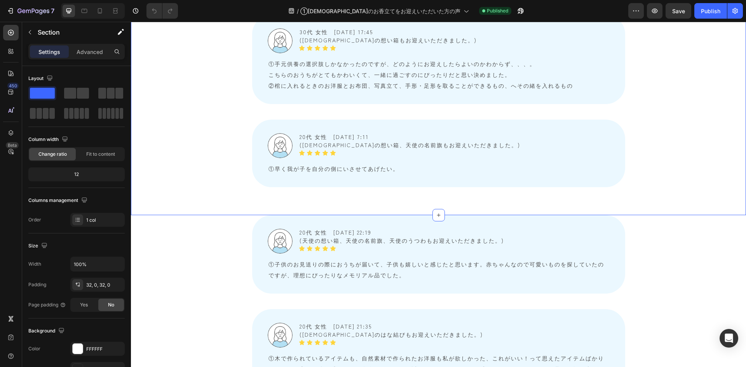
scroll to position [1476, 0]
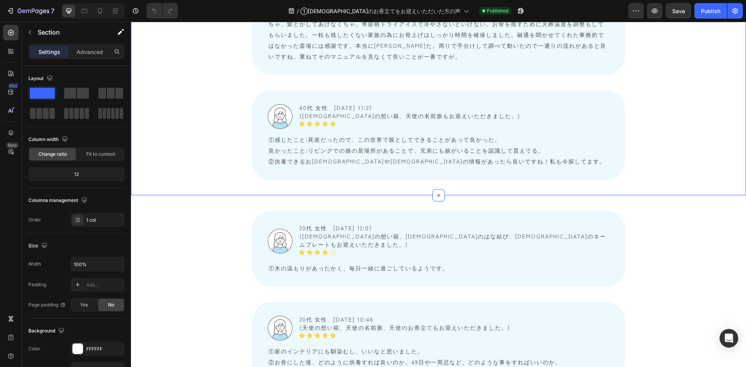
scroll to position [2718, 0]
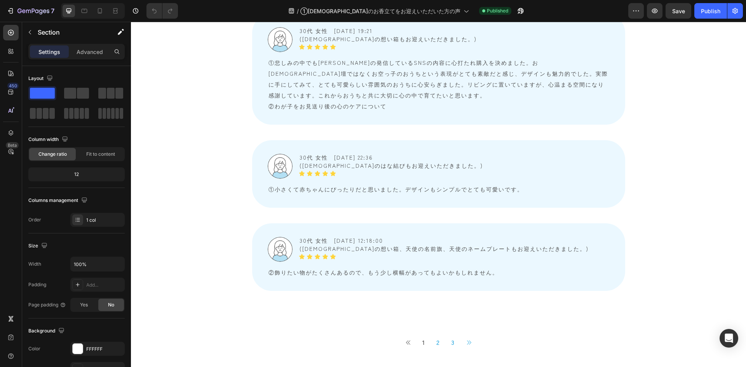
scroll to position [4504, 0]
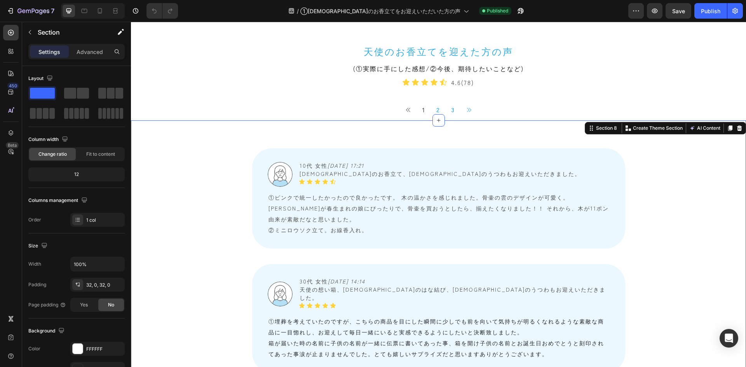
scroll to position [617, 0]
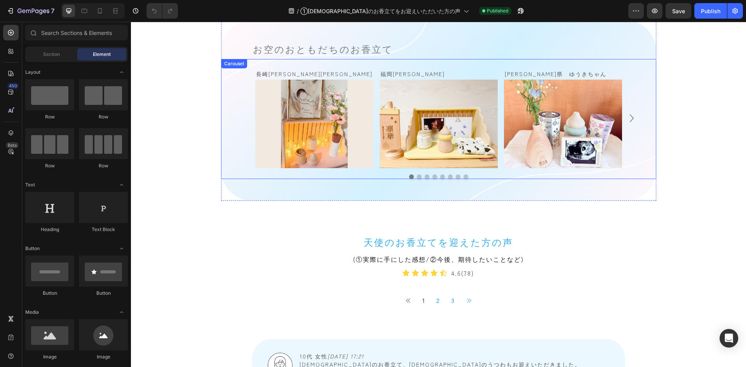
scroll to position [621, 0]
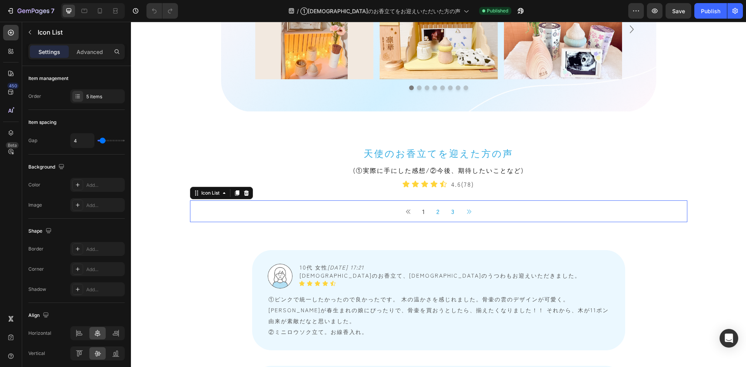
click at [363, 210] on div "Button 1 Button 2 Button 3 Button Button" at bounding box center [438, 211] width 497 height 22
click at [77, 93] on div at bounding box center [77, 96] width 11 height 11
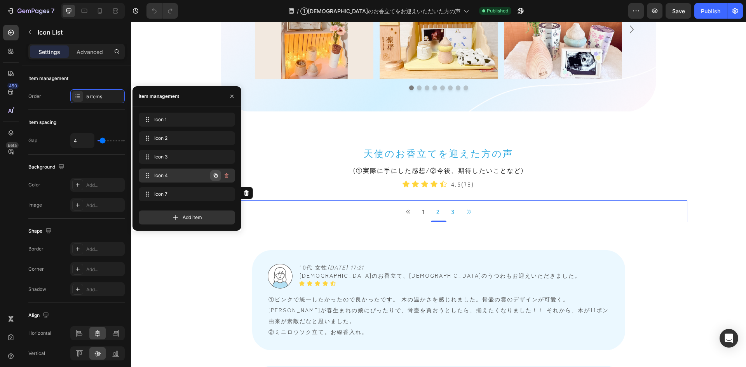
click at [217, 175] on icon "button" at bounding box center [216, 176] width 4 height 4
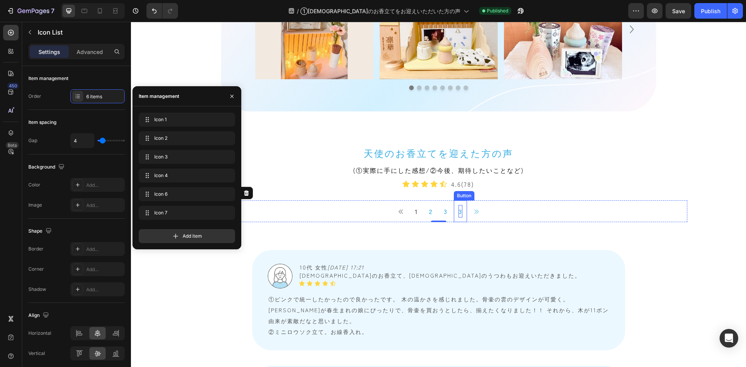
click at [458, 211] on p "3" at bounding box center [460, 211] width 4 height 12
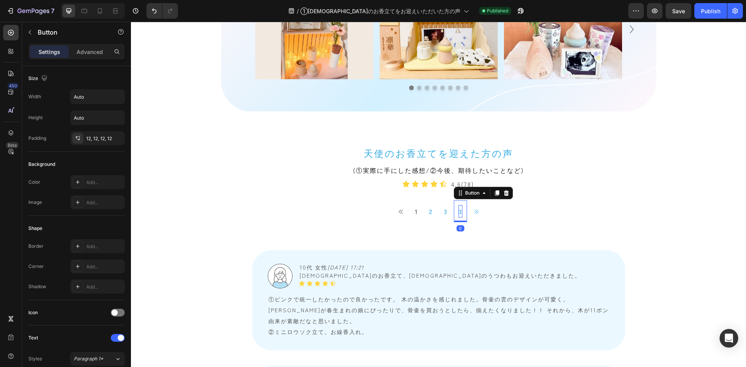
click at [458, 211] on p "3" at bounding box center [460, 211] width 4 height 12
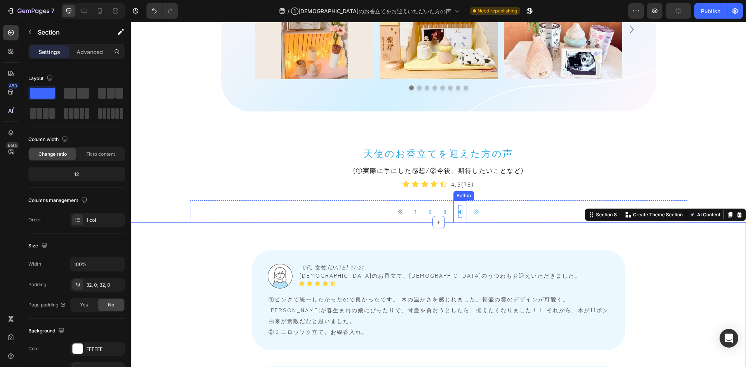
click at [458, 212] on p "4" at bounding box center [460, 211] width 4 height 12
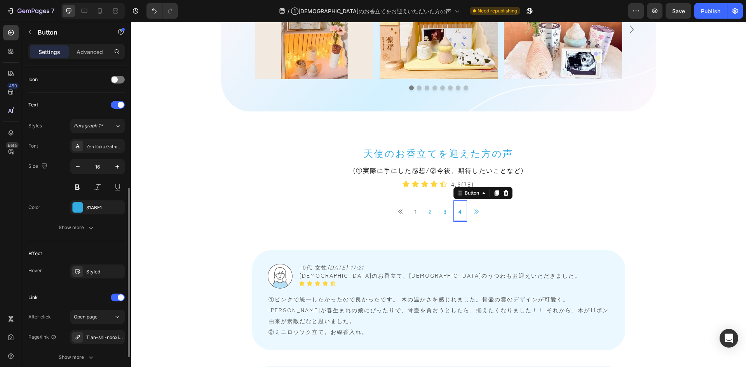
scroll to position [294, 0]
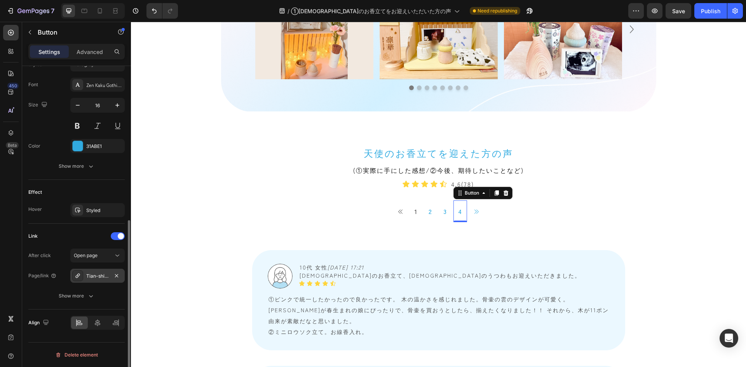
click at [99, 276] on div "Tian-shi-nooxiang-li-tewooying-eitadaitafang-nosheng-ujeiso" at bounding box center [97, 276] width 23 height 7
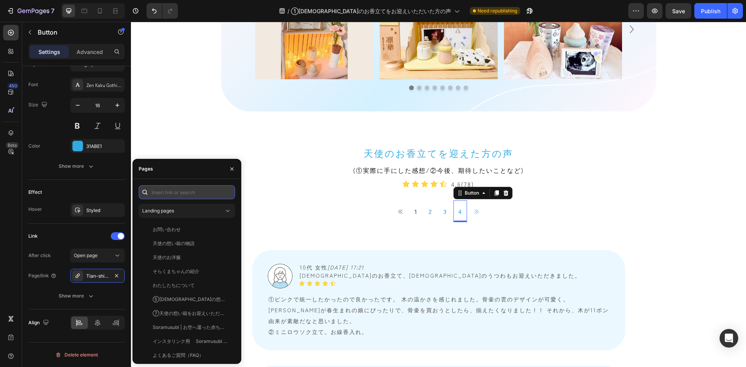
click at [184, 195] on input "text" at bounding box center [187, 192] width 96 height 14
type input "4"
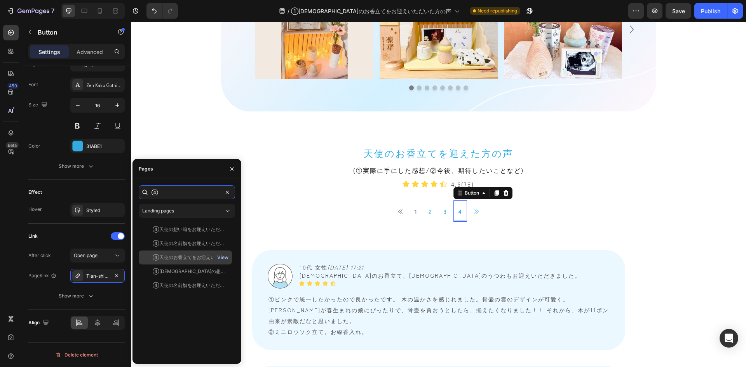
type input "④"
click at [226, 257] on div "View" at bounding box center [222, 257] width 11 height 7
click at [192, 255] on div "④天使のお香立てをお迎えいただいた方の声" at bounding box center [190, 257] width 75 height 7
click at [476, 213] on link at bounding box center [476, 211] width 16 height 15
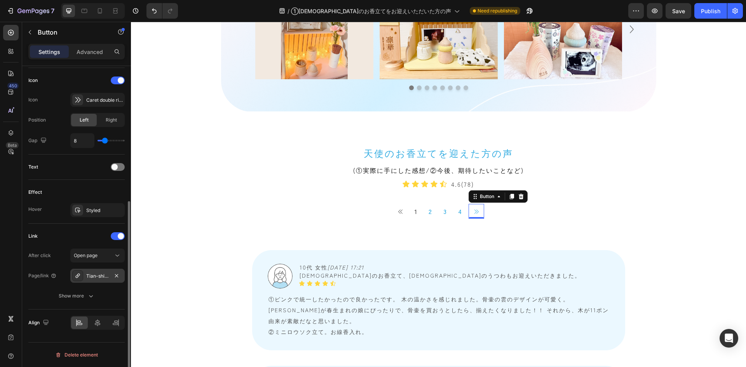
click at [98, 278] on div "Tian-shi-nooxiang-li-tewooying-eitadaitafang-nosheng-ujeiso" at bounding box center [97, 276] width 23 height 7
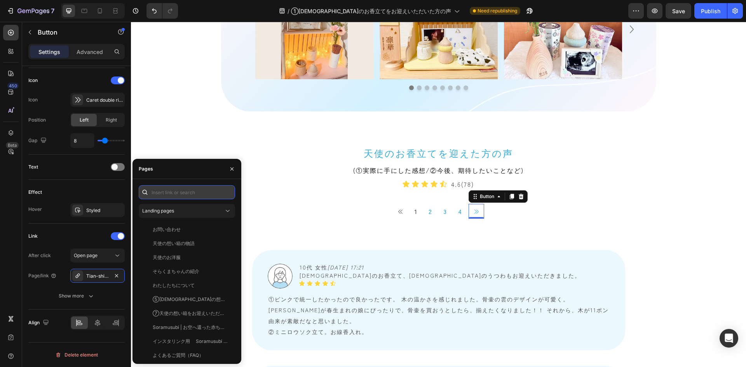
click at [187, 190] on input "text" at bounding box center [187, 192] width 96 height 14
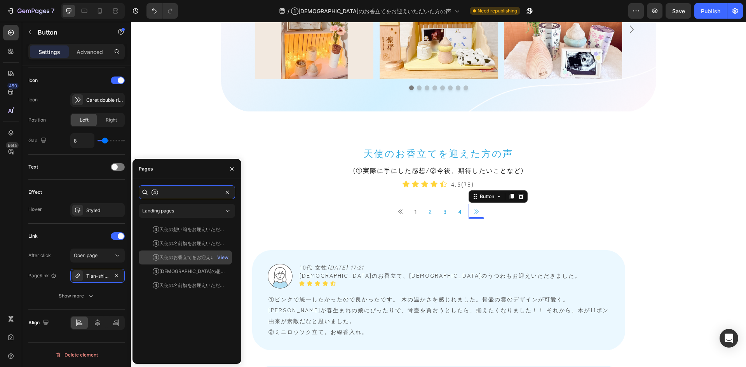
type input "④"
click at [186, 255] on div "④天使のお香立てをお迎えいただいた方の声" at bounding box center [190, 257] width 75 height 7
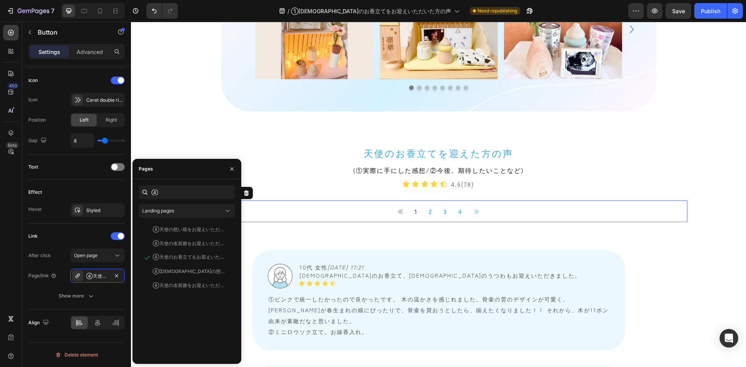
scroll to position [0, 0]
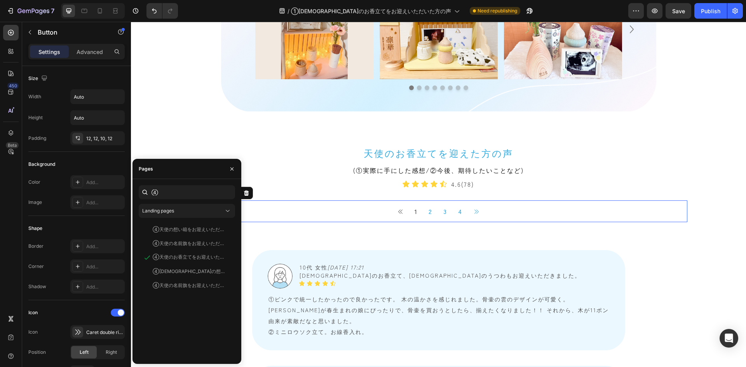
click at [316, 214] on div "Button 1 Button 2 Button 3 Button 4 Button Button" at bounding box center [438, 211] width 497 height 22
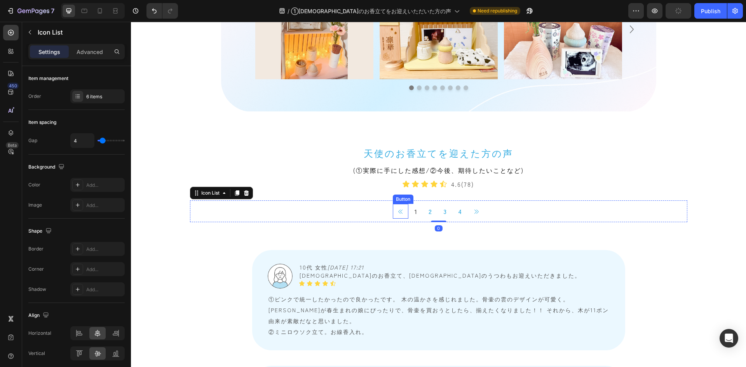
click at [397, 209] on icon at bounding box center [400, 212] width 6 height 6
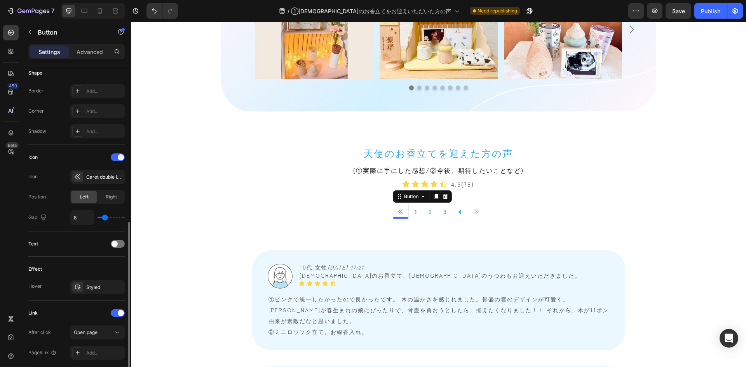
scroll to position [194, 0]
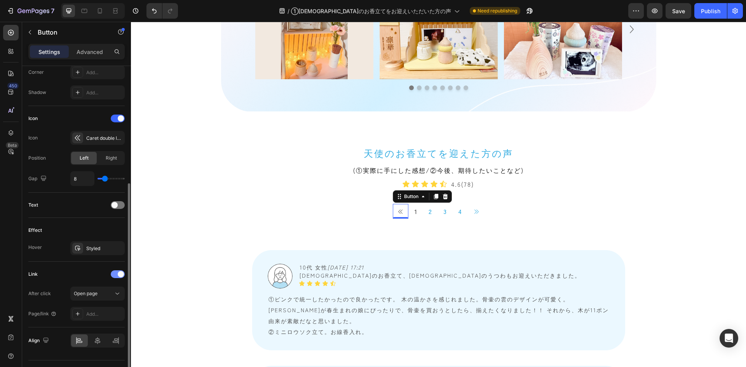
click at [115, 271] on div at bounding box center [118, 274] width 14 height 8
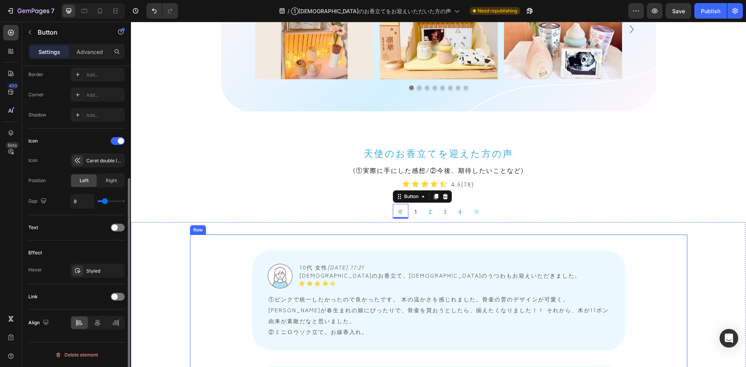
scroll to position [172, 0]
click at [414, 212] on p "1" at bounding box center [415, 211] width 3 height 12
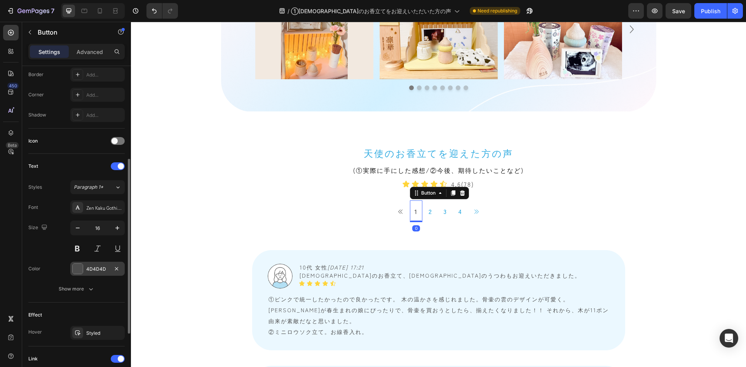
scroll to position [274, 0]
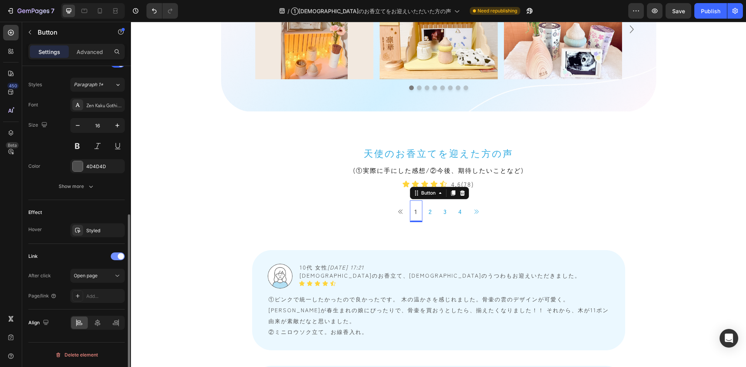
click at [120, 256] on span at bounding box center [121, 256] width 6 height 6
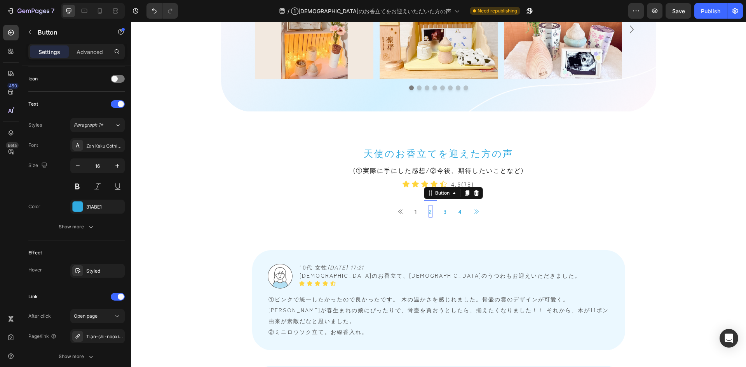
click at [428, 213] on p "2" at bounding box center [430, 211] width 4 height 12
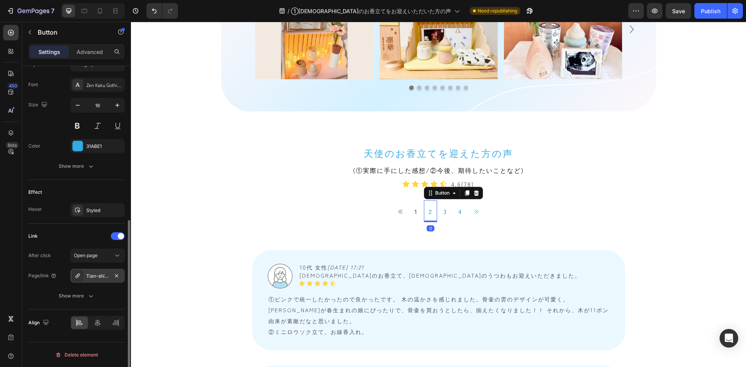
click at [92, 275] on div "Tian-shi-nooxiang-li-tewooying-eitadaitafang-nosheng-stgplj" at bounding box center [97, 276] width 23 height 7
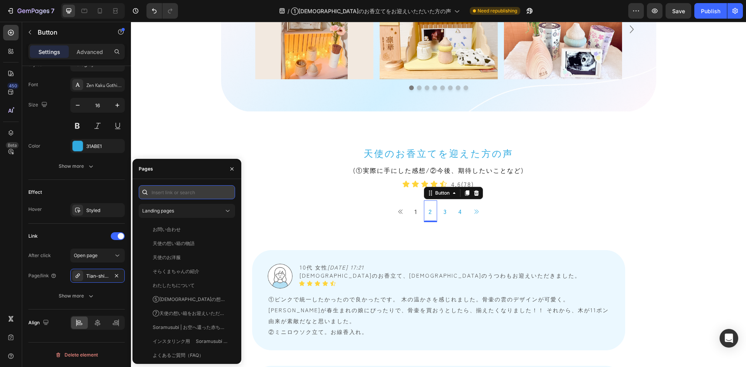
click at [183, 190] on input "text" at bounding box center [187, 192] width 96 height 14
type input "②"
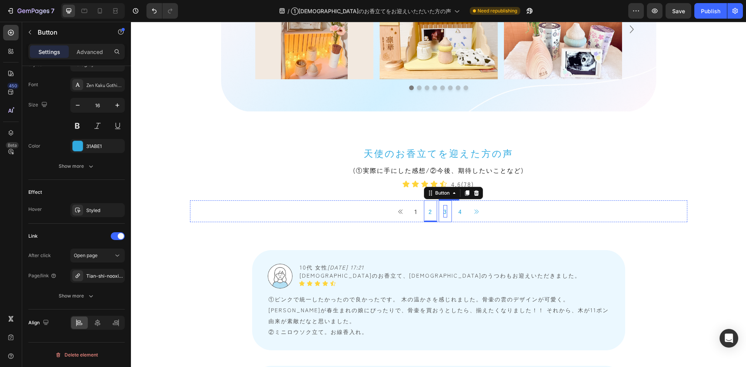
click at [443, 212] on p "3" at bounding box center [445, 211] width 4 height 12
click at [96, 281] on div "Tian-shi-nooxiang-li-tewooying-eitadaitafang-nosheng-ujeiso" at bounding box center [97, 276] width 54 height 14
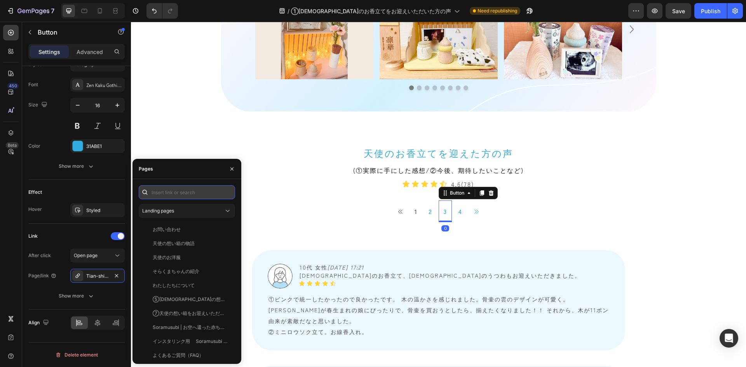
click at [177, 192] on input "text" at bounding box center [187, 192] width 96 height 14
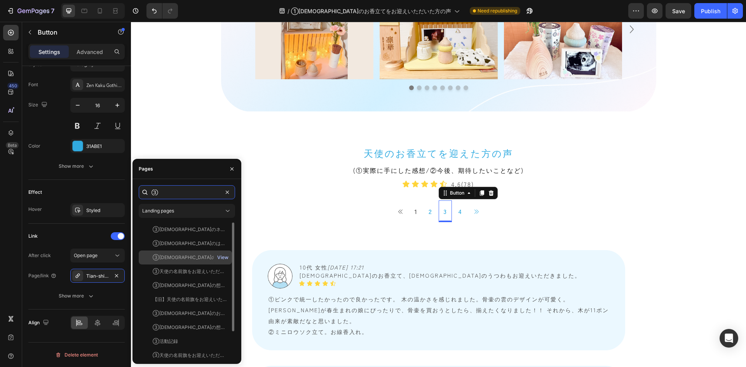
type input "③"
click at [223, 256] on div "View" at bounding box center [222, 257] width 11 height 7
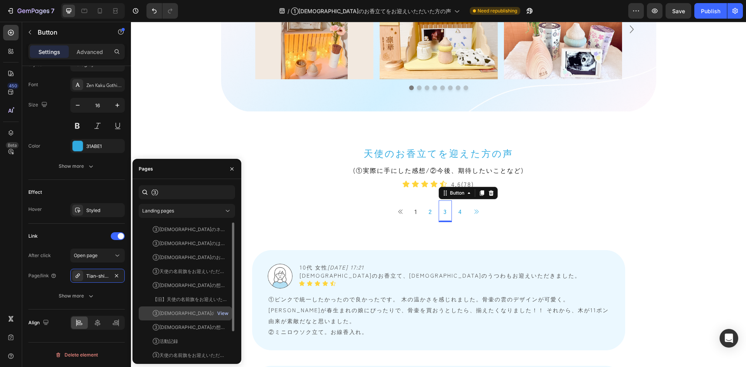
click at [224, 313] on div "View" at bounding box center [222, 313] width 11 height 7
click at [193, 314] on div "③[DEMOGRAPHIC_DATA]のお香立てをお迎えいただいた方の声" at bounding box center [190, 313] width 75 height 7
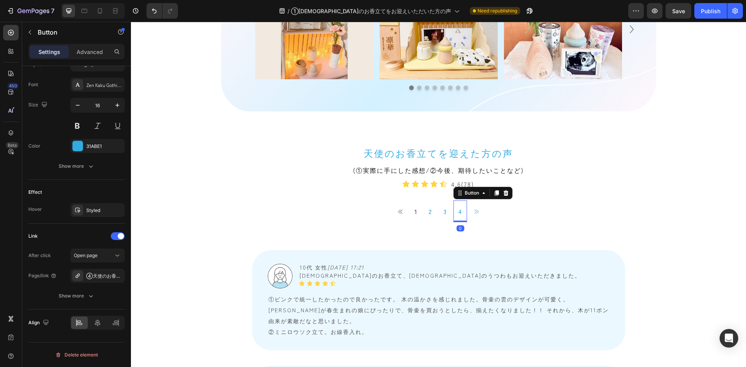
click at [454, 214] on link "4" at bounding box center [460, 211] width 14 height 22
click at [424, 211] on link "2" at bounding box center [430, 211] width 13 height 22
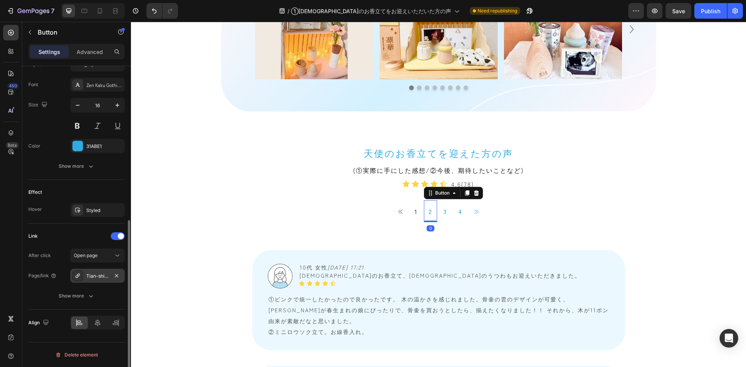
click at [96, 271] on div "Tian-shi-nooxiang-li-tewooying-eitadaitafang-nosheng-stgplj" at bounding box center [97, 276] width 54 height 14
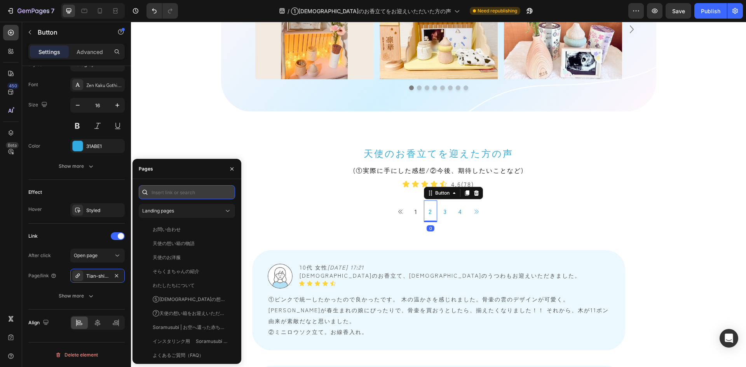
click at [183, 193] on input "text" at bounding box center [187, 192] width 96 height 14
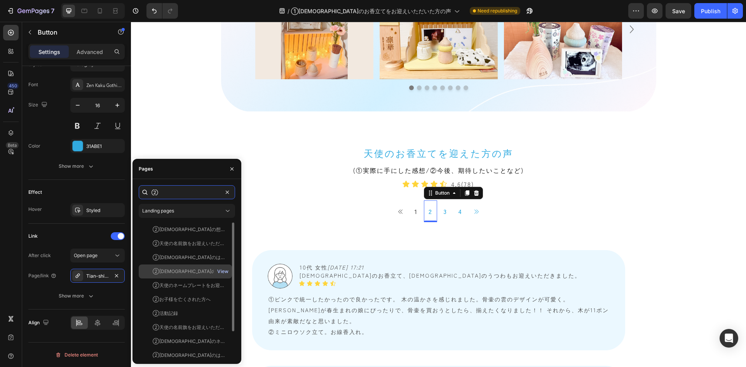
type input "②"
click at [222, 272] on div "View" at bounding box center [222, 271] width 11 height 7
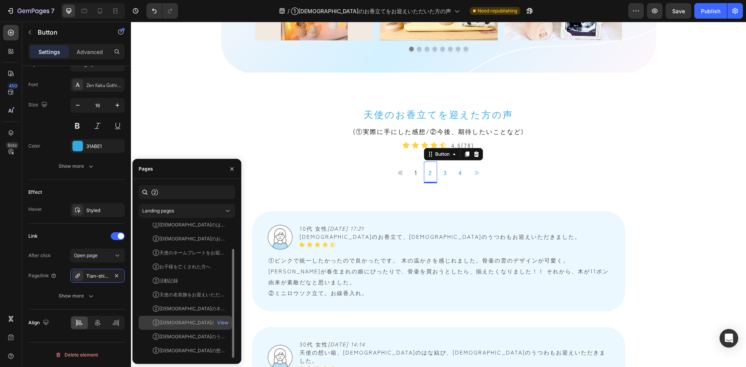
scroll to position [0, 0]
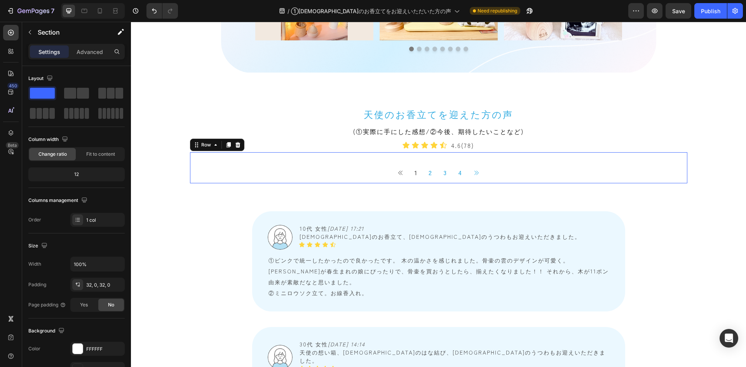
click at [291, 160] on div "Button 1 Button 2 Button 3 Button 4 Button Button Icon List" at bounding box center [438, 167] width 497 height 31
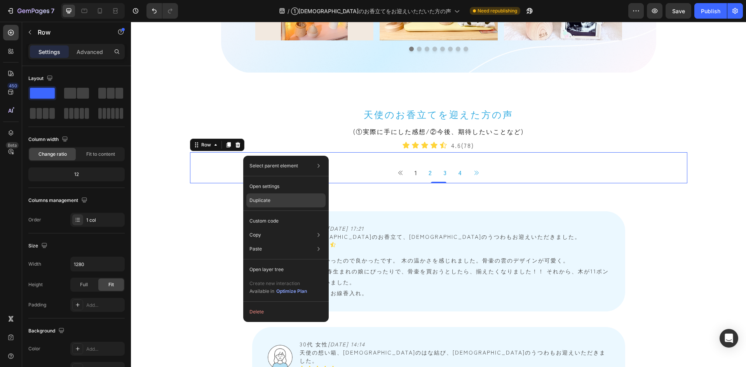
click at [278, 214] on div "Duplicate" at bounding box center [285, 221] width 79 height 14
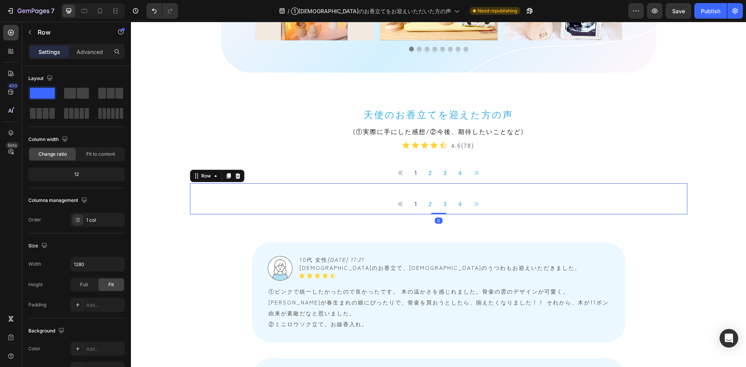
click at [271, 189] on div "Button 1 Button 2 Button 3 Button 4 Button Button Icon List" at bounding box center [438, 198] width 497 height 31
click at [235, 175] on icon at bounding box center [237, 175] width 5 height 5
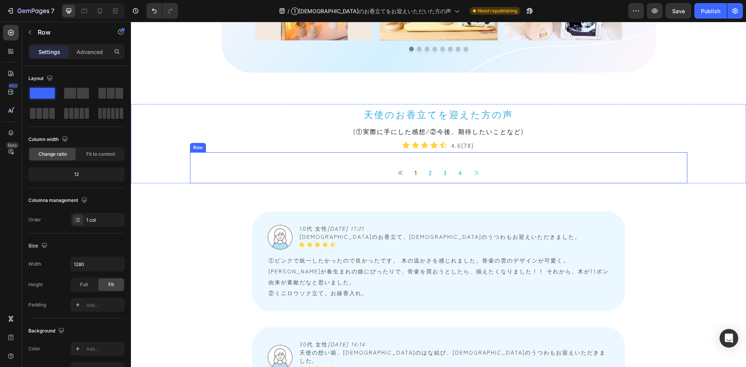
click at [271, 155] on div "Button 1 Button 2 Button 3 Button 4 Button Button Icon List" at bounding box center [438, 167] width 497 height 31
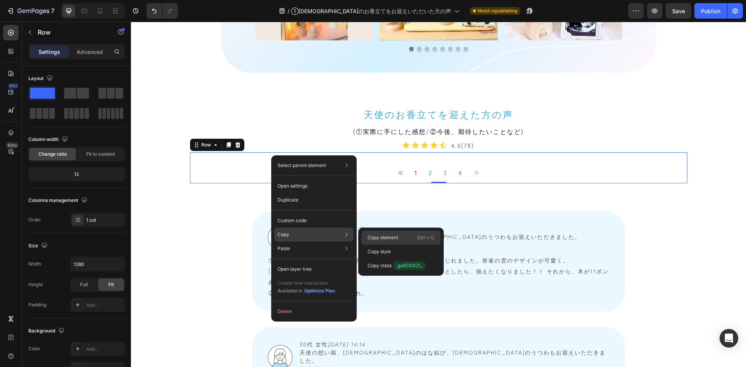
click at [398, 245] on div "Copy element Ctrl + C" at bounding box center [400, 252] width 79 height 14
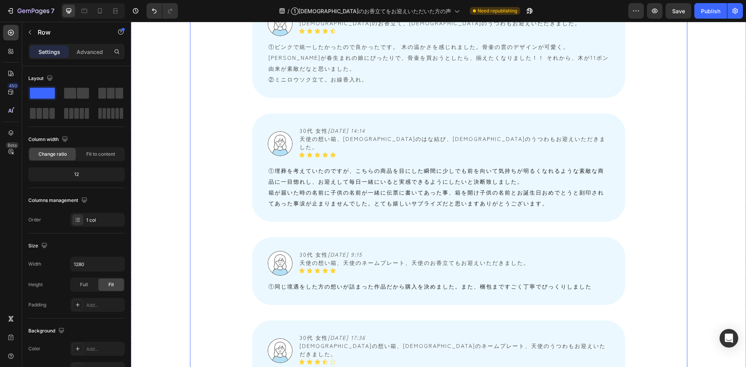
scroll to position [932, 0]
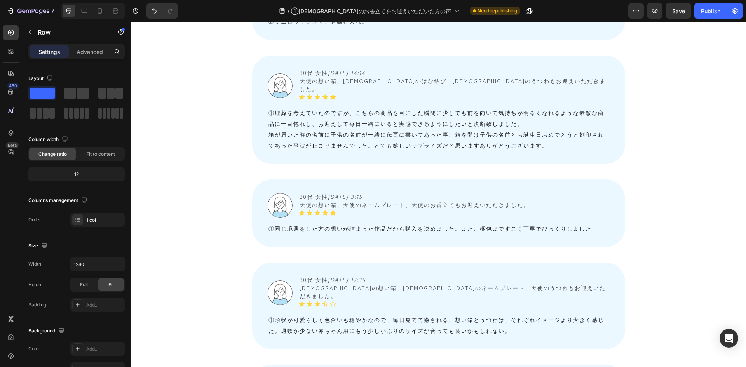
click at [169, 137] on div "Image 10代 女性　 2025/08/25 17:21 天使のお香立て、天使のうつわもお迎えいただきました。 Text Block Icon Icon …" at bounding box center [438, 335] width 615 height 822
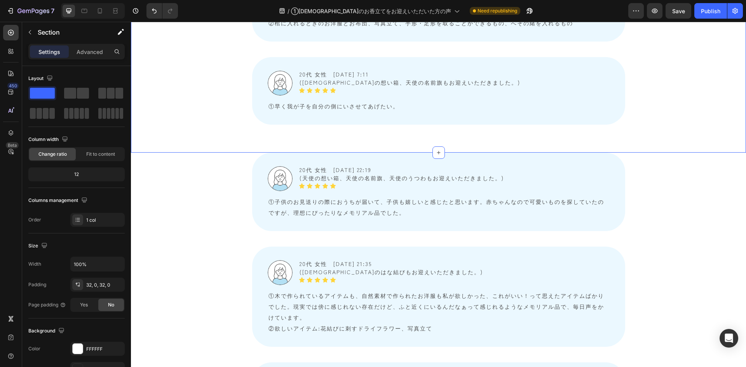
scroll to position [1592, 0]
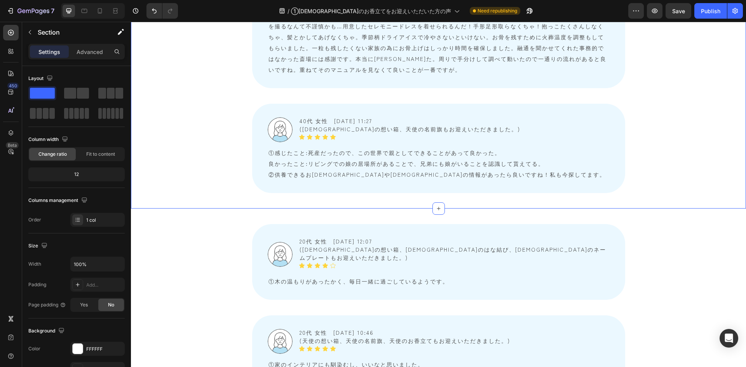
scroll to position [2757, 0]
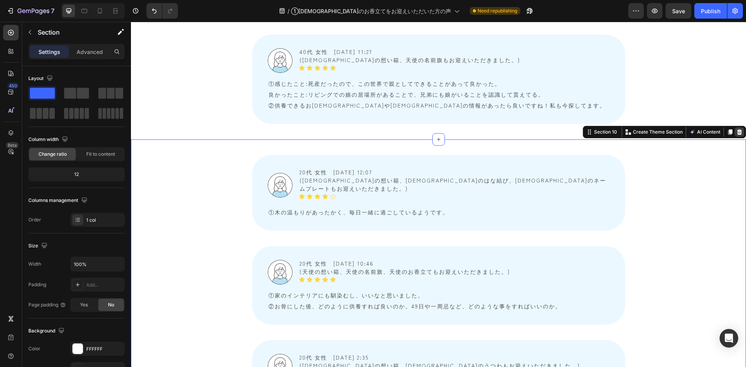
click at [736, 129] on icon at bounding box center [739, 132] width 6 height 6
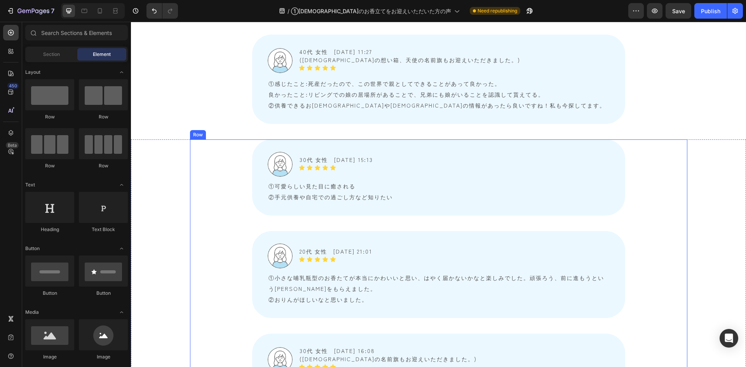
scroll to position [2796, 0]
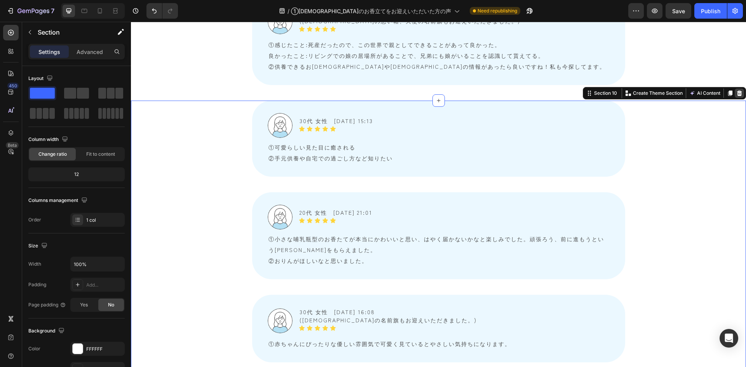
click at [736, 90] on icon at bounding box center [739, 93] width 6 height 6
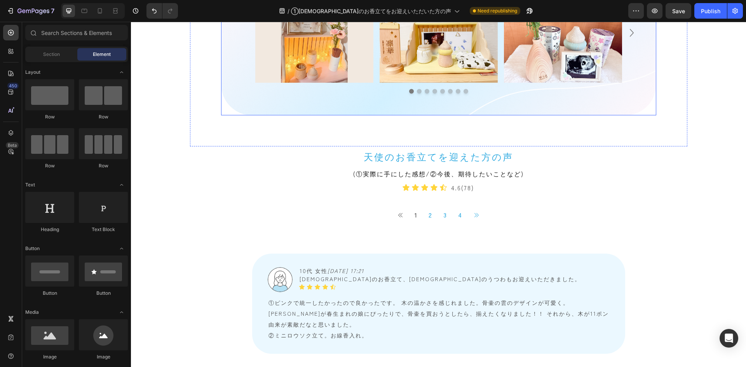
scroll to position [621, 0]
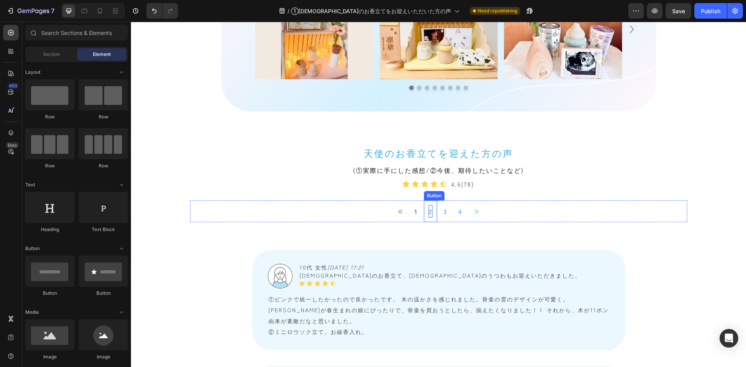
click at [428, 212] on p "2" at bounding box center [430, 211] width 4 height 12
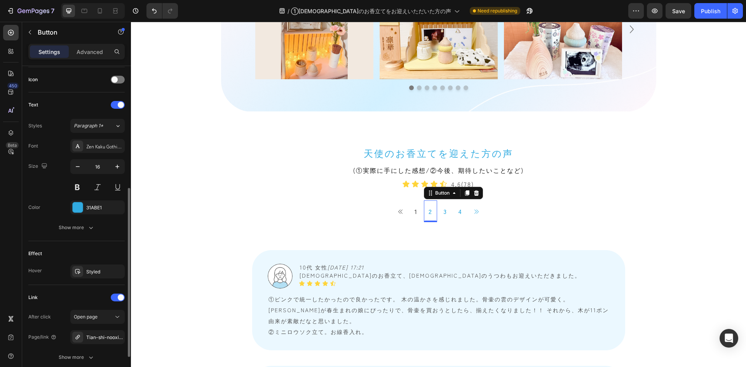
scroll to position [272, 0]
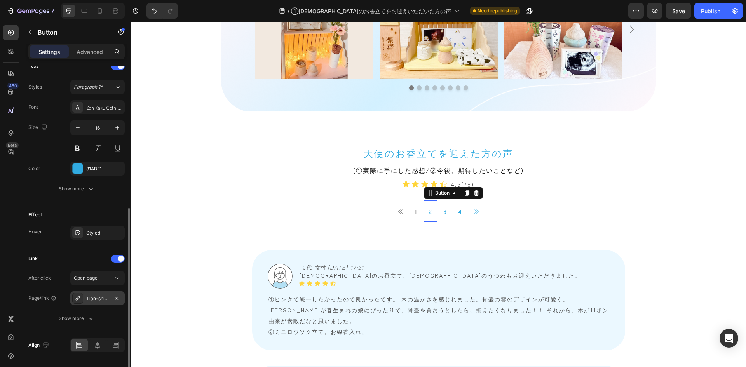
click at [97, 297] on div "Tian-shi-nooxiang-li-tewooying-eitadaitafang-nosheng-stgplj" at bounding box center [97, 298] width 23 height 7
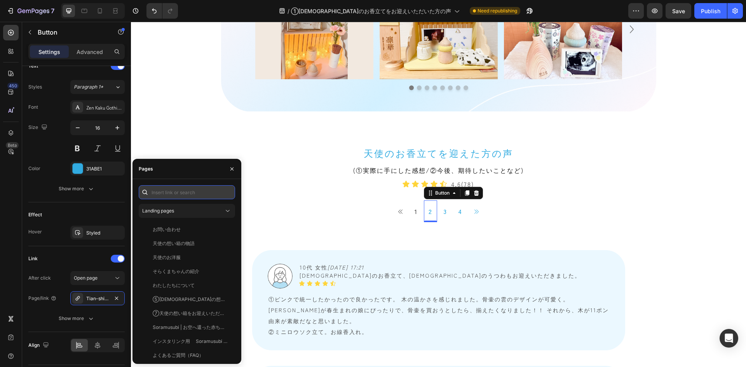
click at [169, 191] on input "text" at bounding box center [187, 192] width 96 height 14
click at [236, 167] on button "button" at bounding box center [232, 169] width 12 height 12
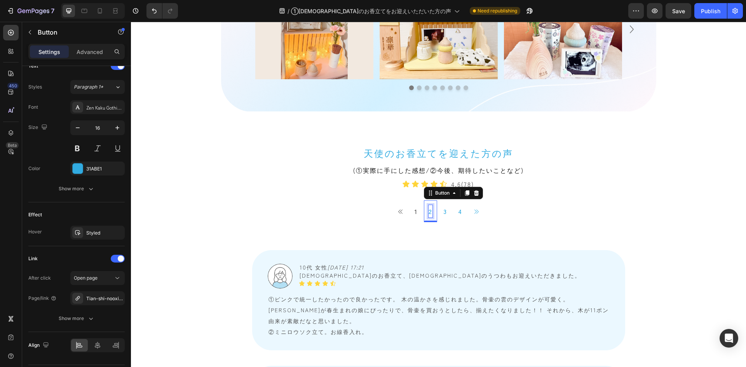
click at [428, 212] on p "2" at bounding box center [430, 211] width 4 height 12
click at [97, 298] on div "Tian-shi-nooxiang-li-tewooying-eitadaitafang-nosheng-stgplj" at bounding box center [97, 298] width 23 height 7
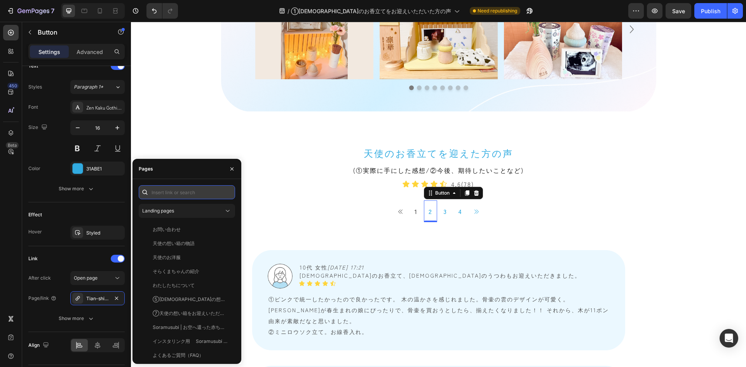
click at [184, 189] on input "text" at bounding box center [187, 192] width 96 height 14
type input "2"
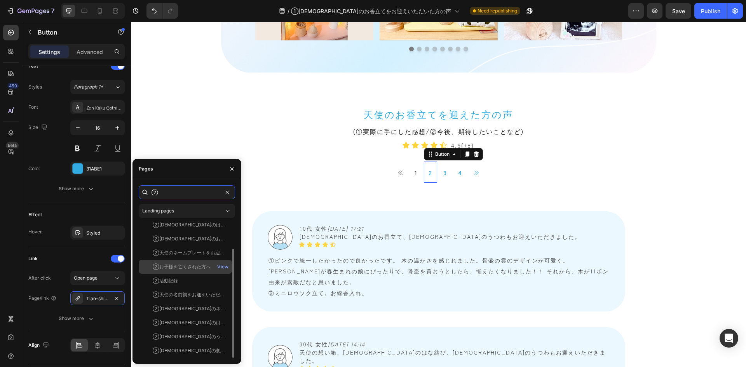
scroll to position [0, 0]
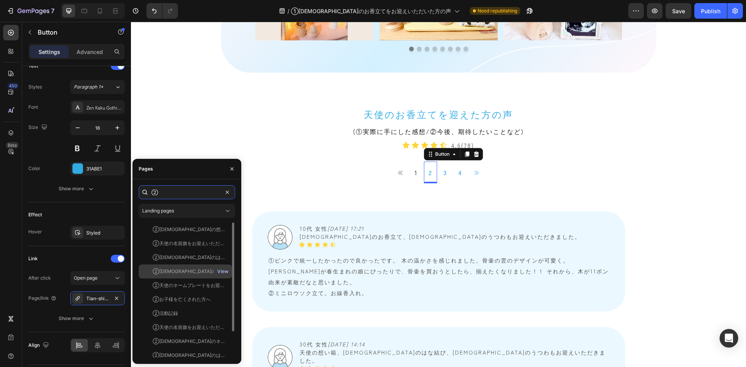
type input "②"
click at [224, 269] on div "View" at bounding box center [222, 271] width 11 height 7
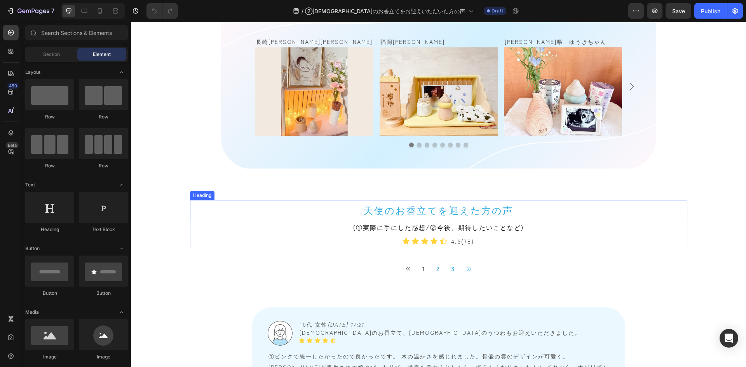
scroll to position [582, 0]
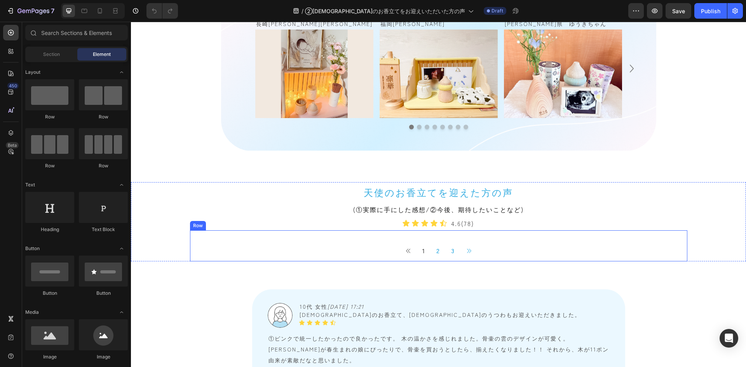
click at [232, 237] on div "Button 1 Button 2 Button 3 Button Button Icon List" at bounding box center [438, 245] width 497 height 31
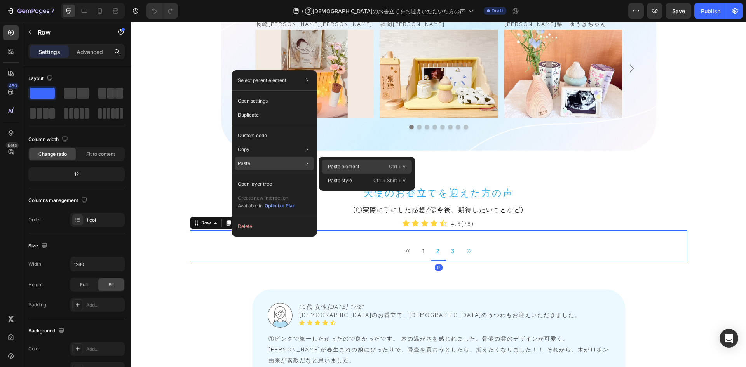
click at [337, 163] on p "Paste element" at bounding box center [343, 166] width 31 height 7
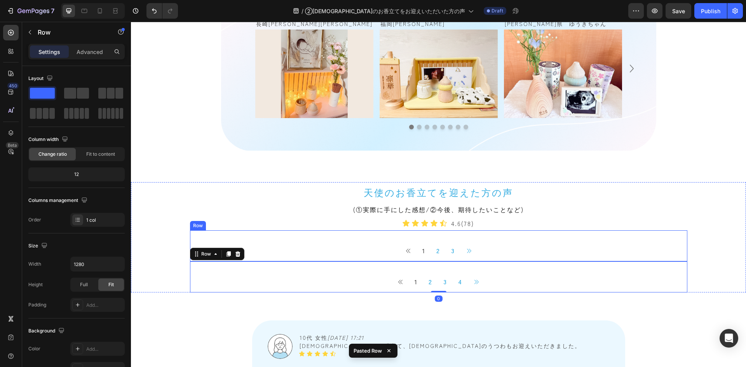
click at [261, 234] on div "Button 1 Button 2 Button 3 Button Button Icon List" at bounding box center [438, 245] width 497 height 31
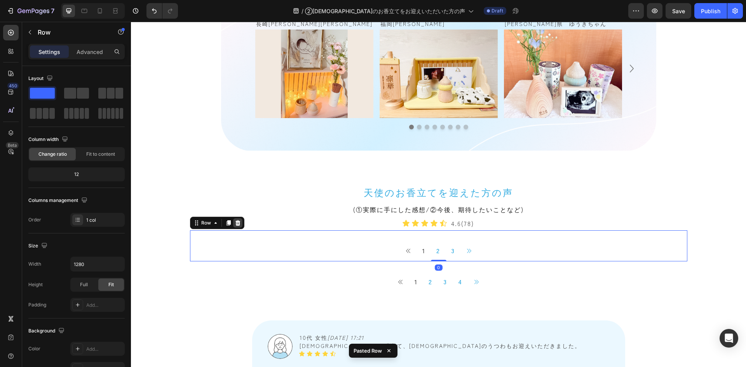
click at [238, 224] on div at bounding box center [237, 222] width 9 height 9
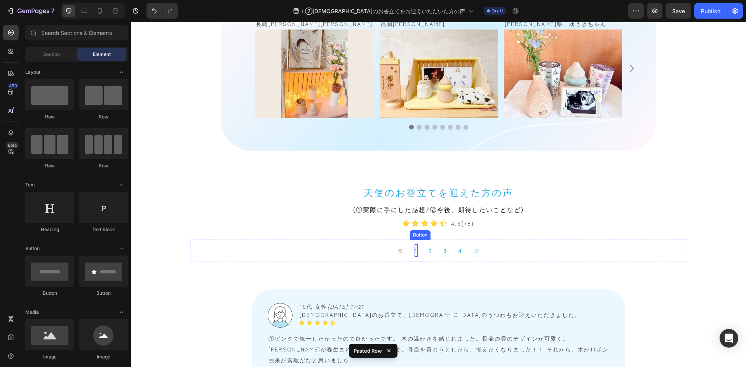
click at [414, 252] on p "1" at bounding box center [415, 250] width 3 height 12
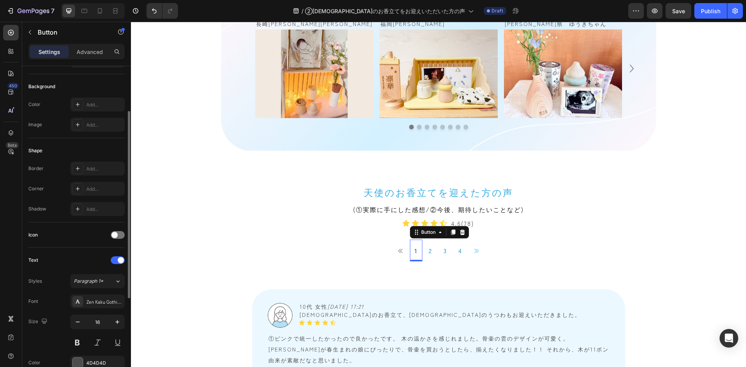
scroll to position [116, 0]
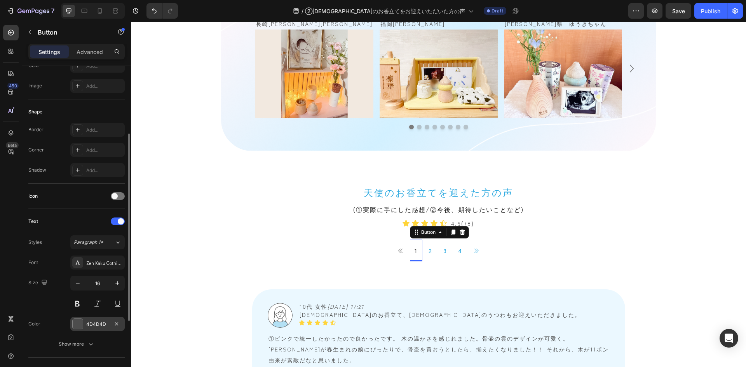
click at [97, 327] on div "4D4D4D" at bounding box center [97, 324] width 23 height 7
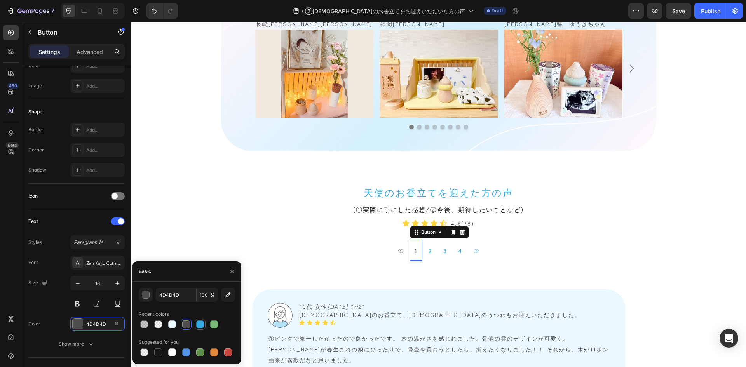
click at [201, 327] on div at bounding box center [200, 324] width 8 height 8
type input "31ABE1"
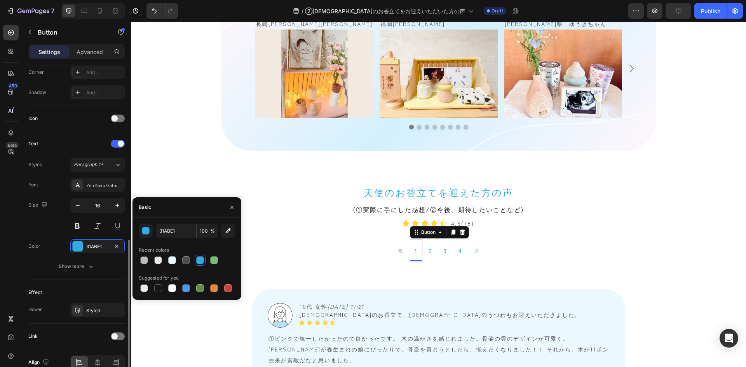
scroll to position [233, 0]
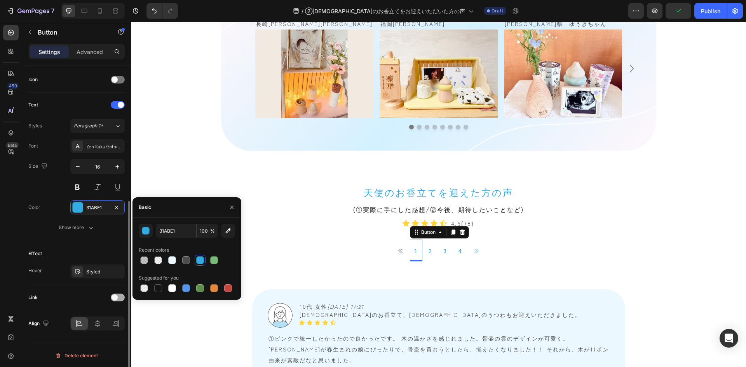
click at [120, 295] on div at bounding box center [118, 298] width 14 height 8
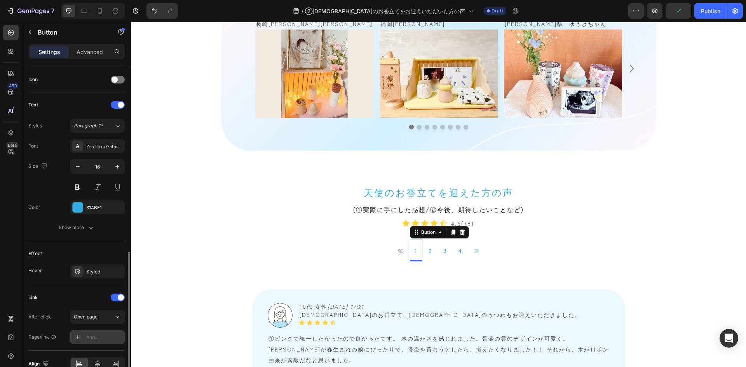
scroll to position [272, 0]
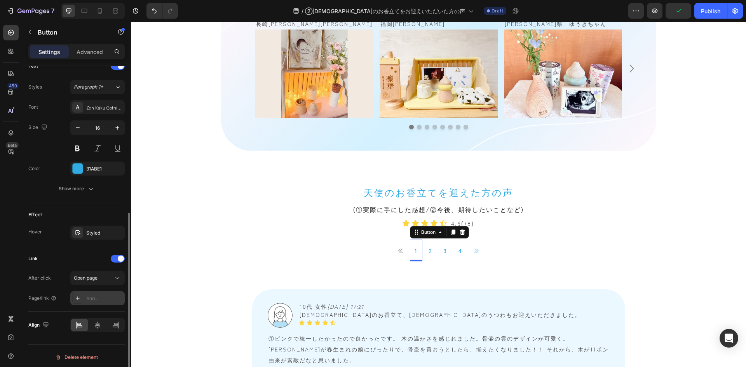
click at [96, 301] on div "Add..." at bounding box center [104, 298] width 36 height 7
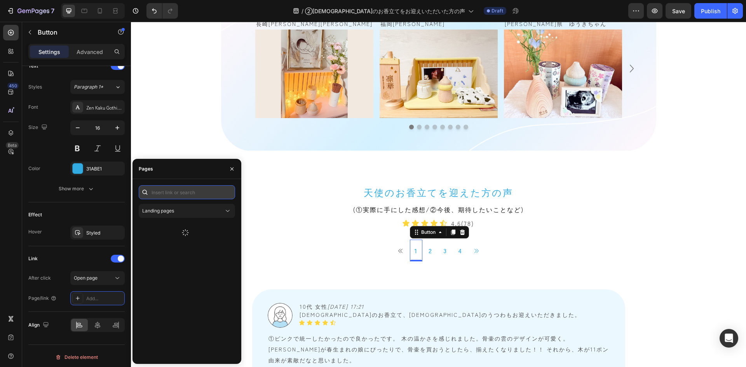
click at [164, 190] on input "text" at bounding box center [187, 192] width 96 height 14
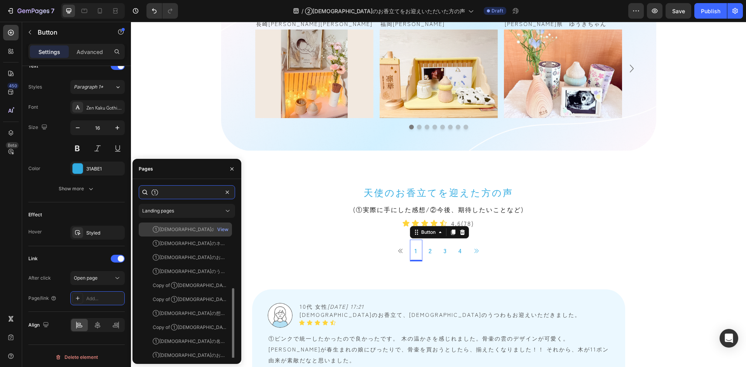
scroll to position [61, 0]
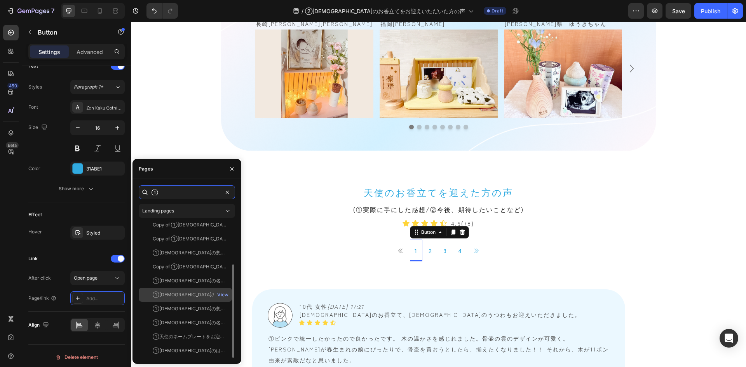
type input "①"
click at [208, 294] on div "①[DEMOGRAPHIC_DATA]のお香立てをお迎えいただいた方の声" at bounding box center [190, 294] width 75 height 7
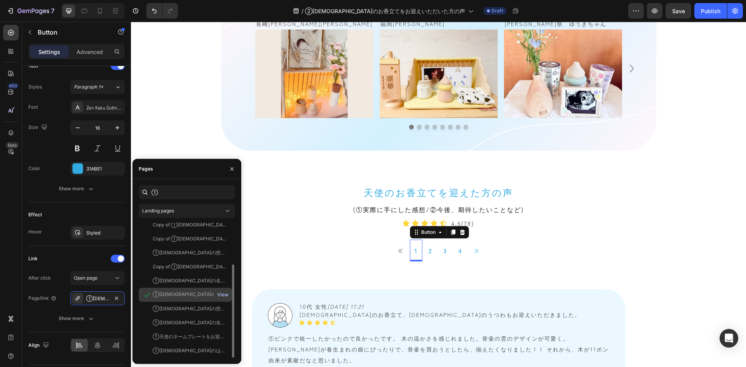
click at [223, 294] on div "View" at bounding box center [222, 294] width 11 height 7
click at [394, 248] on button at bounding box center [401, 250] width 16 height 15
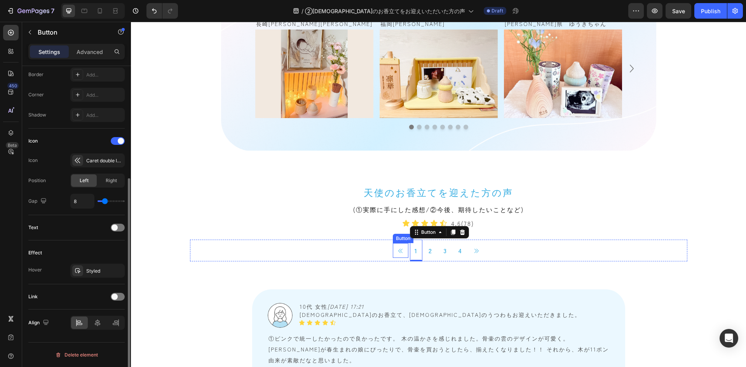
scroll to position [172, 0]
click at [120, 296] on div at bounding box center [118, 297] width 14 height 8
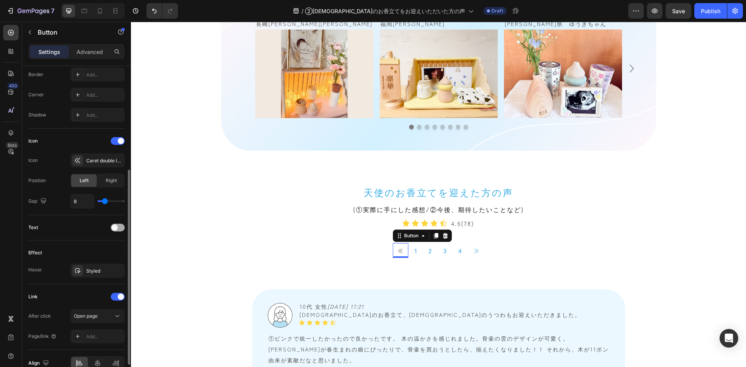
click at [120, 226] on div at bounding box center [118, 228] width 14 height 8
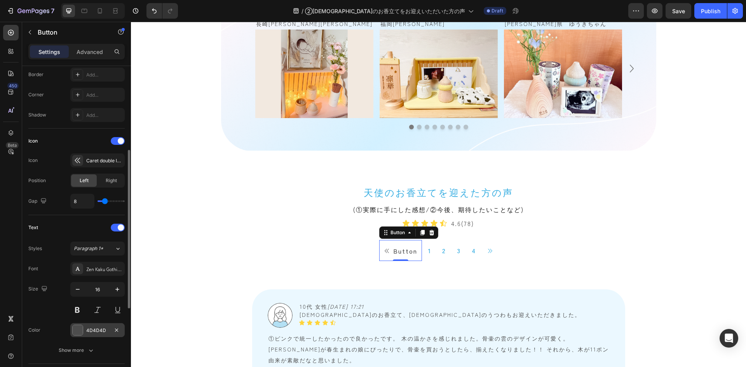
click at [94, 328] on div "4D4D4D" at bounding box center [97, 330] width 23 height 7
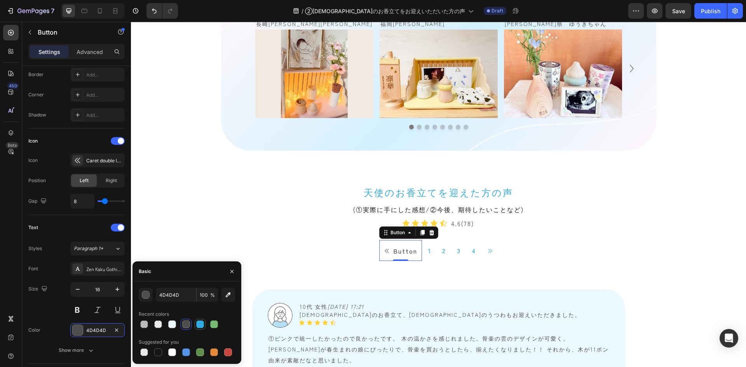
click at [200, 323] on div at bounding box center [200, 324] width 8 height 8
type input "31ABE1"
click at [119, 227] on span at bounding box center [121, 227] width 6 height 6
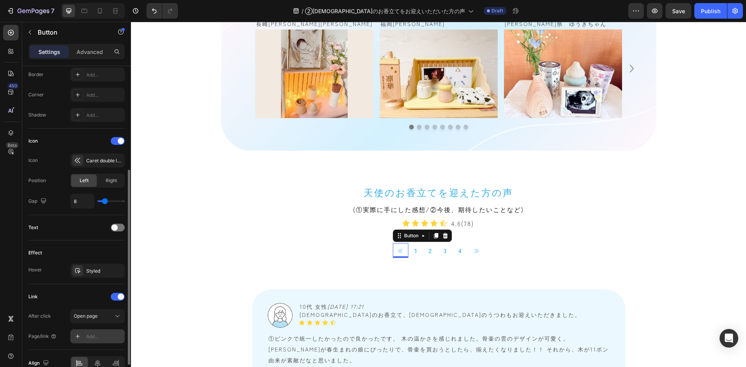
click at [100, 334] on div "Add..." at bounding box center [104, 336] width 36 height 7
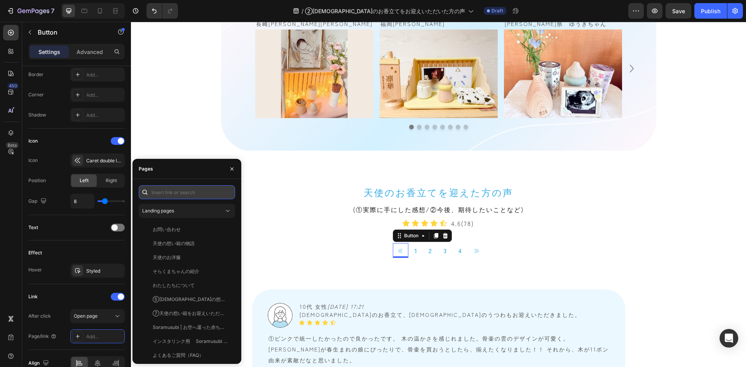
click at [185, 192] on input "text" at bounding box center [187, 192] width 96 height 14
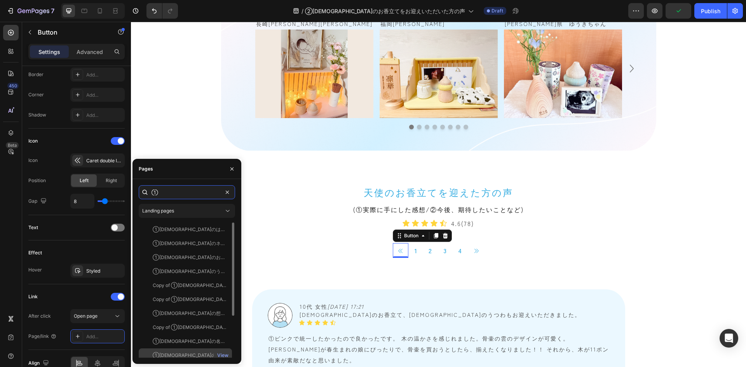
type input "①"
click at [188, 353] on div "①[DEMOGRAPHIC_DATA]のお香立てをお迎えいただいた方の声" at bounding box center [190, 355] width 75 height 7
click at [221, 355] on div "View" at bounding box center [222, 355] width 11 height 7
click at [184, 362] on div "①天使のお香立てをお迎えいただいた方の声 View" at bounding box center [185, 369] width 93 height 14
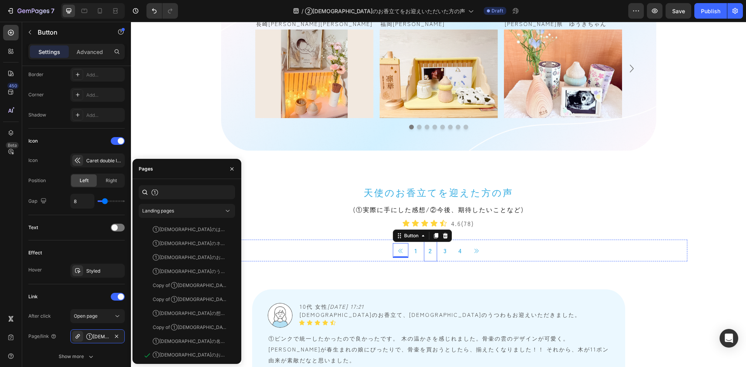
click at [425, 252] on link "2" at bounding box center [430, 251] width 13 height 22
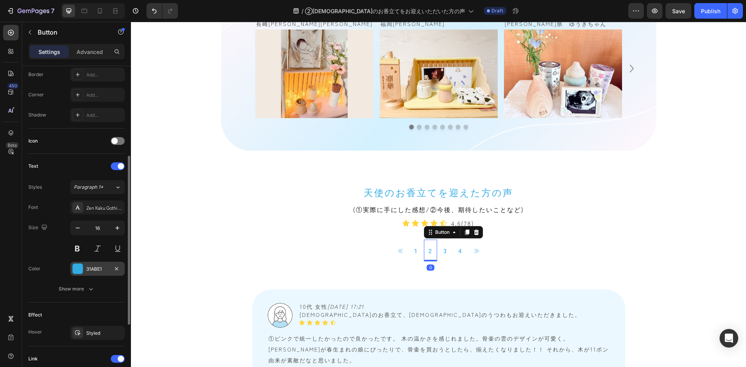
click at [98, 262] on div "31ABE1" at bounding box center [97, 269] width 54 height 14
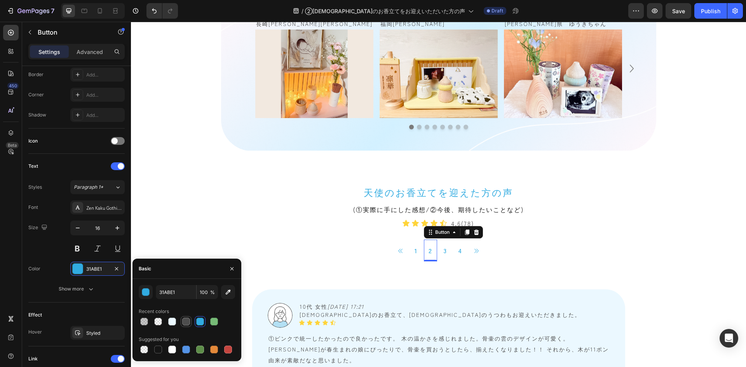
click at [186, 322] on div at bounding box center [186, 322] width 8 height 8
type input "4D4D4D"
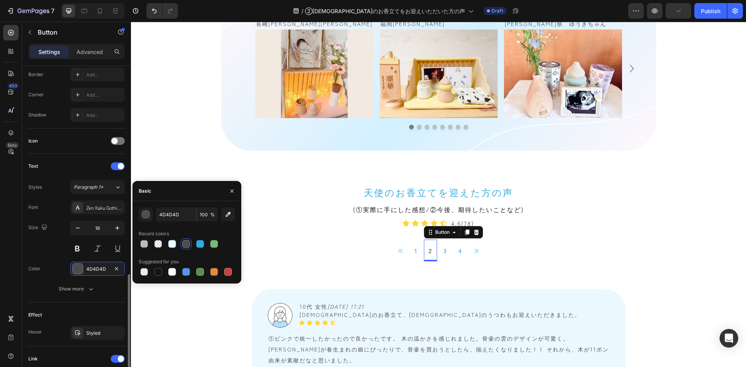
scroll to position [249, 0]
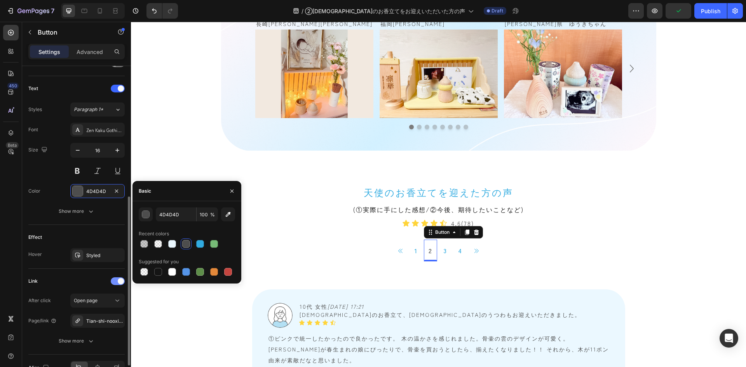
click at [115, 282] on div at bounding box center [118, 281] width 14 height 8
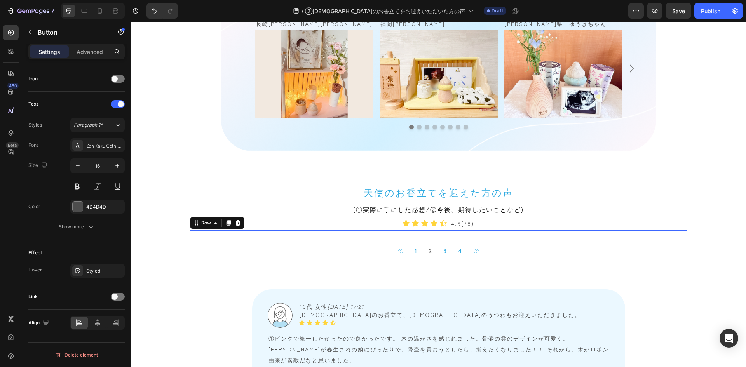
scroll to position [0, 0]
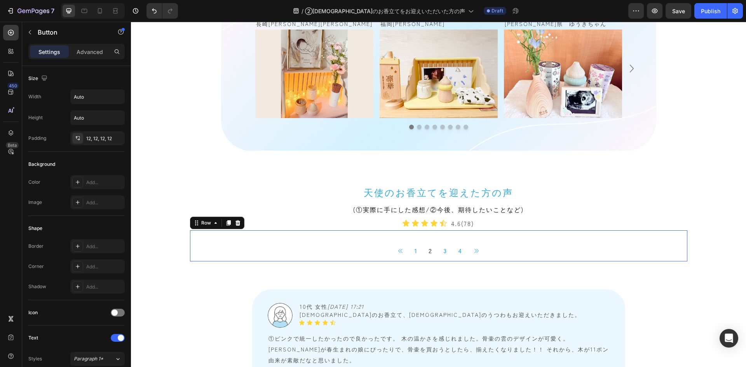
click at [252, 236] on div "Button 1 Button 2 Button 3 Button 4 Button Button Icon List" at bounding box center [438, 245] width 497 height 31
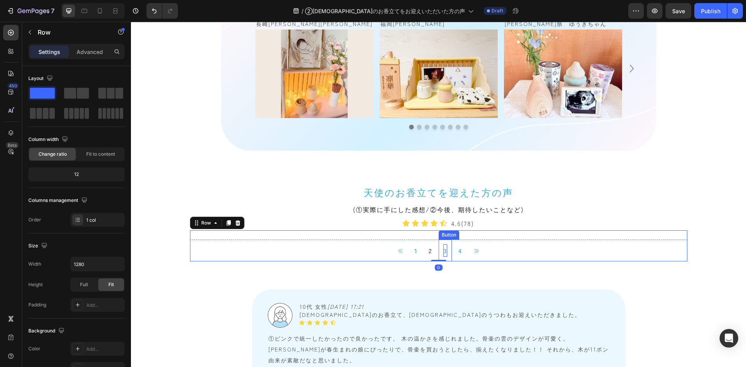
click at [443, 254] on p "3" at bounding box center [445, 250] width 4 height 12
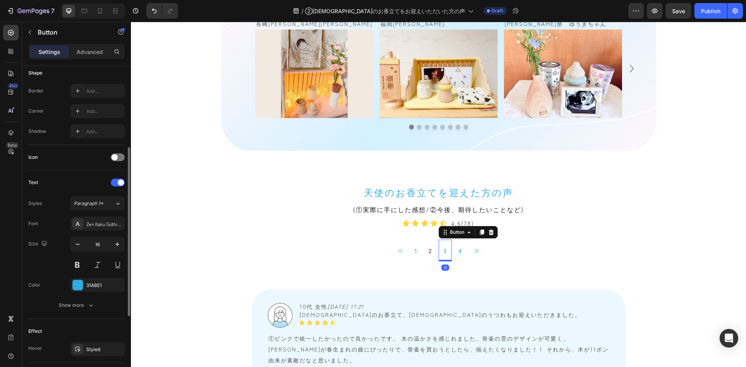
scroll to position [233, 0]
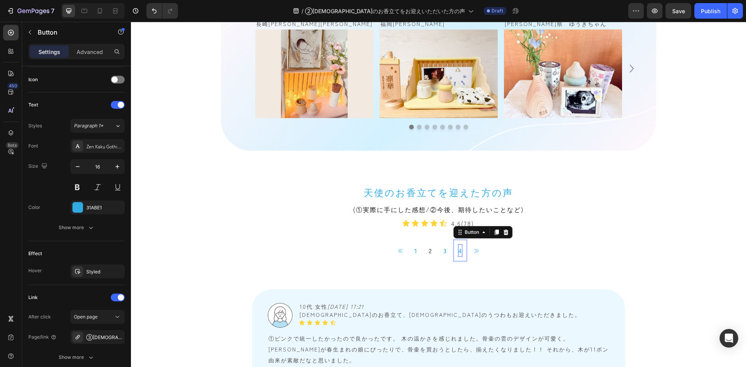
click at [459, 250] on p "4" at bounding box center [460, 250] width 4 height 12
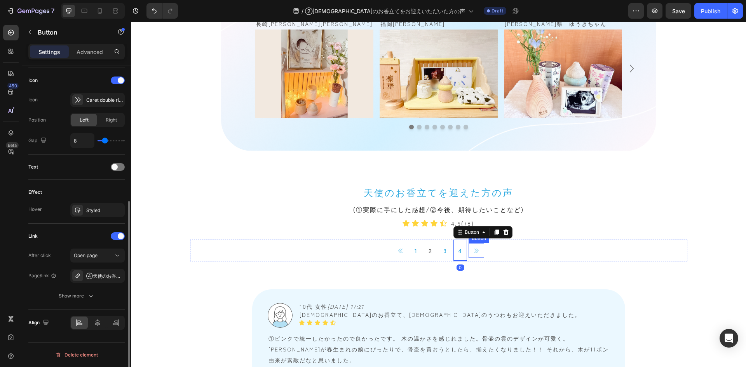
click at [473, 250] on icon at bounding box center [476, 251] width 6 height 6
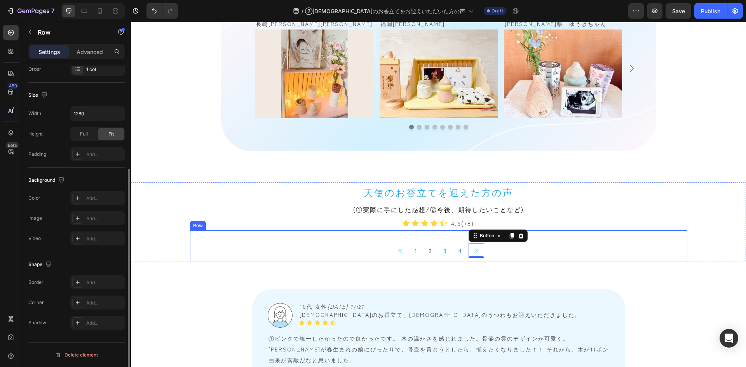
scroll to position [0, 0]
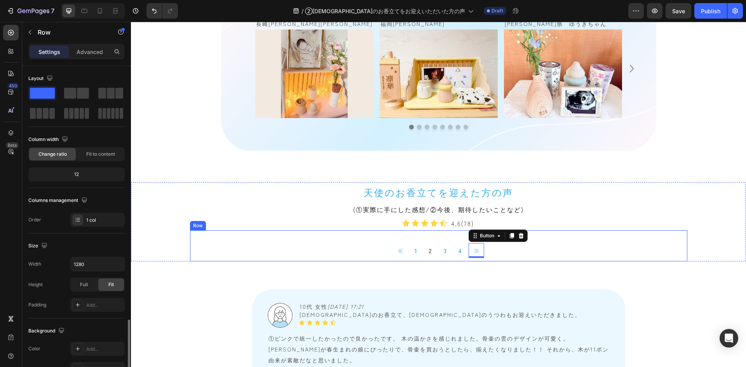
click at [272, 236] on div "Button 1 Button 2 Button 3 Button 4 Button Button 0 Icon List" at bounding box center [438, 245] width 497 height 31
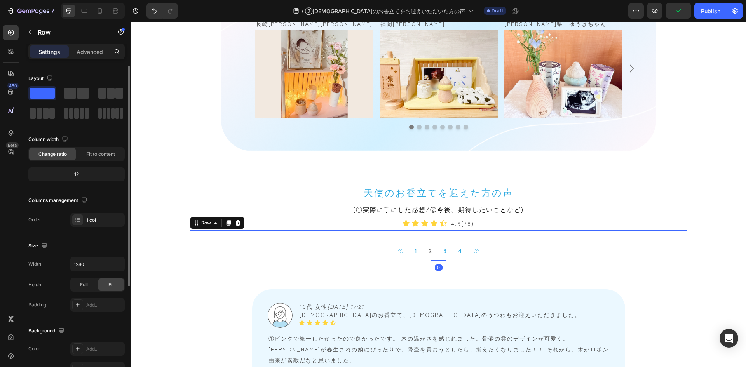
drag, startPoint x: 223, startPoint y: 224, endPoint x: 234, endPoint y: 236, distance: 15.9
click at [225, 224] on icon at bounding box center [228, 223] width 6 height 6
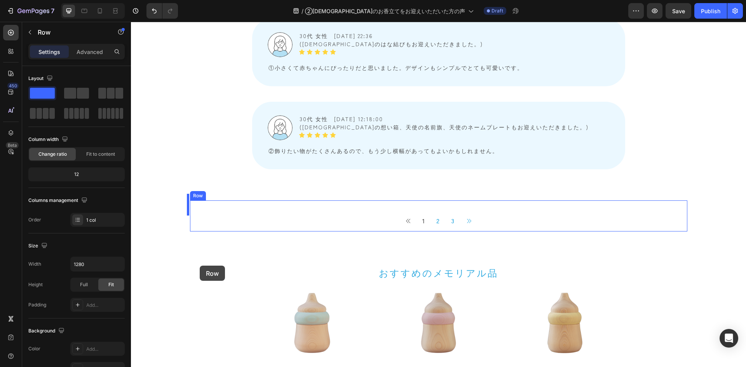
scroll to position [4621, 0]
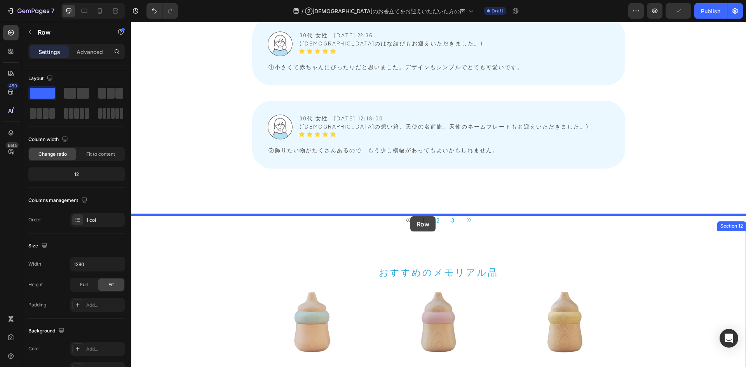
drag, startPoint x: 193, startPoint y: 254, endPoint x: 410, endPoint y: 216, distance: 220.7
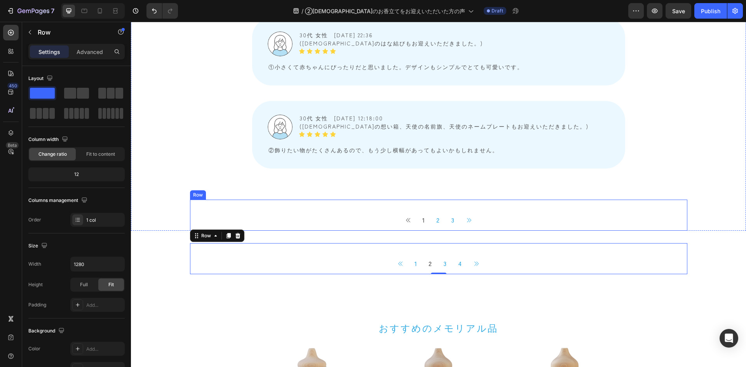
click at [228, 200] on div "Button 1 Button 2 Button 3 Button Button Icon List" at bounding box center [438, 215] width 497 height 31
click at [238, 188] on div at bounding box center [237, 192] width 9 height 9
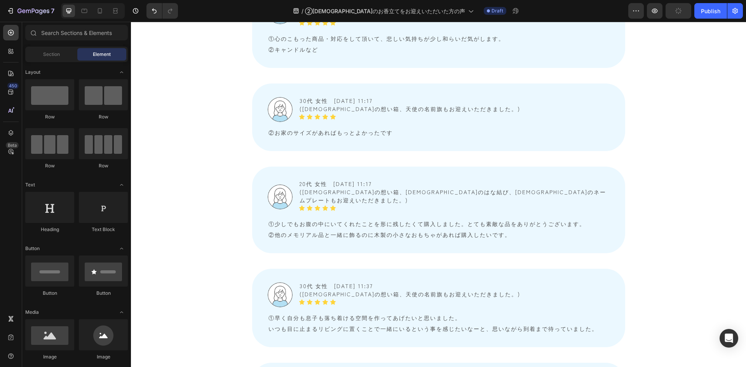
scroll to position [4116, 0]
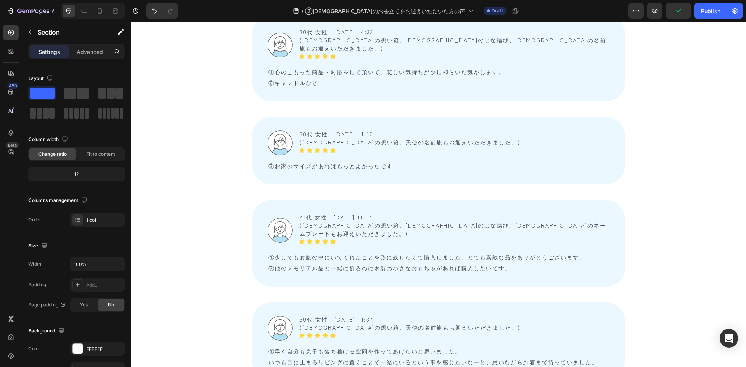
click at [165, 189] on div "Image 30代 女性　2025/04/09 15:13 Text Block Icon Icon Icon Icon Icon Icon List Row…" at bounding box center [438, 221] width 615 height 967
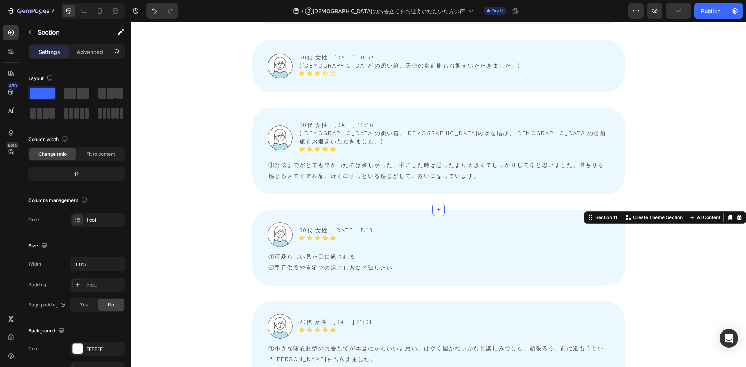
scroll to position [3611, 0]
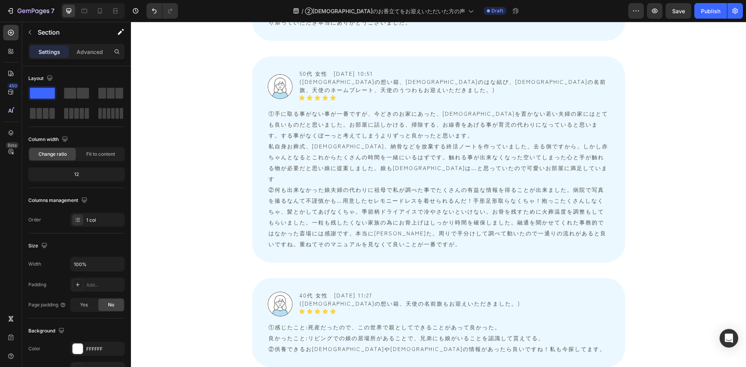
scroll to position [2524, 0]
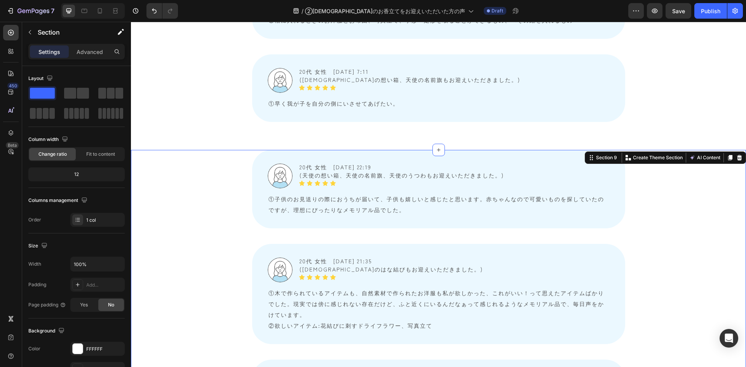
scroll to position [1553, 0]
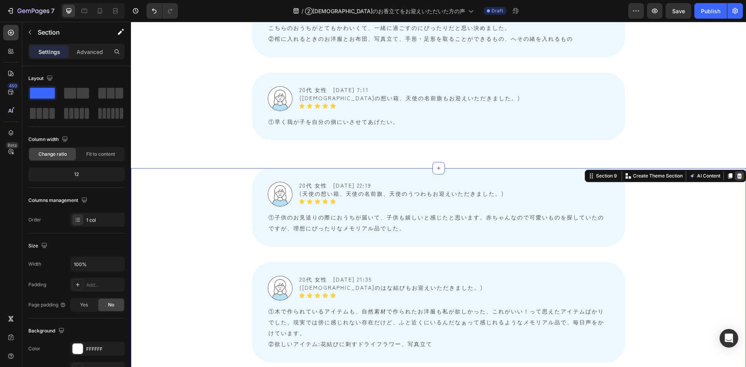
click at [736, 173] on icon at bounding box center [739, 176] width 6 height 6
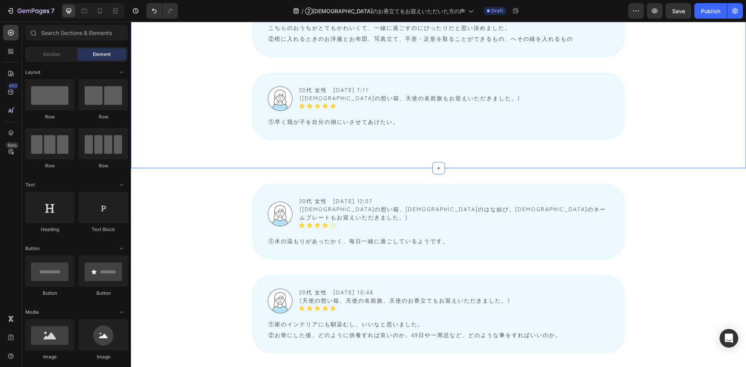
scroll to position [1476, 0]
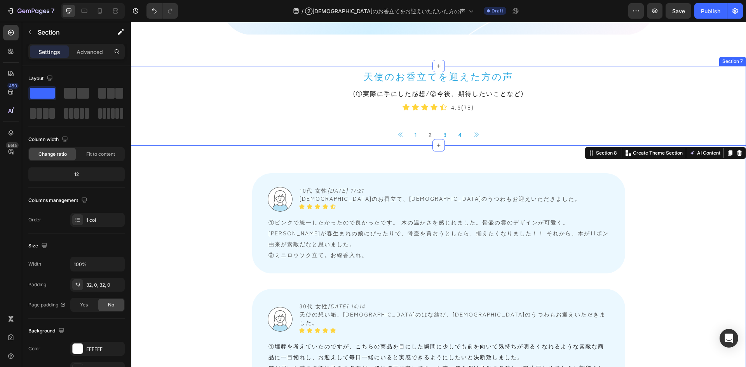
scroll to position [699, 0]
click at [736, 154] on icon at bounding box center [739, 152] width 6 height 6
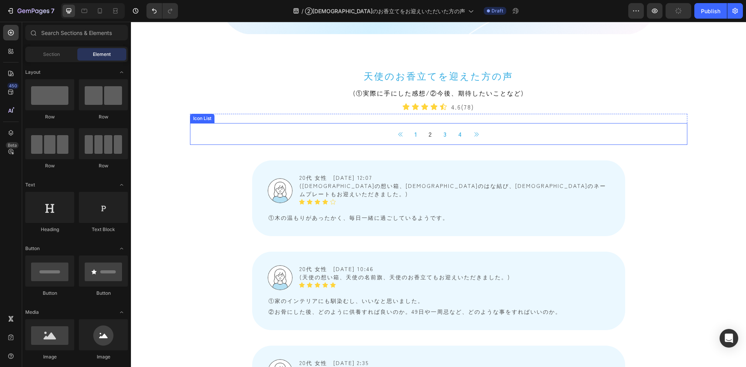
scroll to position [738, 0]
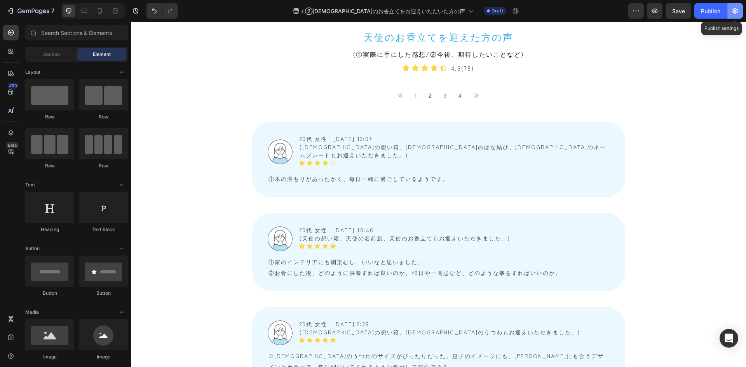
click at [733, 14] on icon "button" at bounding box center [735, 11] width 8 height 8
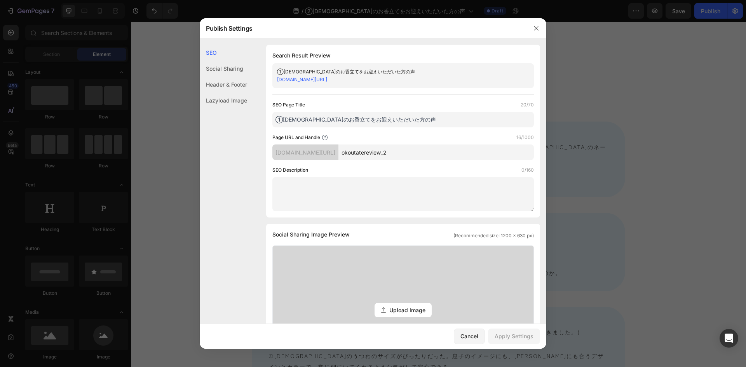
drag, startPoint x: 280, startPoint y: 120, endPoint x: 272, endPoint y: 119, distance: 8.2
click at [273, 121] on input "①[DEMOGRAPHIC_DATA]のお香立てをお迎えいただいた方の声" at bounding box center [402, 120] width 261 height 16
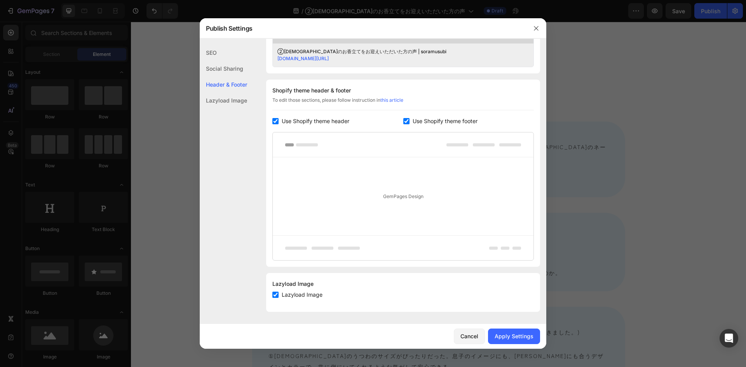
scroll to position [331, 0]
type input "②天使のお香立てをお迎えいただいた方の声 | soramusubi"
click at [514, 335] on div "Apply Settings" at bounding box center [513, 336] width 39 height 8
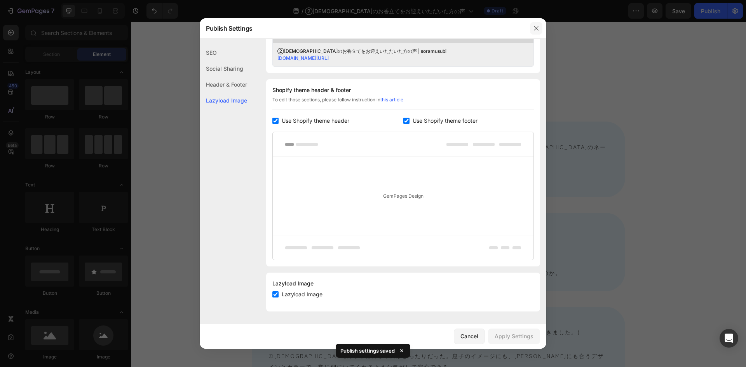
click at [538, 26] on icon "button" at bounding box center [536, 28] width 6 height 6
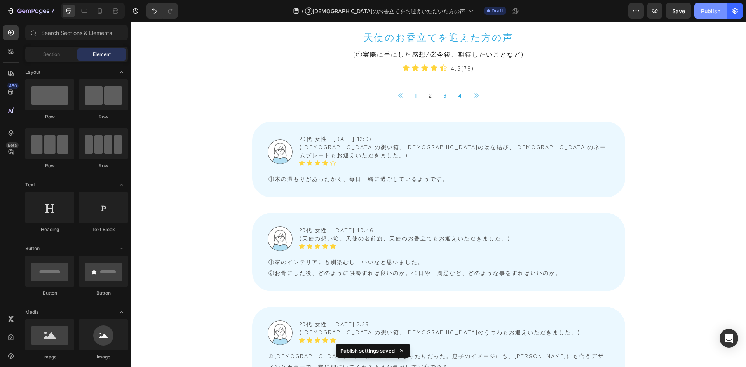
click at [707, 8] on div "Publish" at bounding box center [709, 11] width 19 height 8
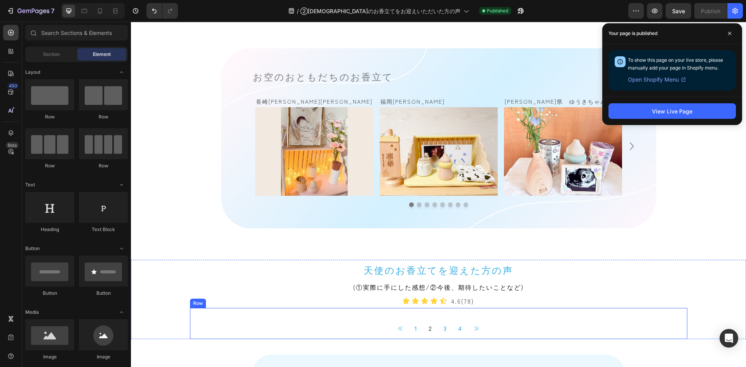
scroll to position [466, 0]
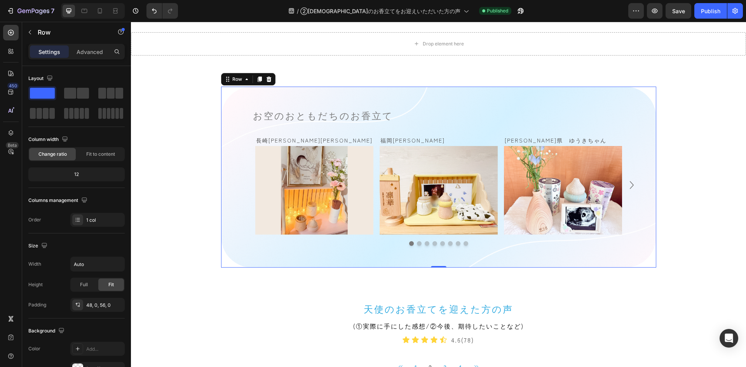
click at [246, 99] on div "お空のおともだちのお香立て Heading 長崎[PERSON_NAME][PERSON_NAME] Text Block Image Row [GEOGRA…" at bounding box center [438, 177] width 435 height 181
click at [198, 98] on div "お空のおともだちのお香立て Heading 長崎県　澪桜ちゃん Text Block Image Row 福岡県　凛華ちゃん Text Block Image…" at bounding box center [438, 177] width 497 height 181
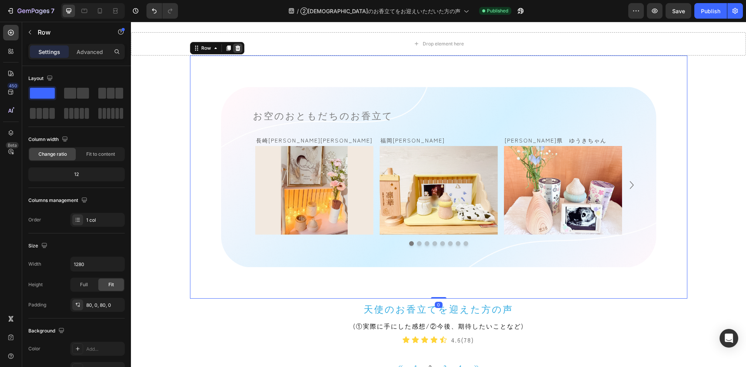
click at [235, 48] on icon at bounding box center [237, 47] width 5 height 5
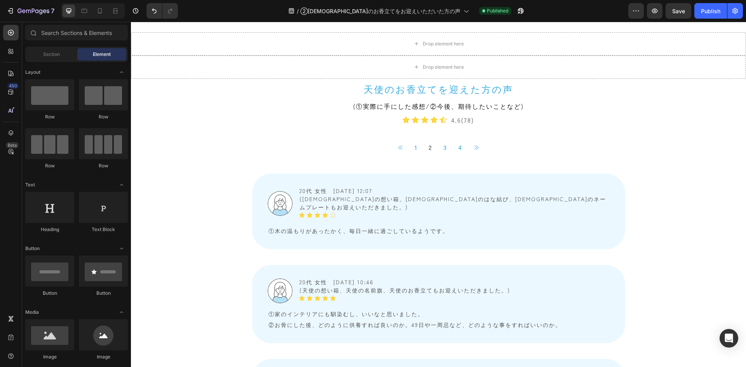
scroll to position [349, 0]
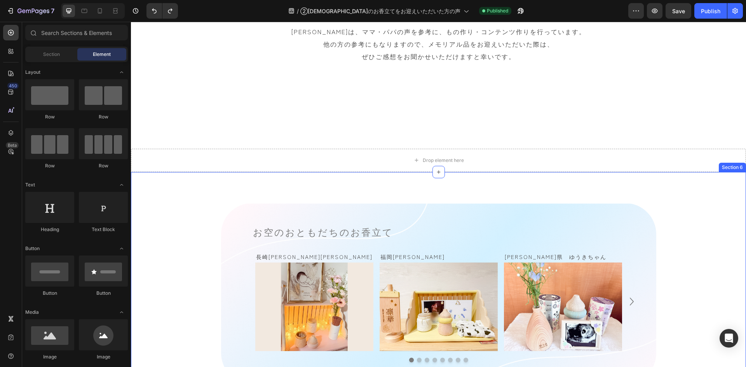
click at [176, 187] on div "お空のおともだちのお香立て Heading 長崎県　澪桜ちゃん Text Block Image Row 福岡県　凛華ちゃん Text Block Image…" at bounding box center [438, 293] width 615 height 243
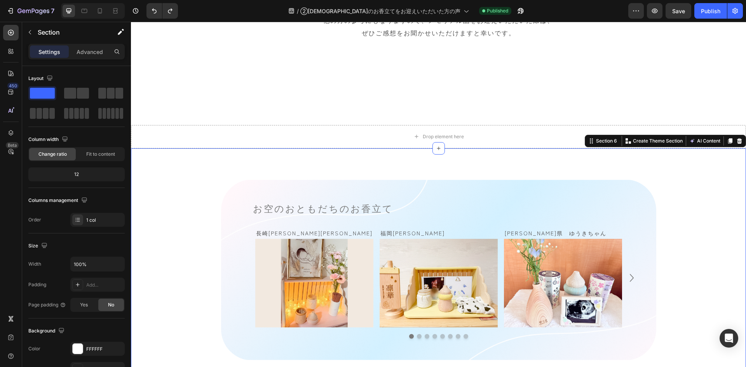
scroll to position [466, 0]
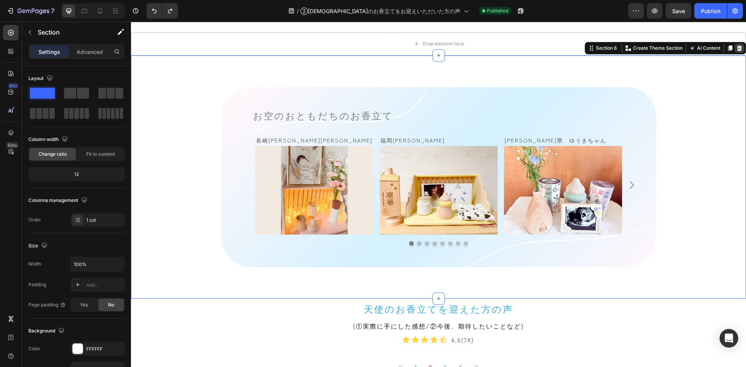
click at [736, 49] on icon at bounding box center [739, 48] width 6 height 6
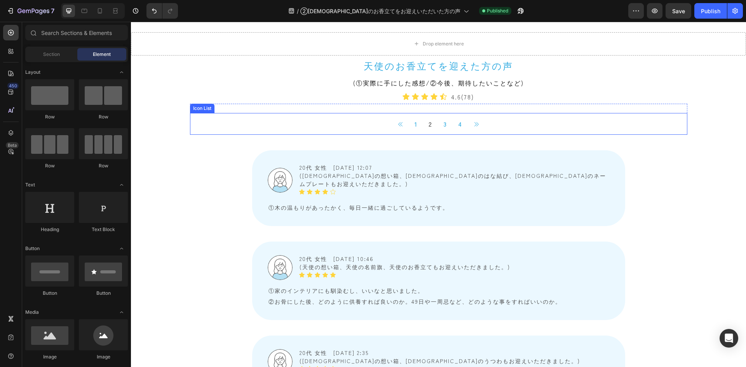
scroll to position [427, 0]
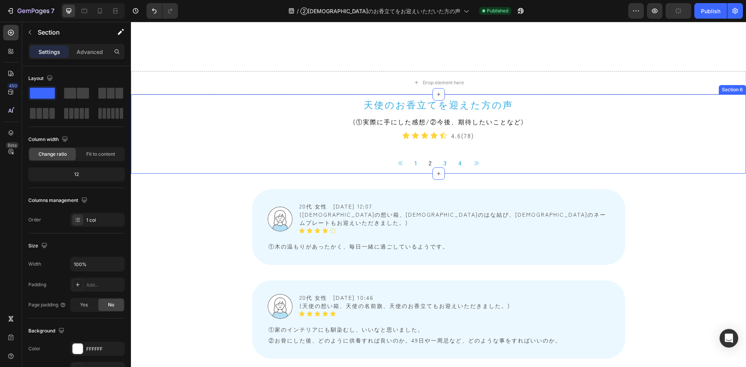
click at [169, 129] on div "天使のお香立てを迎えた方の声 Heading (①実際に手にした感想/②今後、期待したいことなど) Text Block Icon Icon Icon Ico…" at bounding box center [438, 133] width 615 height 79
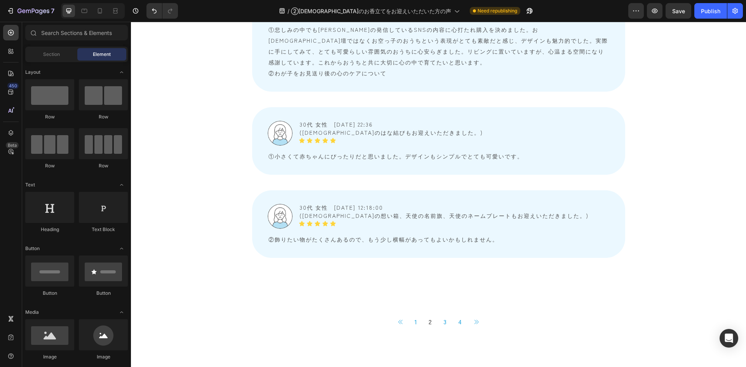
scroll to position [2245, 0]
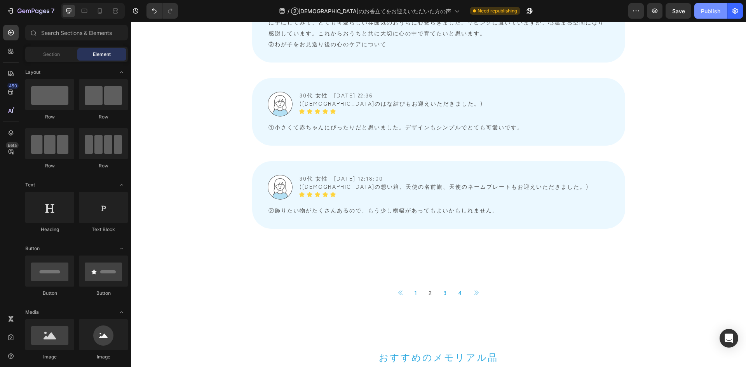
click at [702, 13] on div "Publish" at bounding box center [709, 11] width 19 height 8
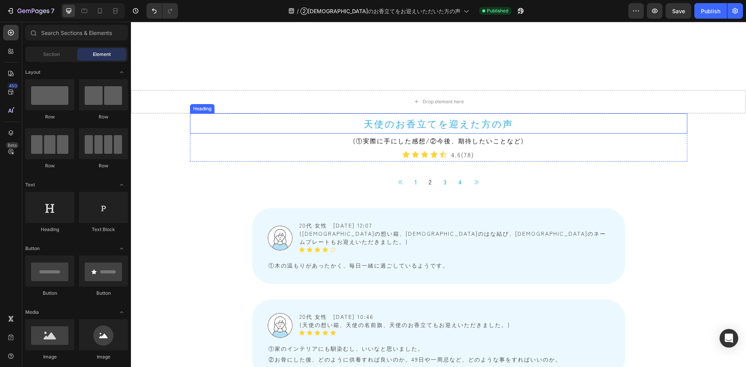
scroll to position [427, 0]
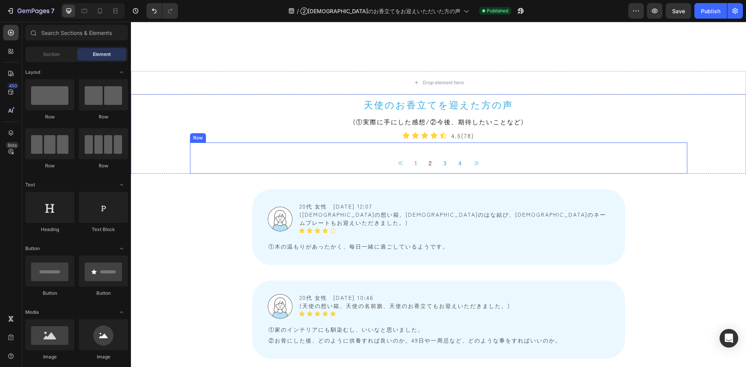
click at [295, 149] on div "Button 1 Button 2 Button 3 Button 4 Button Button Icon List" at bounding box center [438, 158] width 497 height 31
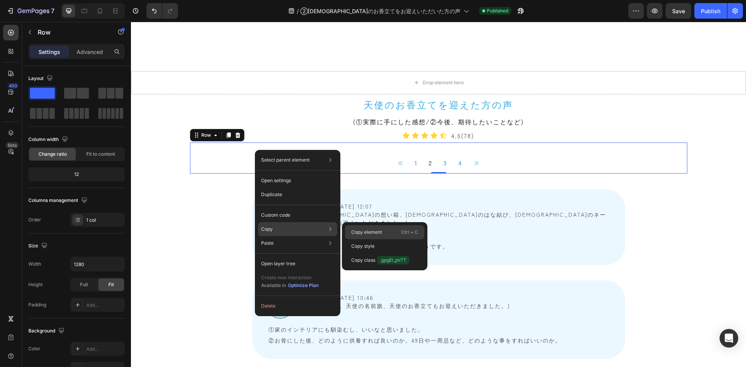
drag, startPoint x: 373, startPoint y: 231, endPoint x: 242, endPoint y: 209, distance: 132.7
click at [373, 231] on p "Copy element" at bounding box center [366, 232] width 31 height 7
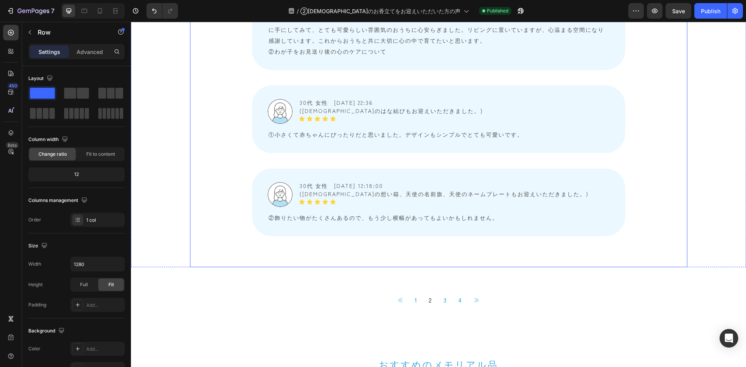
scroll to position [2291, 0]
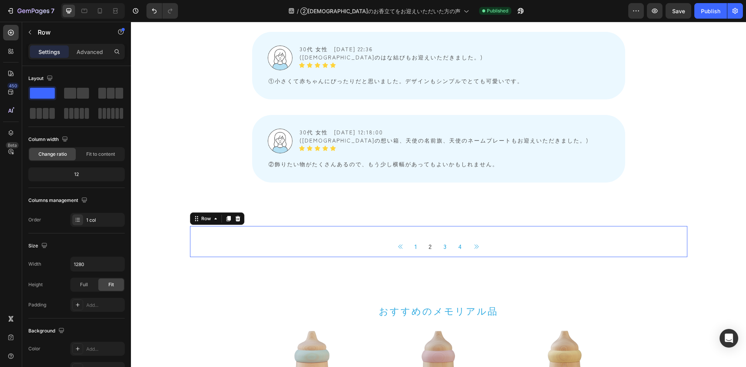
click at [235, 226] on div "Button 1 Button 2 Button 3 Button 4 Button Button Icon List" at bounding box center [438, 241] width 497 height 31
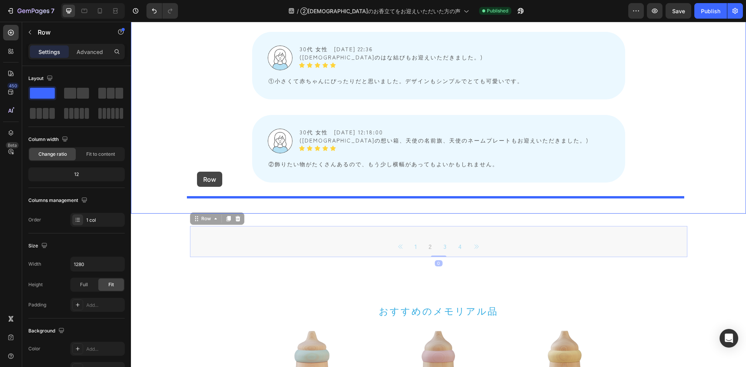
drag, startPoint x: 191, startPoint y: 203, endPoint x: 197, endPoint y: 172, distance: 32.0
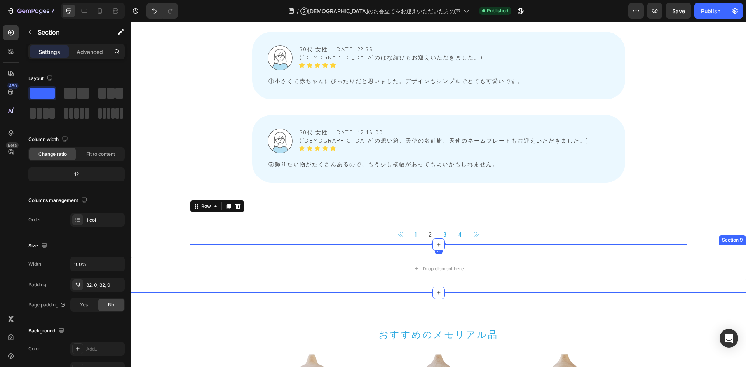
click at [686, 245] on div "Drop element here Section 9" at bounding box center [438, 269] width 615 height 48
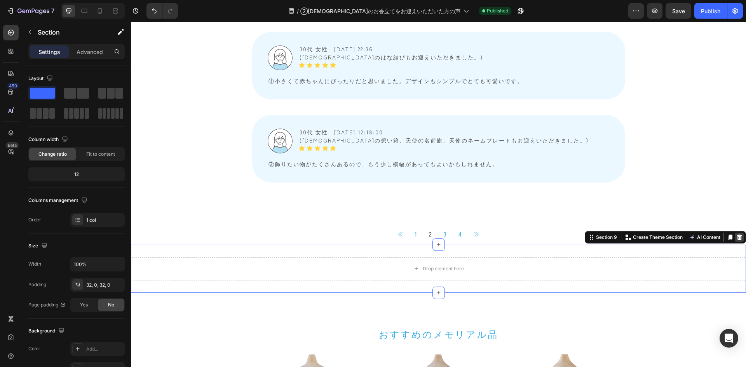
click at [737, 235] on icon at bounding box center [739, 237] width 5 height 5
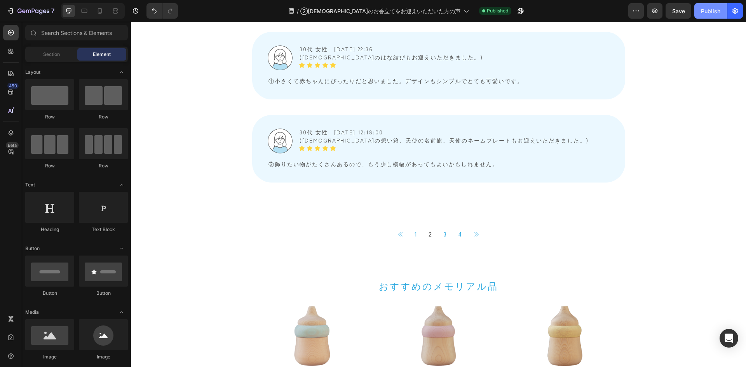
click at [718, 12] on div "Publish" at bounding box center [709, 11] width 19 height 8
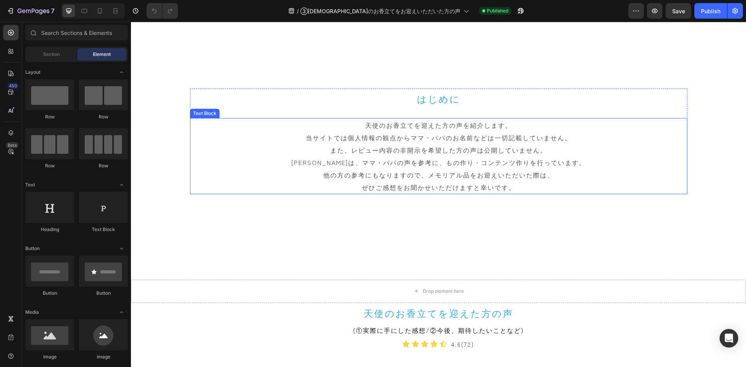
scroll to position [311, 0]
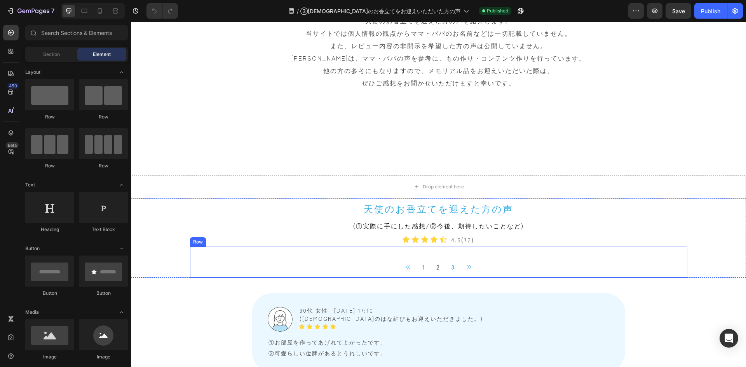
click at [254, 252] on div "Button 1 Button 2 Button 3 Button Button Icon List" at bounding box center [438, 262] width 497 height 31
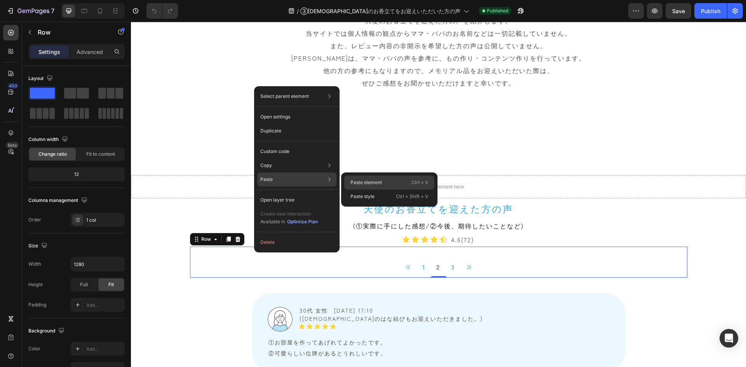
click at [360, 179] on p "Paste element" at bounding box center [365, 182] width 31 height 7
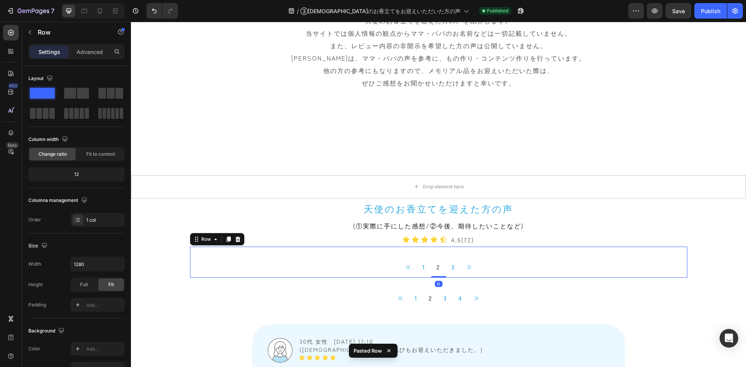
click at [297, 252] on div "Button 1 Button 2 Button 3 Button Button Icon List" at bounding box center [438, 262] width 497 height 31
click at [237, 240] on icon at bounding box center [238, 239] width 6 height 6
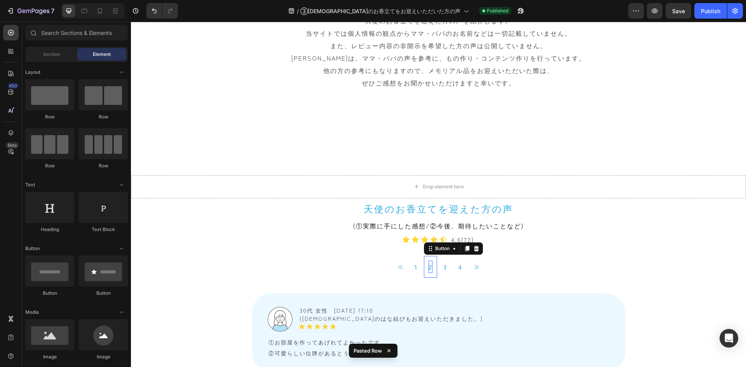
click at [428, 269] on p "2" at bounding box center [430, 267] width 4 height 12
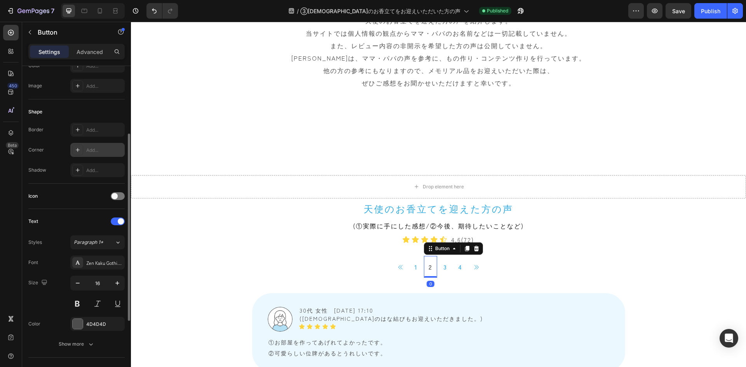
scroll to position [194, 0]
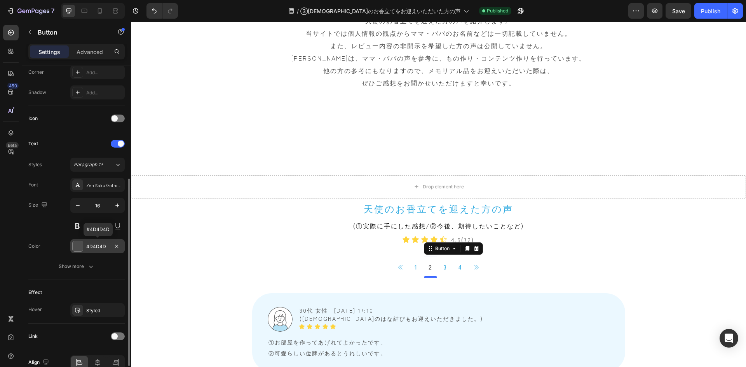
click at [98, 248] on div "4D4D4D" at bounding box center [97, 246] width 23 height 7
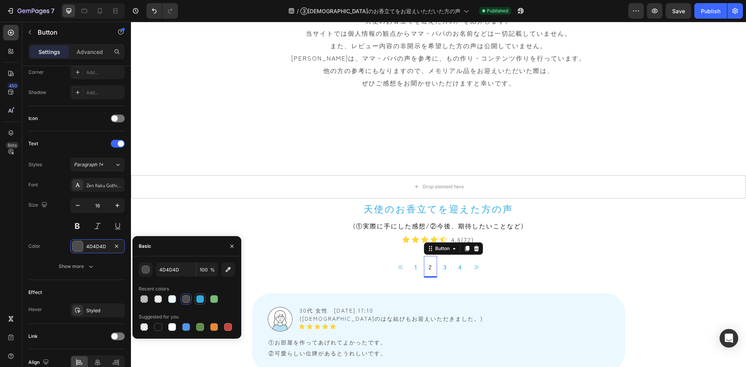
click at [198, 297] on div at bounding box center [200, 299] width 8 height 8
type input "31ABE1"
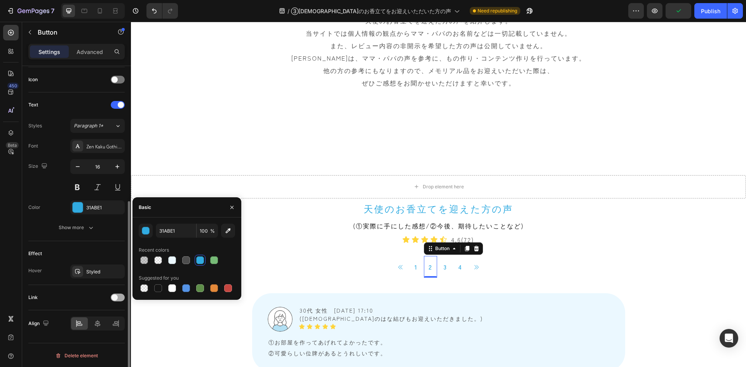
click at [118, 297] on div at bounding box center [118, 298] width 14 height 8
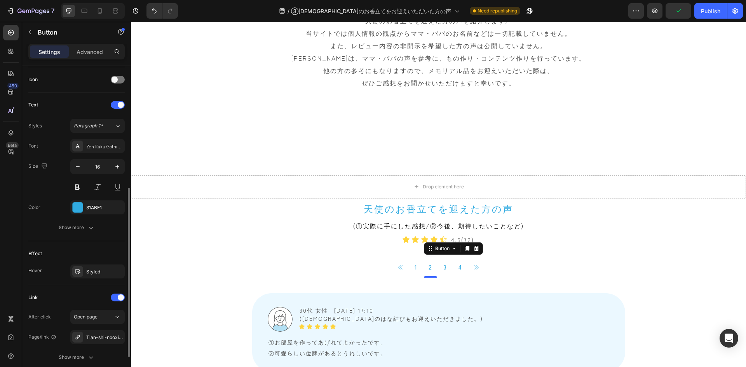
scroll to position [294, 0]
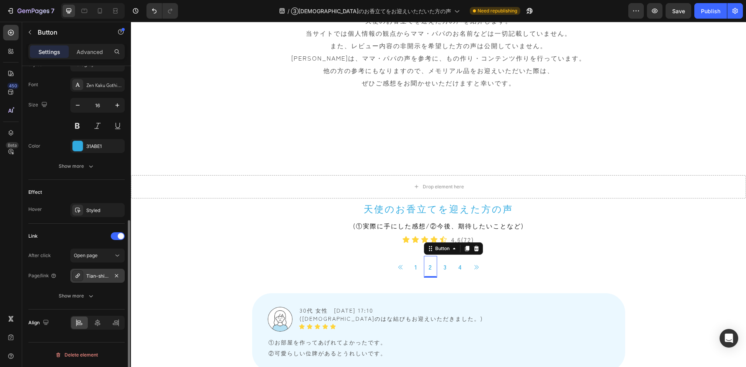
click at [101, 271] on div "Tian-shi-nooxiang-li-tewooying-eitadaitafang-nosheng-stgplj" at bounding box center [97, 276] width 54 height 14
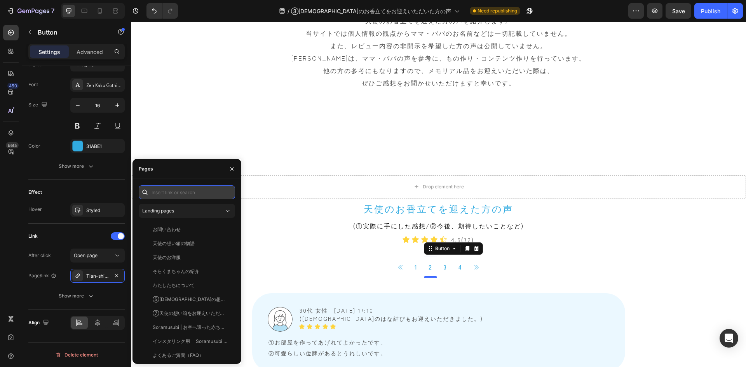
click at [184, 196] on input "text" at bounding box center [187, 192] width 96 height 14
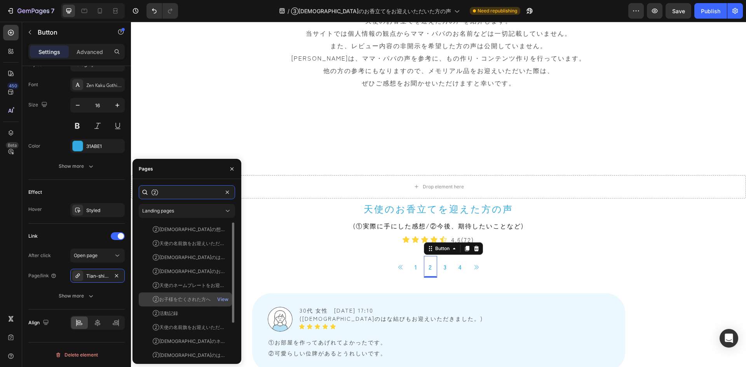
scroll to position [47, 0]
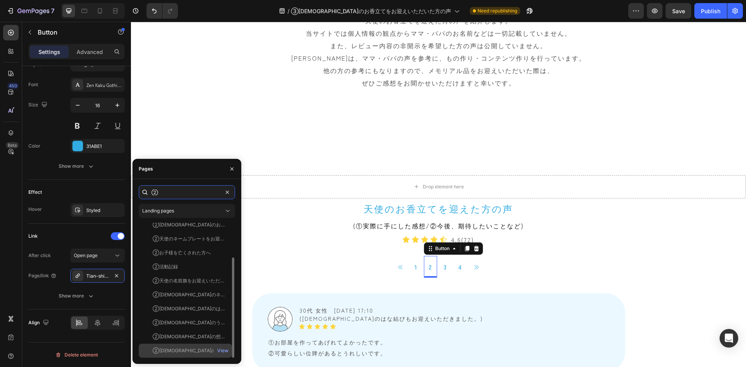
type input "②"
click at [183, 356] on div "②天使のお香立てをお迎えいただいた方の声 View" at bounding box center [185, 351] width 93 height 14
click at [226, 349] on div "View" at bounding box center [222, 350] width 11 height 7
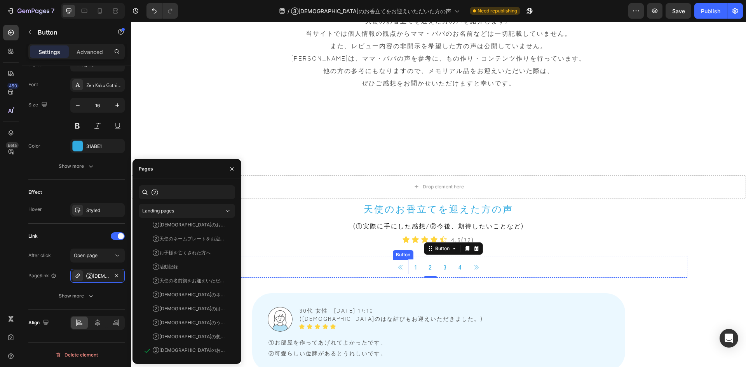
click at [398, 269] on icon at bounding box center [400, 267] width 6 height 6
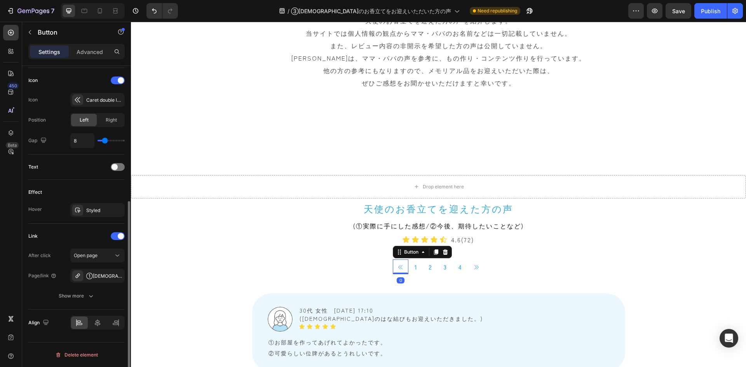
scroll to position [232, 0]
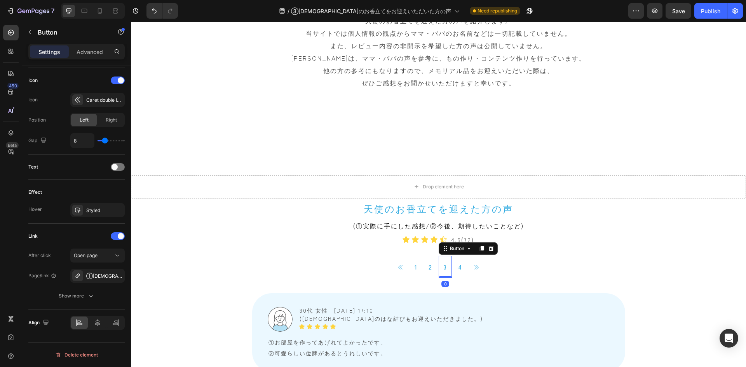
click at [438, 268] on link "3" at bounding box center [444, 267] width 13 height 22
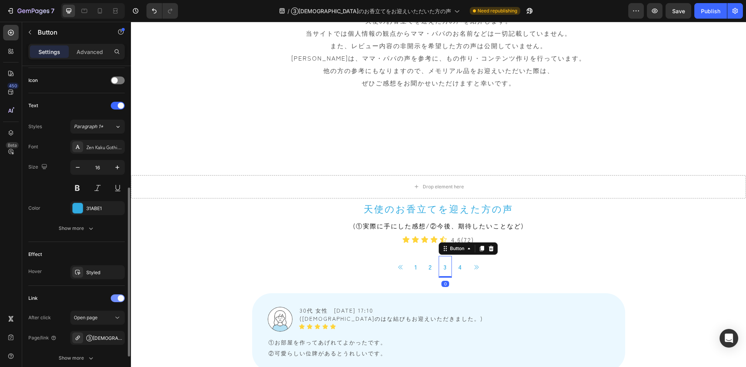
click at [113, 298] on div at bounding box center [118, 298] width 14 height 8
click at [90, 212] on div "31ABE1" at bounding box center [97, 208] width 54 height 14
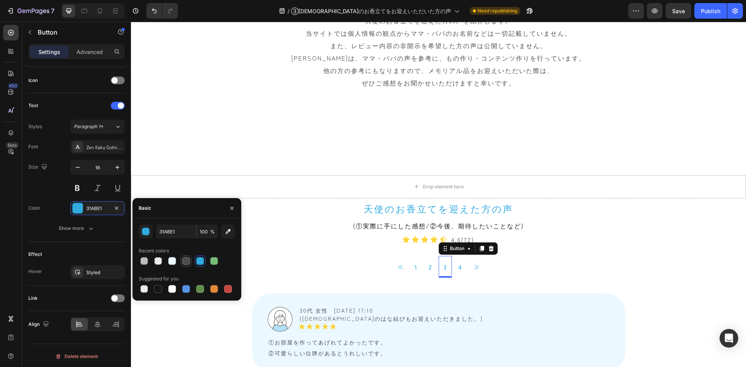
click at [182, 261] on div at bounding box center [186, 261] width 8 height 8
type input "4D4D4D"
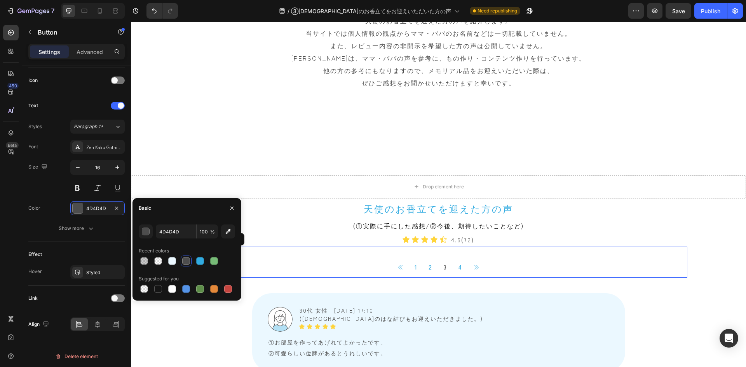
click at [315, 252] on div "Button 1 Button 2 Button 3 Button 4 Button Button Icon List" at bounding box center [438, 262] width 497 height 31
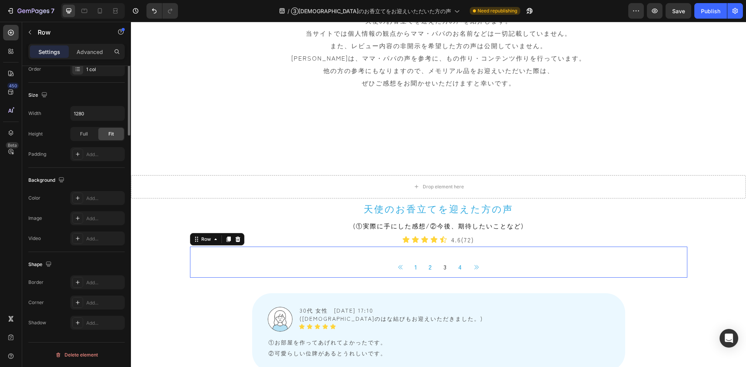
scroll to position [0, 0]
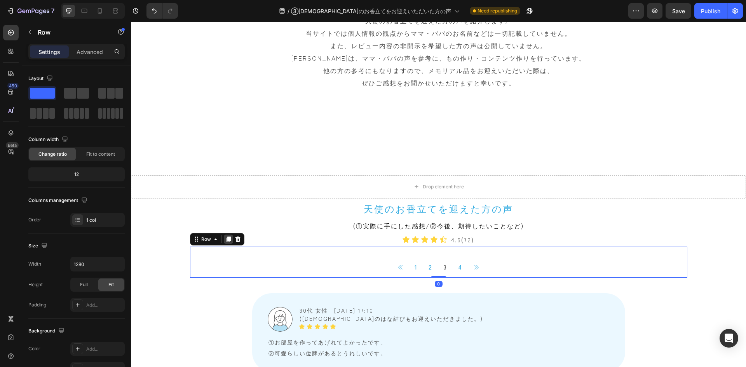
click at [226, 240] on icon at bounding box center [228, 238] width 4 height 5
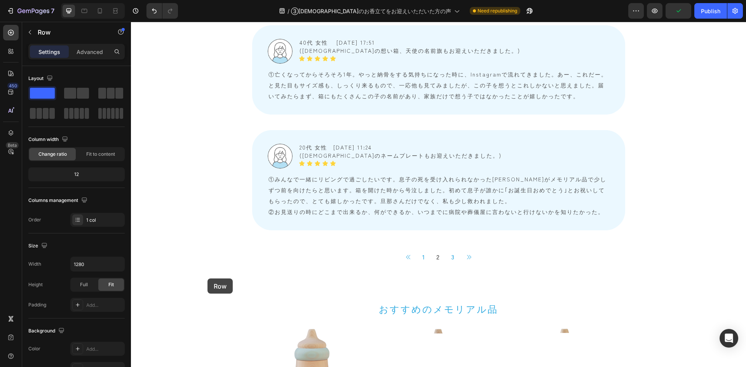
scroll to position [2718, 0]
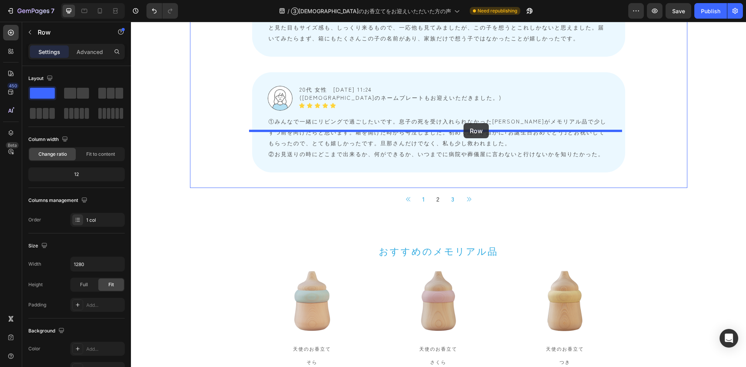
drag, startPoint x: 193, startPoint y: 270, endPoint x: 463, endPoint y: 123, distance: 308.1
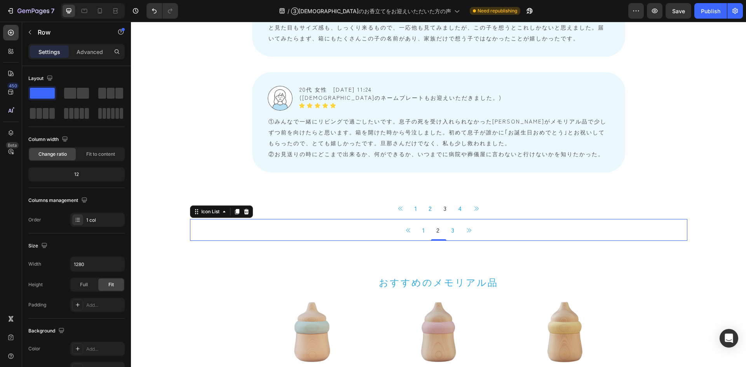
click at [373, 219] on div "Button 1 Button 2 Button 3 Button Button" at bounding box center [438, 230] width 497 height 22
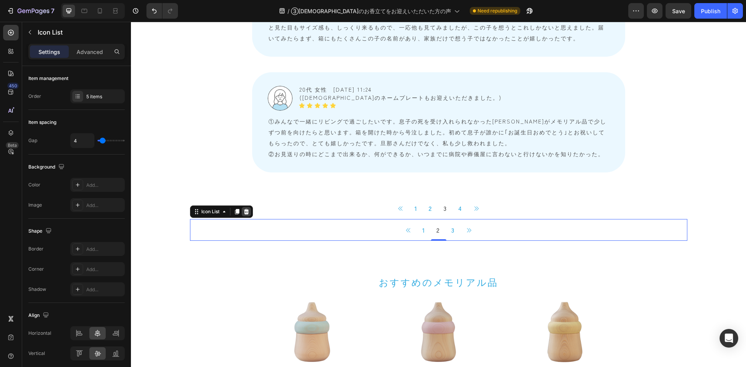
click at [244, 209] on icon at bounding box center [246, 212] width 6 height 6
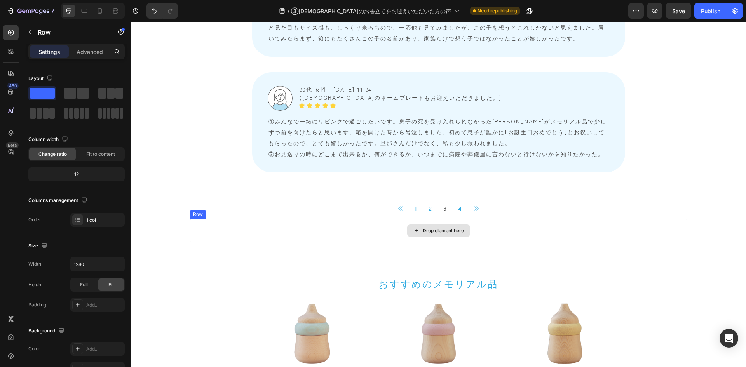
click at [245, 219] on div "Drop element here" at bounding box center [438, 230] width 497 height 23
click at [235, 209] on icon at bounding box center [237, 211] width 5 height 5
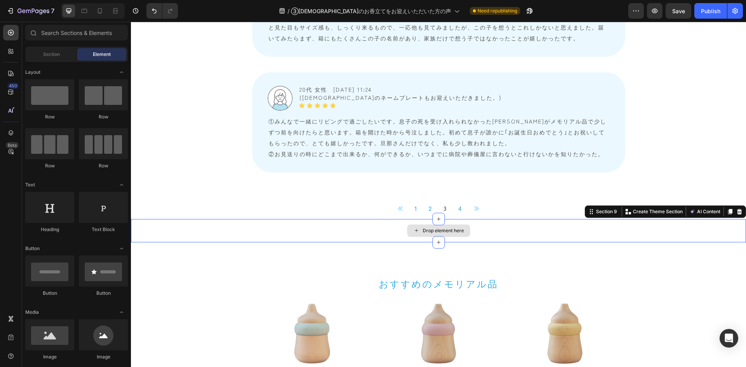
click at [235, 219] on div "Drop element here" at bounding box center [438, 230] width 615 height 23
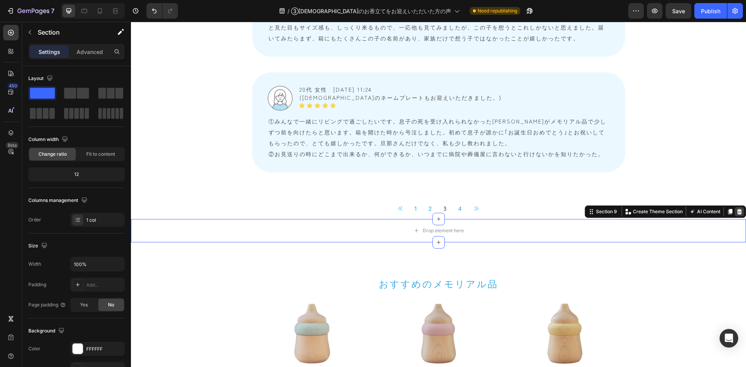
click at [736, 209] on icon at bounding box center [739, 212] width 6 height 6
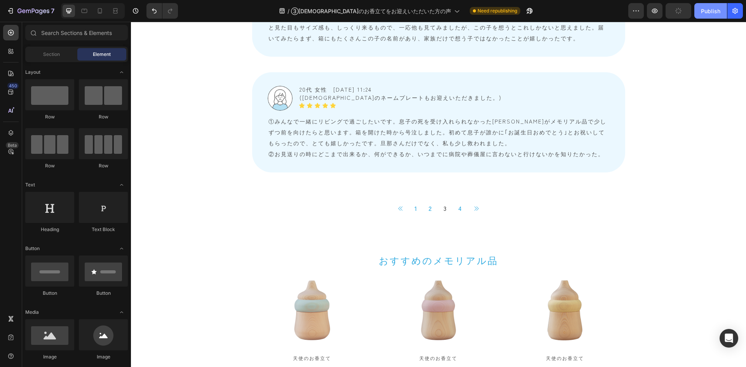
click at [709, 14] on div "Publish" at bounding box center [709, 11] width 19 height 8
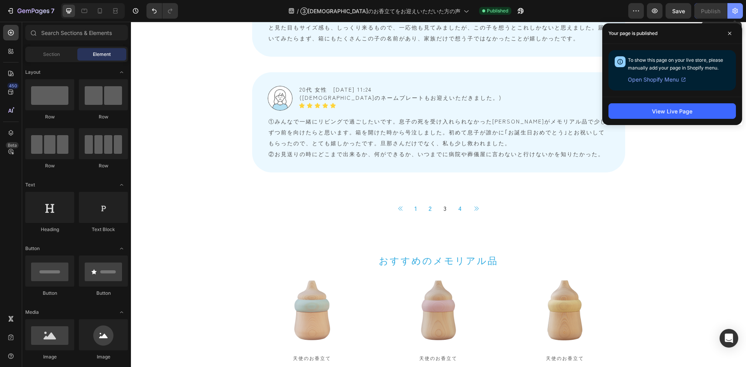
click at [733, 10] on icon "button" at bounding box center [735, 11] width 8 height 8
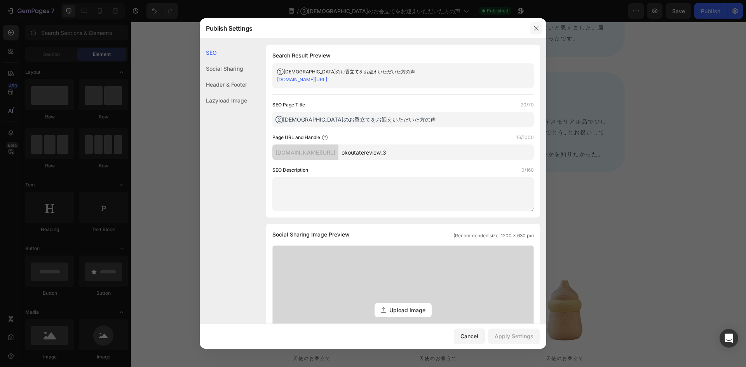
click at [534, 28] on icon "button" at bounding box center [536, 28] width 6 height 6
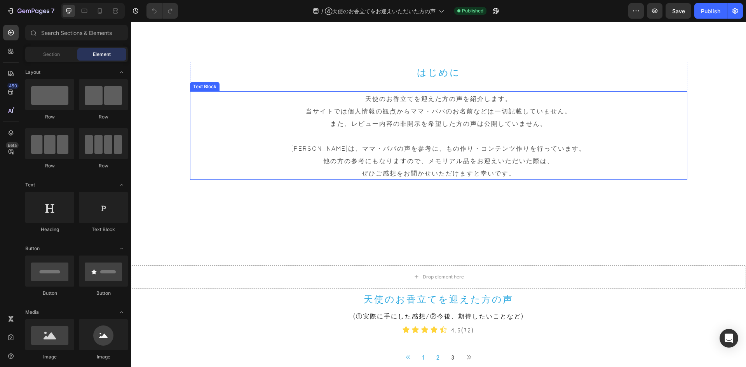
scroll to position [388, 0]
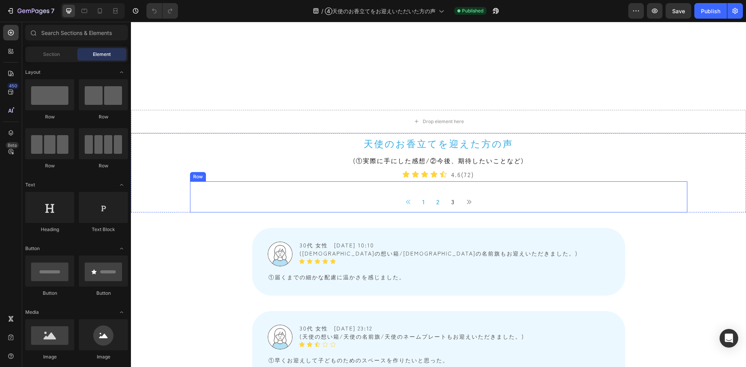
click at [314, 187] on div "Button 1 Button 2 Button 3 Button Button Icon List" at bounding box center [438, 196] width 497 height 31
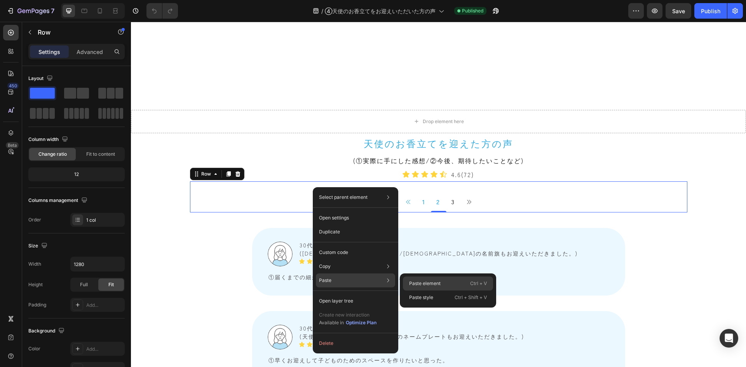
click at [419, 283] on p "Paste element" at bounding box center [424, 283] width 31 height 7
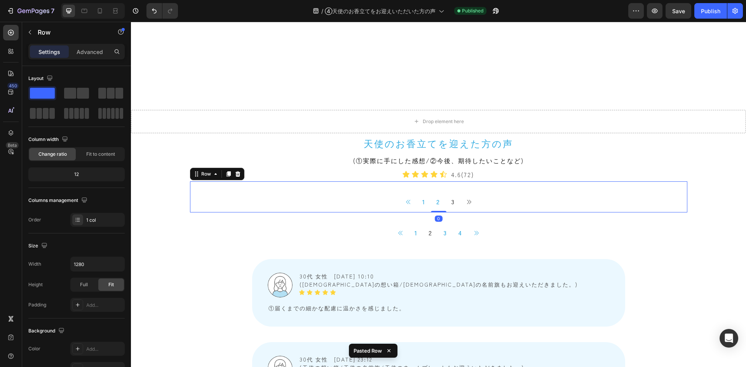
click at [292, 184] on div "Button 1 Button 2 Button 3 Button Button Icon List" at bounding box center [438, 196] width 497 height 31
click at [235, 172] on icon at bounding box center [237, 173] width 5 height 5
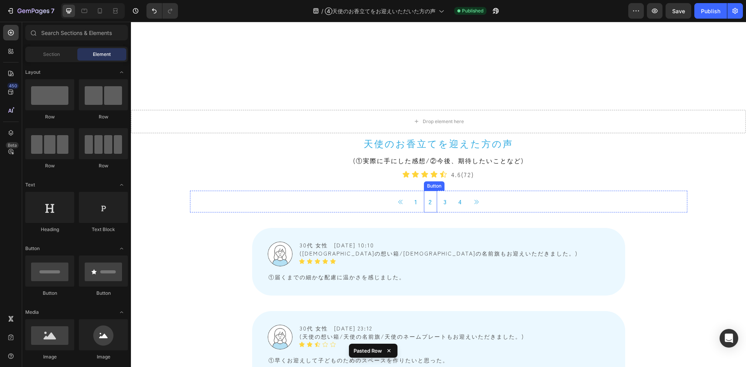
click at [424, 200] on button "2" at bounding box center [430, 202] width 13 height 22
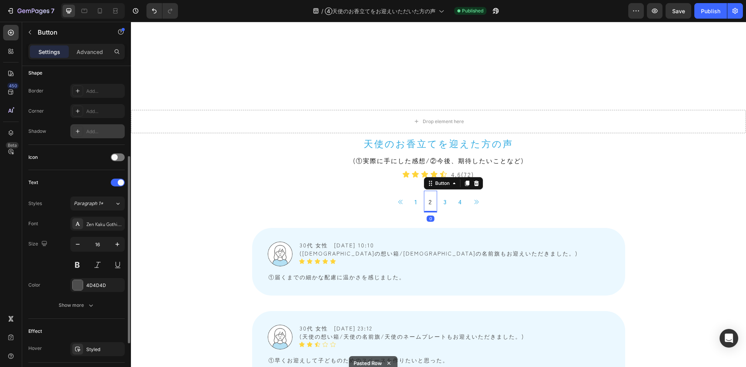
scroll to position [194, 0]
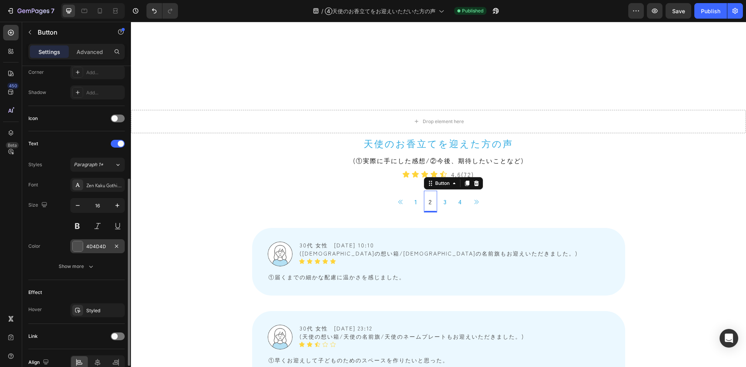
click at [96, 244] on div "4D4D4D" at bounding box center [97, 246] width 23 height 7
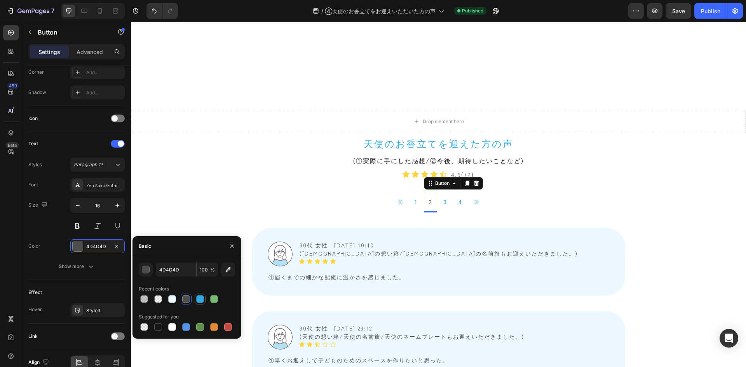
click at [200, 299] on div at bounding box center [200, 299] width 8 height 8
type input "31ABE1"
click at [122, 334] on div at bounding box center [118, 336] width 14 height 8
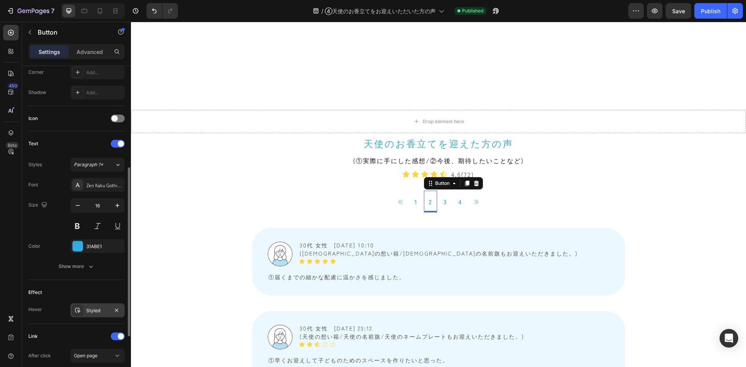
scroll to position [272, 0]
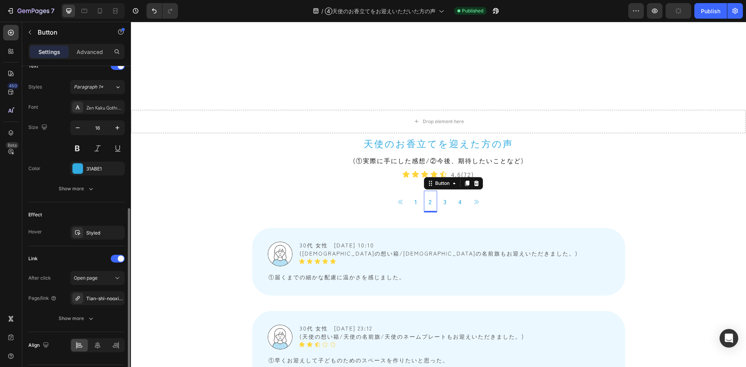
click at [89, 305] on div "After click Open page Page/link Tian-shi-nooxiang-li-tewooying-eitadaitafang-no…" at bounding box center [76, 298] width 96 height 54
click at [96, 298] on div "Tian-shi-nooxiang-li-tewooying-eitadaitafang-nosheng-stgplj" at bounding box center [97, 298] width 23 height 7
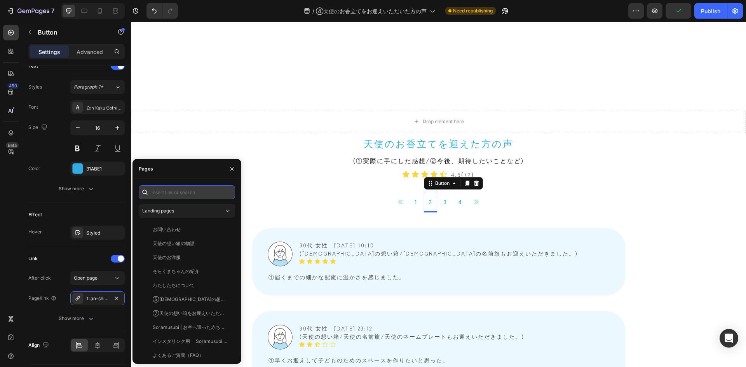
click at [170, 189] on input "text" at bounding box center [187, 192] width 96 height 14
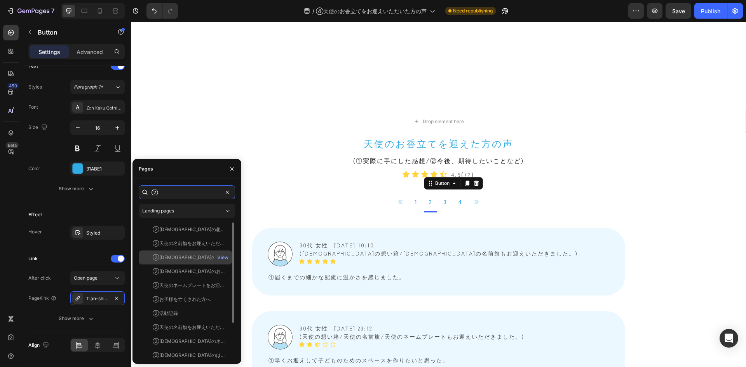
scroll to position [47, 0]
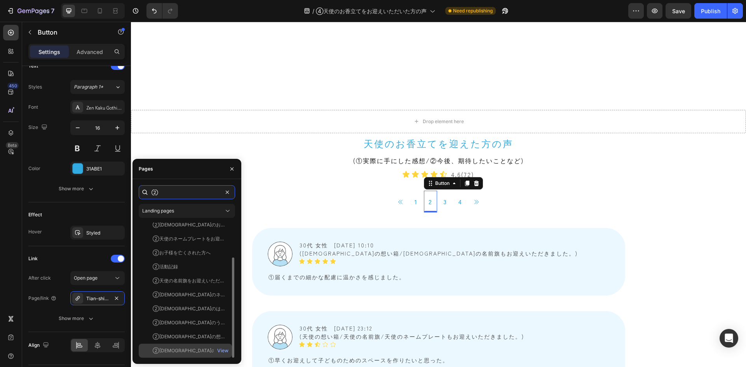
type input "②"
click at [215, 349] on div "View" at bounding box center [223, 351] width 18 height 14
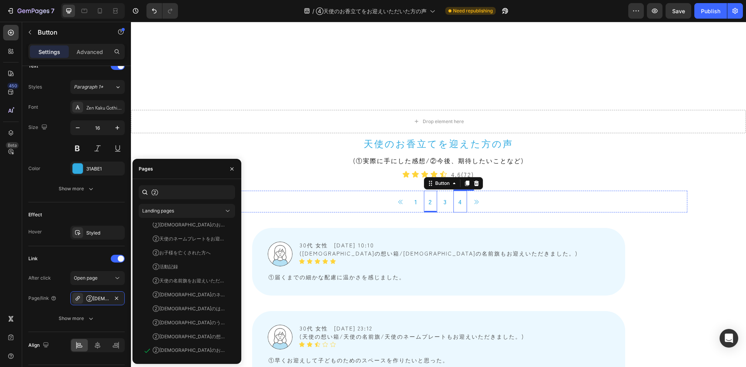
click at [459, 202] on link "4" at bounding box center [460, 202] width 14 height 22
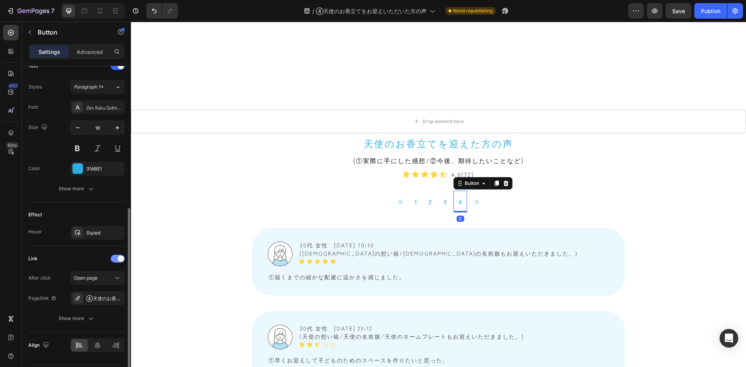
click at [120, 257] on span at bounding box center [121, 258] width 6 height 6
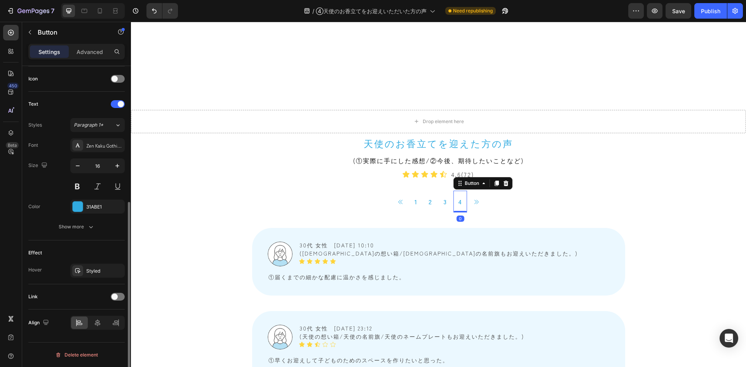
scroll to position [234, 0]
click at [98, 207] on div "31ABE1" at bounding box center [97, 206] width 23 height 7
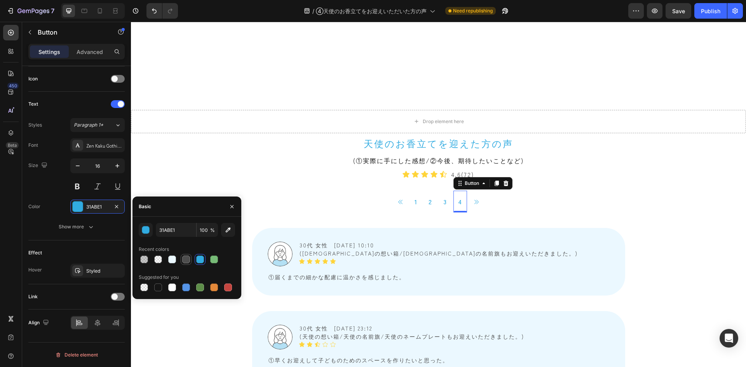
drag, startPoint x: 184, startPoint y: 257, endPoint x: 141, endPoint y: 229, distance: 51.0
click at [184, 257] on div at bounding box center [186, 259] width 8 height 8
type input "4D4D4D"
click at [473, 201] on icon at bounding box center [476, 202] width 6 height 6
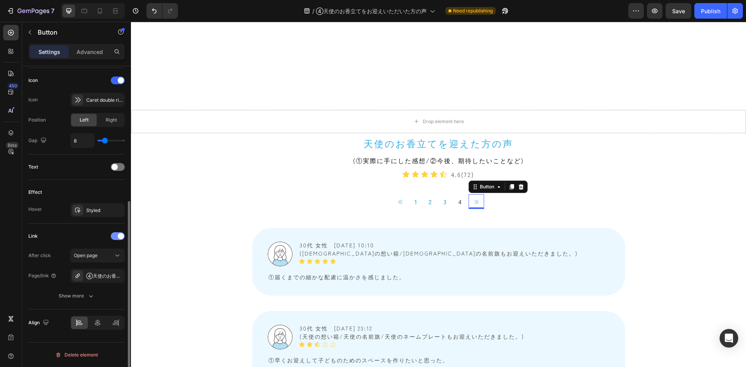
click at [116, 233] on div at bounding box center [118, 236] width 14 height 8
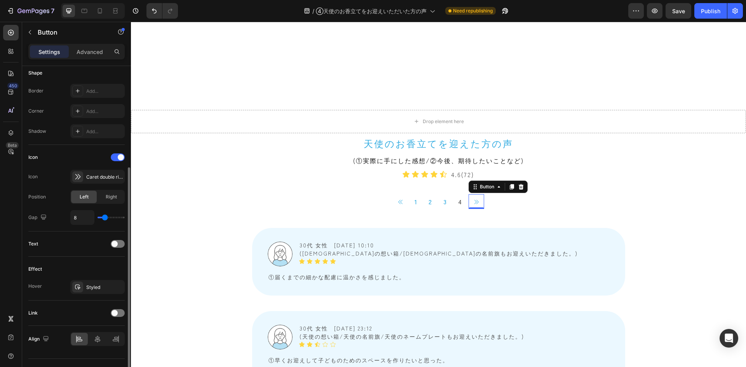
scroll to position [172, 0]
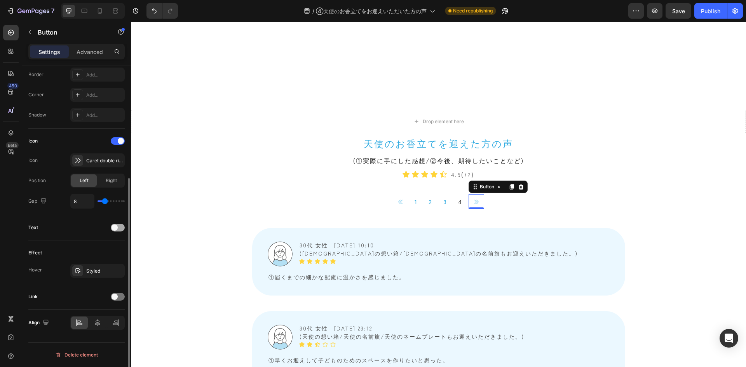
drag, startPoint x: 119, startPoint y: 225, endPoint x: 25, endPoint y: 222, distance: 93.6
click at [119, 225] on div at bounding box center [118, 228] width 14 height 8
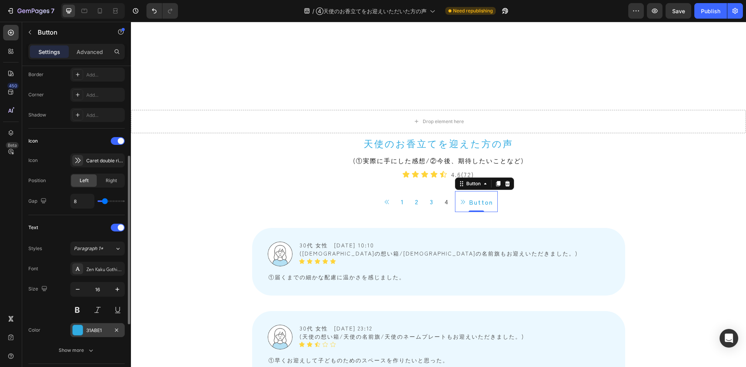
click at [104, 328] on div "31ABE1" at bounding box center [97, 330] width 23 height 7
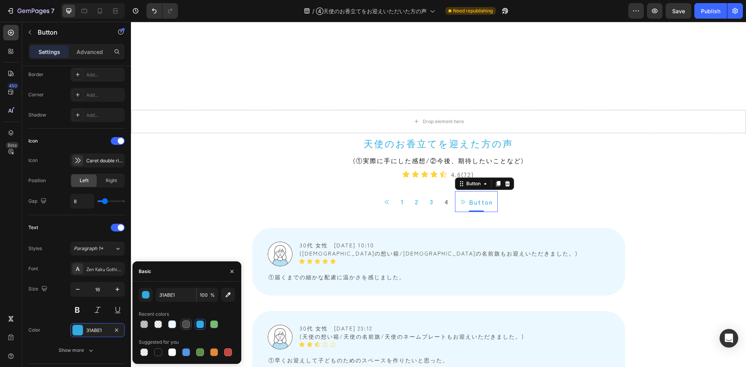
click at [186, 327] on div at bounding box center [186, 324] width 8 height 8
type input "4D4D4D"
click at [116, 226] on div at bounding box center [118, 228] width 14 height 8
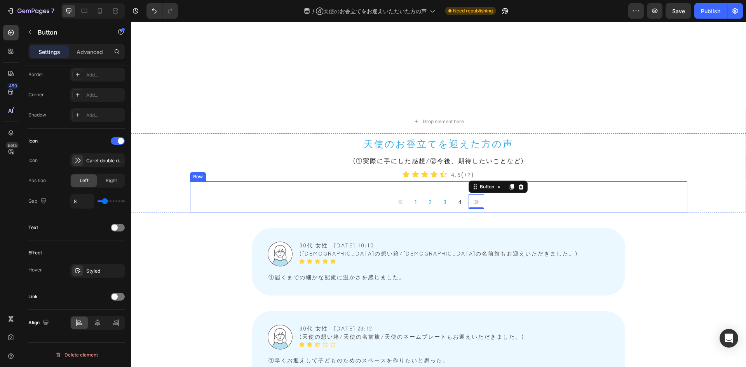
click at [297, 187] on div "Button 1 Button 2 Button 3 Button 4 Button Button 0 Icon List" at bounding box center [438, 196] width 497 height 31
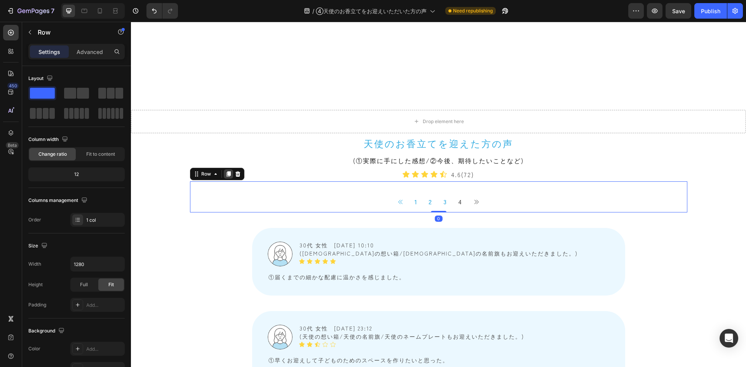
click at [226, 172] on icon at bounding box center [228, 173] width 4 height 5
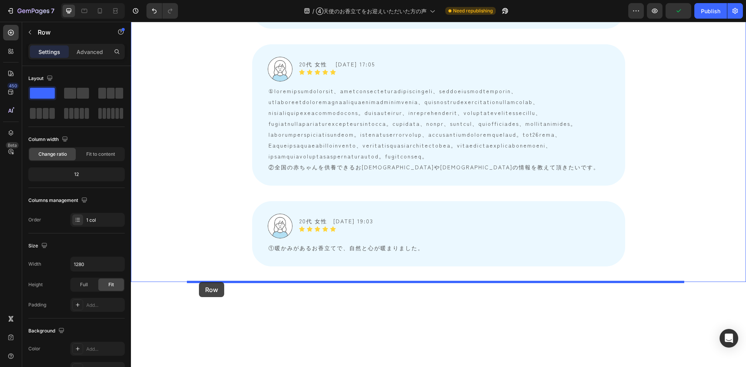
scroll to position [2602, 0]
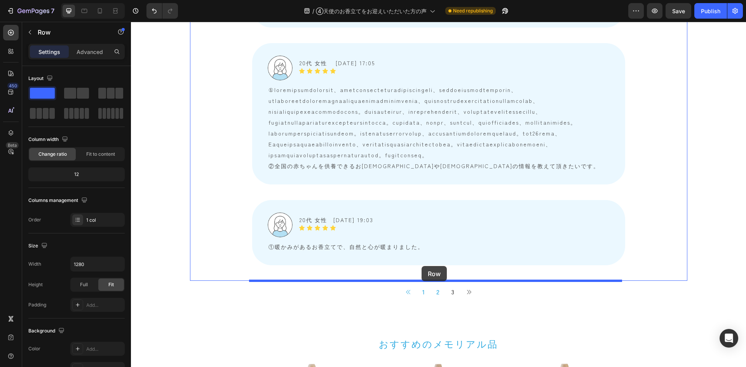
drag, startPoint x: 192, startPoint y: 203, endPoint x: 421, endPoint y: 266, distance: 237.5
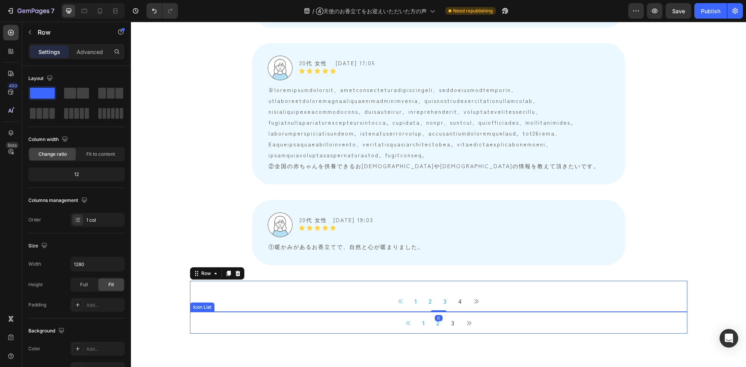
click at [340, 313] on div "Button 1 Button 2 Button 3 Button Button" at bounding box center [438, 323] width 497 height 22
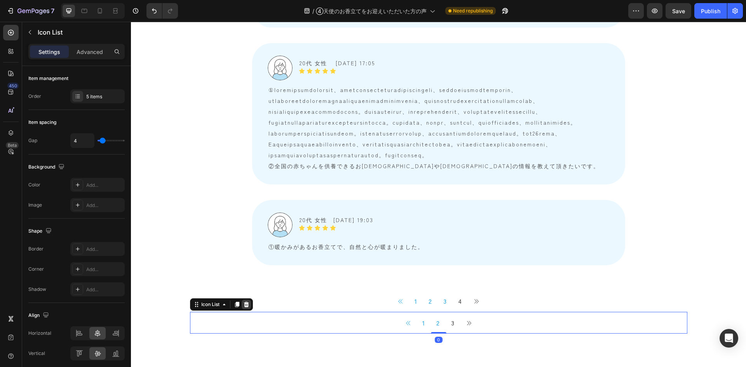
click at [243, 306] on icon at bounding box center [245, 304] width 5 height 5
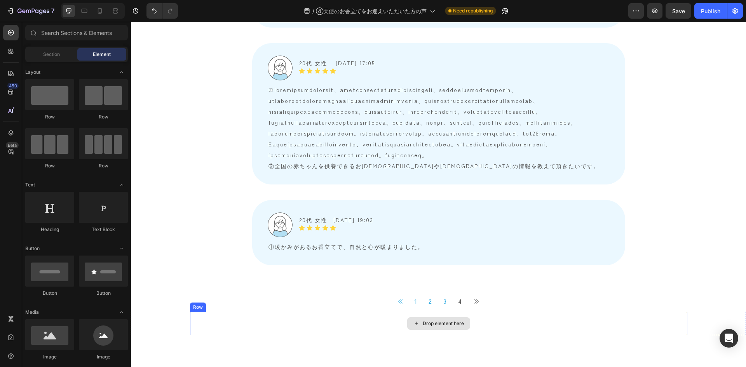
click at [240, 315] on div "Drop element here" at bounding box center [438, 323] width 497 height 23
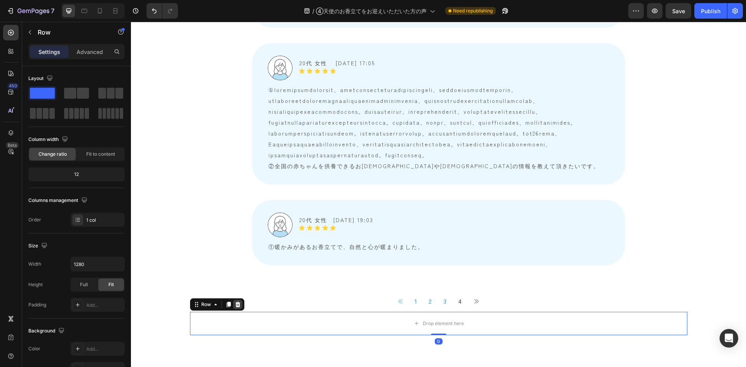
click at [236, 305] on icon at bounding box center [237, 304] width 5 height 5
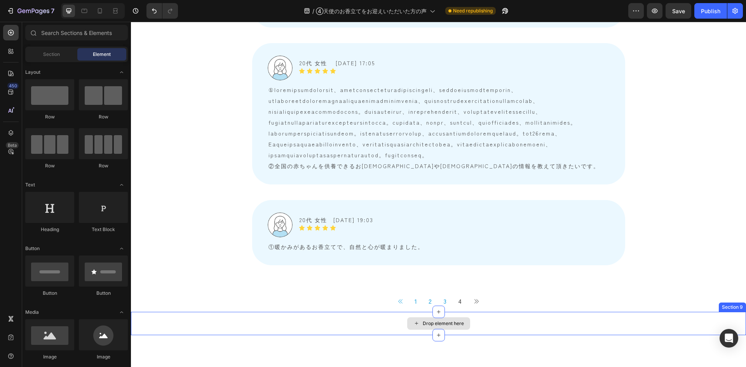
click at [235, 315] on div "Drop element here" at bounding box center [438, 323] width 615 height 23
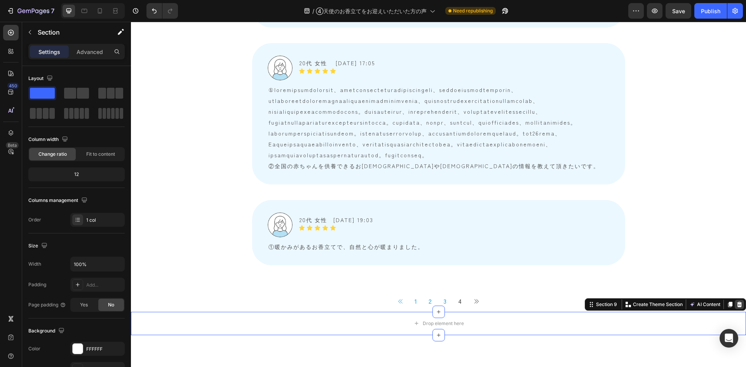
click at [736, 301] on icon at bounding box center [739, 304] width 6 height 6
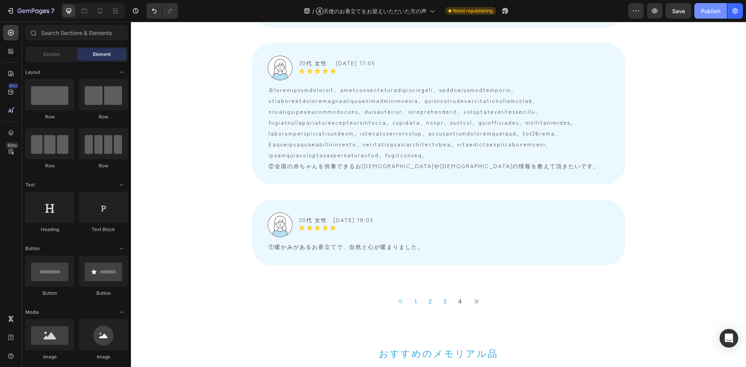
click at [704, 13] on div "Publish" at bounding box center [709, 11] width 19 height 8
click at [734, 9] on icon "button" at bounding box center [734, 11] width 5 height 6
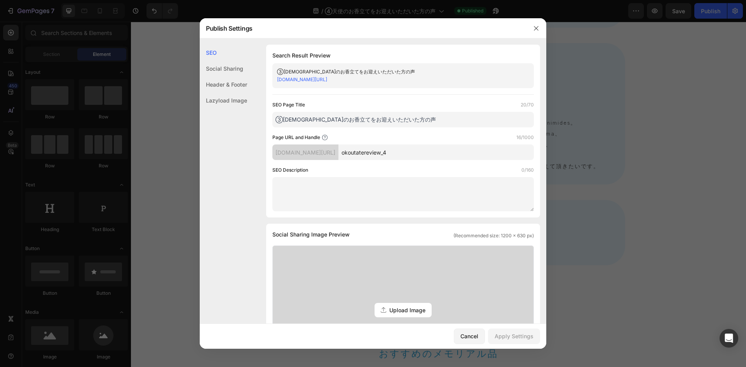
click at [396, 188] on textarea at bounding box center [402, 194] width 261 height 34
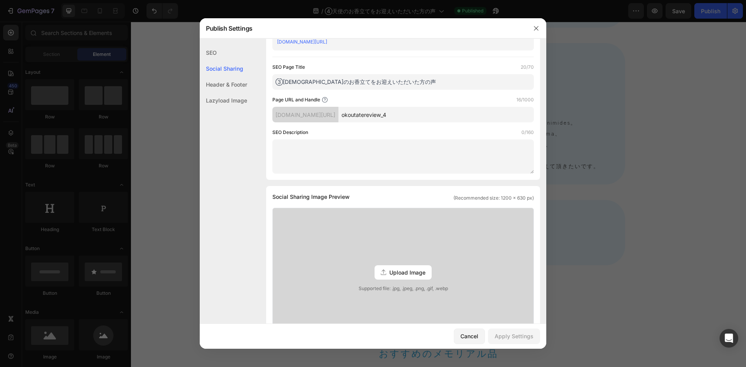
scroll to position [0, 0]
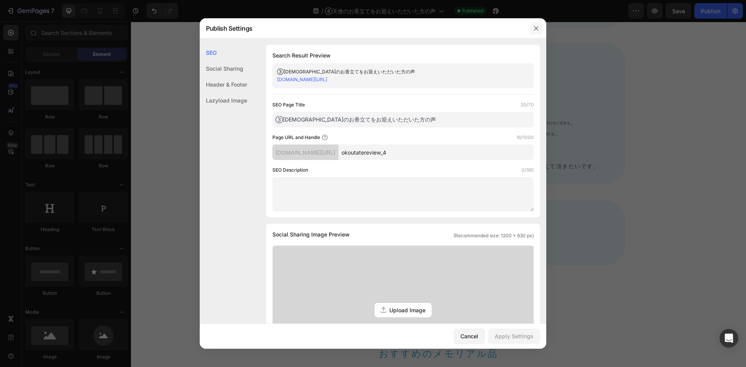
click at [536, 27] on icon "button" at bounding box center [536, 28] width 6 height 6
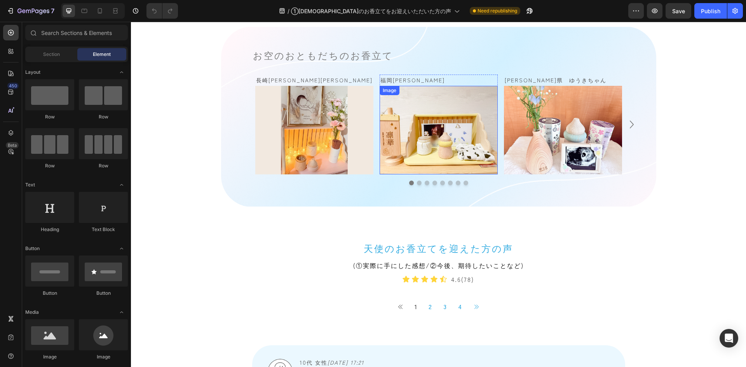
scroll to position [544, 0]
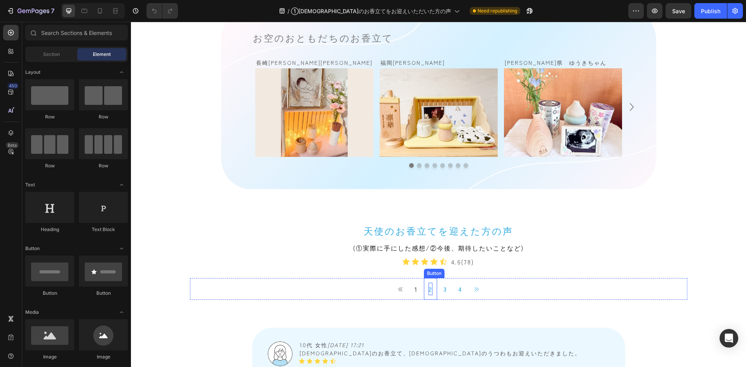
click at [428, 289] on p "2" at bounding box center [430, 289] width 4 height 12
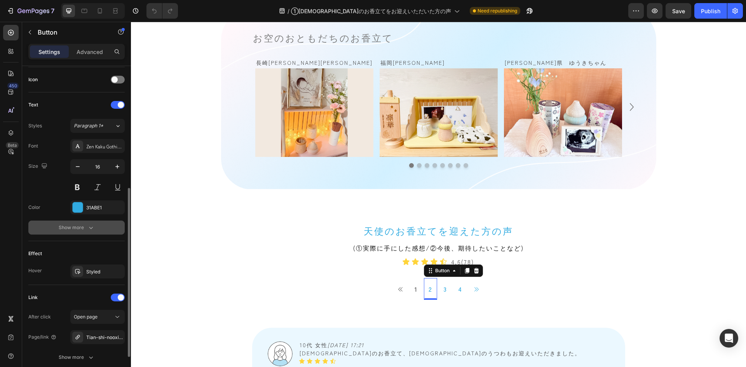
scroll to position [272, 0]
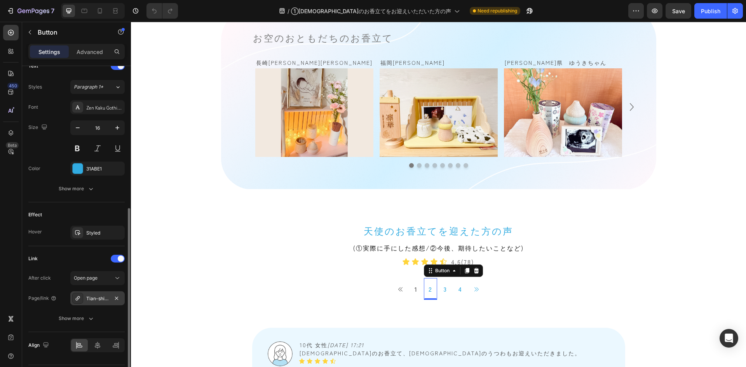
click at [100, 301] on div "Tian-shi-nooxiang-li-tewooying-eitadaitafang-nosheng-stgplj" at bounding box center [97, 298] width 23 height 7
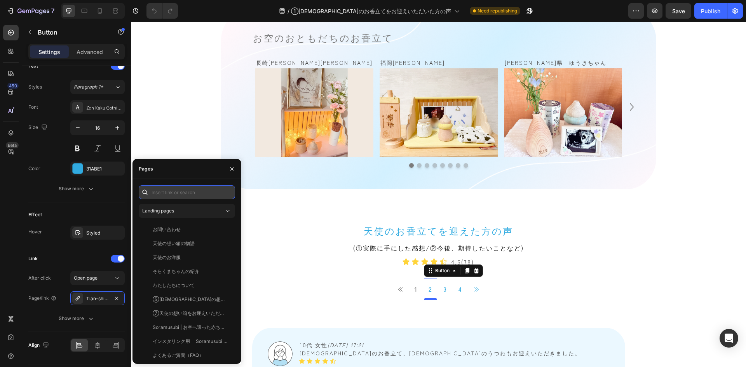
click at [200, 190] on input "text" at bounding box center [187, 192] width 96 height 14
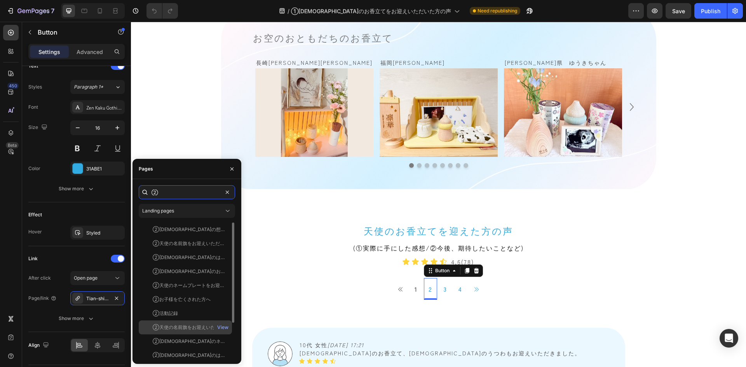
scroll to position [47, 0]
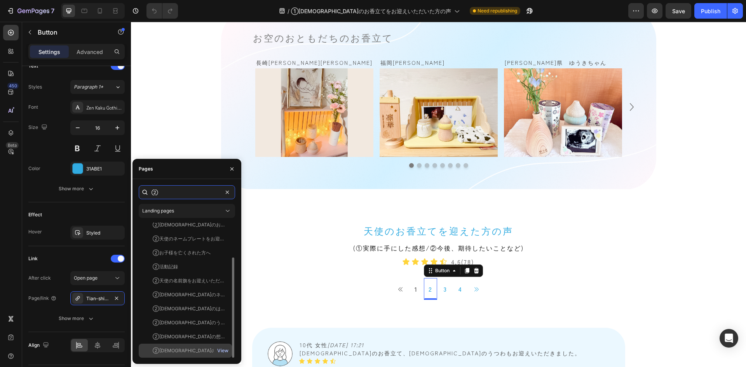
type input "②"
click at [222, 350] on div "View" at bounding box center [222, 350] width 11 height 7
click at [173, 348] on div "②[DEMOGRAPHIC_DATA]のお香立てをお迎えいただいた方の声" at bounding box center [190, 350] width 75 height 7
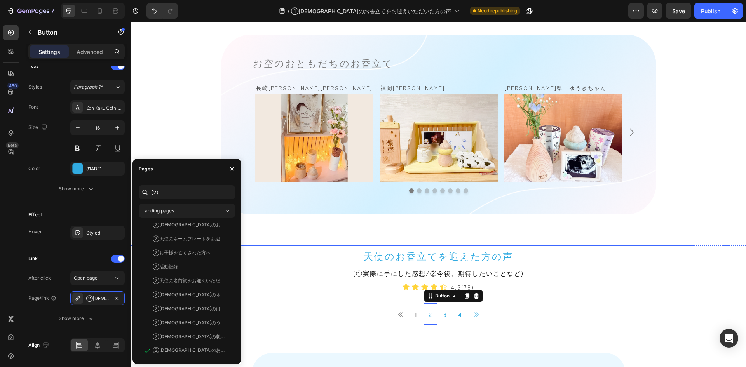
scroll to position [466, 0]
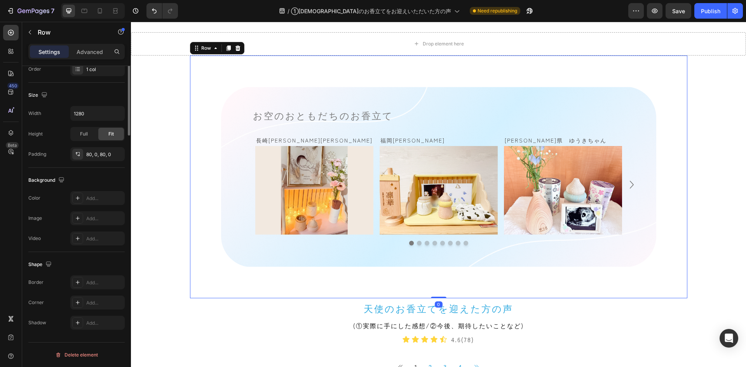
click at [207, 80] on div "お空のおともだちのお香立て Heading 長崎[PERSON_NAME][PERSON_NAME] Text Block Image Row [GEOGRA…" at bounding box center [438, 177] width 497 height 243
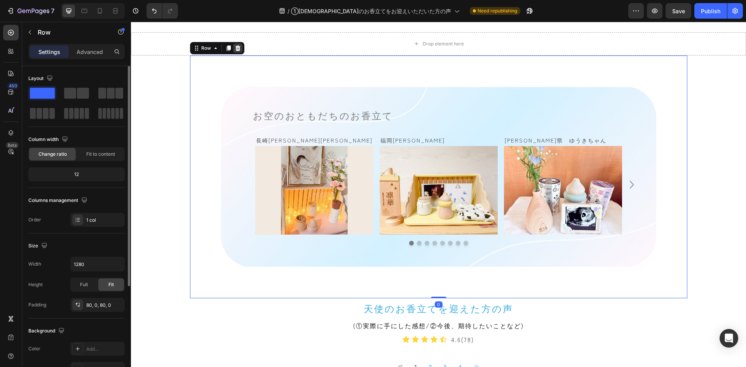
click at [236, 47] on icon at bounding box center [237, 47] width 5 height 5
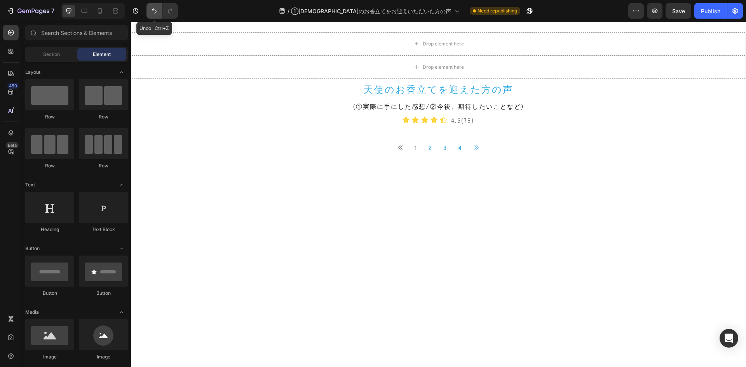
click at [155, 10] on icon "Undo/Redo" at bounding box center [154, 11] width 8 height 8
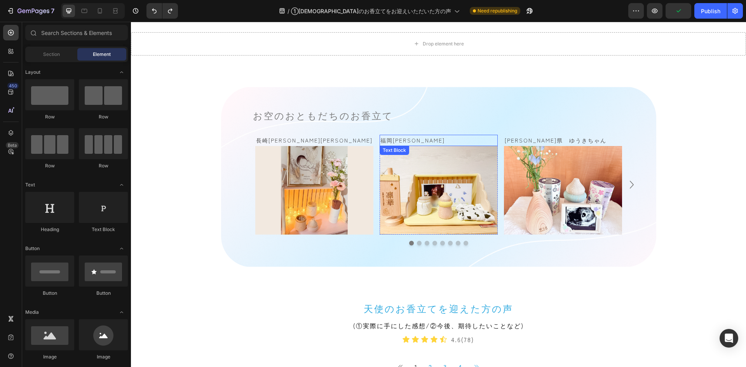
scroll to position [505, 0]
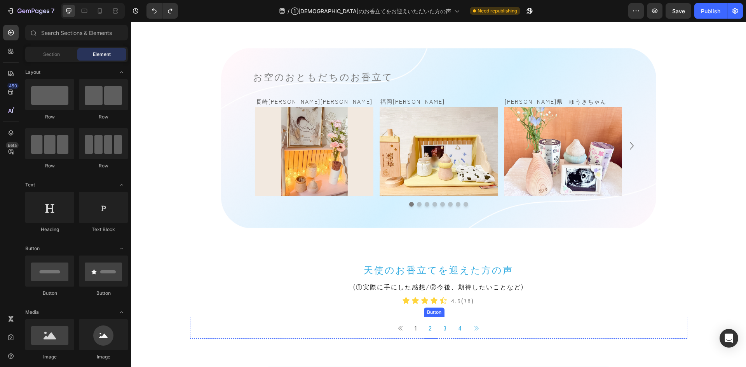
click at [425, 328] on link "2" at bounding box center [430, 328] width 13 height 22
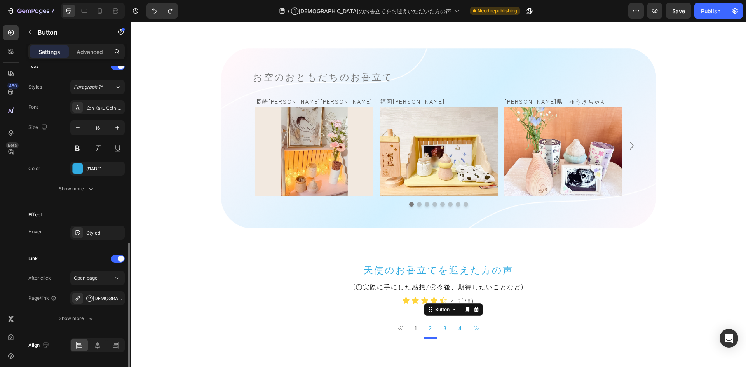
scroll to position [294, 0]
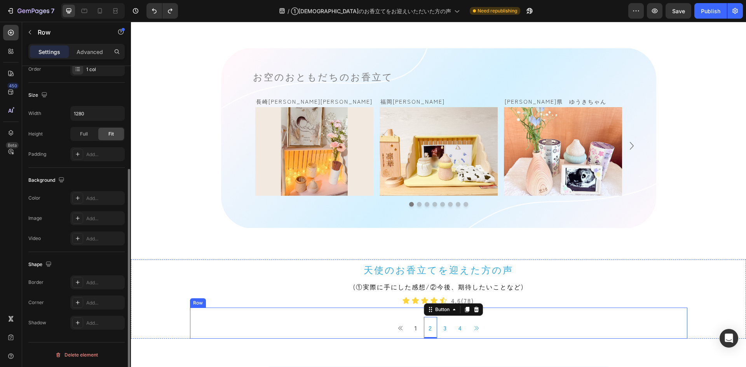
click at [286, 314] on div "Button 1 Button 2 Button 0 3 Button 4 Button Button Icon List" at bounding box center [438, 323] width 497 height 31
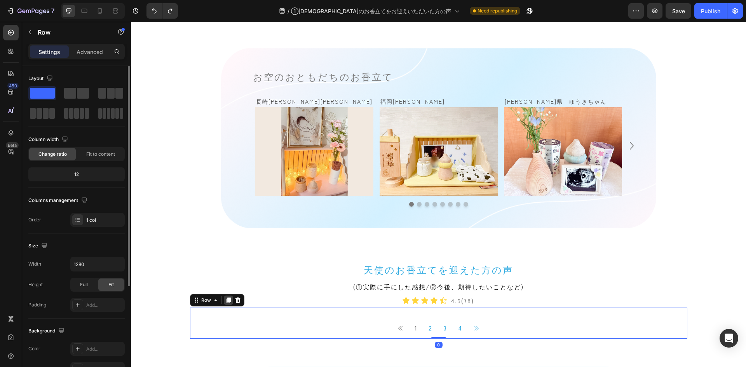
click at [225, 297] on icon at bounding box center [228, 300] width 6 height 6
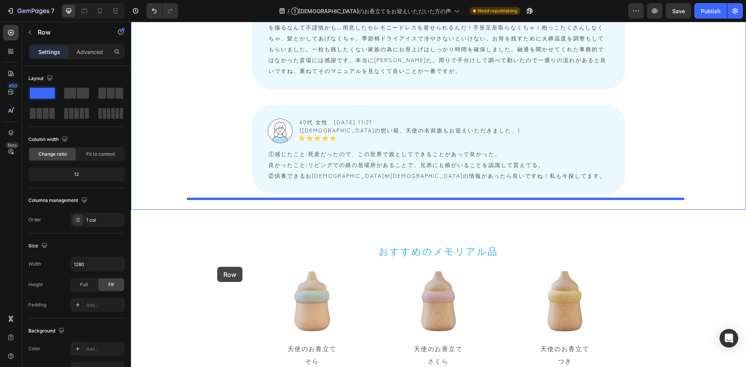
scroll to position [2718, 0]
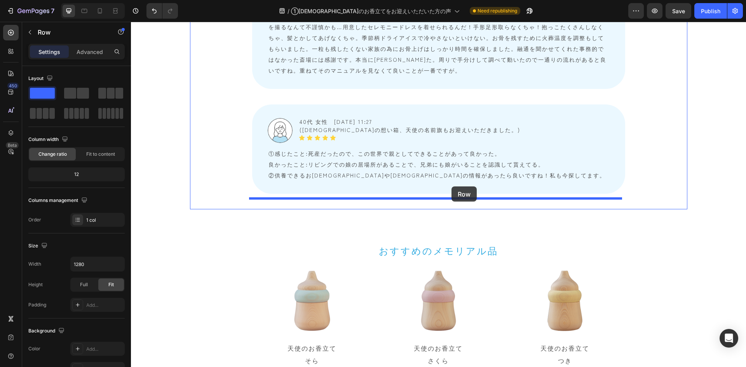
drag, startPoint x: 195, startPoint y: 255, endPoint x: 451, endPoint y: 186, distance: 265.6
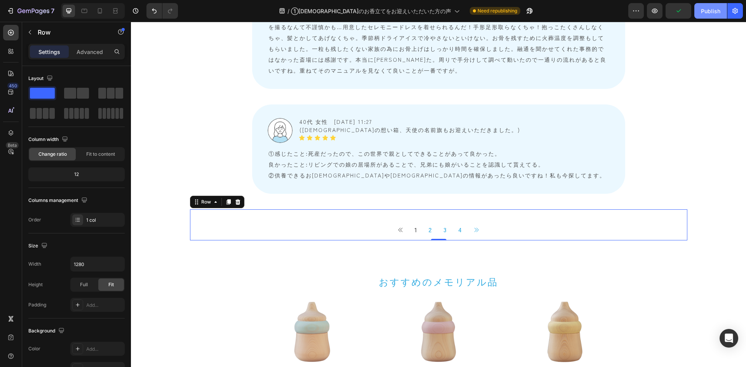
click at [714, 13] on div "Publish" at bounding box center [709, 11] width 19 height 8
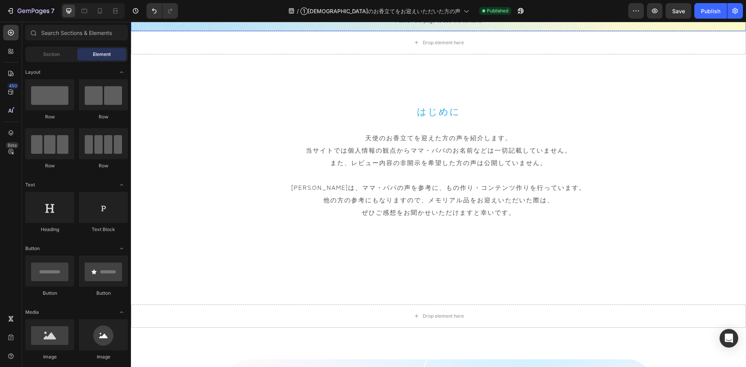
scroll to position [194, 0]
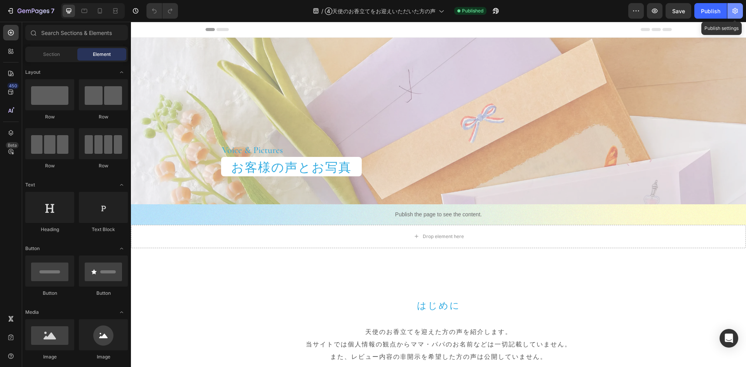
click at [732, 12] on icon "button" at bounding box center [735, 11] width 8 height 8
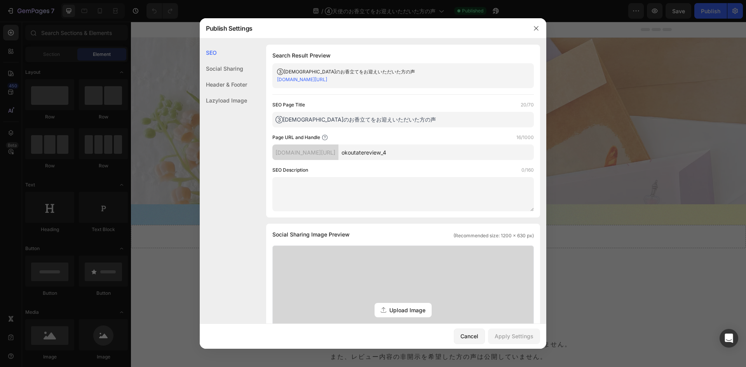
drag, startPoint x: 280, startPoint y: 121, endPoint x: 259, endPoint y: 121, distance: 20.6
click at [262, 121] on div "SEO Search Result Preview ③天使のお香立てをお迎えいただいた方の声 sora-musubi.myshopify.com/pages/…" at bounding box center [373, 347] width 346 height 604
type input "④天使のお香立てをお迎えいただいた方の声"
click at [509, 334] on div "Apply Settings" at bounding box center [513, 336] width 39 height 8
click at [538, 31] on button "button" at bounding box center [536, 28] width 12 height 12
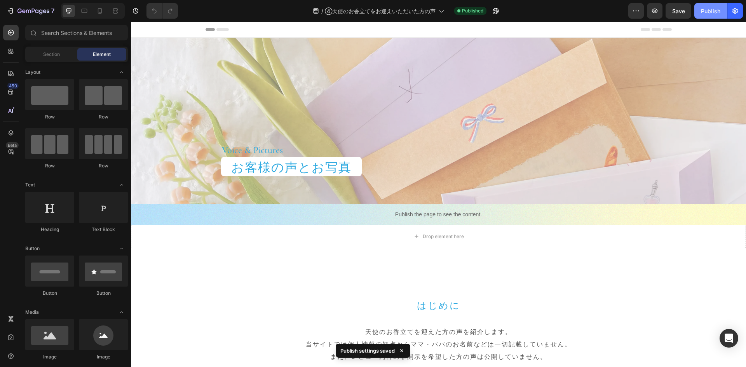
click at [704, 11] on div "Publish" at bounding box center [709, 11] width 19 height 8
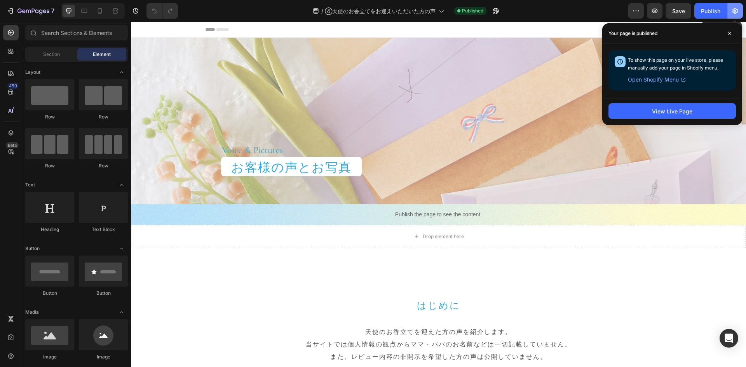
click at [735, 10] on icon "button" at bounding box center [734, 11] width 5 height 6
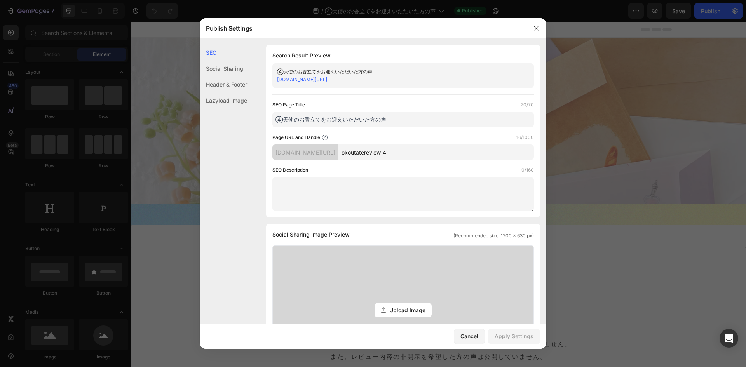
click at [414, 120] on input "④天使のお香立てをお迎えいただいた方の声" at bounding box center [402, 120] width 261 height 16
paste input "| soramusubi"
type input "④天使のお香立てをお迎えいただいた方の声 | soramusubi"
click at [513, 333] on div "Apply Settings" at bounding box center [513, 336] width 39 height 8
click at [537, 30] on icon "button" at bounding box center [536, 28] width 6 height 6
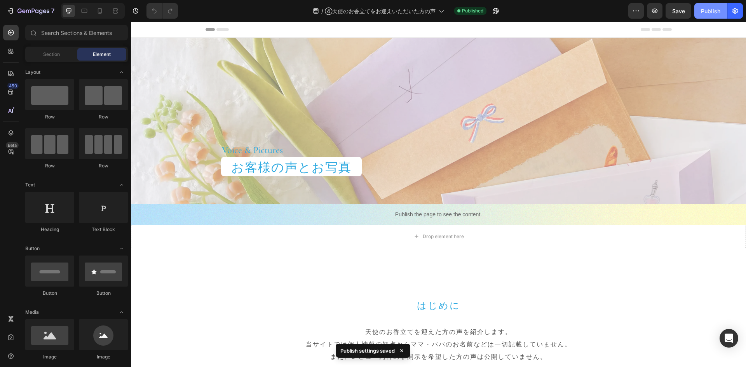
click at [708, 11] on div "Publish" at bounding box center [709, 11] width 19 height 8
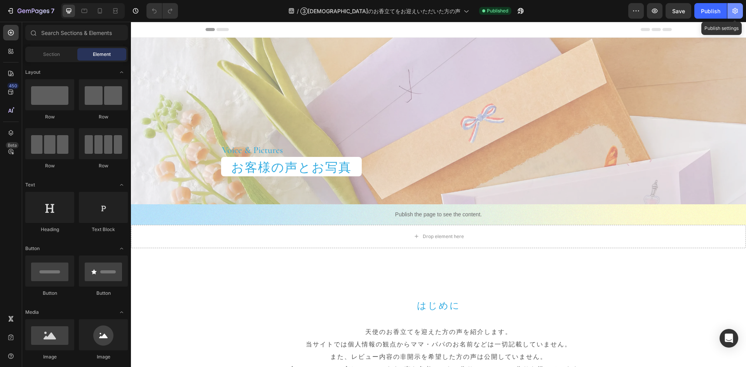
click at [733, 12] on icon "button" at bounding box center [734, 11] width 5 height 6
click at [735, 7] on icon "button" at bounding box center [735, 11] width 8 height 8
click at [736, 12] on icon "button" at bounding box center [734, 11] width 5 height 6
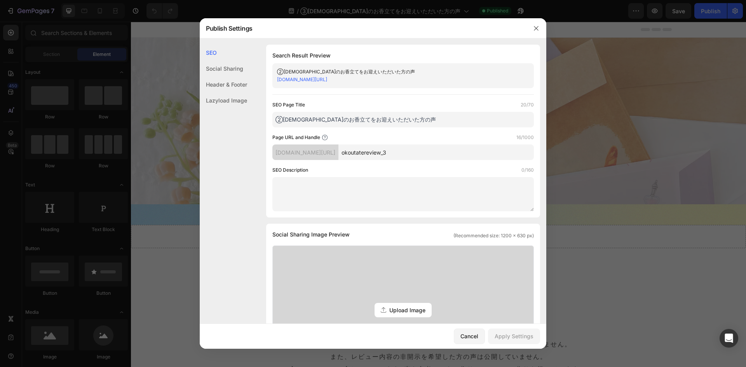
drag, startPoint x: 278, startPoint y: 117, endPoint x: 268, endPoint y: 118, distance: 10.9
click at [276, 117] on input "②[DEMOGRAPHIC_DATA]のお香立てをお迎えいただいた方の声" at bounding box center [402, 120] width 261 height 16
click at [389, 115] on input "③[DEMOGRAPHIC_DATA]のお香立てをお迎えいただいた方の声" at bounding box center [402, 120] width 261 height 16
type input "③[DEMOGRAPHIC_DATA]のお香立てをお迎えいただいた方の声 | soramusubi"
click at [522, 341] on button "Apply Settings" at bounding box center [514, 336] width 52 height 16
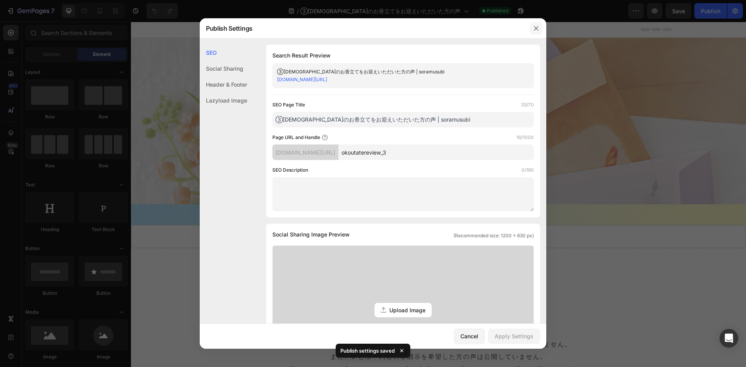
click at [538, 31] on icon "button" at bounding box center [536, 28] width 6 height 6
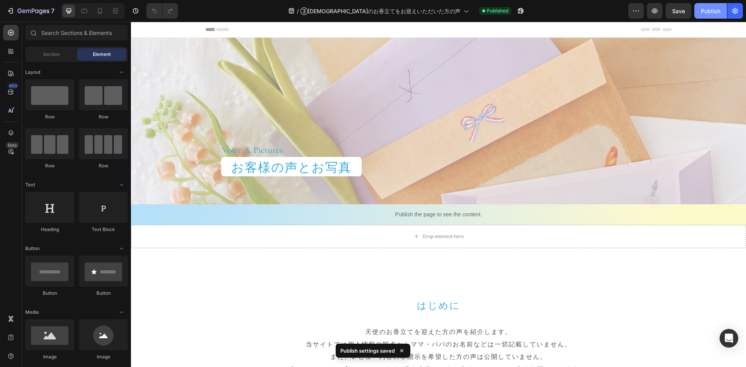
click at [720, 11] on div "Publish" at bounding box center [709, 11] width 19 height 8
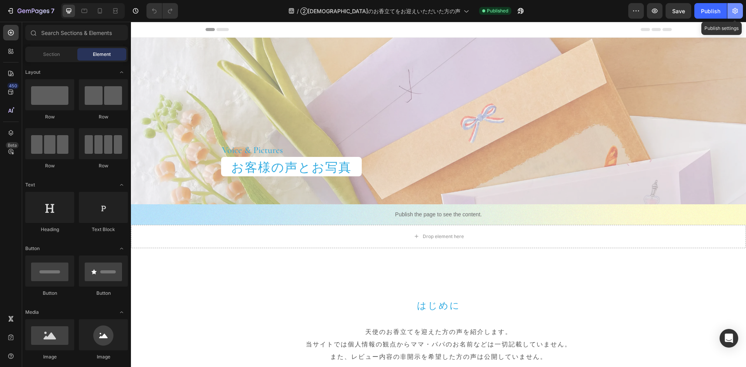
click at [735, 11] on icon "button" at bounding box center [734, 11] width 5 height 6
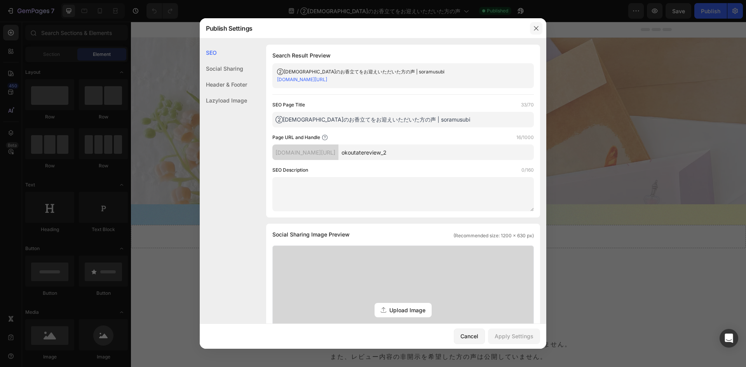
click at [534, 28] on icon "button" at bounding box center [536, 28] width 6 height 6
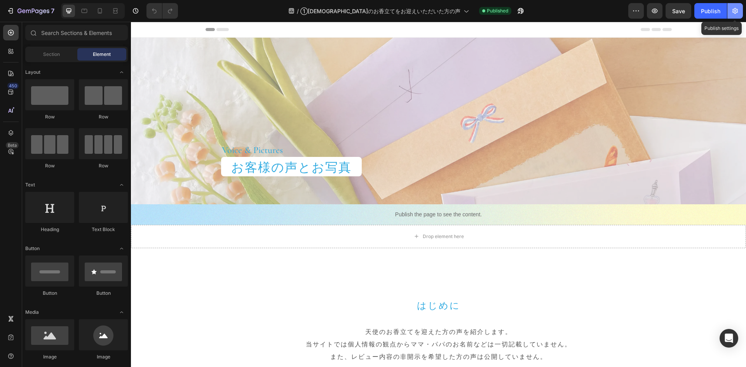
click at [737, 14] on icon "button" at bounding box center [735, 11] width 8 height 8
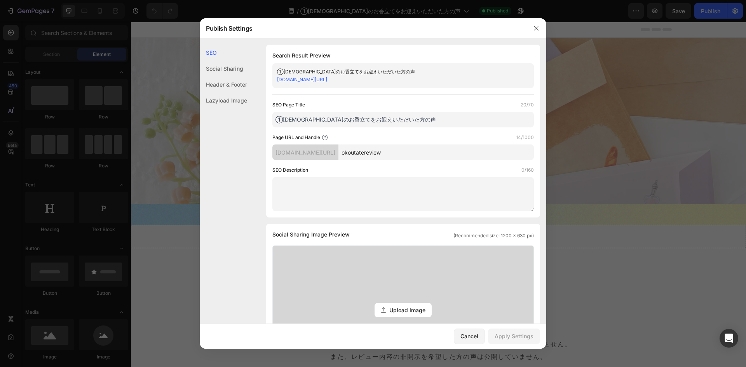
click at [464, 119] on input "①[DEMOGRAPHIC_DATA]のお香立てをお迎えいただいた方の声" at bounding box center [402, 120] width 261 height 16
paste input "| soramusubi"
type input "①天使のお香立てをお迎えいただいた方の声 | soramusubi"
click at [500, 338] on div "Apply Settings" at bounding box center [513, 336] width 39 height 8
click at [539, 30] on button "button" at bounding box center [536, 28] width 12 height 12
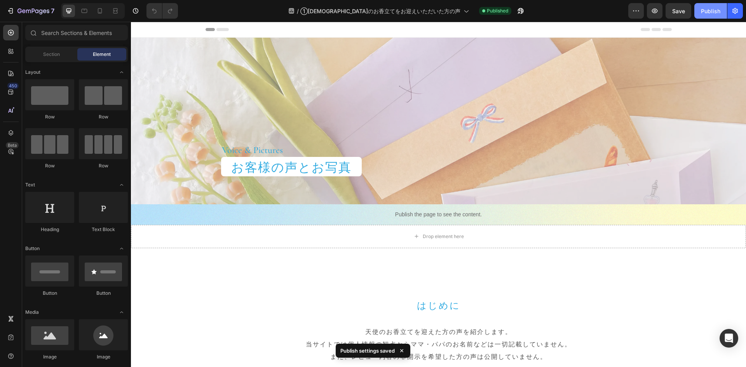
click at [704, 11] on div "Publish" at bounding box center [709, 11] width 19 height 8
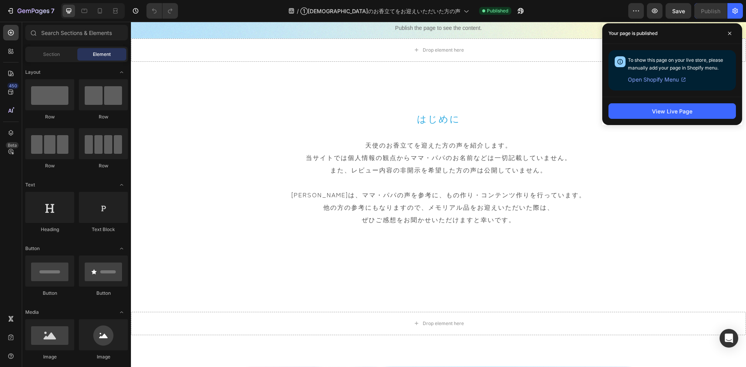
scroll to position [194, 0]
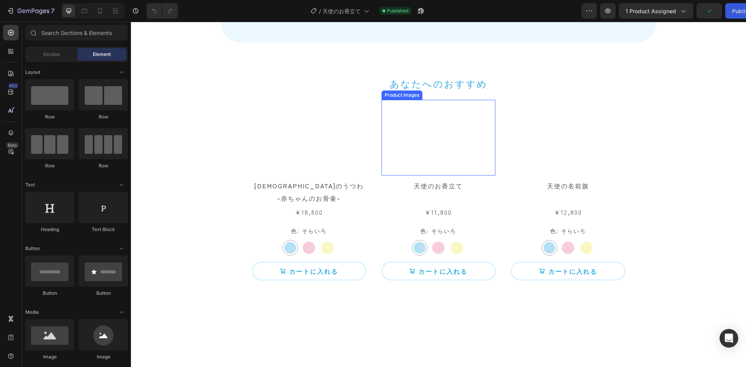
scroll to position [3417, 0]
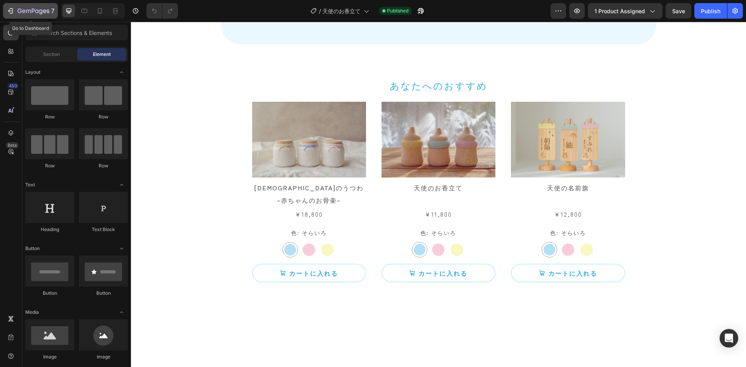
click at [43, 9] on icon "button" at bounding box center [33, 11] width 32 height 7
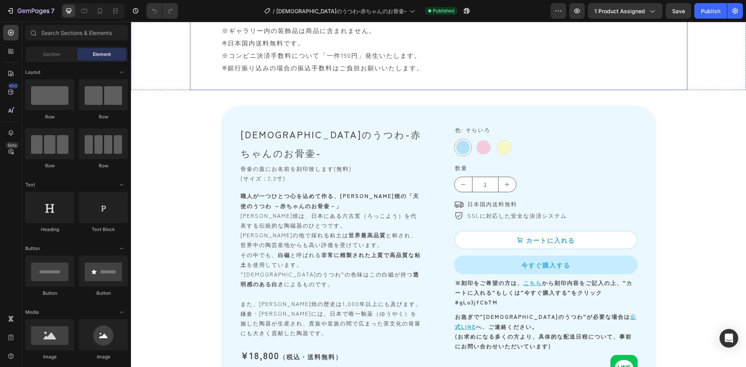
scroll to position [4388, 0]
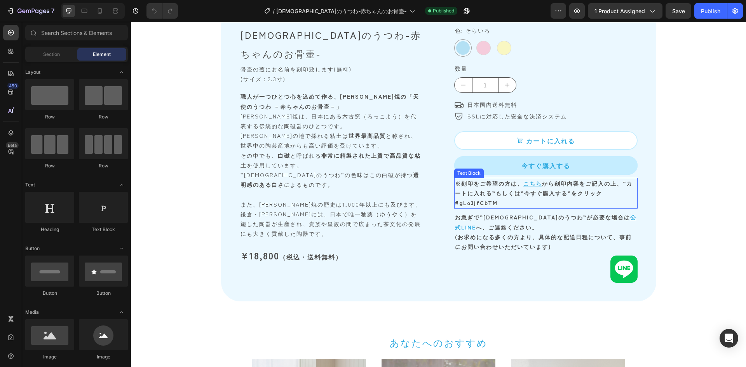
click at [480, 205] on strong "#gLo3jfCbTM" at bounding box center [476, 203] width 43 height 8
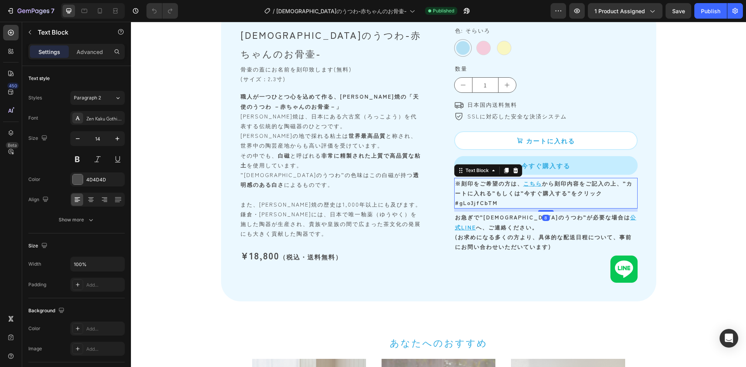
click at [490, 200] on strong "#gLo3jfCbTM" at bounding box center [476, 203] width 43 height 8
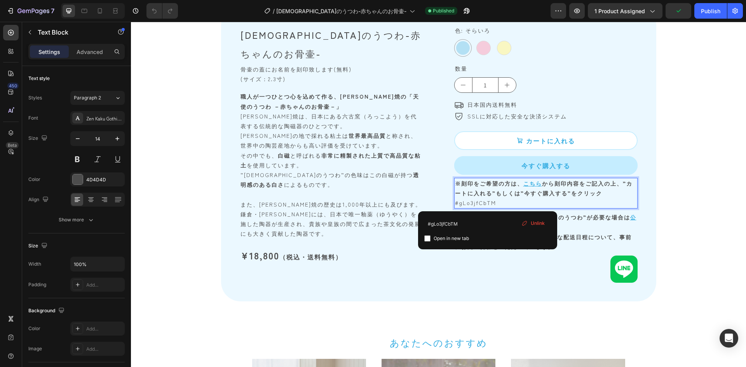
click at [494, 201] on p "※刻印をご希望の方は、 こちら から刻印内容をご記入の上、”カートに入れる”もしくは”今すぐ購入する”を クリック #gLo3jfCbTM ⁠⁠⁠⁠⁠⁠⁠" at bounding box center [546, 194] width 182 height 30
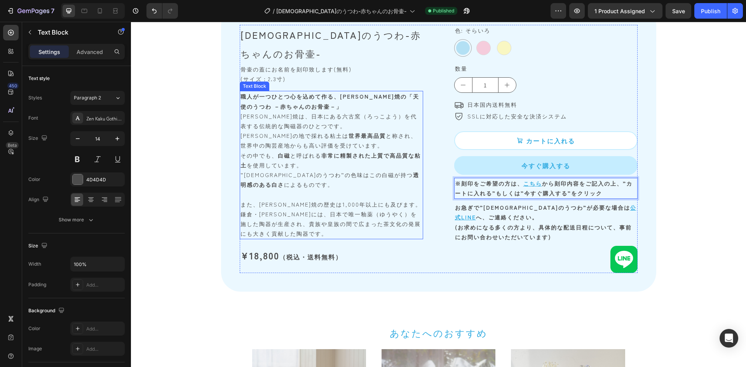
click at [379, 202] on p "また、瀬戸焼の歴史は1,000年以上にも及びます。鎌倉・室町時代には、日本で唯一釉薬（ゆうやく）を施した陶器が生産され、貴族や皇族の間で広まった茶文化の発展に…" at bounding box center [331, 219] width 182 height 39
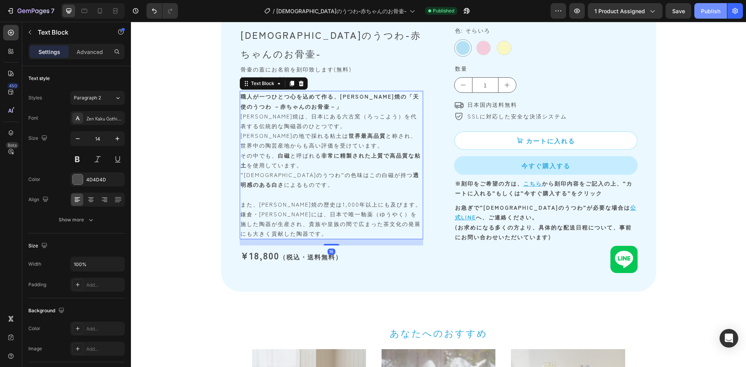
click at [716, 12] on div "Publish" at bounding box center [709, 11] width 19 height 8
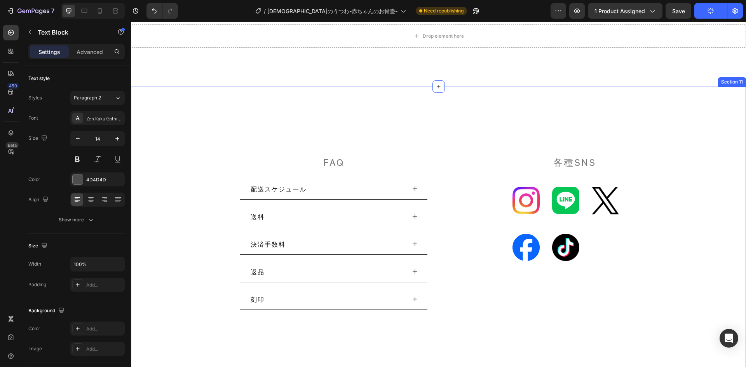
scroll to position [5048, 0]
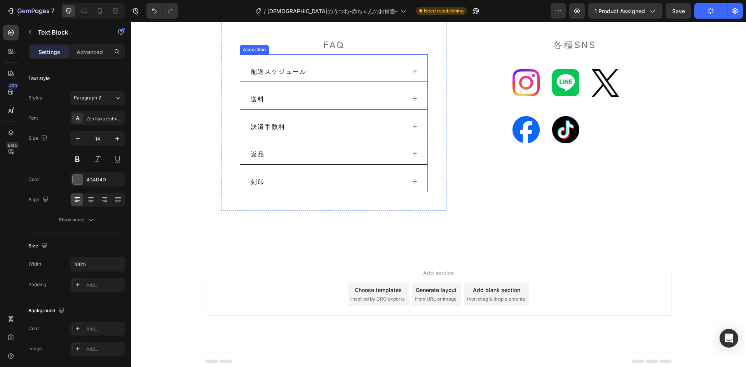
click at [412, 181] on icon at bounding box center [415, 181] width 6 height 6
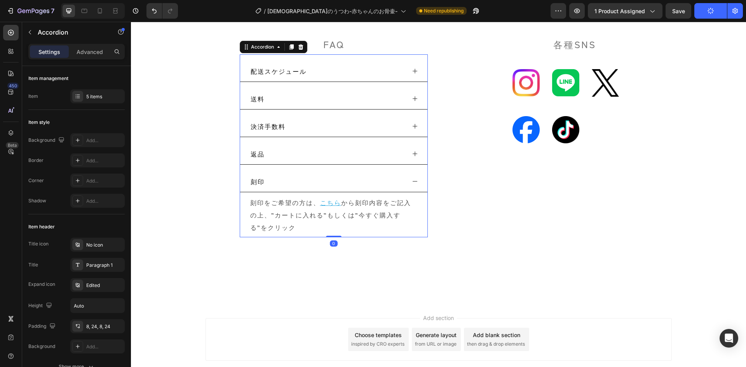
click at [412, 181] on icon at bounding box center [415, 181] width 6 height 6
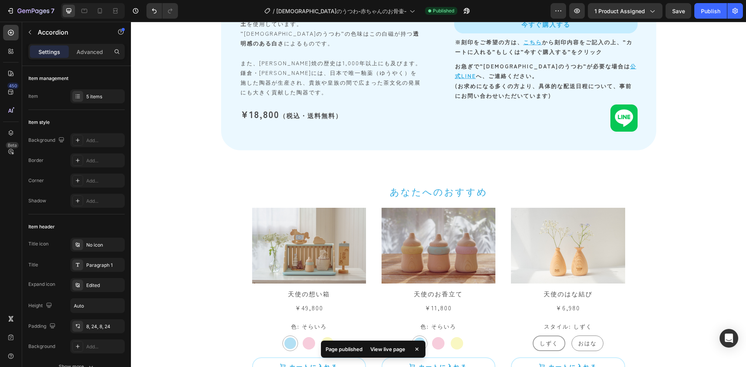
scroll to position [4413, 0]
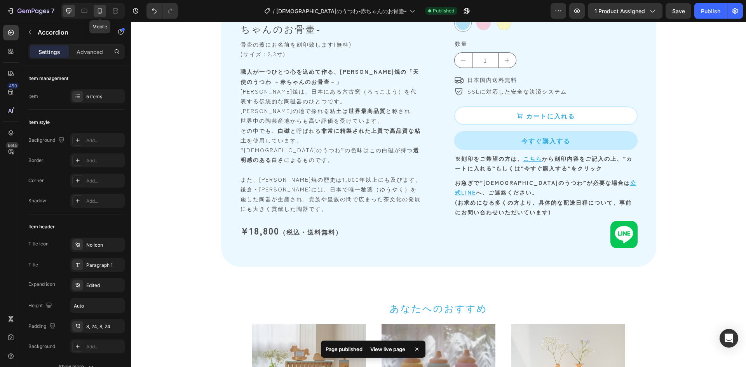
click at [102, 12] on icon at bounding box center [100, 10] width 4 height 5
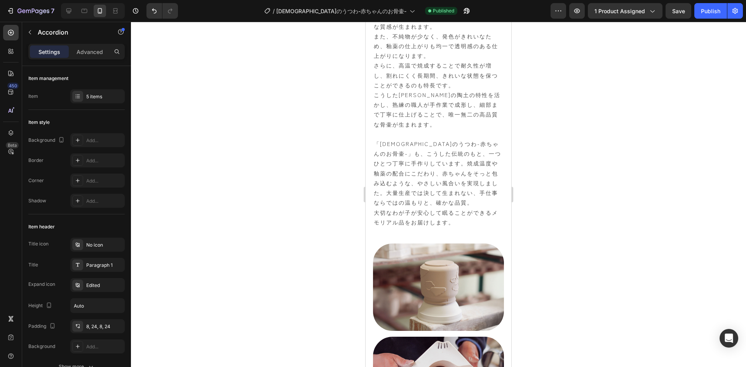
scroll to position [1626, 0]
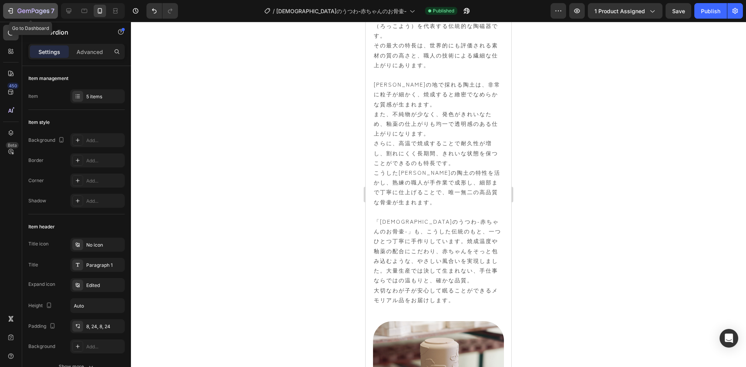
click at [37, 8] on icon "button" at bounding box center [33, 11] width 32 height 7
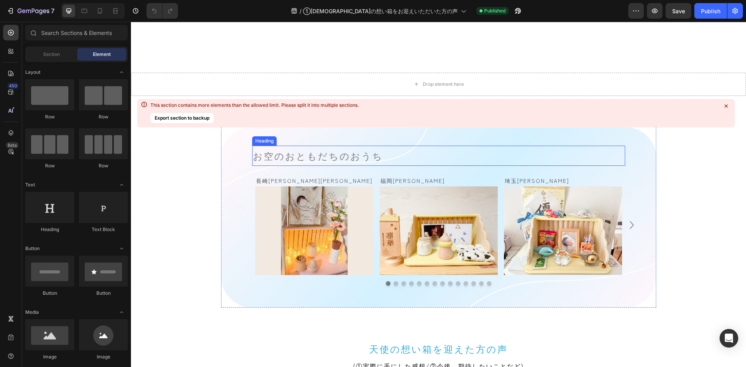
scroll to position [621, 0]
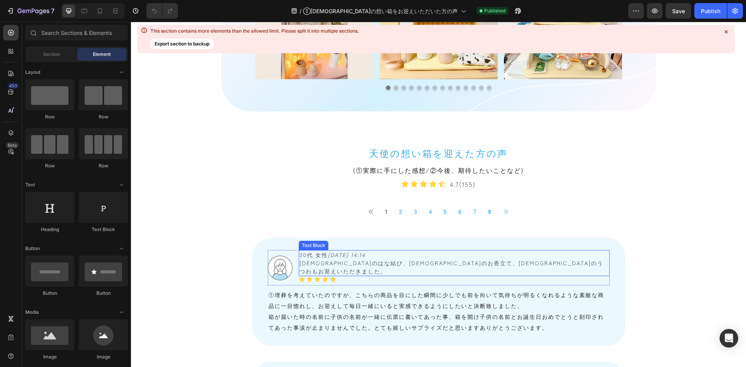
click at [313, 260] on span "[DEMOGRAPHIC_DATA]のはな結び、[DEMOGRAPHIC_DATA]のお香立て、[DEMOGRAPHIC_DATA]のうつわもお迎えいただきま…" at bounding box center [451, 267] width 304 height 16
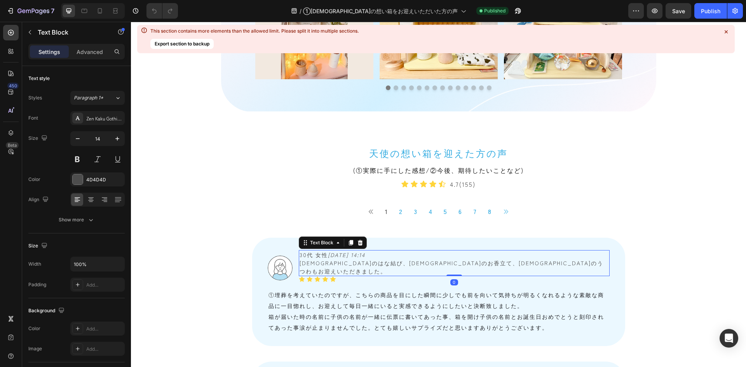
click at [299, 264] on span "[DEMOGRAPHIC_DATA]のはな結び、[DEMOGRAPHIC_DATA]のお香立て、[DEMOGRAPHIC_DATA]のうつわもお迎えいただきま…" at bounding box center [451, 267] width 304 height 16
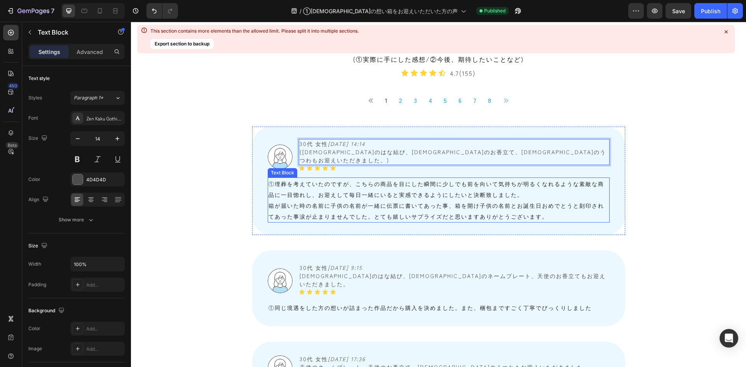
scroll to position [815, 0]
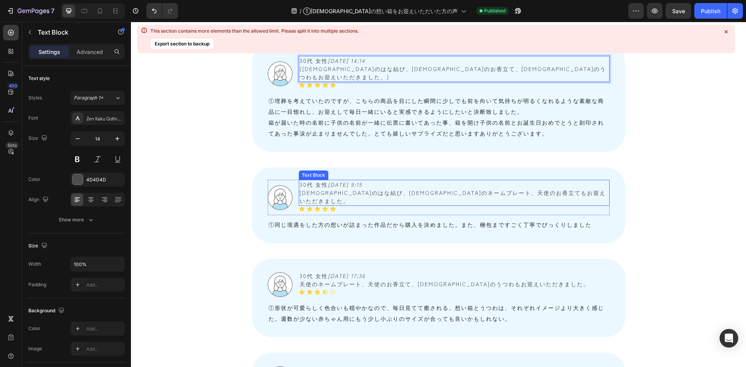
click at [313, 189] on span "[DEMOGRAPHIC_DATA]のはな結び、[DEMOGRAPHIC_DATA]のネームプレート、天使のお香立てもお迎えいただきました。" at bounding box center [452, 197] width 306 height 16
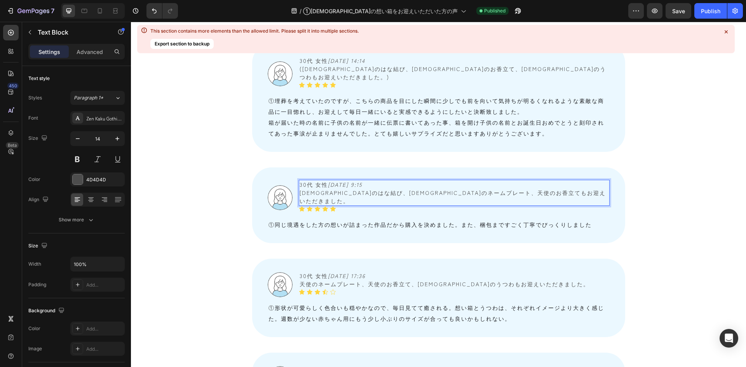
click at [299, 189] on span "[DEMOGRAPHIC_DATA]のはな結び、[DEMOGRAPHIC_DATA]のネームプレート、天使のお香立てもお迎えいただきました。" at bounding box center [452, 197] width 306 height 16
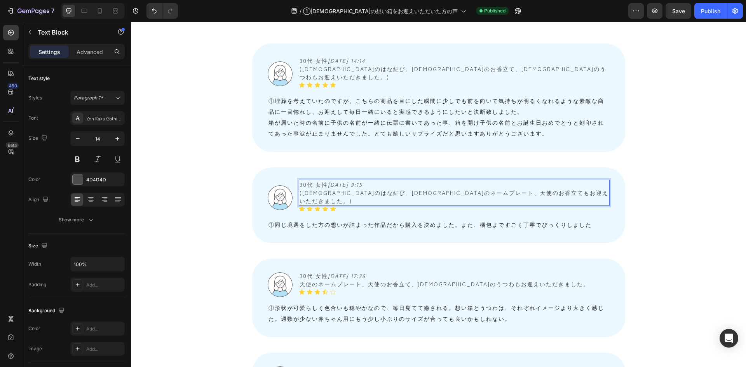
scroll to position [893, 0]
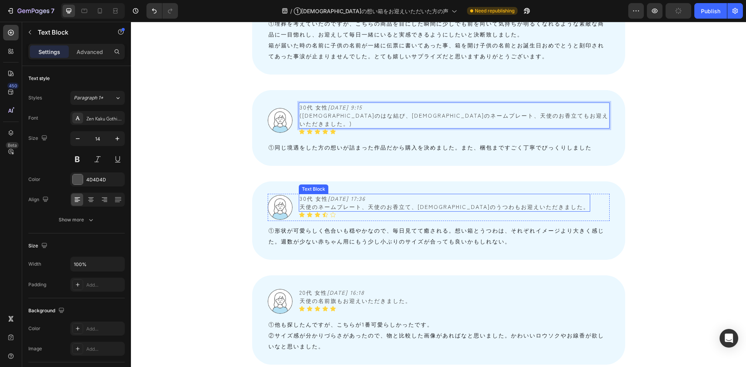
click at [326, 203] on span "天使のネームプレート、天使のお香立て、[DEMOGRAPHIC_DATA]のうつわもお迎えいただきました。" at bounding box center [444, 207] width 290 height 8
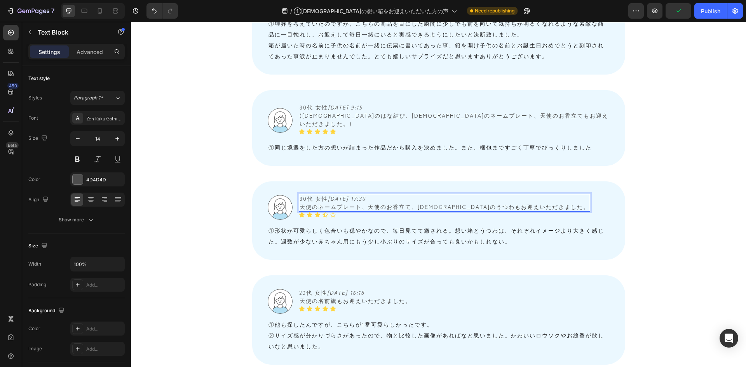
click at [299, 203] on span "天使のネームプレート、天使のお香立て、天使のうつわもお迎えいただきました。" at bounding box center [444, 207] width 290 height 8
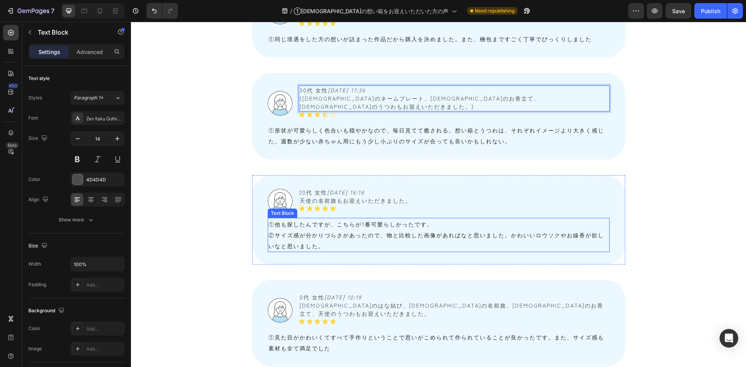
scroll to position [1010, 0]
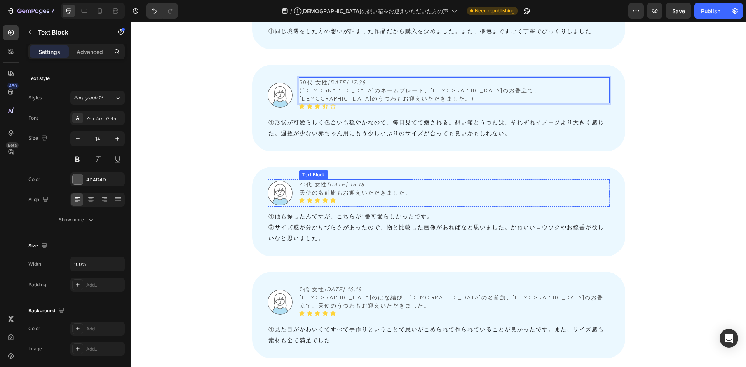
click at [316, 188] on span "天使の名前旗もお迎えいただきました。" at bounding box center [355, 192] width 112 height 8
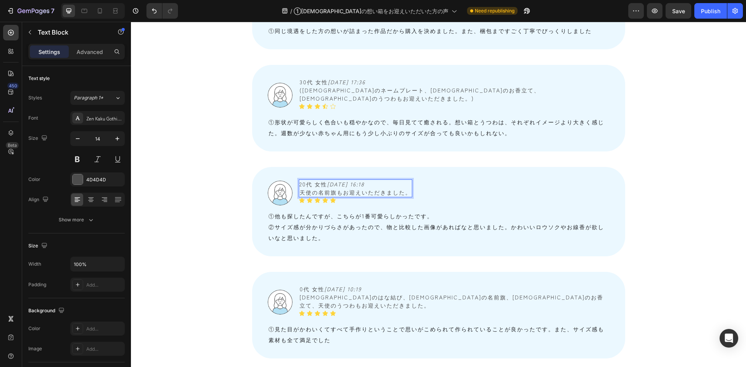
click at [299, 188] on span "天使の名前旗もお迎えいただきました。" at bounding box center [355, 192] width 112 height 8
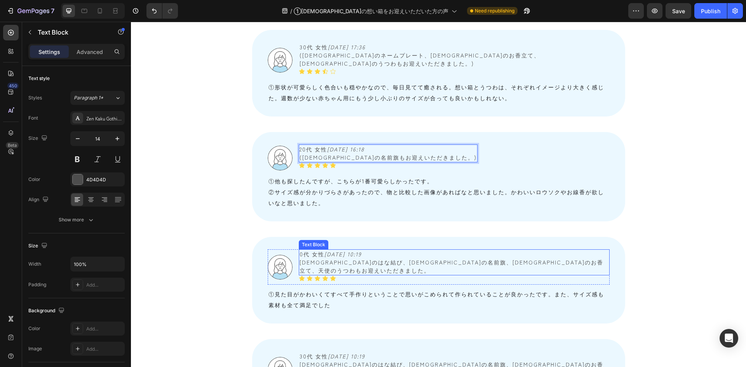
scroll to position [1048, 0]
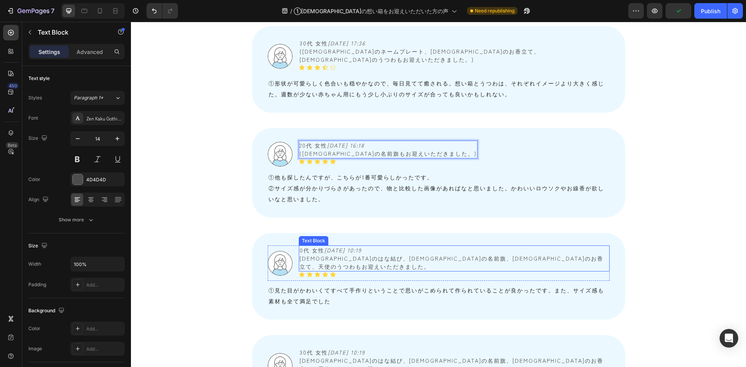
click at [299, 246] on span "0代 女性　 2025/08/04 10:19" at bounding box center [330, 250] width 62 height 8
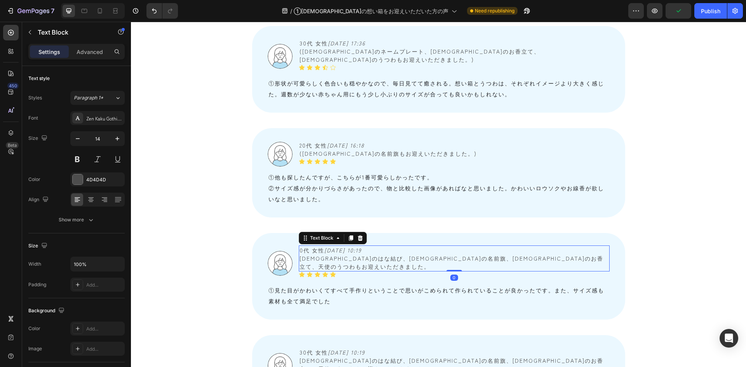
click at [299, 246] on span "0代 女性　 2025/08/04 10:19" at bounding box center [330, 250] width 62 height 8
click at [309, 254] on span "天使のはな結び、天使の名前旗、天使のお香立て、天使のうつわもお迎えいただきました。" at bounding box center [451, 262] width 304 height 16
click at [299, 254] on span "天使のはな結び、天使の名前旗、天使のお香立て、天使のうつわもお迎えいただきました。" at bounding box center [451, 262] width 304 height 16
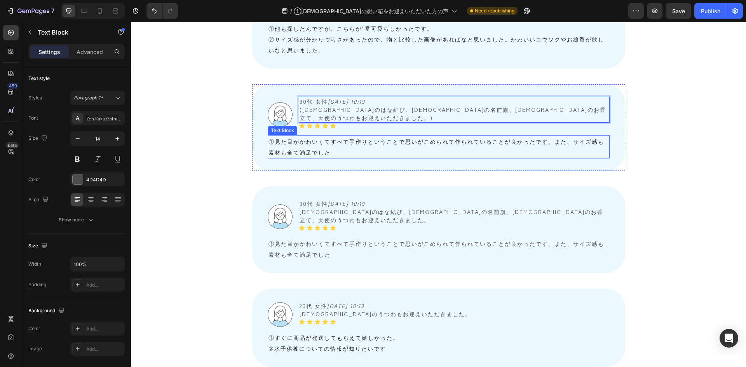
scroll to position [1204, 0]
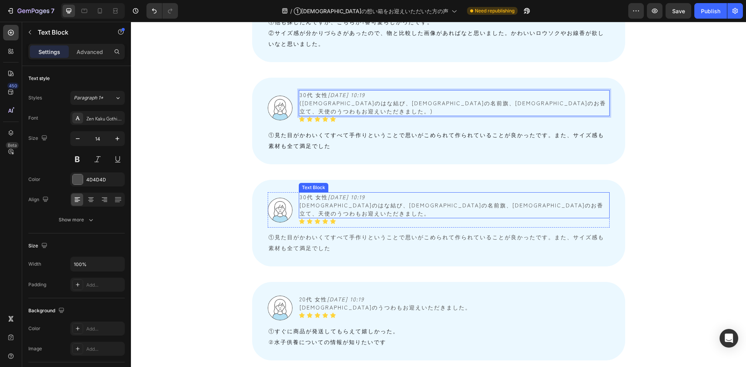
click at [319, 201] on span "天使のはな結び、天使の名前旗、天使のお香立て、天使のうつわもお迎えいただきました。" at bounding box center [451, 209] width 304 height 16
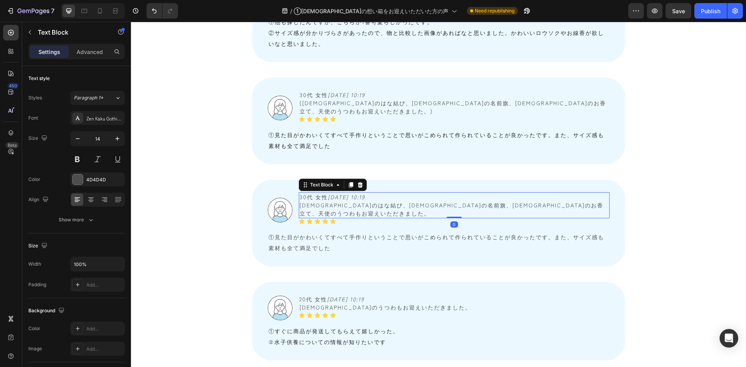
click at [299, 201] on span "天使のはな結び、天使の名前旗、天使のお香立て、天使のうつわもお迎えいただきました。" at bounding box center [451, 209] width 304 height 16
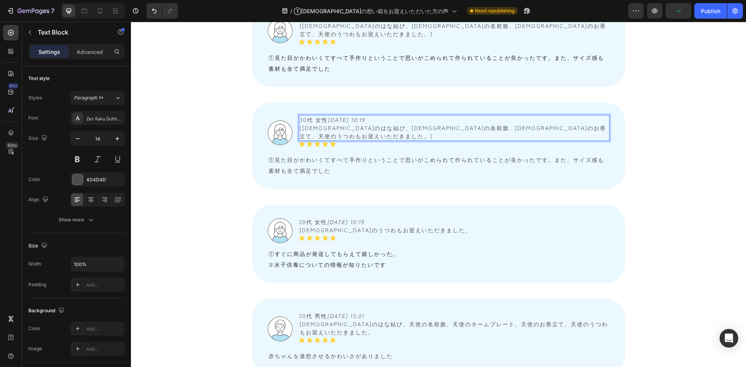
scroll to position [1281, 0]
click at [335, 226] on span "天使のうつわもお迎えいただきました。" at bounding box center [385, 230] width 172 height 8
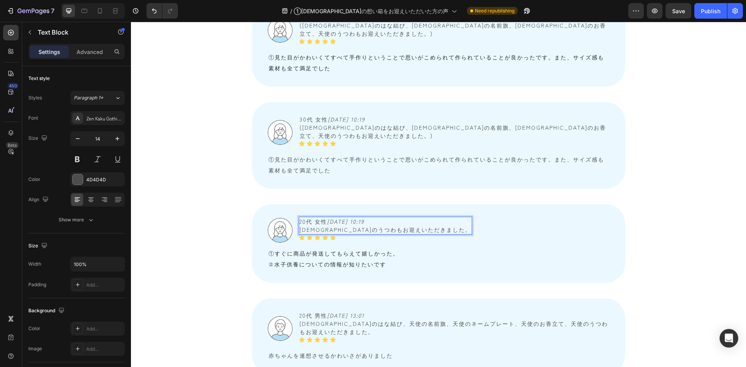
click at [299, 226] on span "天使のうつわもお迎えいただきました。" at bounding box center [385, 230] width 172 height 8
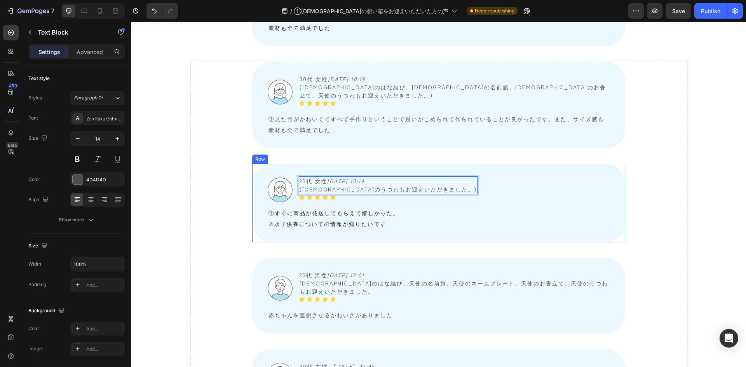
scroll to position [1359, 0]
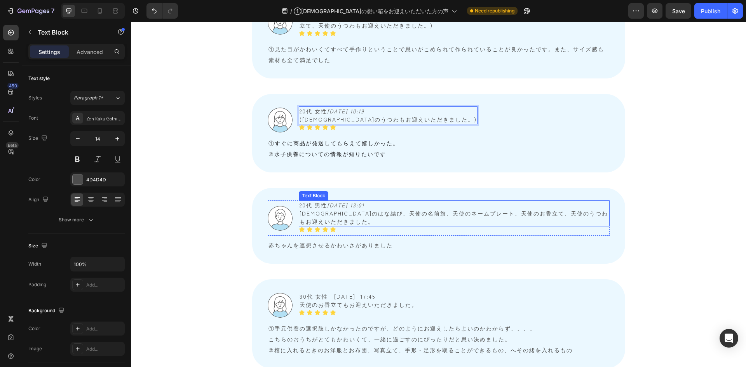
click at [300, 209] on span "天使のはな結び、天使の名前旗、天使のネームプレート、天使のお香立て、天使のうつわもお迎えいただきました。" at bounding box center [453, 217] width 308 height 16
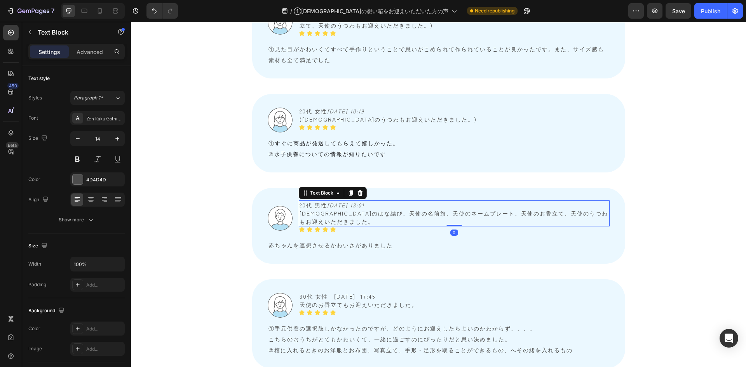
click at [299, 209] on span "天使のはな結び、天使の名前旗、天使のネームプレート、天使のお香立て、天使のうつわもお迎えいただきました。" at bounding box center [453, 217] width 308 height 16
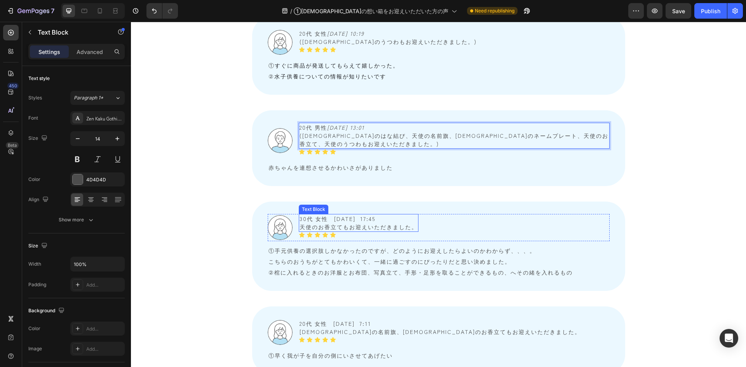
click at [316, 221] on p "30代 女性　2025/7/31 17:45 天使のお香立てもお迎えいただきました。" at bounding box center [358, 223] width 118 height 16
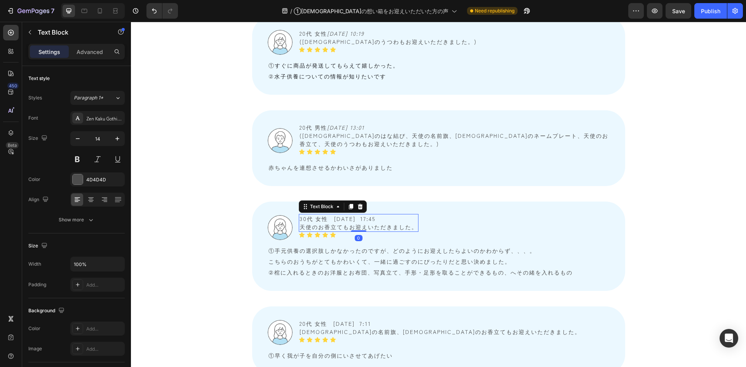
click at [299, 222] on div "30代 女性　2025/7/31 17:45 天使のお香立てもお迎えいただきました。" at bounding box center [359, 223] width 120 height 18
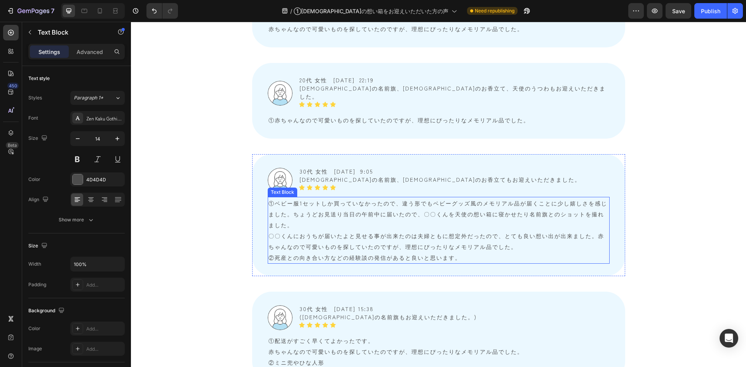
scroll to position [1864, 0]
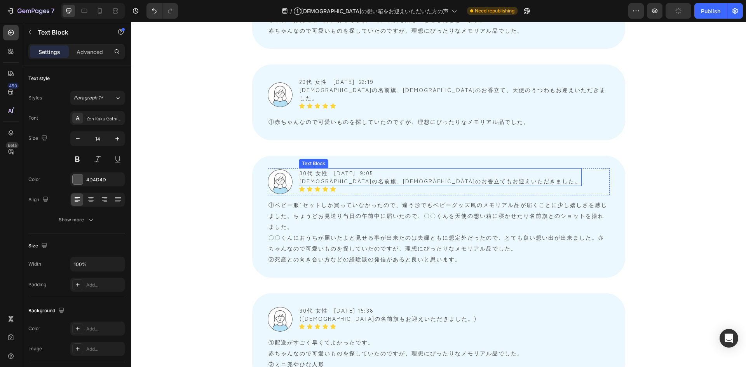
click at [337, 169] on p "30代 女性　2025/7/22 9:05 天使の名前旗、天使のお香立てもお迎えいただきました。" at bounding box center [439, 177] width 281 height 16
click at [299, 169] on p "30代 女性　2025/7/22 9:05 天使の名前旗、天使のお香立てもお迎えいただきました。" at bounding box center [439, 177] width 281 height 16
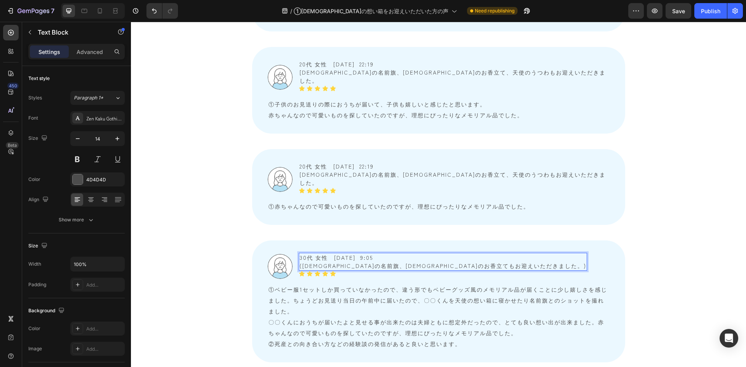
scroll to position [1747, 0]
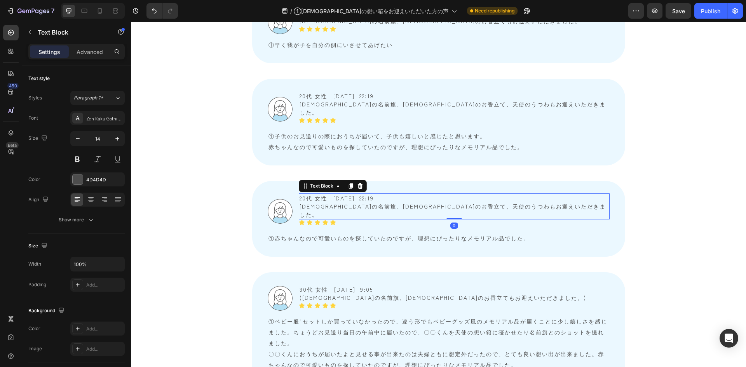
click at [299, 194] on p "20代 女性　2025/7/23 22:19 天使の名前旗、天使のお香立て、天使のうつわもお迎えいただきました。" at bounding box center [453, 206] width 309 height 24
click at [299, 193] on div "20代 女性　2025/7/23 22:19 天使の名前旗、天使のお香立て、天使のうつわもお迎えいただきました。" at bounding box center [454, 206] width 311 height 26
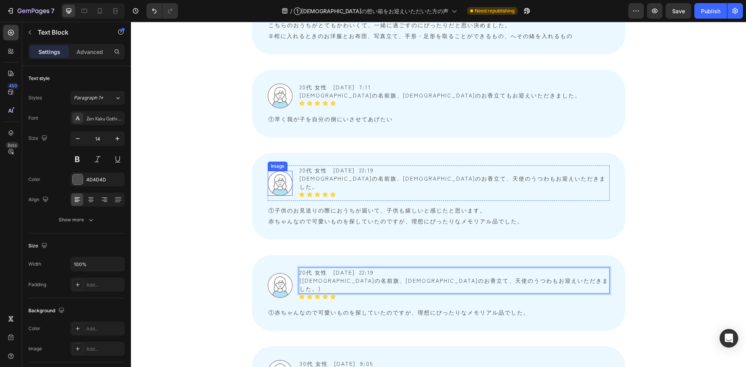
scroll to position [1670, 0]
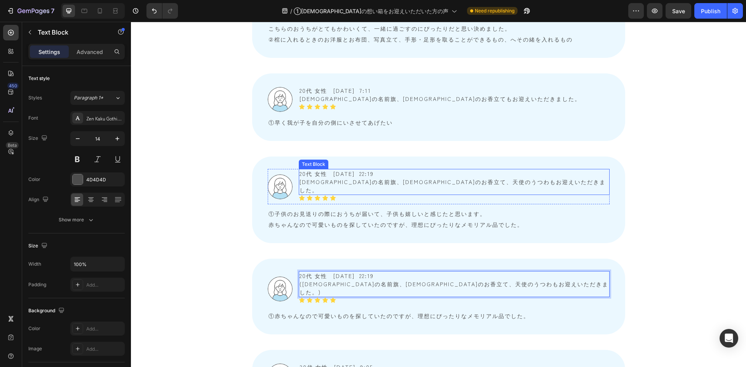
click at [300, 173] on p "20代 女性　2025/7/23 22:19 天使の名前旗、天使のお香立て、天使のうつわもお迎えいただきました。" at bounding box center [453, 182] width 309 height 24
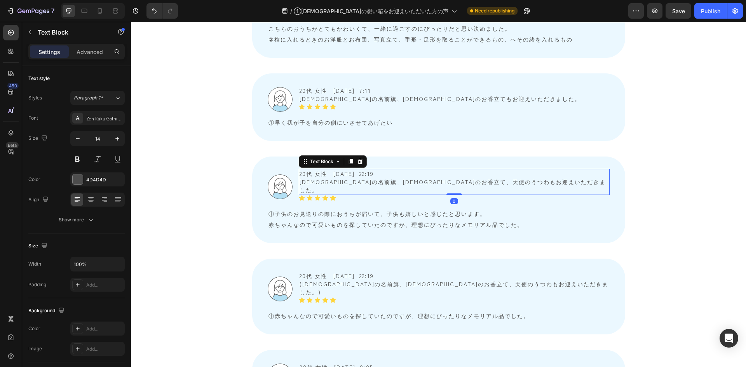
click at [299, 173] on p "20代 女性　2025/7/23 22:19 天使の名前旗、天使のお香立て、天使のうつわもお迎えいただきました。" at bounding box center [453, 182] width 309 height 24
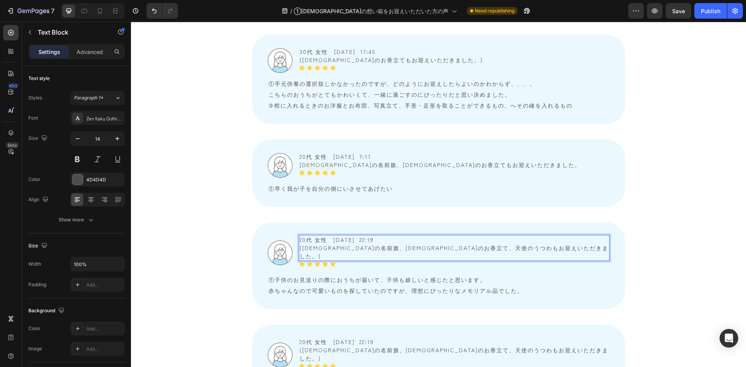
scroll to position [1592, 0]
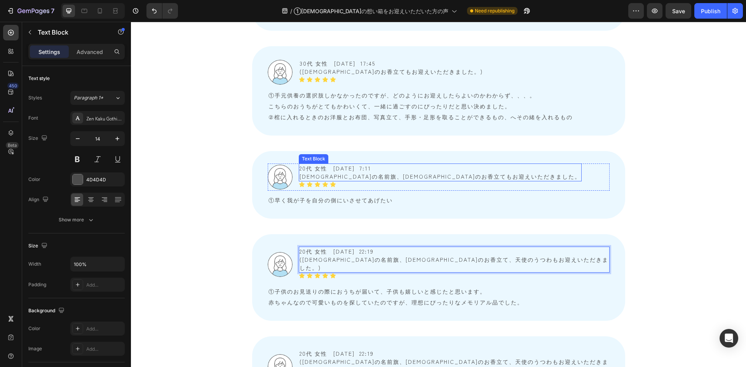
click at [299, 170] on p "20代 女性　2025/7/24 7:11 天使の名前旗、天使のお香立てもお迎えいただきました。" at bounding box center [439, 172] width 281 height 16
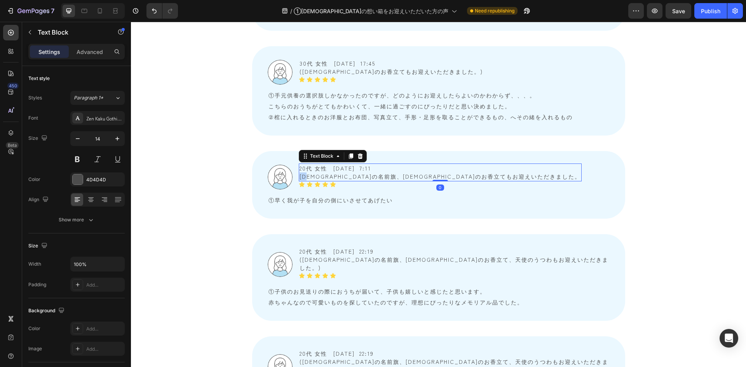
click at [299, 169] on p "20代 女性　2025/7/24 7:11 天使の名前旗、天使のお香立てもお迎えいただきました。" at bounding box center [439, 172] width 281 height 16
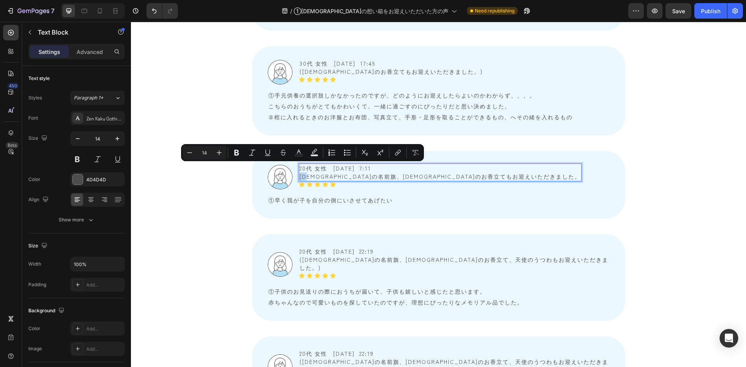
click at [299, 169] on p "20代 女性　2025/7/24 7:11 天使の名前旗、天使のお香立てもお迎えいただきました。" at bounding box center [439, 172] width 281 height 16
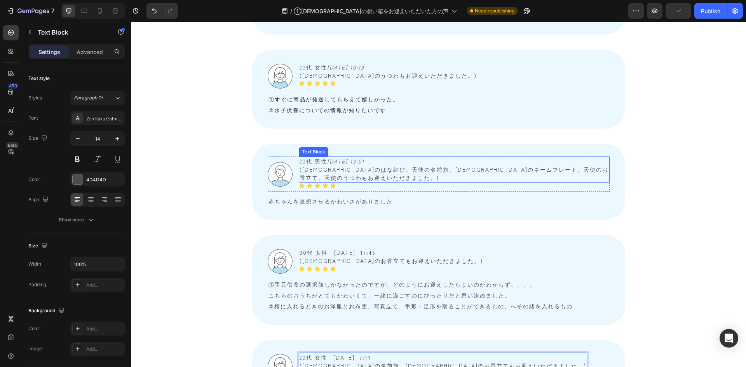
scroll to position [1398, 0]
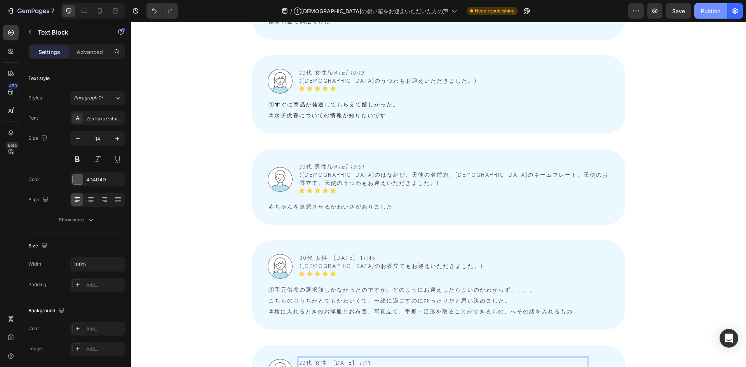
click at [709, 6] on button "Publish" at bounding box center [710, 11] width 33 height 16
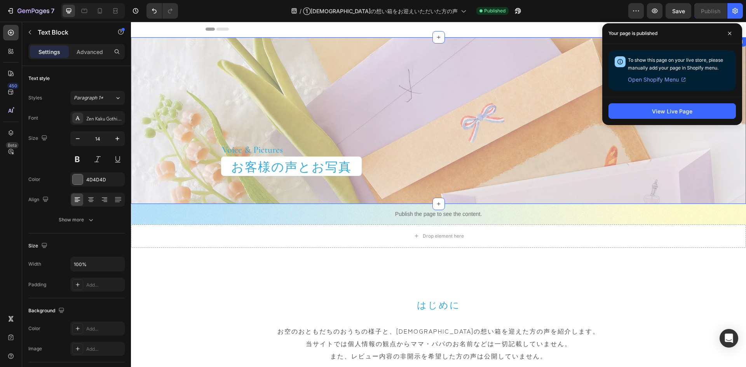
scroll to position [0, 0]
click at [219, 28] on icon at bounding box center [222, 29] width 12 height 3
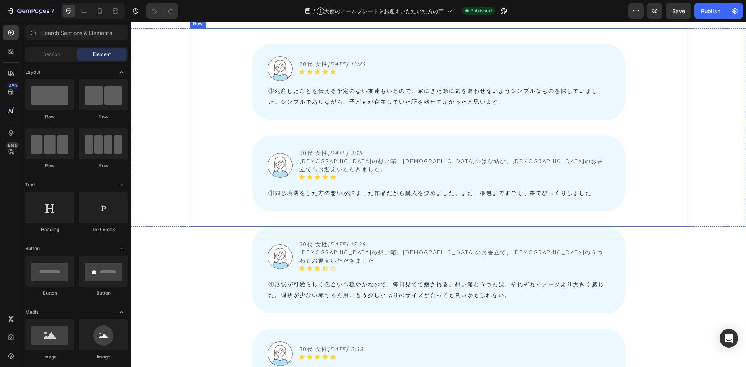
scroll to position [738, 0]
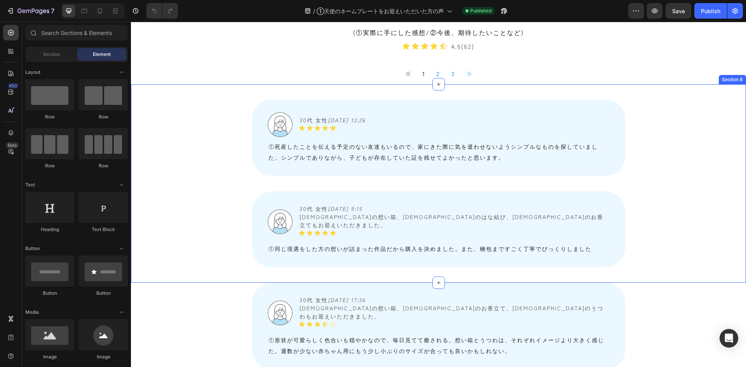
click at [173, 172] on div "Image 30代 女性　 [DATE] 13:26 Text Block Icon Icon Icon Icon Icon Icon List Row ① …" at bounding box center [438, 183] width 615 height 198
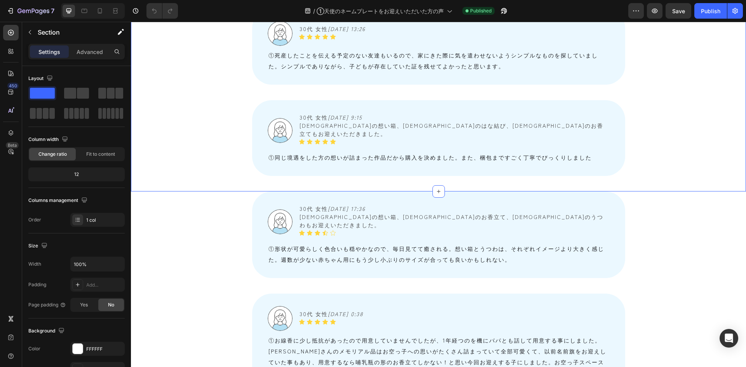
scroll to position [854, 0]
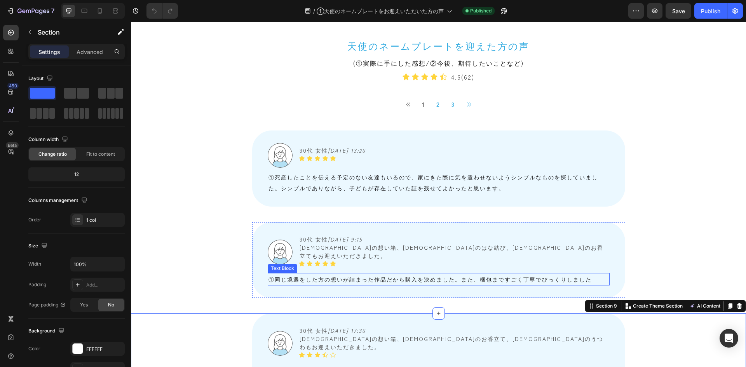
scroll to position [544, 0]
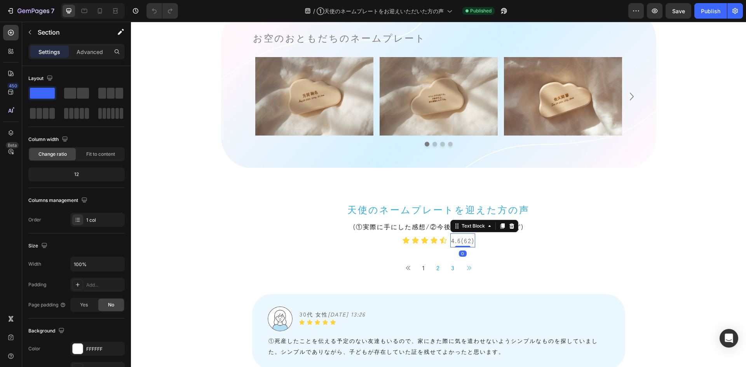
click at [457, 244] on p "4.6(62)" at bounding box center [462, 240] width 23 height 12
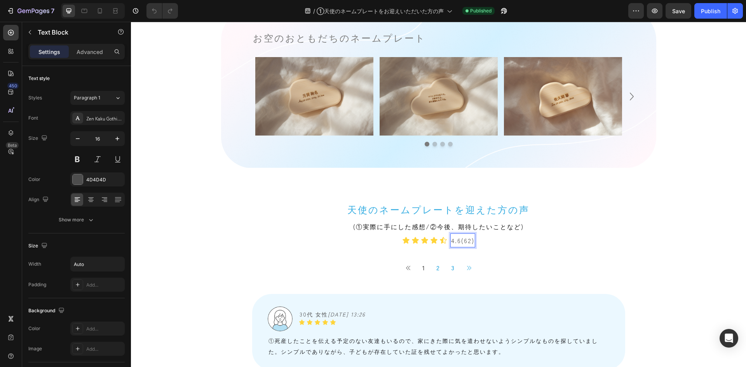
click at [457, 242] on p "4.6(62)" at bounding box center [462, 240] width 23 height 12
click at [709, 13] on div "Publish" at bounding box center [709, 11] width 19 height 8
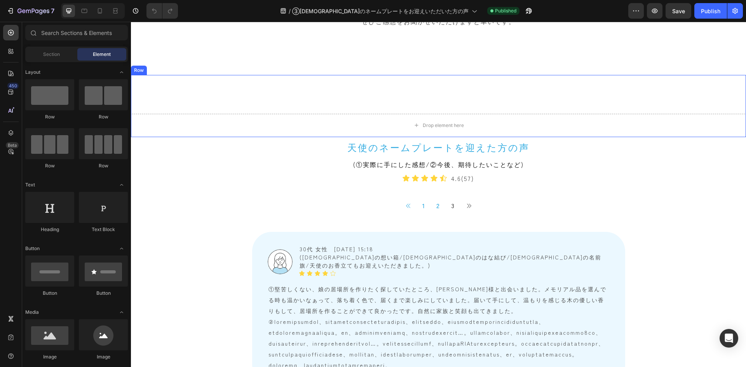
scroll to position [388, 0]
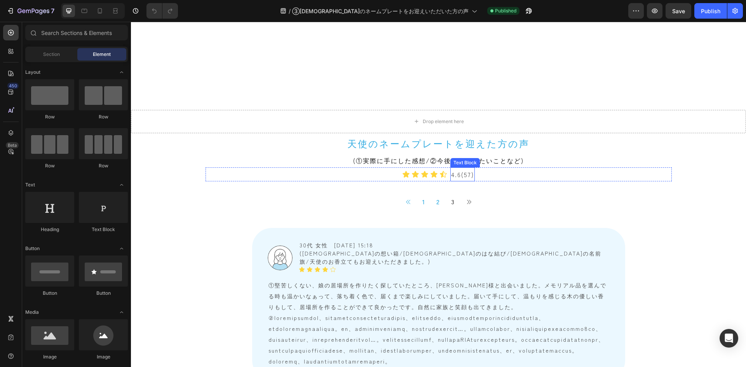
click at [457, 173] on p "4.6(57)" at bounding box center [462, 174] width 23 height 12
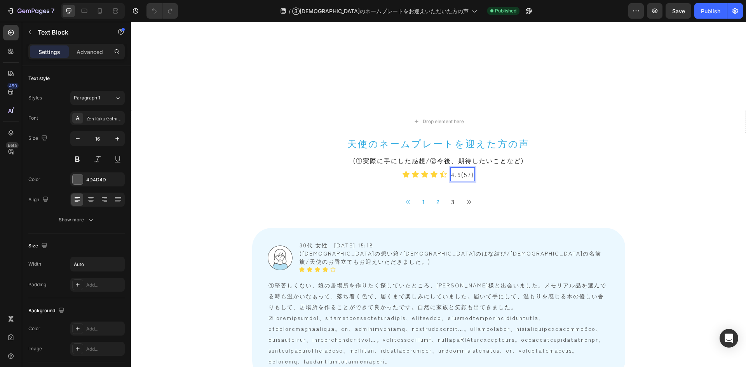
click at [456, 176] on p "4.6(57)" at bounding box center [462, 174] width 23 height 12
click at [707, 12] on div "Publish" at bounding box center [709, 11] width 19 height 8
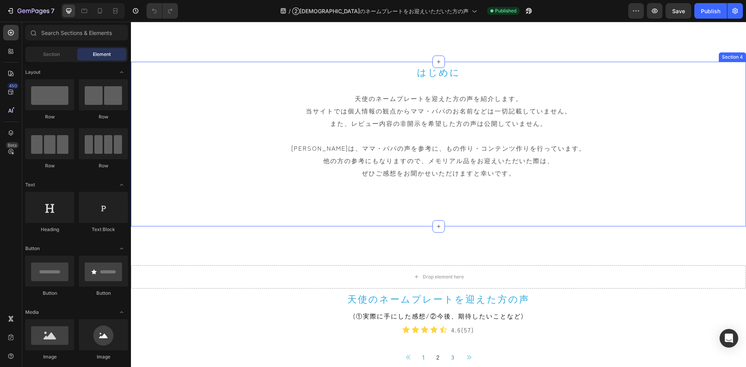
scroll to position [311, 0]
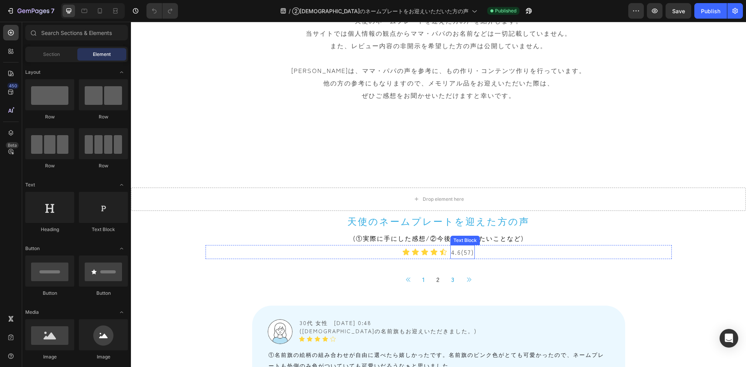
click at [465, 254] on p "4.6(57)" at bounding box center [462, 252] width 23 height 12
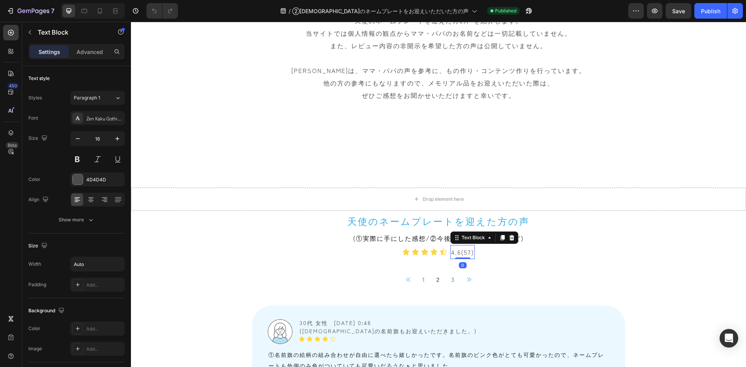
click at [466, 254] on p "4.6(57)" at bounding box center [462, 252] width 23 height 12
click at [457, 252] on p "4.6(62)" at bounding box center [462, 252] width 23 height 12
drag, startPoint x: 707, startPoint y: 12, endPoint x: 610, endPoint y: 2, distance: 98.3
click at [707, 12] on div "Publish" at bounding box center [709, 11] width 19 height 8
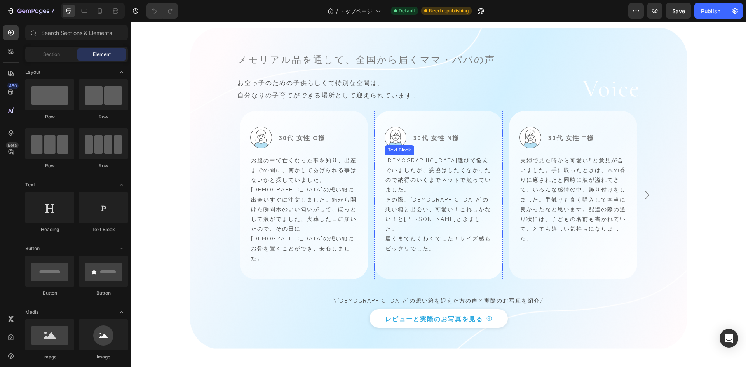
scroll to position [2005, 0]
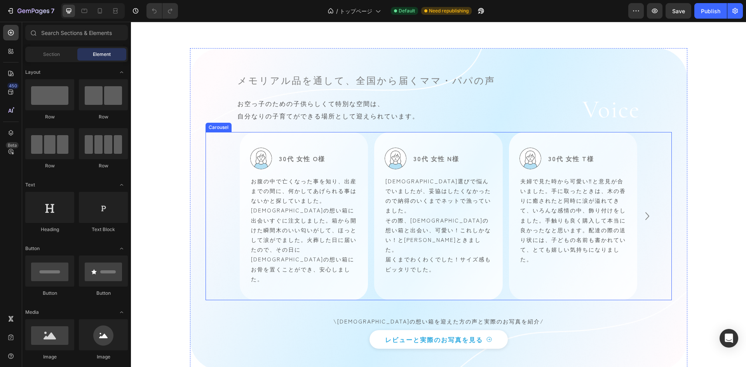
click at [641, 207] on icon "Carousel Next Arrow" at bounding box center [647, 216] width 16 height 18
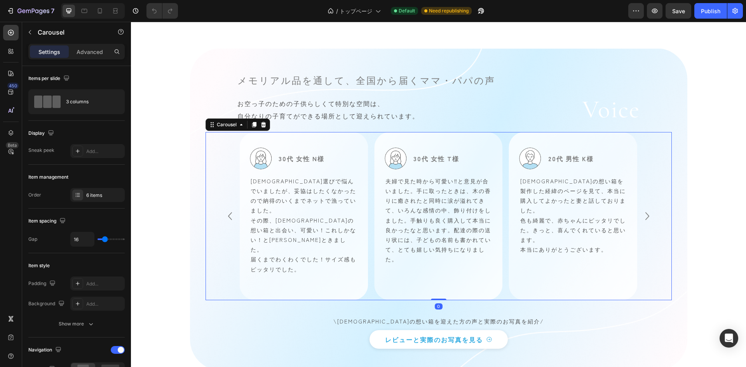
click at [641, 207] on icon "Carousel Next Arrow" at bounding box center [647, 216] width 16 height 18
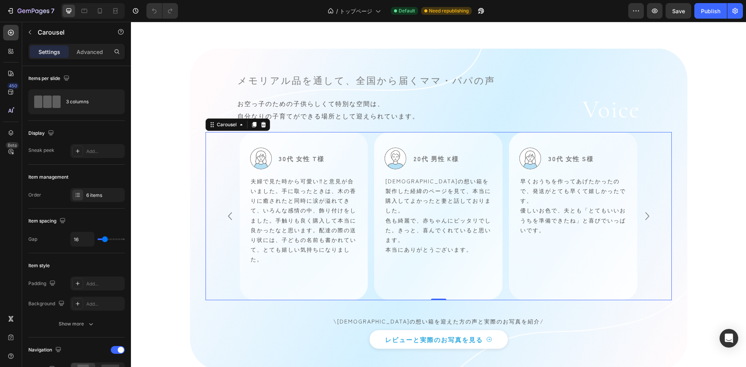
click at [641, 207] on icon "Carousel Next Arrow" at bounding box center [647, 216] width 16 height 18
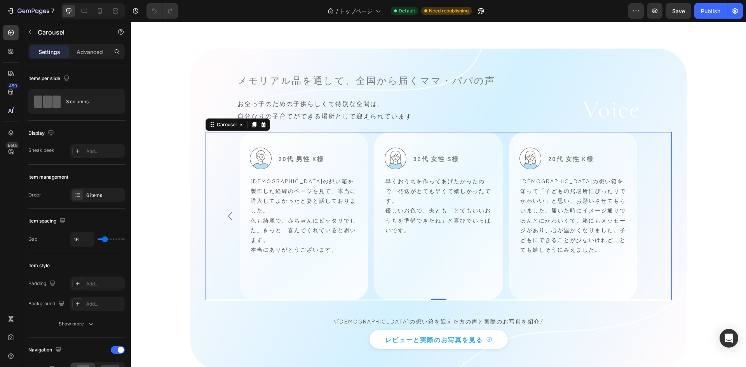
click at [641, 206] on div "Image 30代 女性 O様 Text Block Row お腹の中で亡くなった事を知り、出産までの間に、何かしてあげられる事はないかと探していました。天使…" at bounding box center [438, 216] width 435 height 168
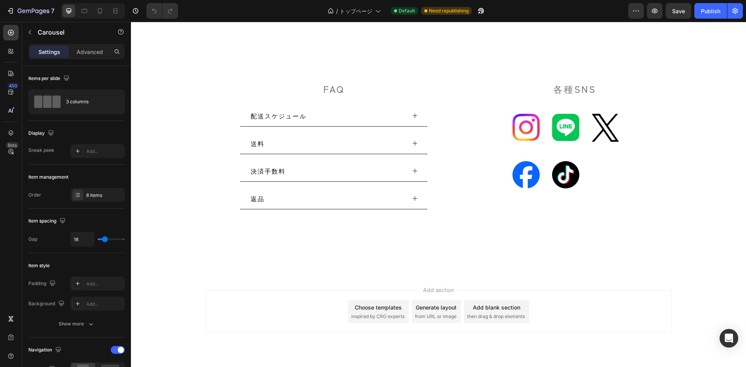
scroll to position [3988, 0]
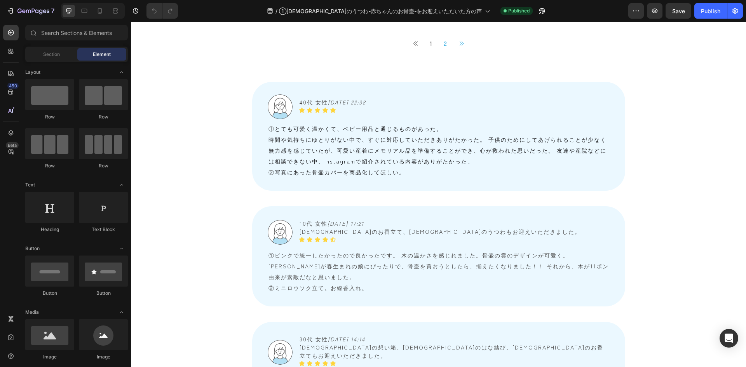
scroll to position [710, 0]
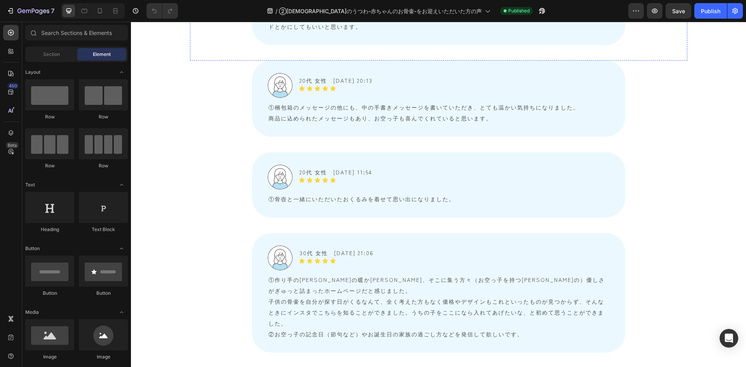
scroll to position [2058, 0]
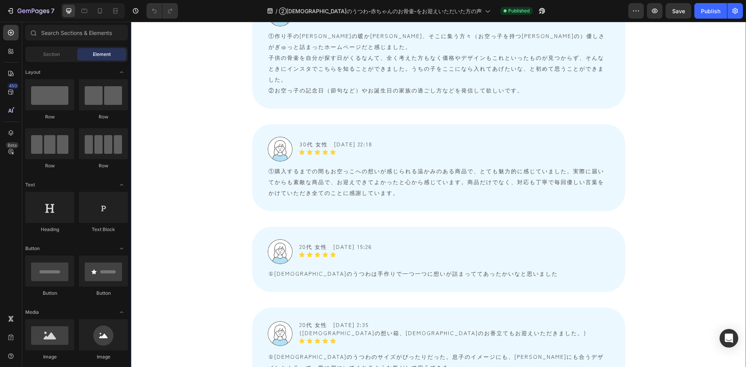
click at [156, 148] on div "Image 20代 女性　[DATE] 20:13 Text Block Icon Icon Icon Icon Icon Icon List Row ①梱包…" at bounding box center [438, 325] width 615 height 1017
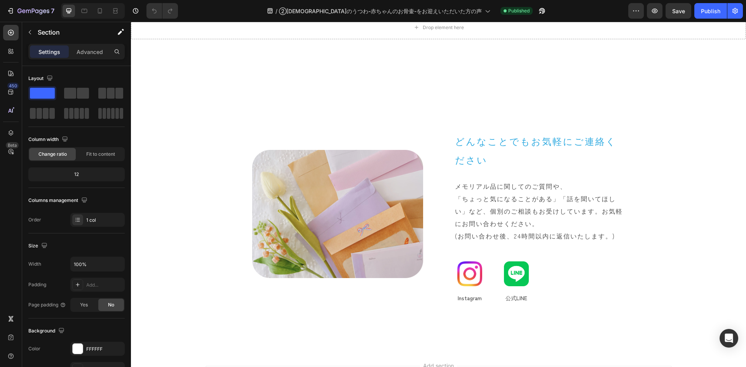
scroll to position [3029, 0]
click at [99, 14] on icon at bounding box center [100, 11] width 8 height 8
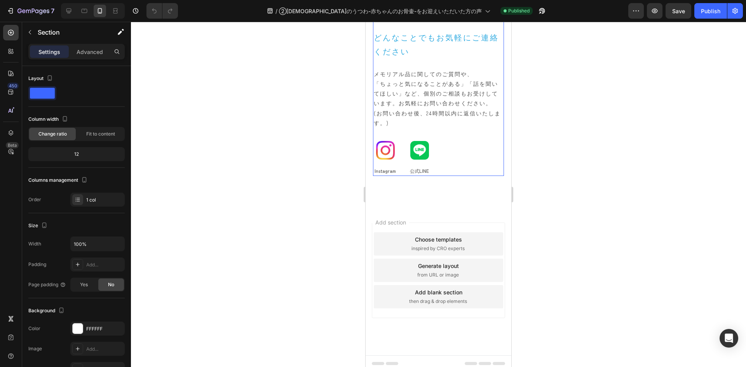
scroll to position [5244, 0]
